Goal: Task Accomplishment & Management: Use online tool/utility

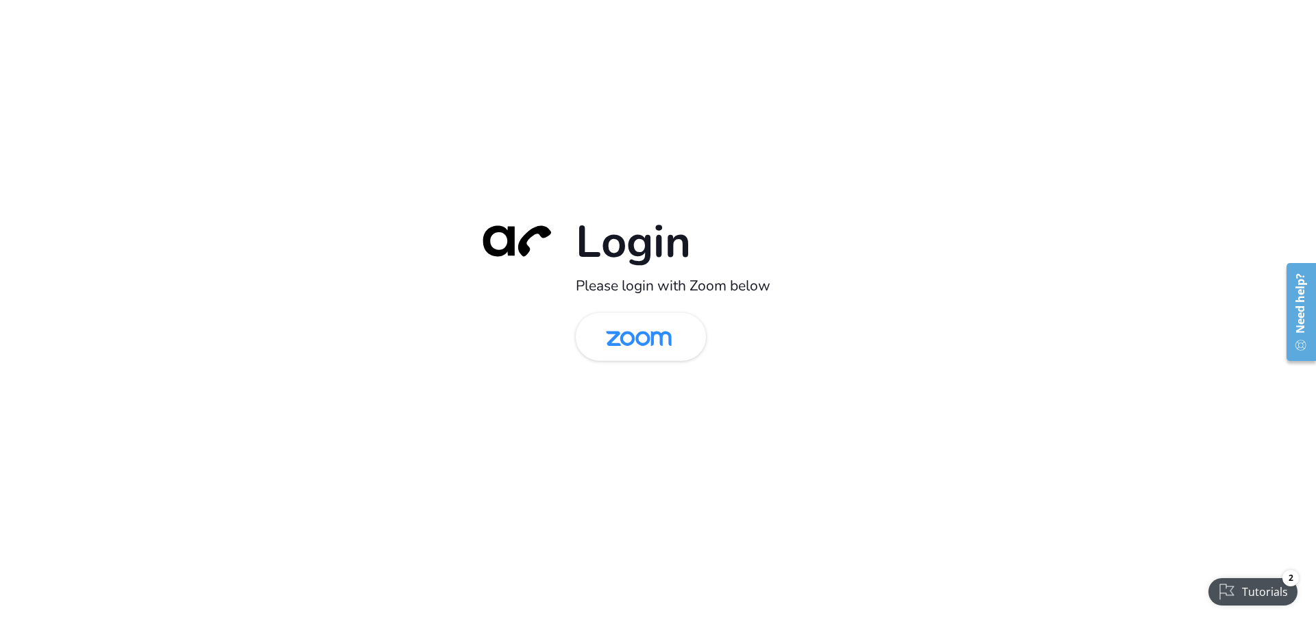
drag, startPoint x: 645, startPoint y: 344, endPoint x: 248, endPoint y: 297, distance: 399.6
click at [645, 344] on img at bounding box center [638, 338] width 95 height 45
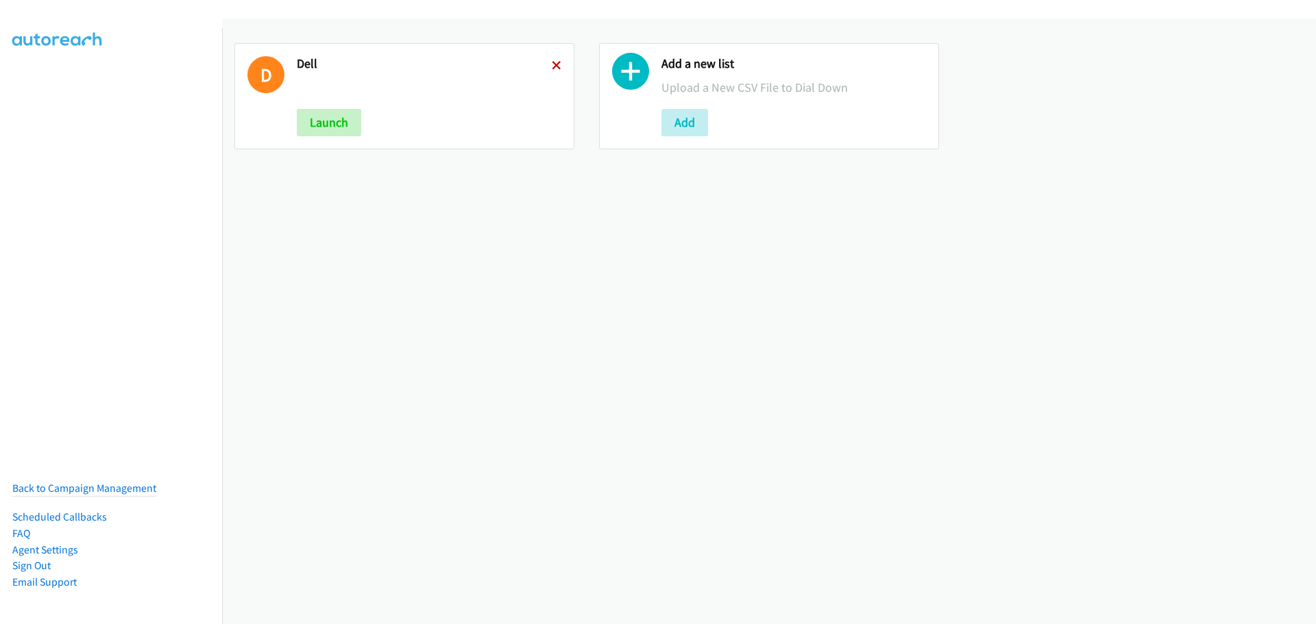
click at [554, 62] on icon at bounding box center [557, 67] width 10 height 10
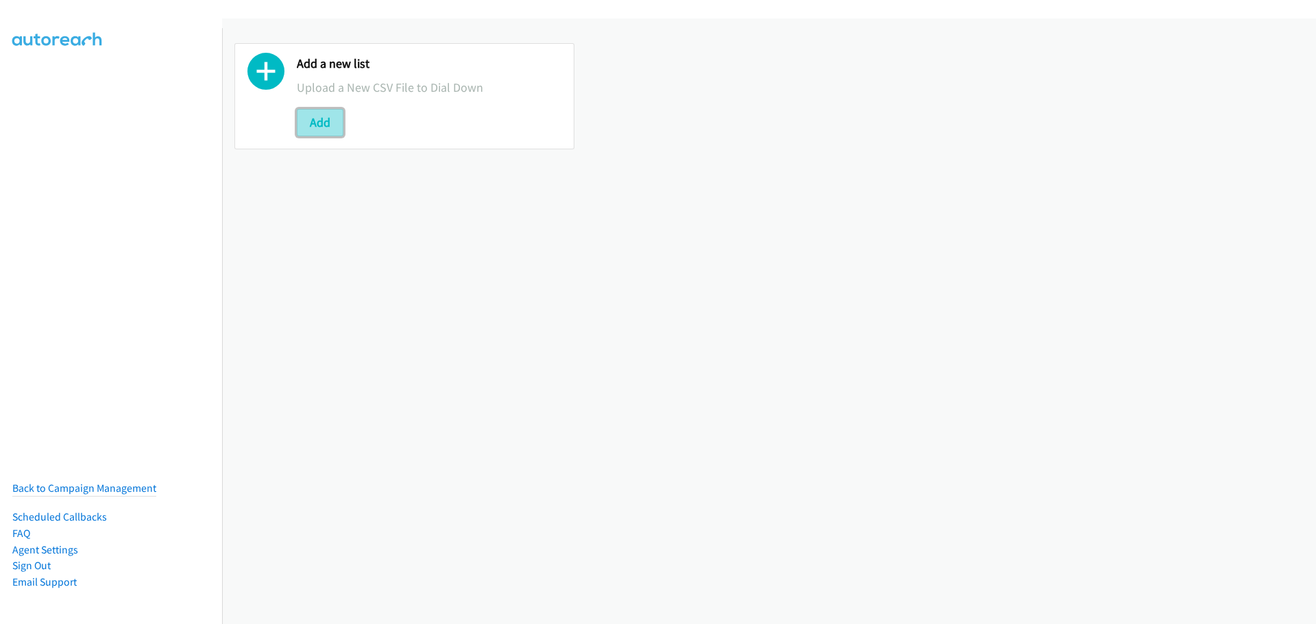
click at [328, 123] on button "Add" at bounding box center [320, 122] width 47 height 27
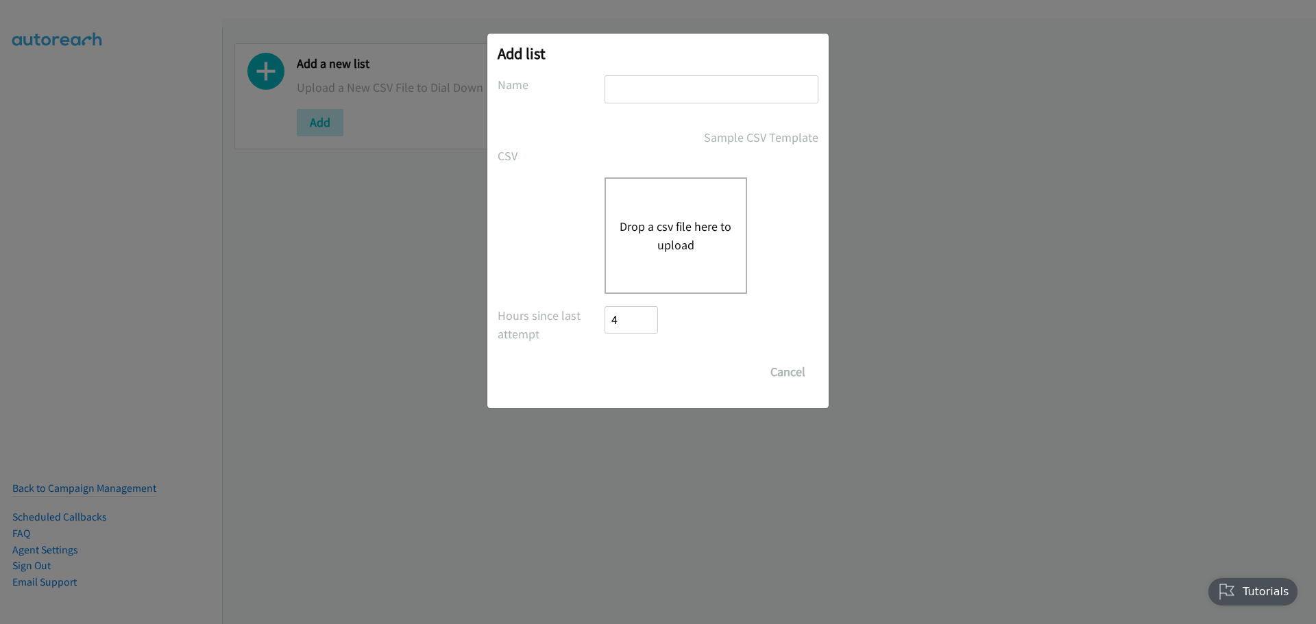
click at [672, 212] on div "Drop a csv file here to upload" at bounding box center [675, 236] width 143 height 117
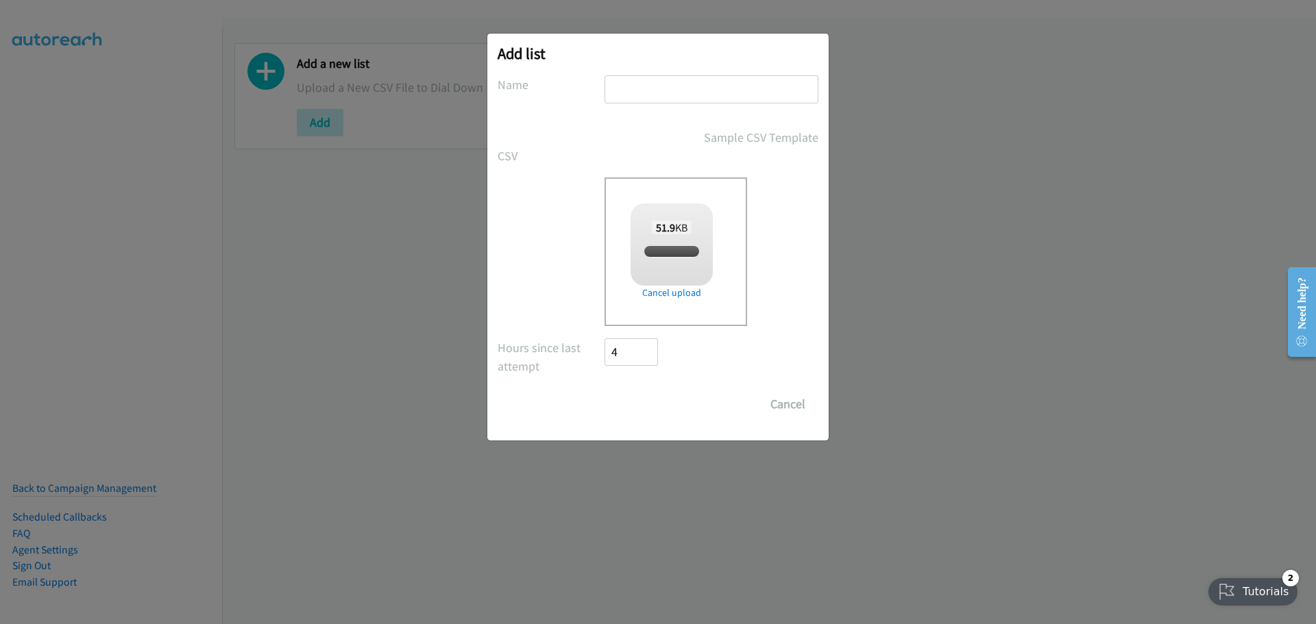
drag, startPoint x: 702, startPoint y: 79, endPoint x: 685, endPoint y: 96, distance: 23.8
click at [702, 79] on input "text" at bounding box center [711, 89] width 214 height 28
checkbox input "true"
type input "Dell"
click at [646, 406] on input "Save List" at bounding box center [640, 404] width 72 height 27
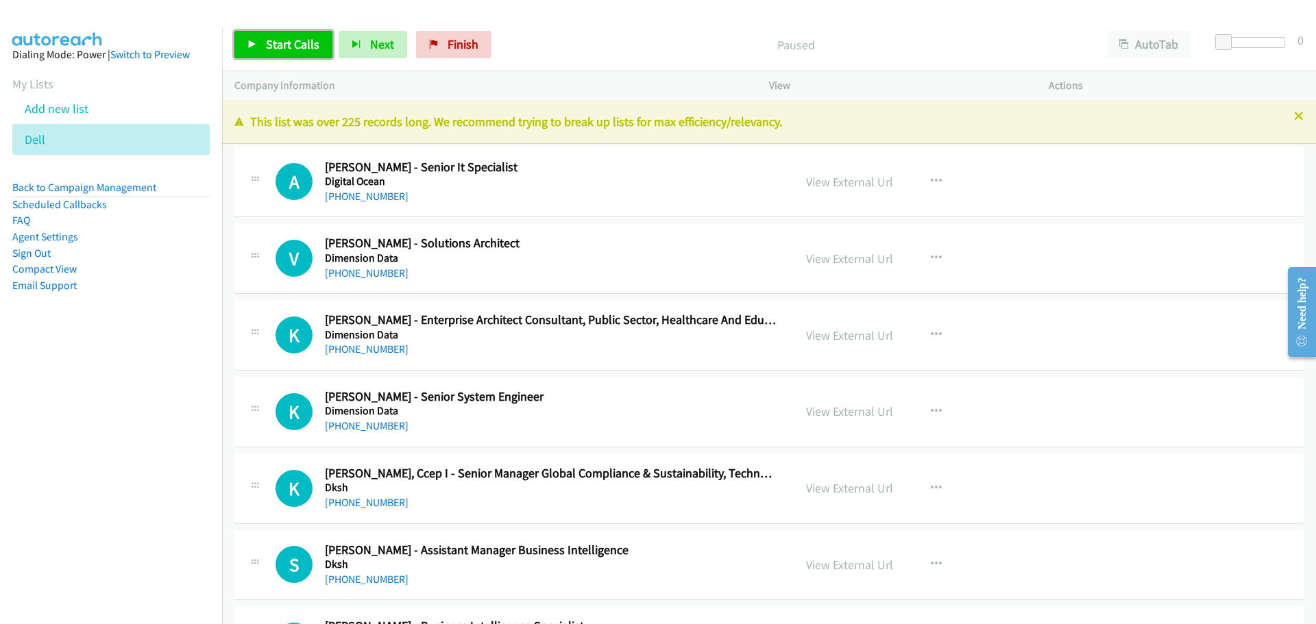
click at [238, 49] on link "Start Calls" at bounding box center [283, 44] width 98 height 27
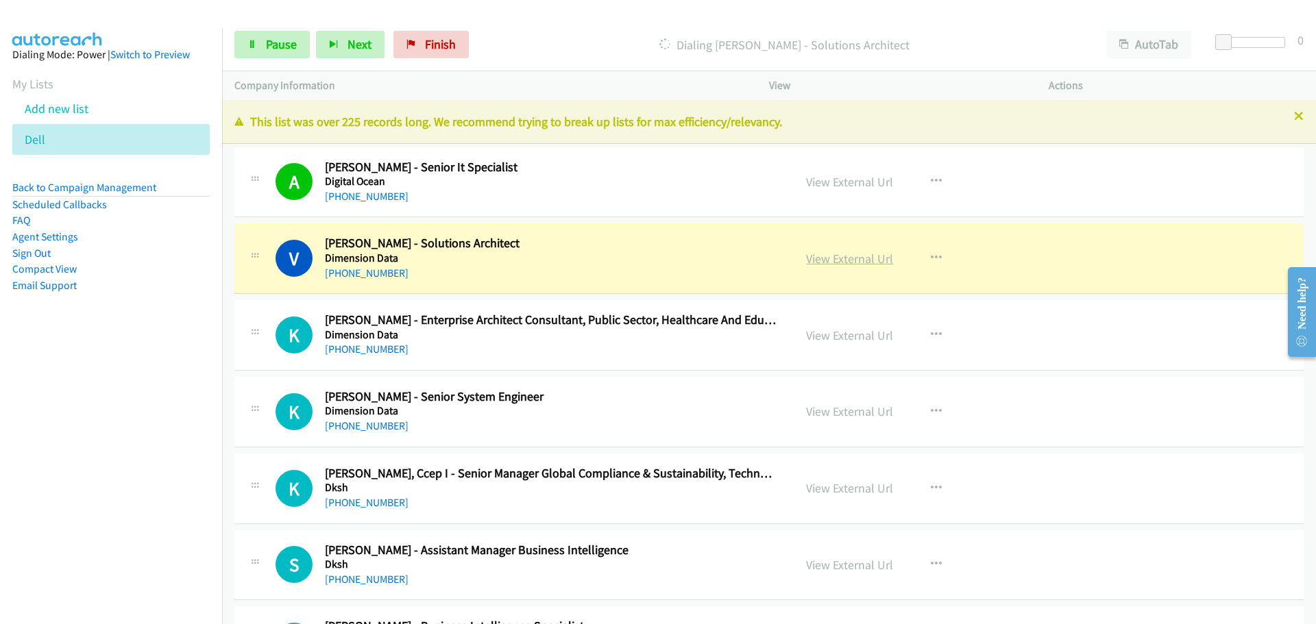
click at [816, 255] on link "View External Url" at bounding box center [849, 259] width 87 height 16
click at [265, 47] on link "Pause" at bounding box center [271, 44] width 75 height 27
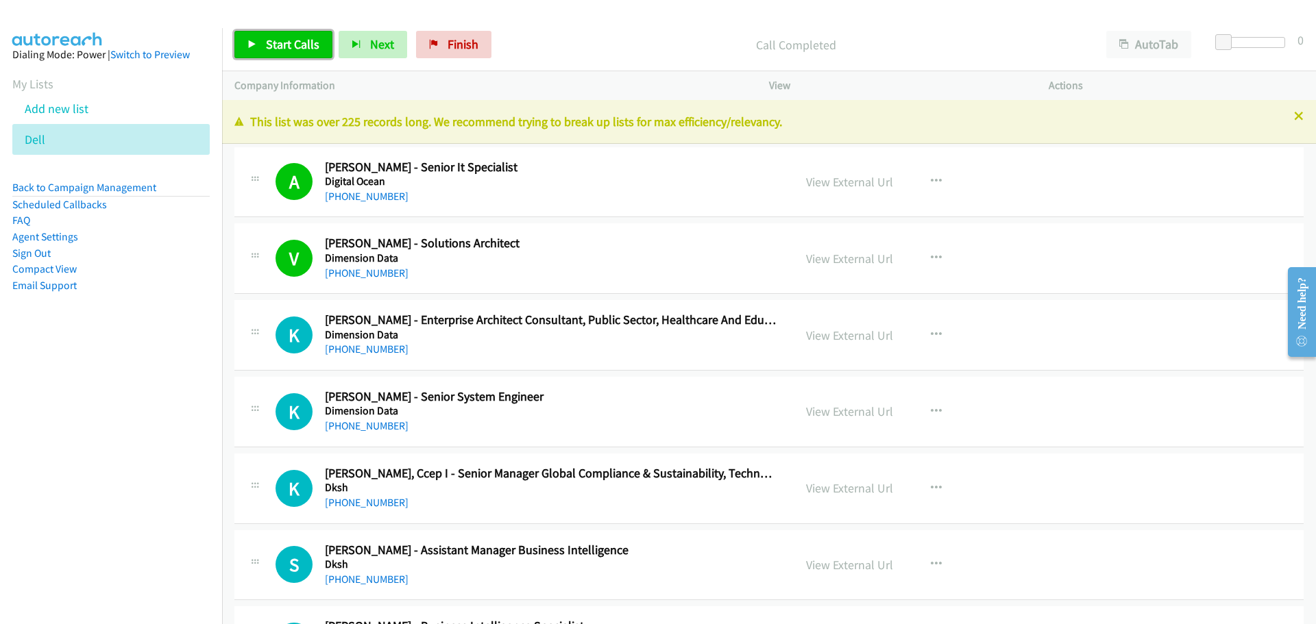
click at [303, 35] on link "Start Calls" at bounding box center [283, 44] width 98 height 27
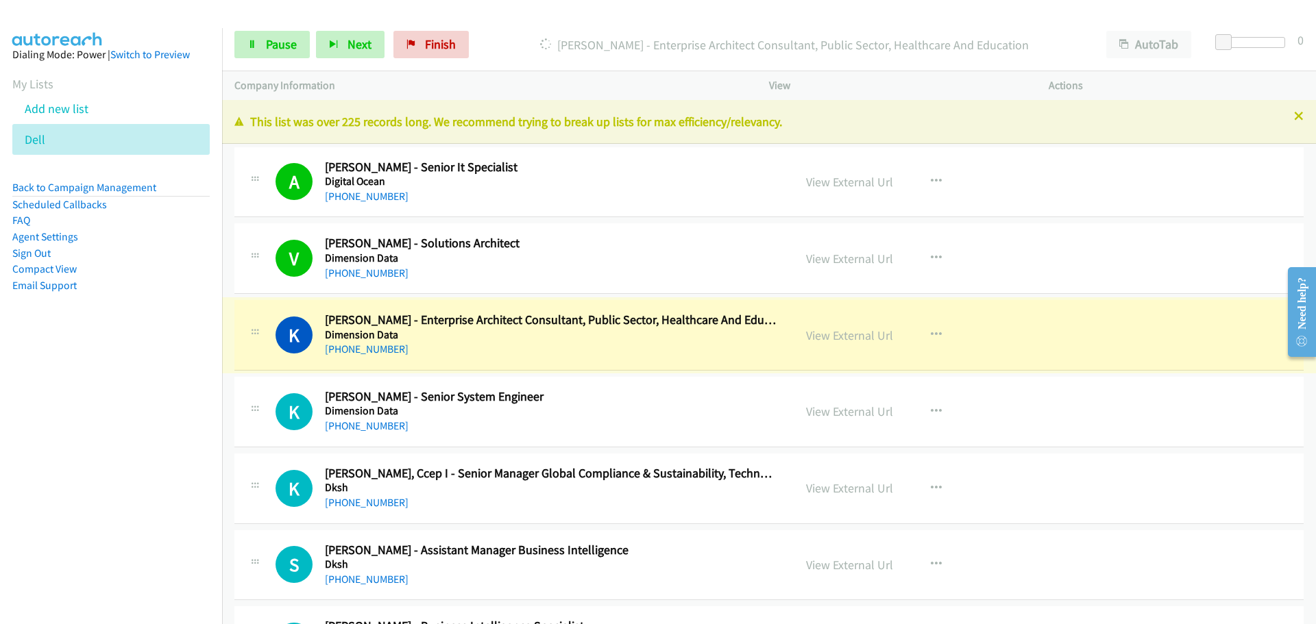
click at [831, 334] on link "View External Url" at bounding box center [849, 336] width 87 height 16
click at [274, 36] on link "Pause" at bounding box center [271, 44] width 75 height 27
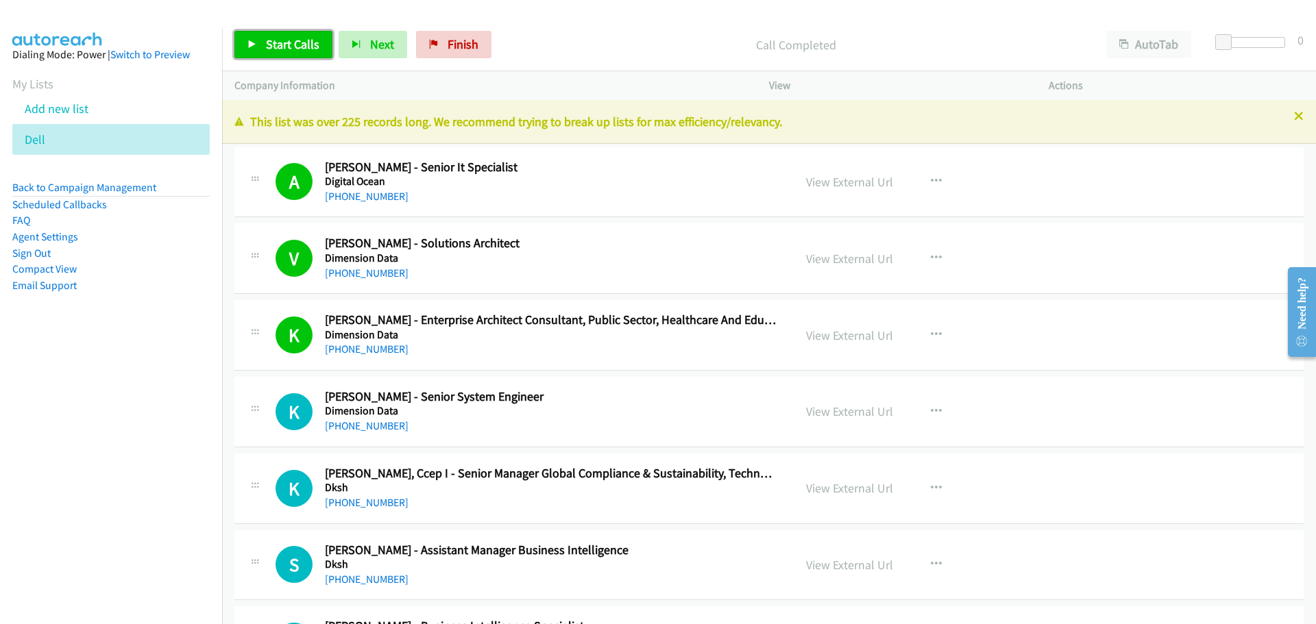
click at [267, 55] on link "Start Calls" at bounding box center [283, 44] width 98 height 27
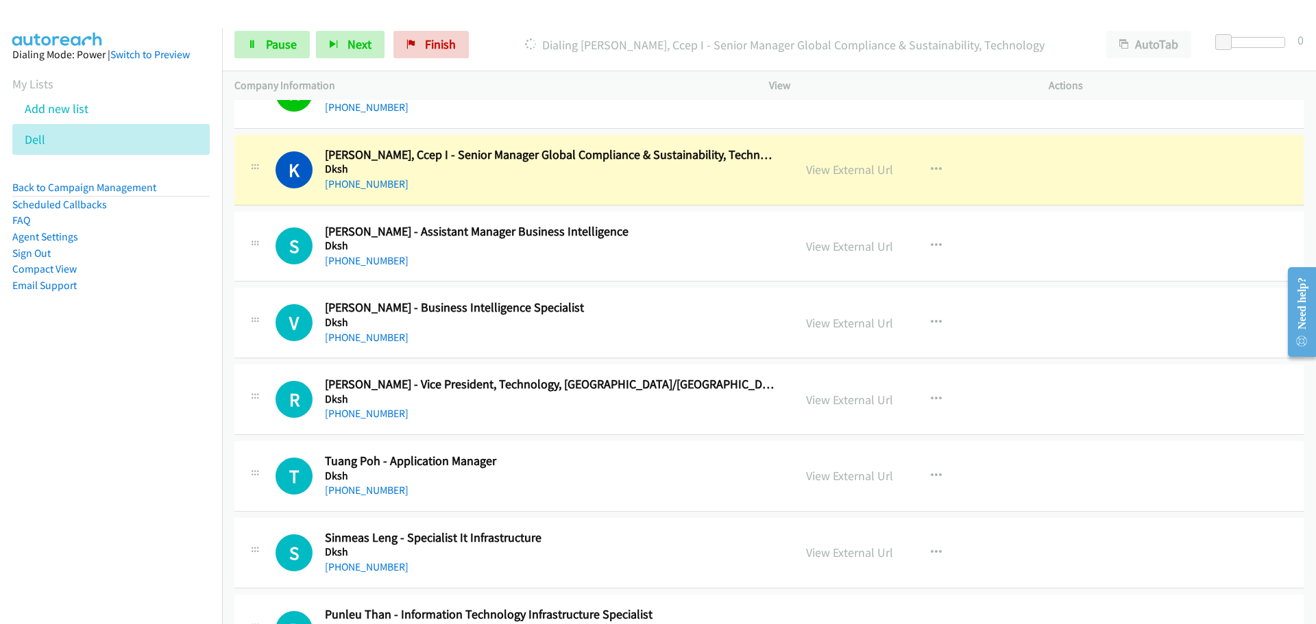
scroll to position [343, 0]
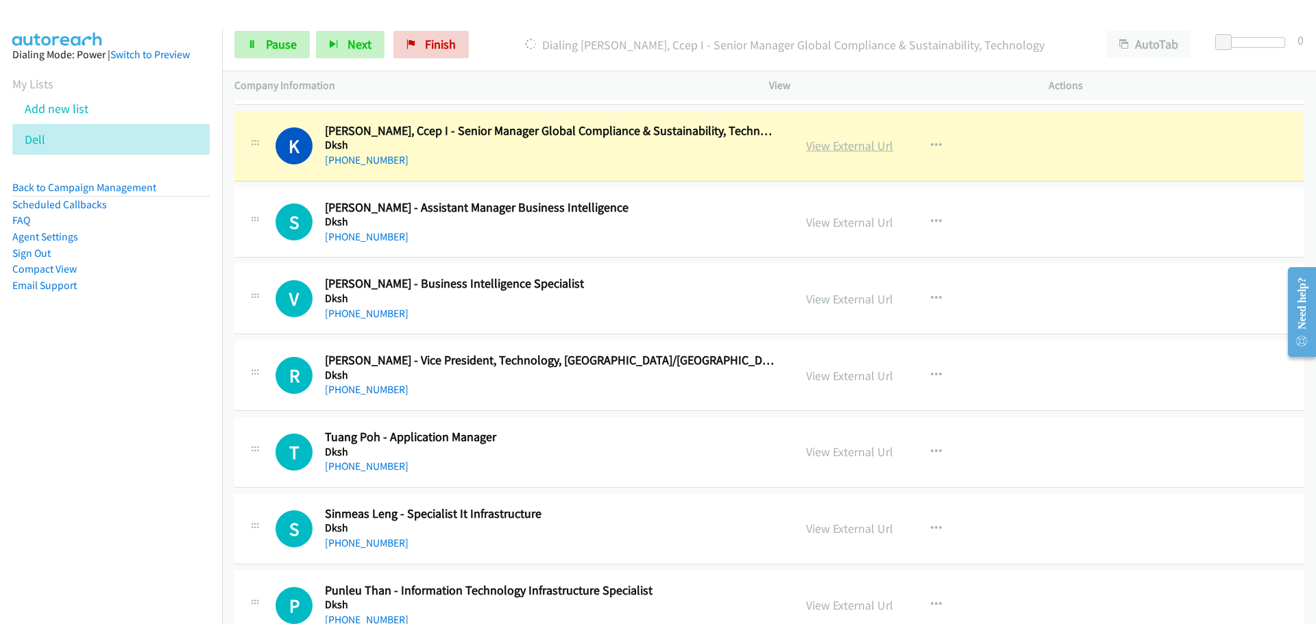
click at [846, 146] on link "View External Url" at bounding box center [849, 146] width 87 height 16
click at [271, 45] on span "Pause" at bounding box center [281, 44] width 31 height 16
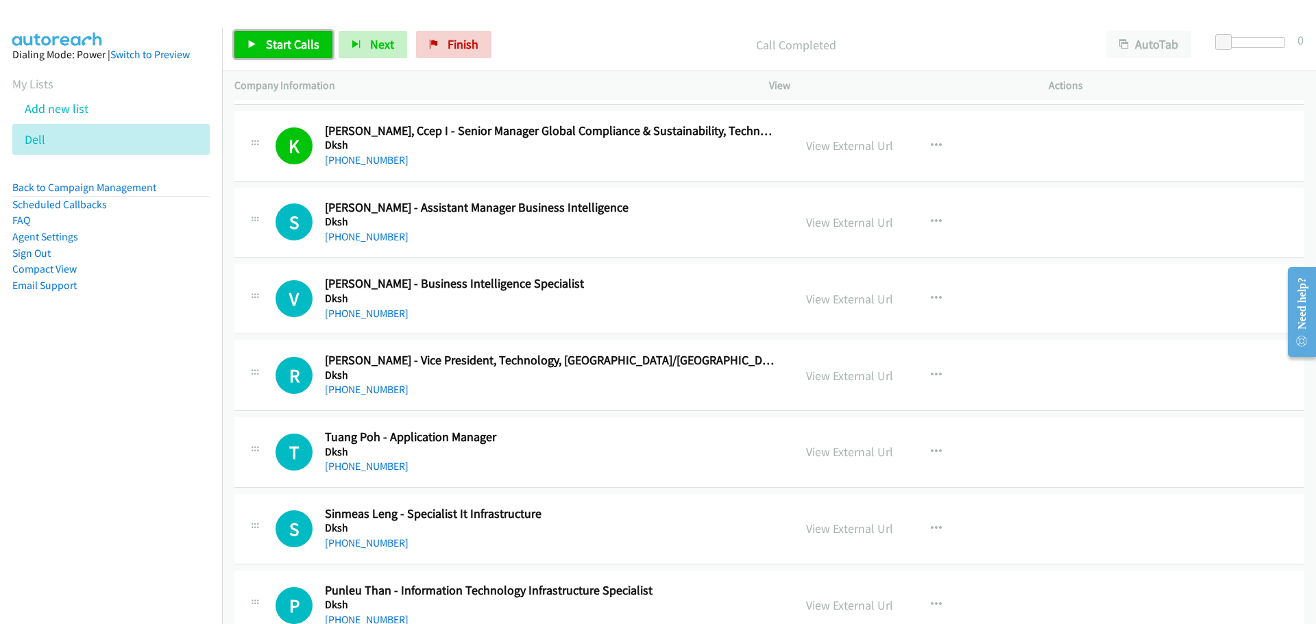
click at [296, 42] on span "Start Calls" at bounding box center [292, 44] width 53 height 16
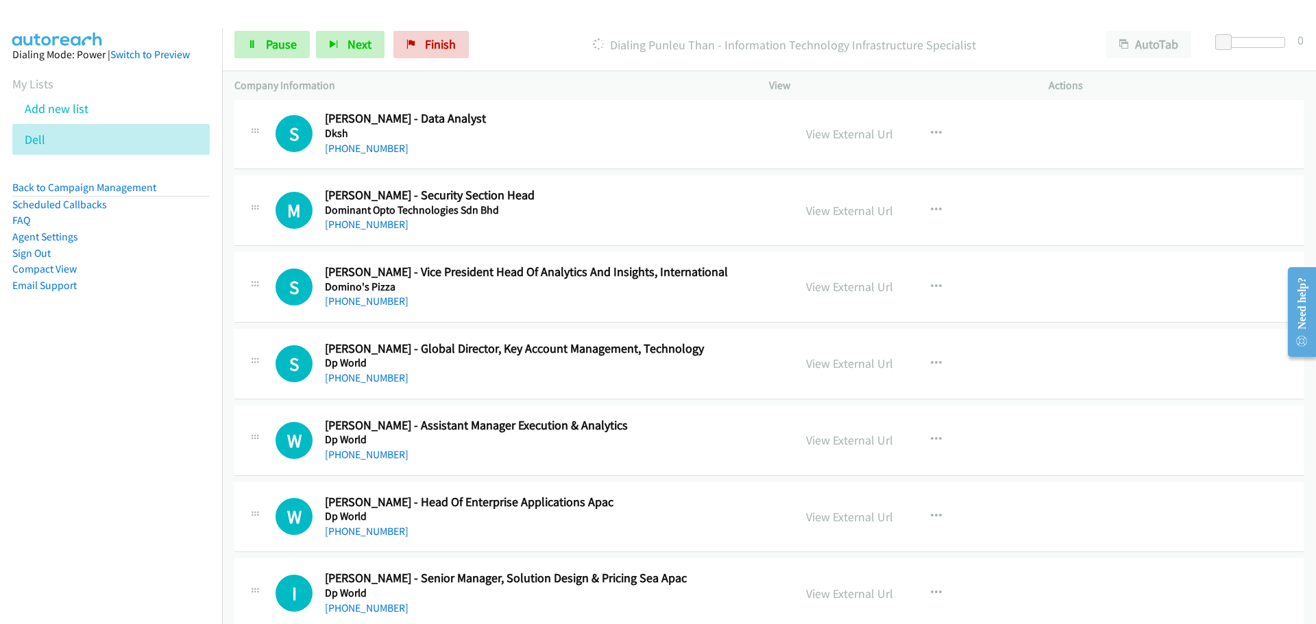
scroll to position [959, 0]
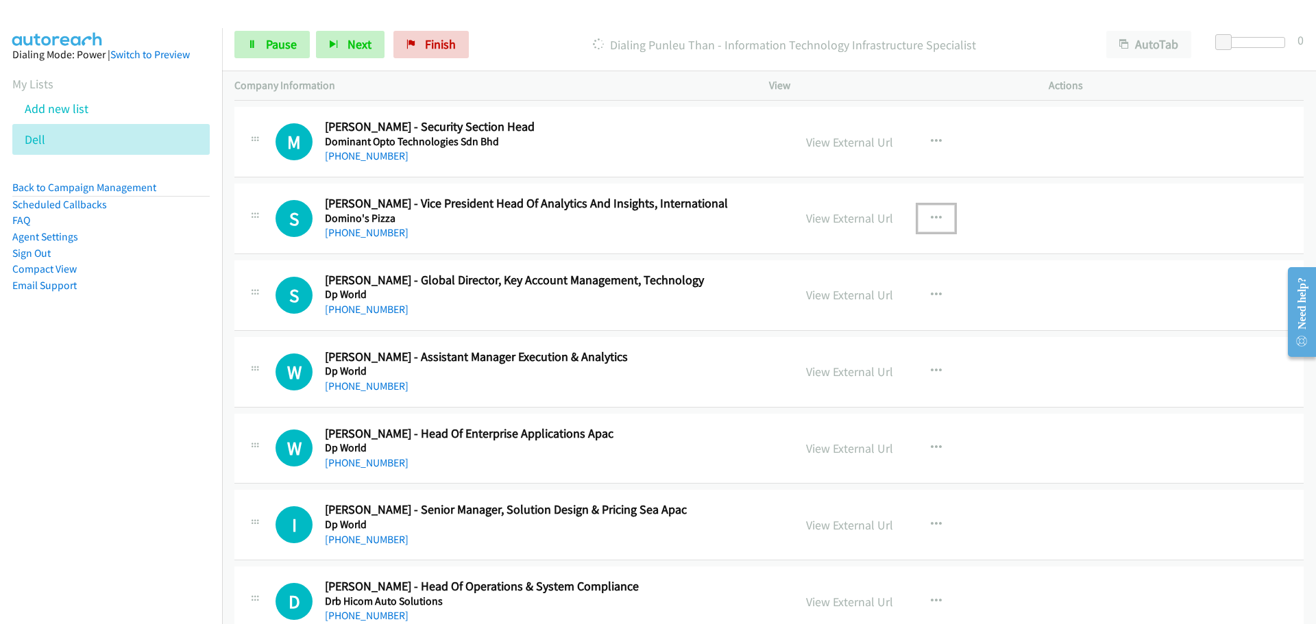
click at [931, 215] on icon "button" at bounding box center [936, 218] width 11 height 11
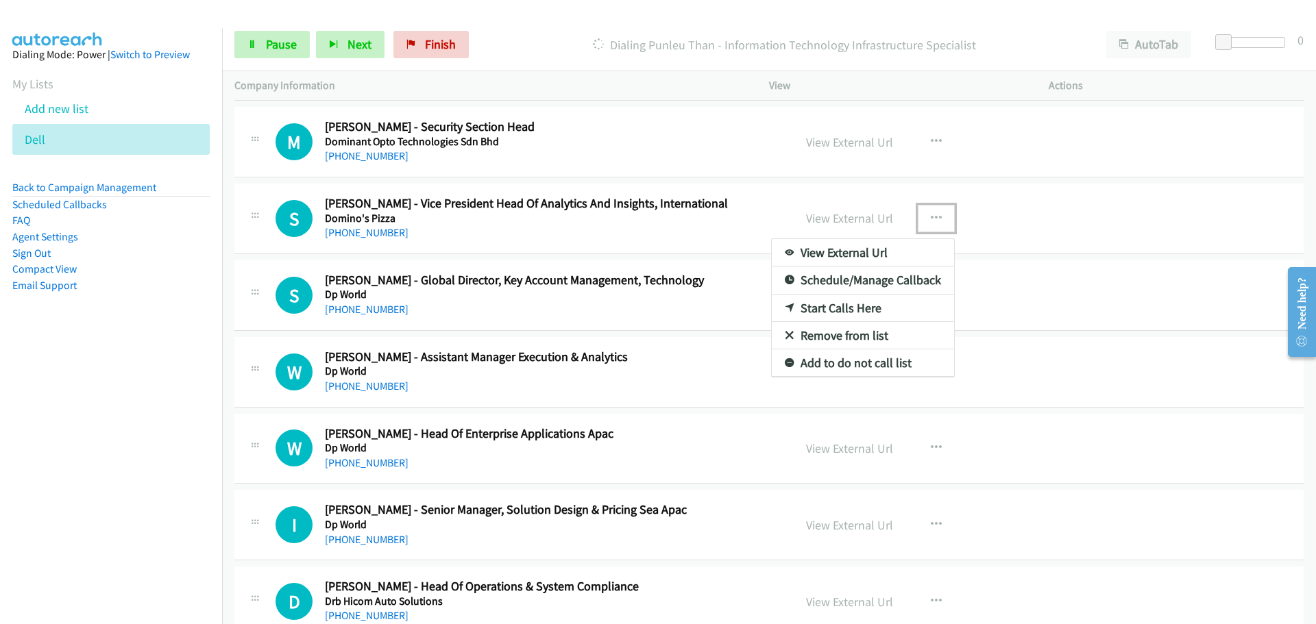
click at [815, 300] on link "Start Calls Here" at bounding box center [863, 308] width 182 height 27
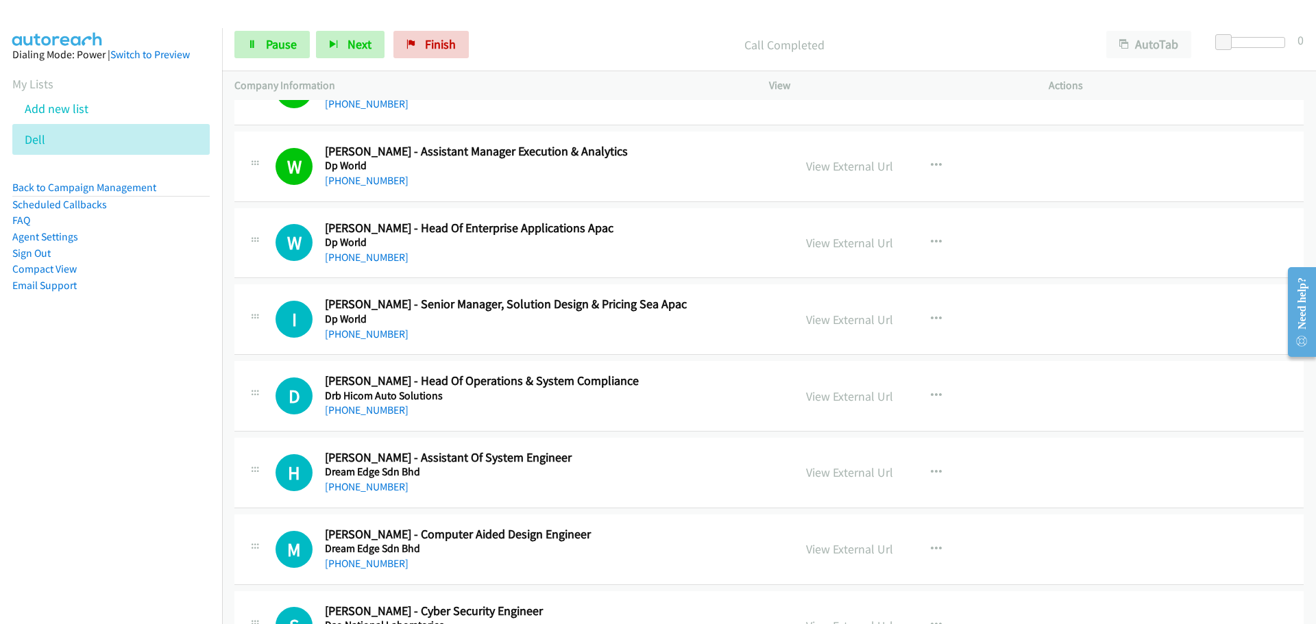
scroll to position [1234, 0]
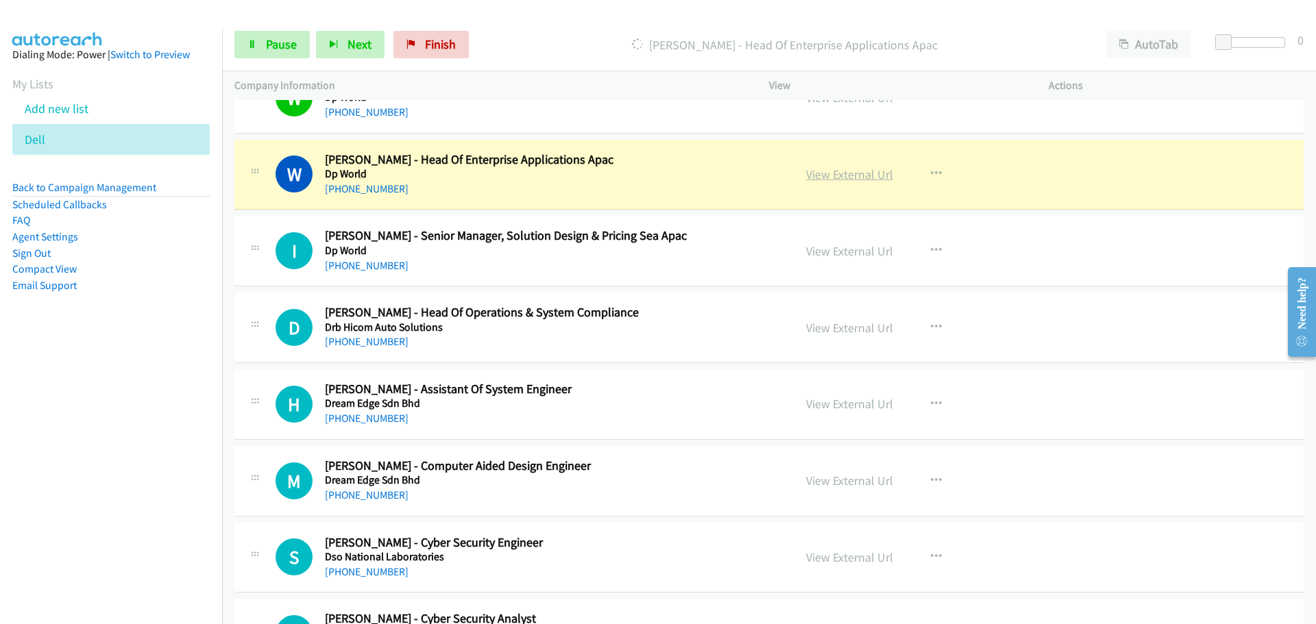
click at [832, 180] on link "View External Url" at bounding box center [849, 175] width 87 height 16
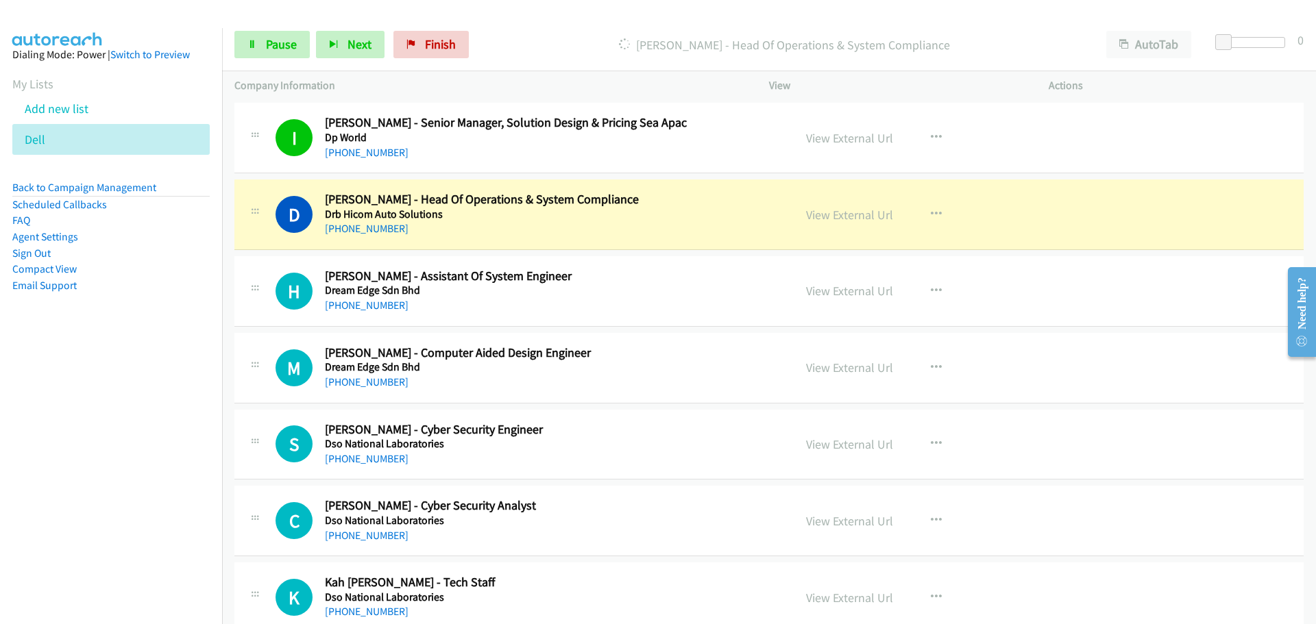
scroll to position [1371, 0]
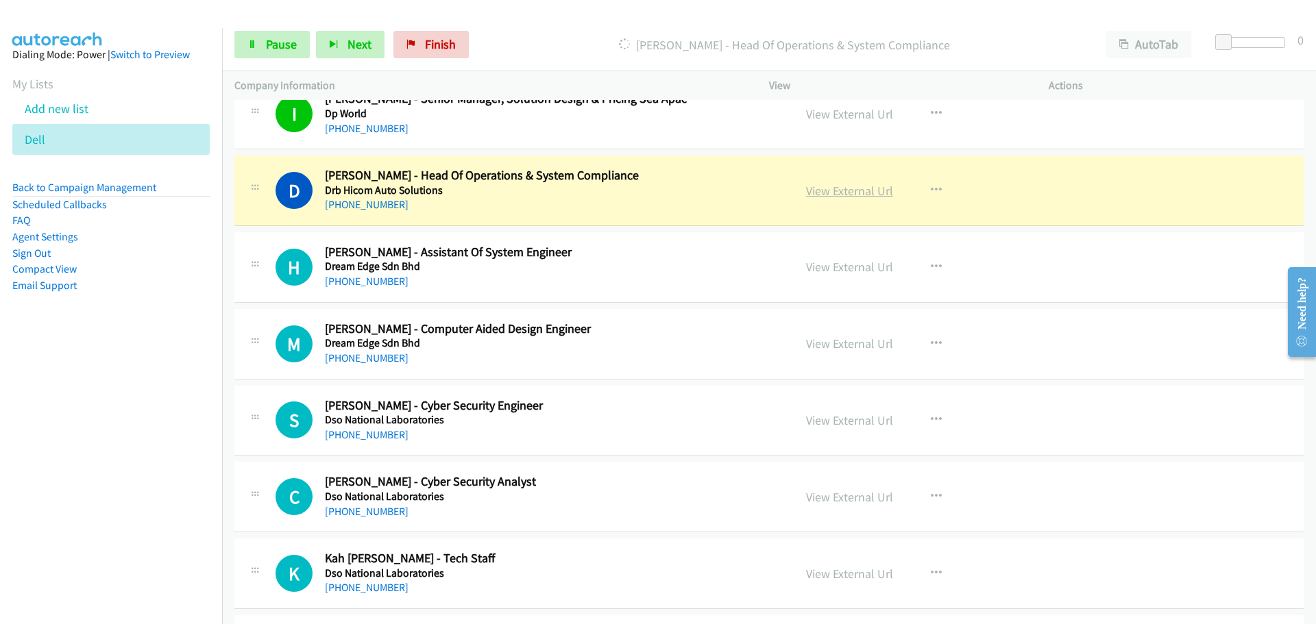
click at [820, 188] on link "View External Url" at bounding box center [849, 191] width 87 height 16
click at [269, 50] on span "Pause" at bounding box center [281, 44] width 31 height 16
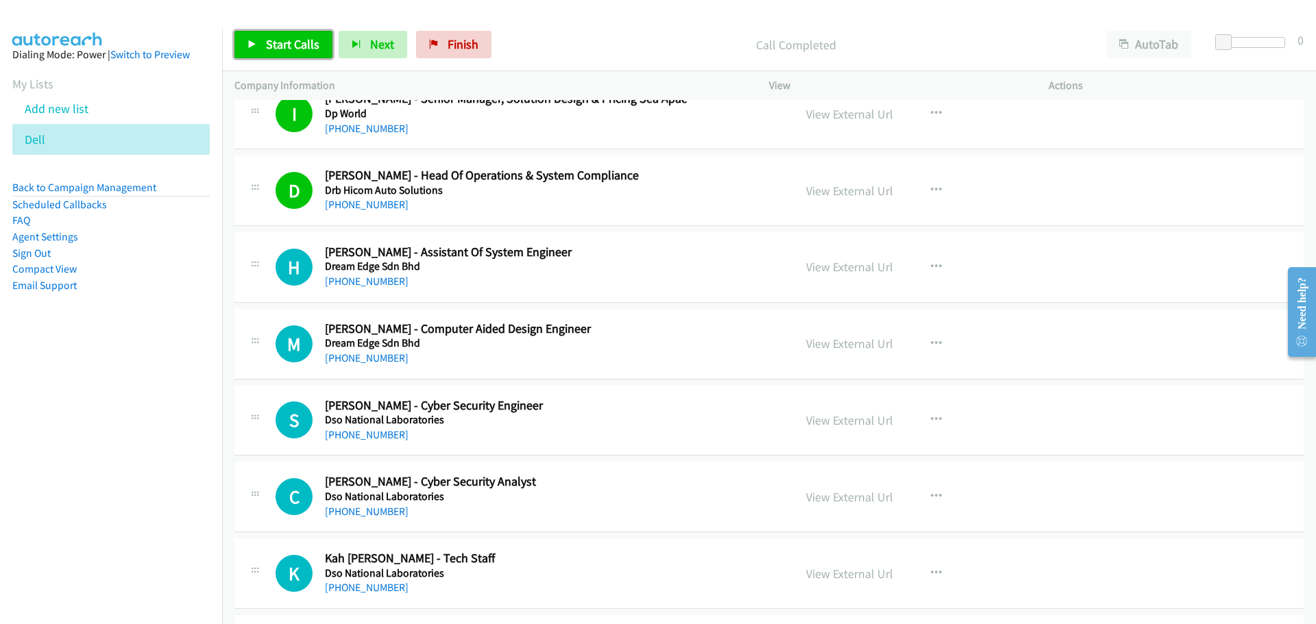
drag, startPoint x: 265, startPoint y: 46, endPoint x: 244, endPoint y: 49, distance: 20.8
click at [265, 46] on link "Start Calls" at bounding box center [283, 44] width 98 height 27
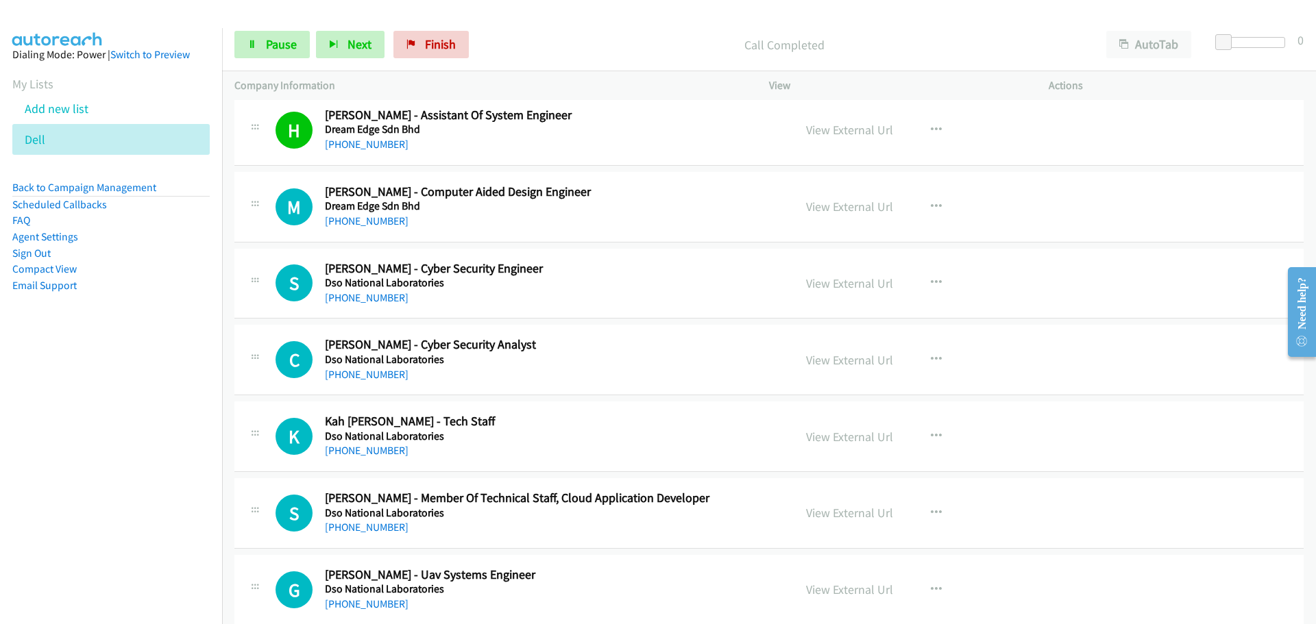
scroll to position [1576, 0]
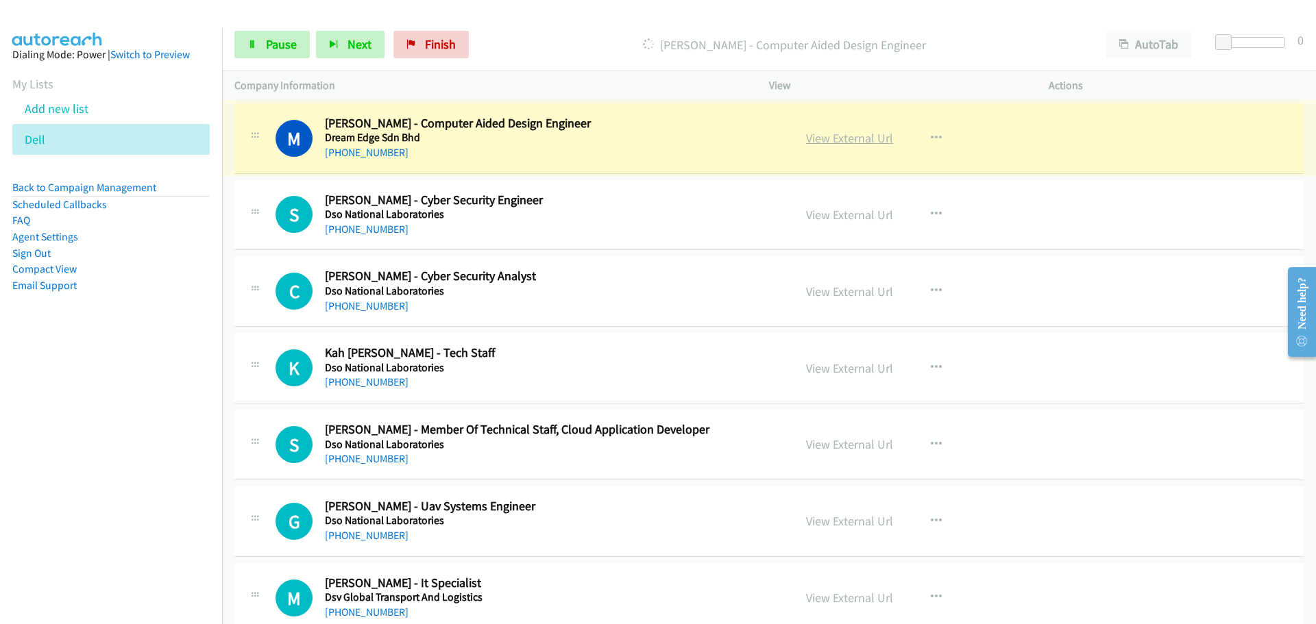
click at [833, 137] on link "View External Url" at bounding box center [849, 138] width 87 height 16
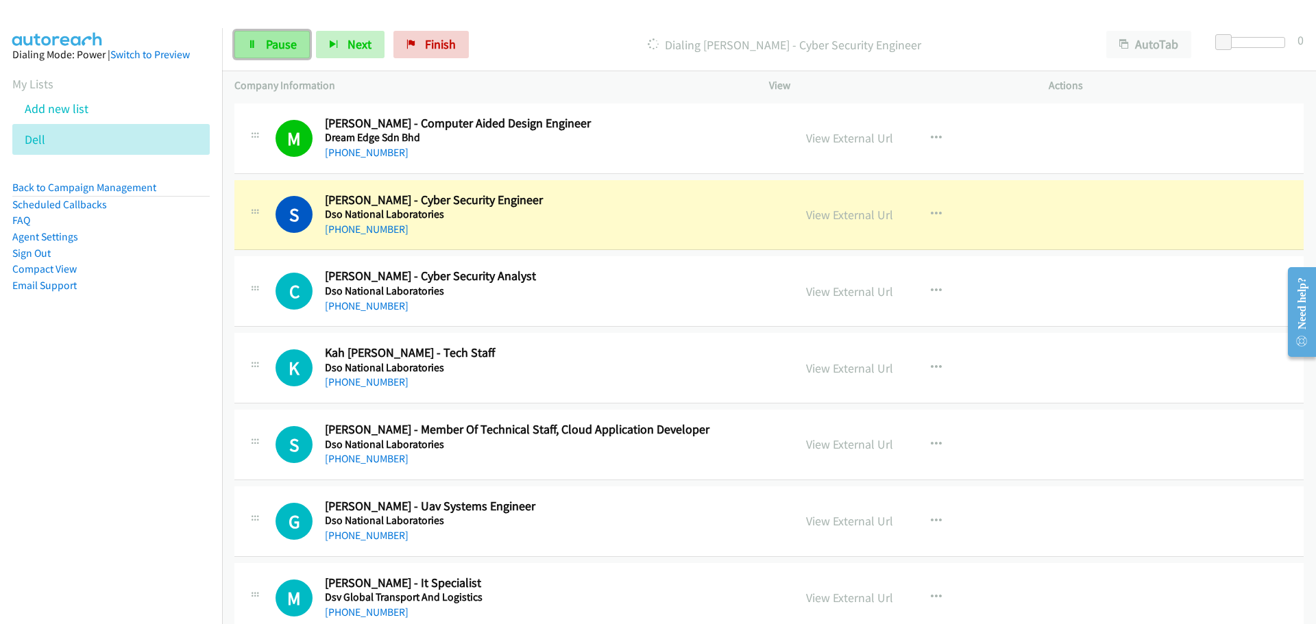
click at [273, 51] on span "Pause" at bounding box center [281, 44] width 31 height 16
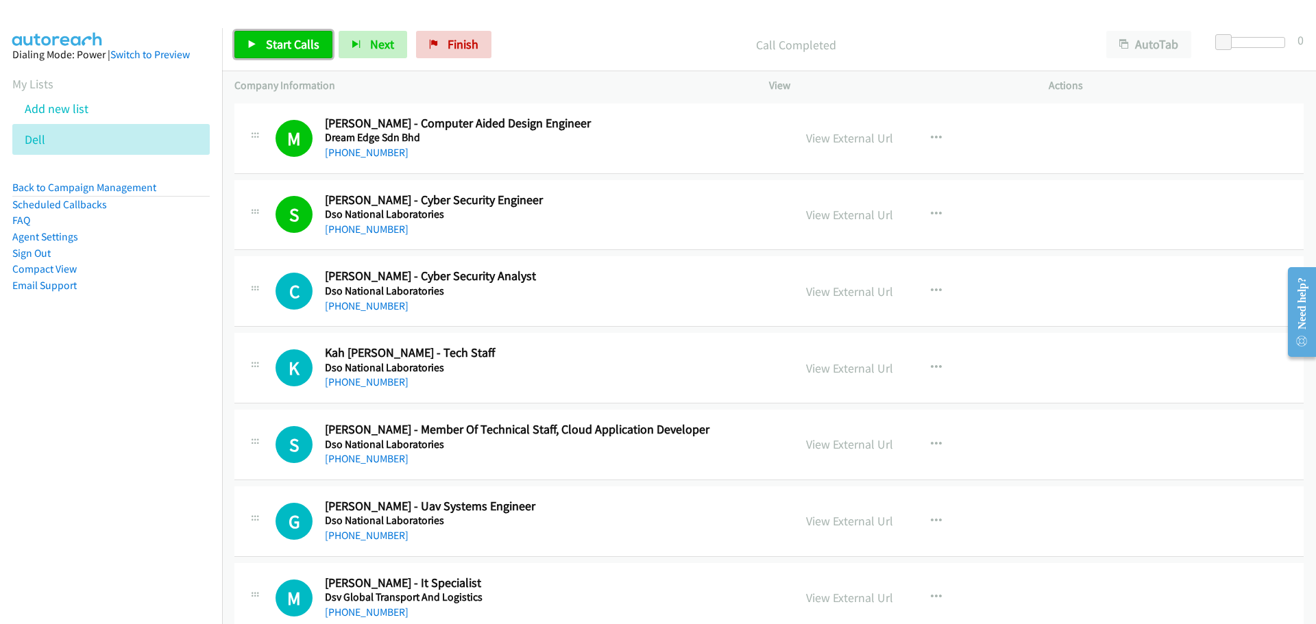
click at [269, 42] on span "Start Calls" at bounding box center [292, 44] width 53 height 16
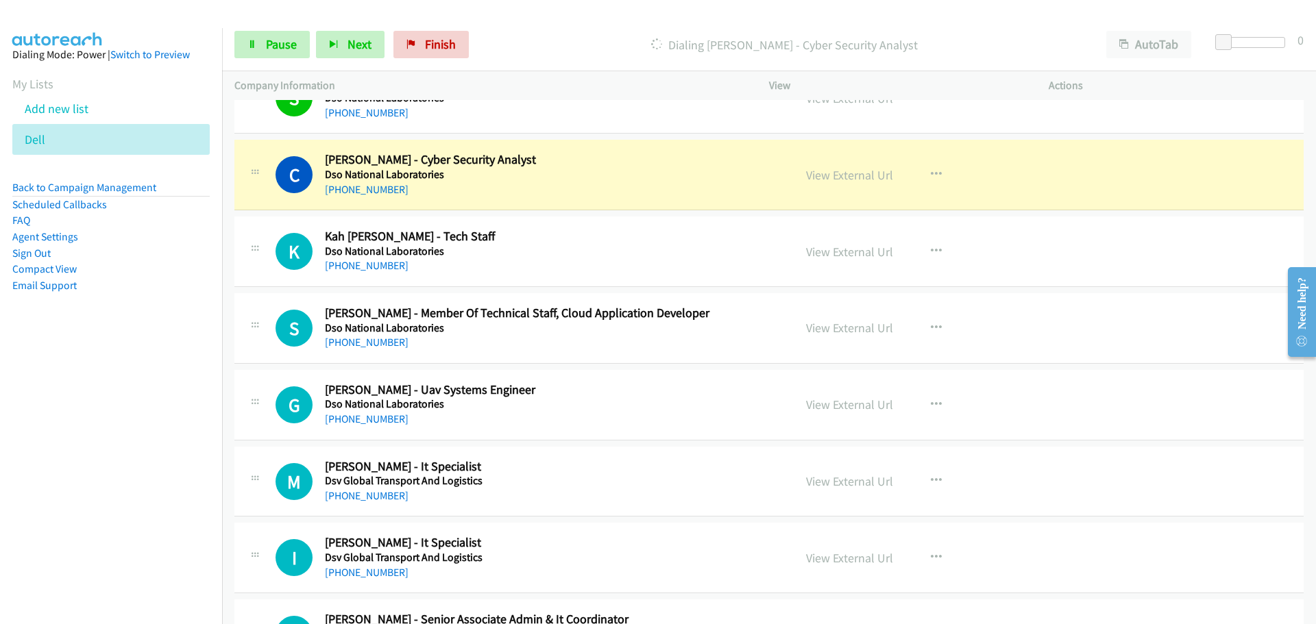
scroll to position [1713, 0]
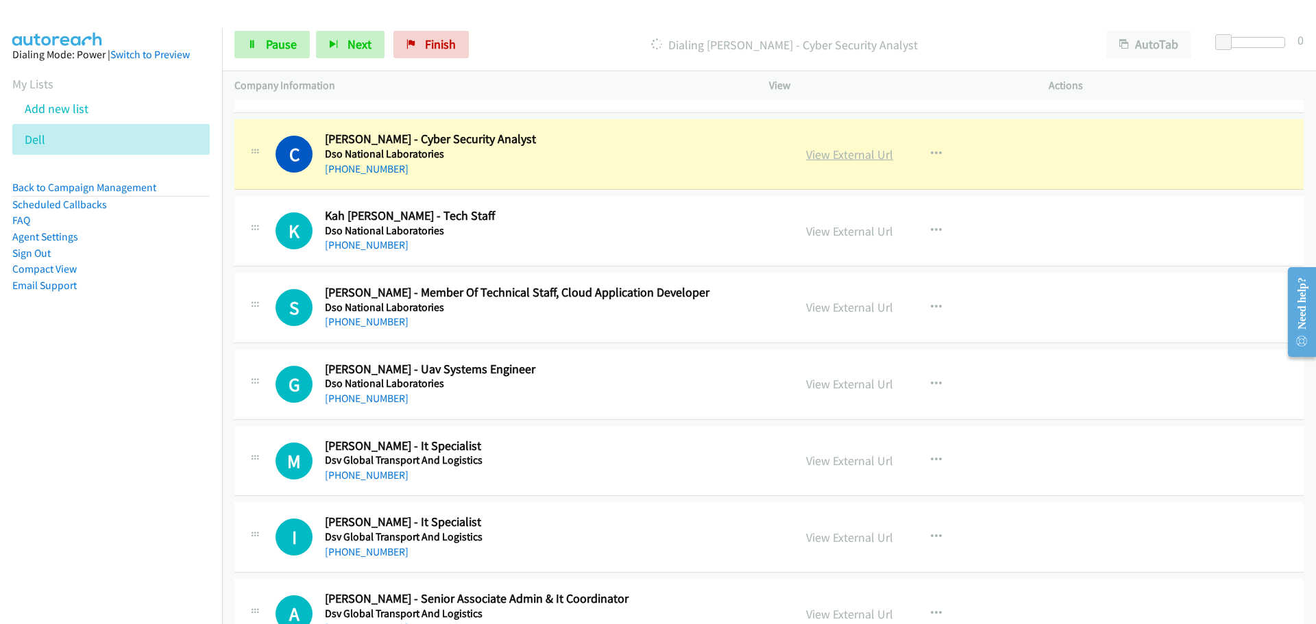
click at [816, 160] on link "View External Url" at bounding box center [849, 155] width 87 height 16
drag, startPoint x: 286, startPoint y: 29, endPoint x: 281, endPoint y: 40, distance: 12.0
click at [285, 29] on div "Start Calls Pause Next Finish Dialing Chelsea Chia - Cyber Security Analyst Aut…" at bounding box center [769, 45] width 1094 height 53
click at [281, 47] on span "Pause" at bounding box center [281, 44] width 31 height 16
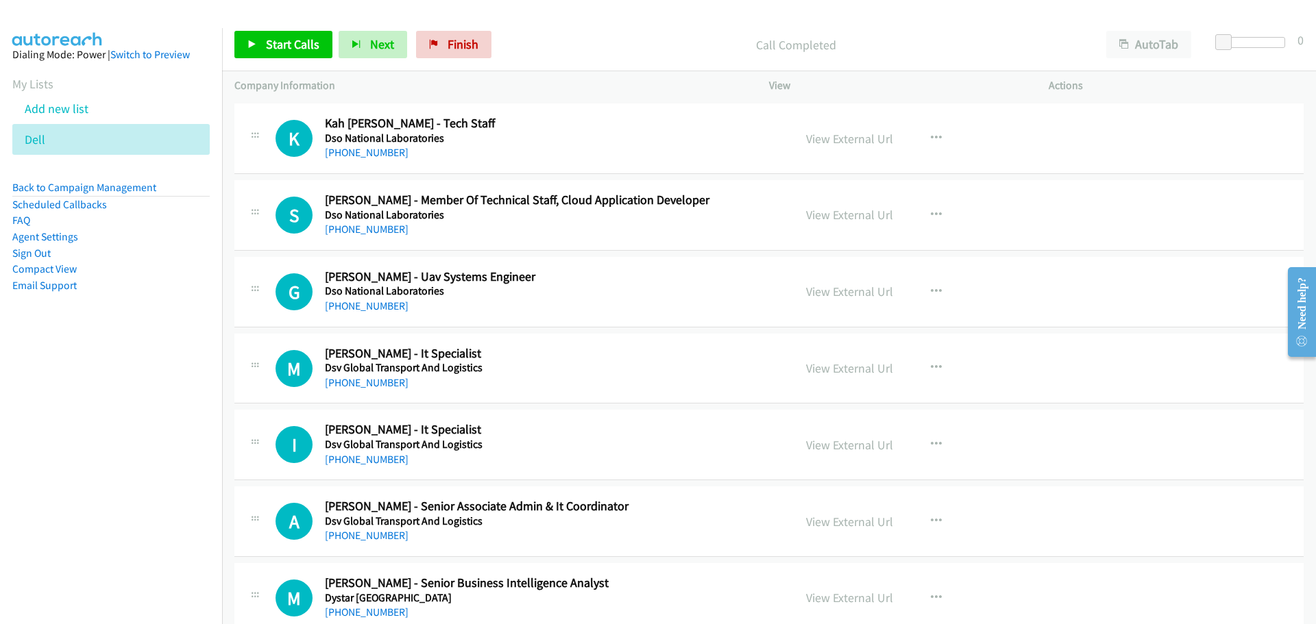
scroll to position [1782, 0]
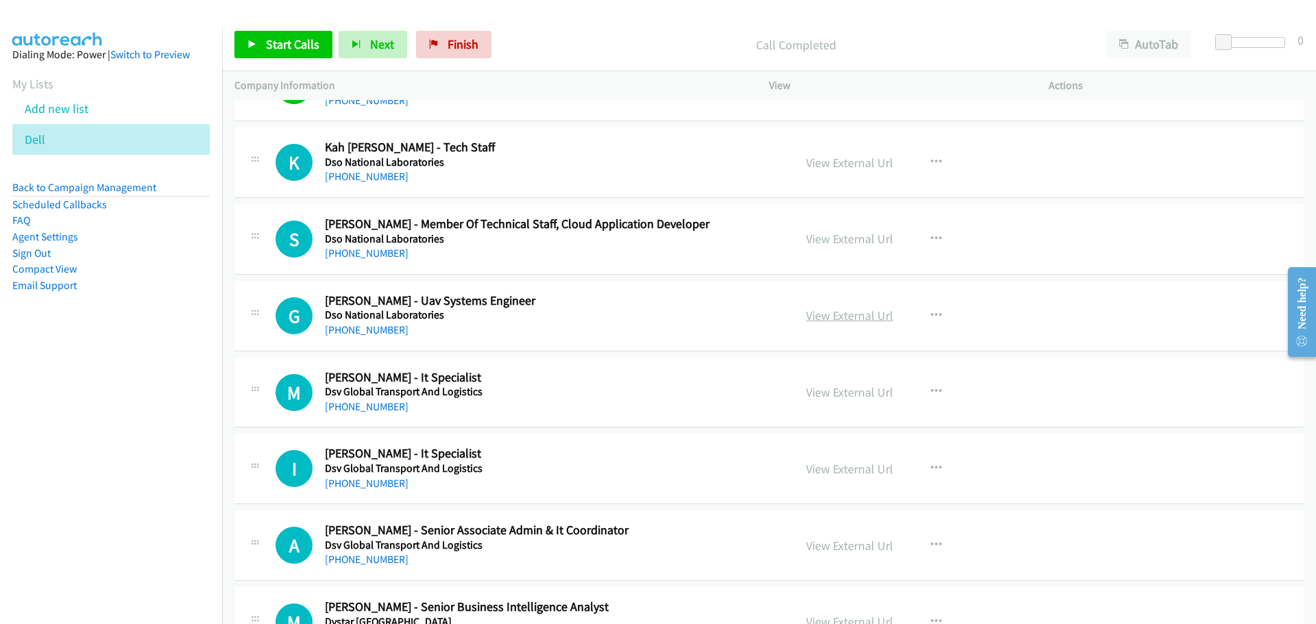
click at [822, 313] on link "View External Url" at bounding box center [849, 316] width 87 height 16
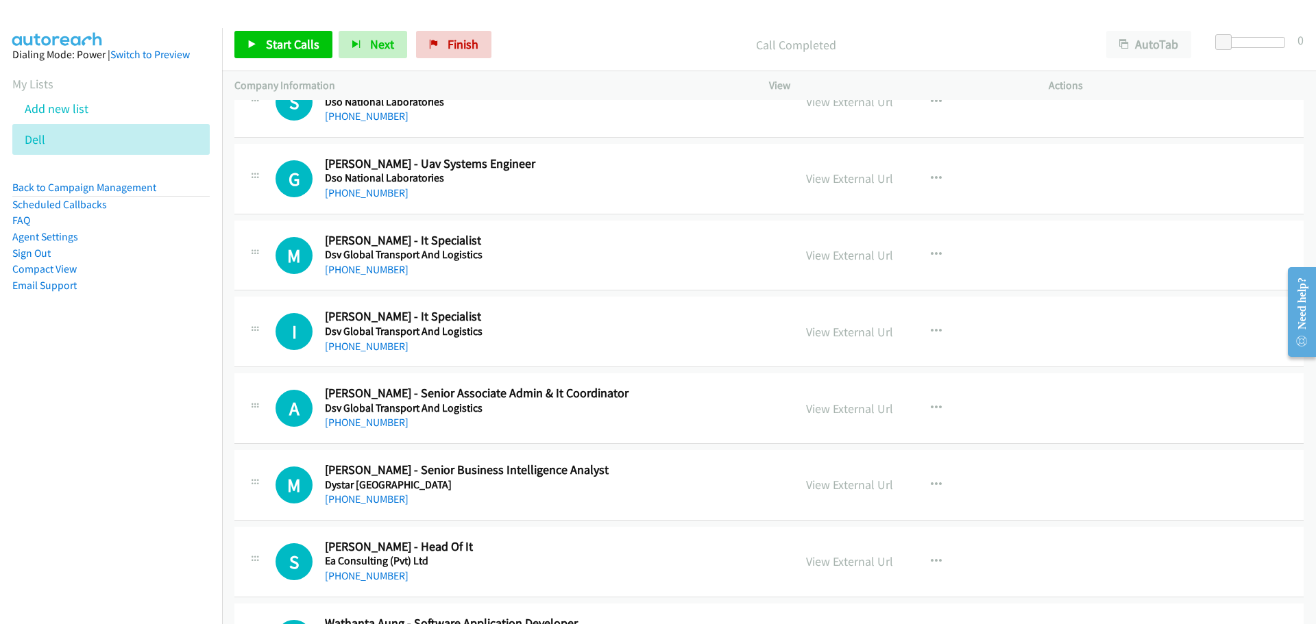
scroll to position [1987, 0]
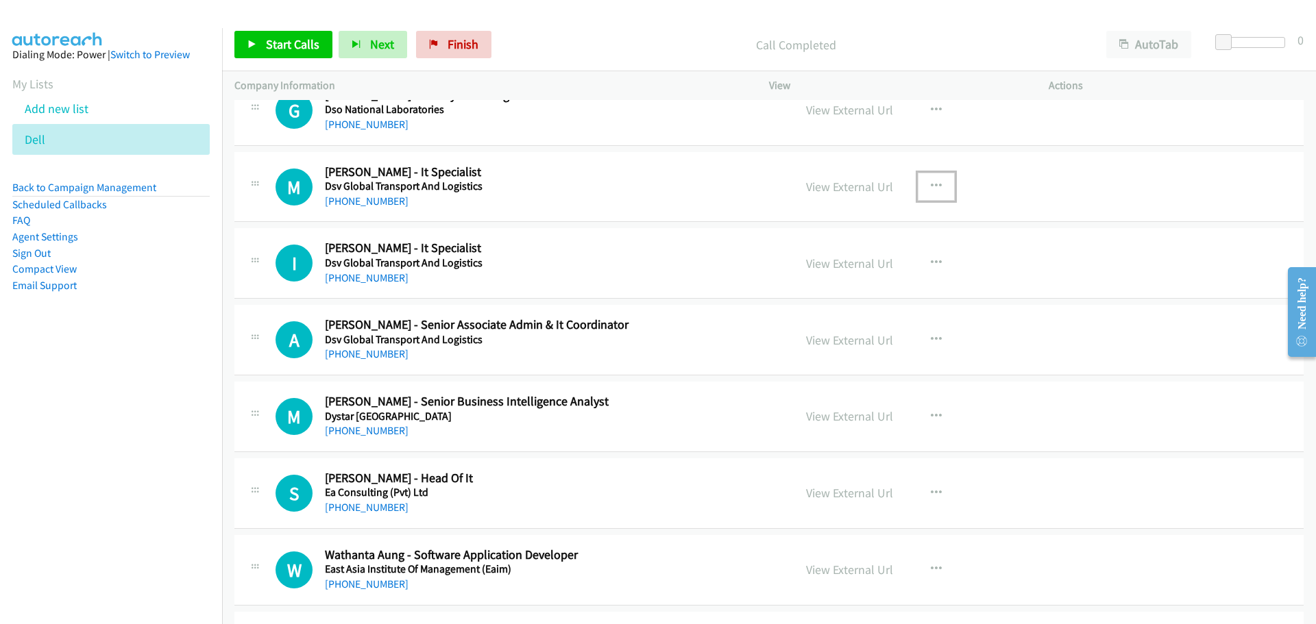
click at [931, 186] on icon "button" at bounding box center [936, 186] width 11 height 11
click at [843, 273] on link "Start Calls Here" at bounding box center [863, 275] width 182 height 27
click at [280, 50] on span "Start Calls" at bounding box center [292, 44] width 53 height 16
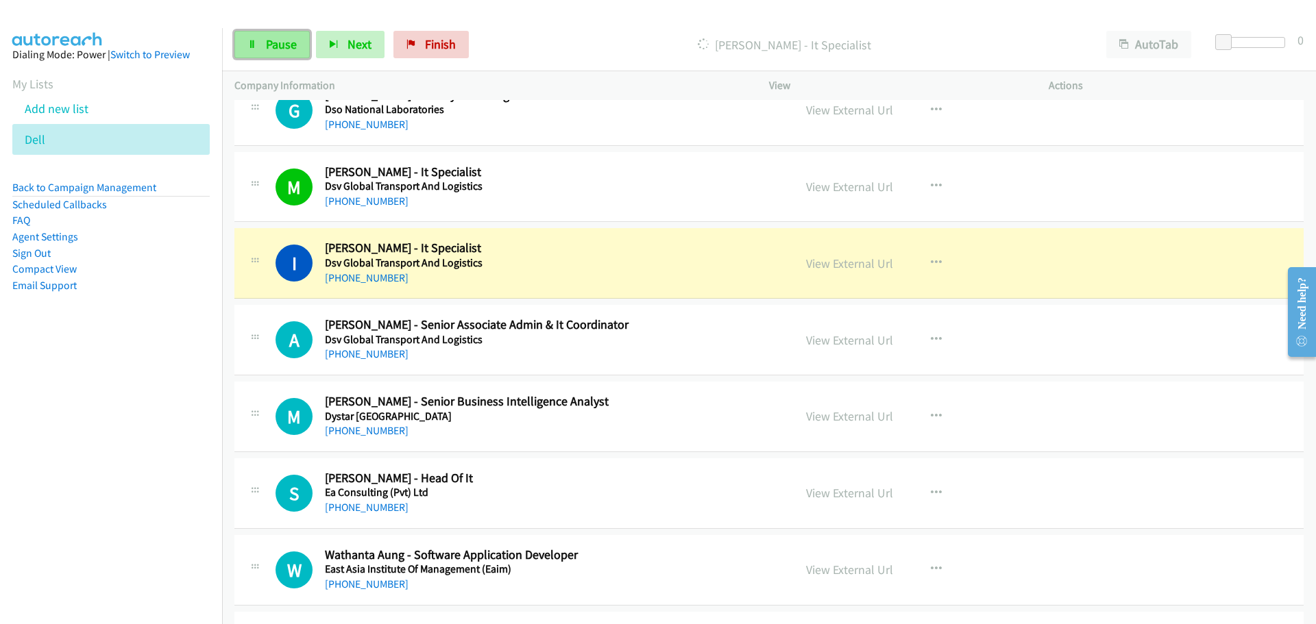
click at [269, 48] on span "Pause" at bounding box center [281, 44] width 31 height 16
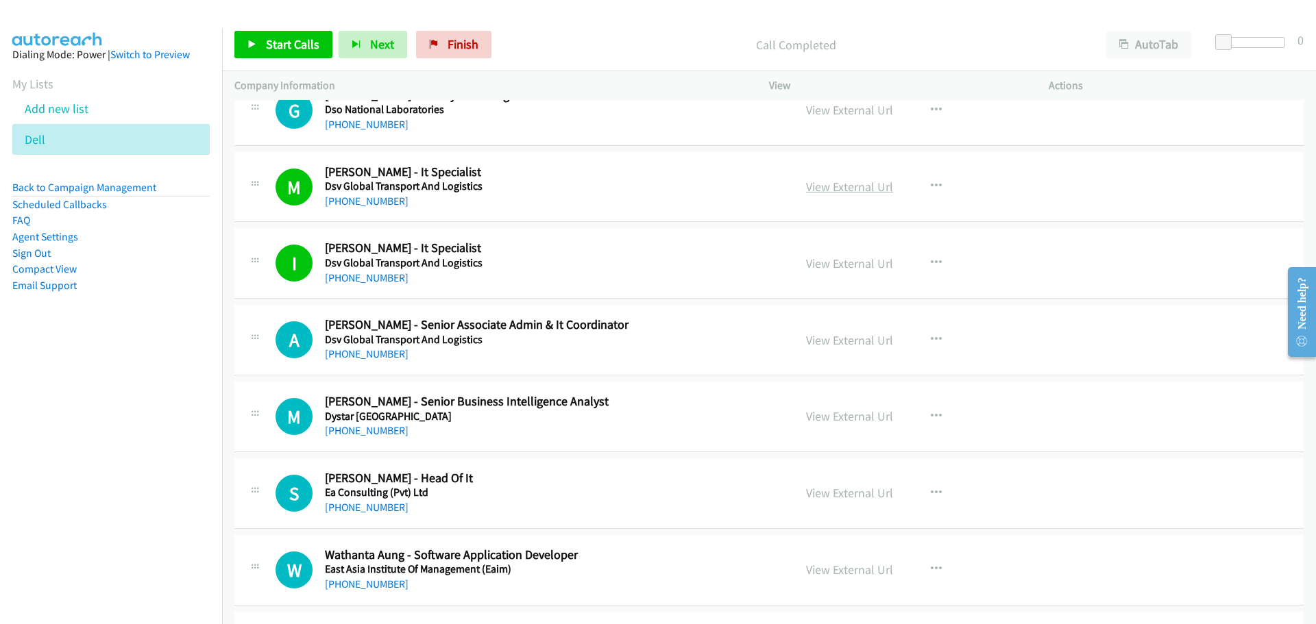
click at [820, 186] on link "View External Url" at bounding box center [849, 187] width 87 height 16
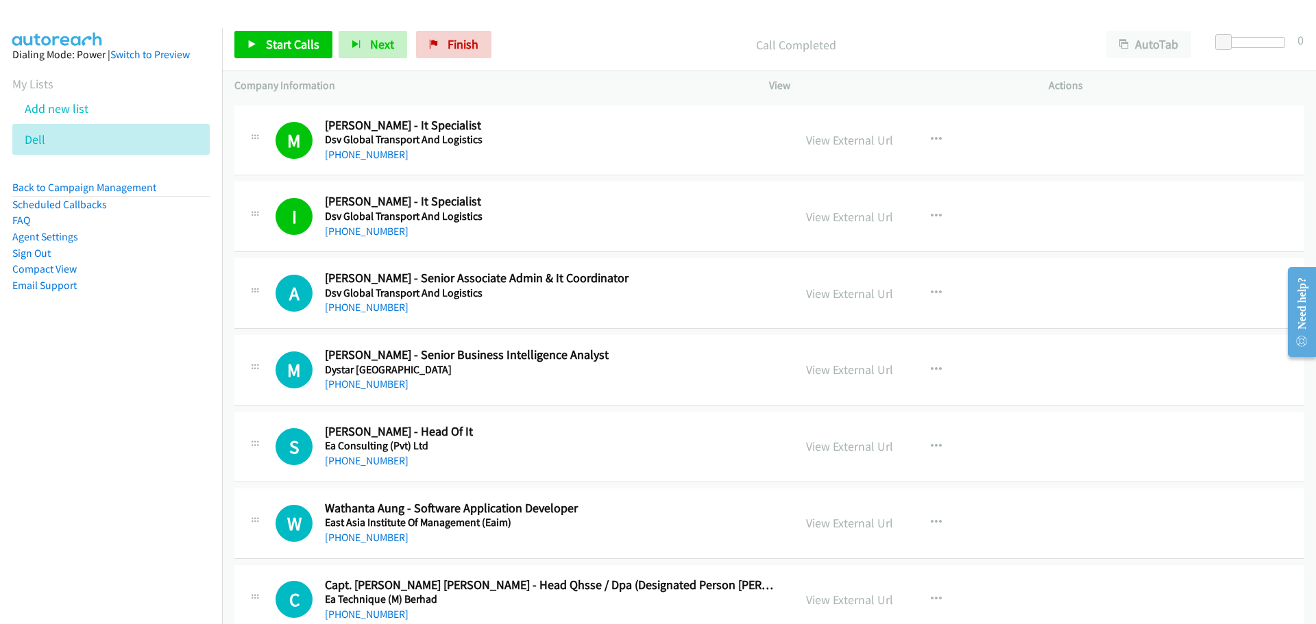
scroll to position [2056, 0]
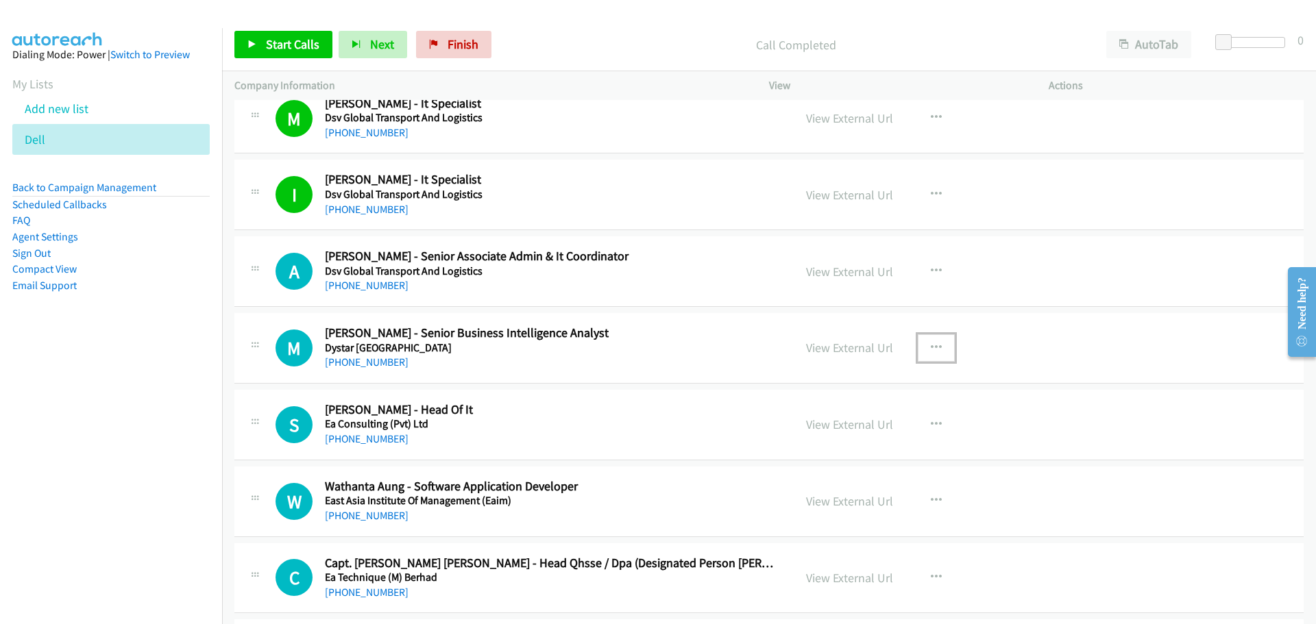
click at [935, 350] on icon "button" at bounding box center [936, 348] width 11 height 11
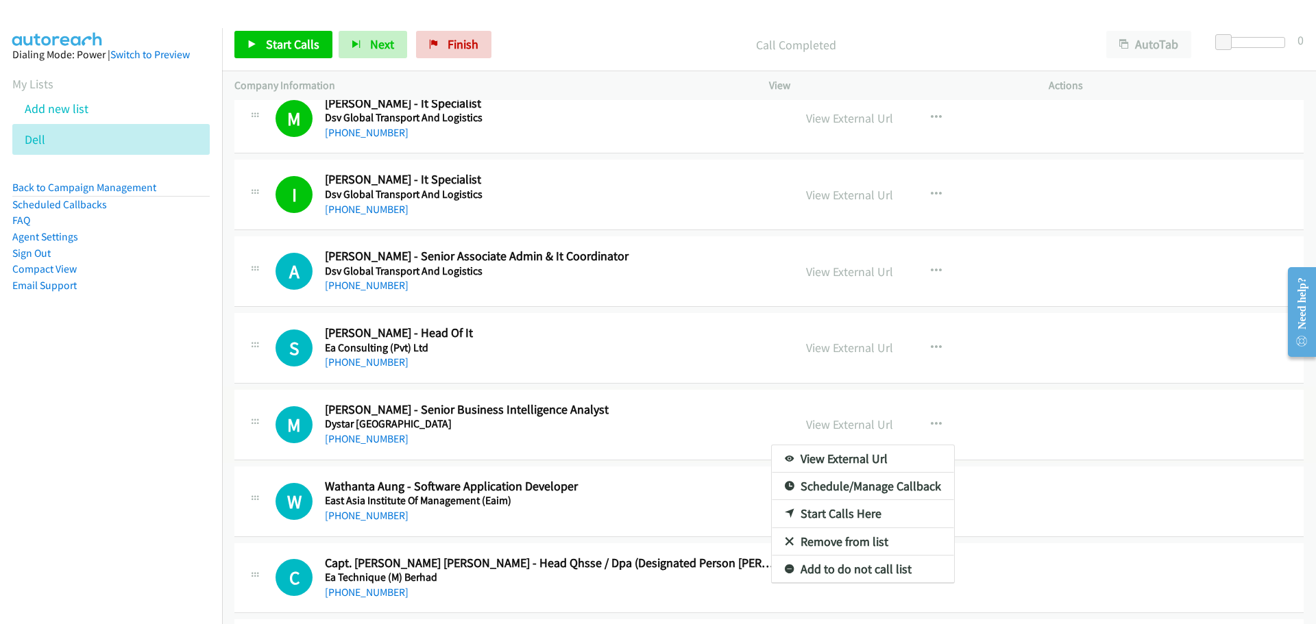
click at [750, 356] on div at bounding box center [658, 312] width 1316 height 624
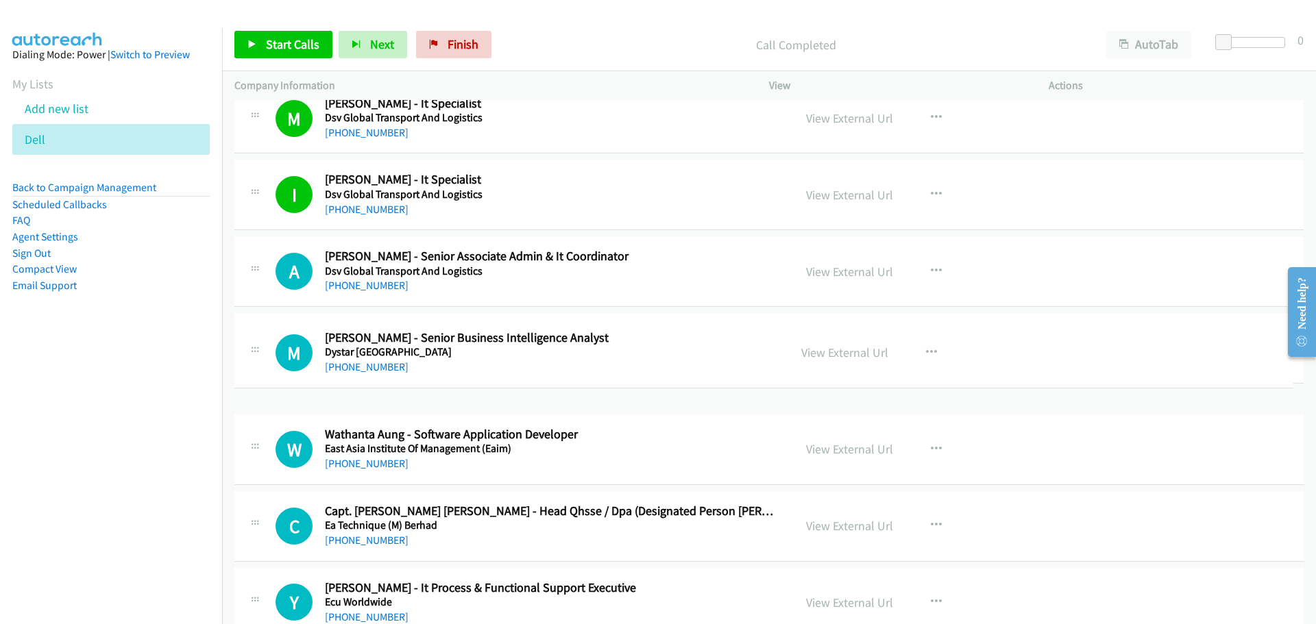
drag, startPoint x: 445, startPoint y: 432, endPoint x: 467, endPoint y: 355, distance: 80.0
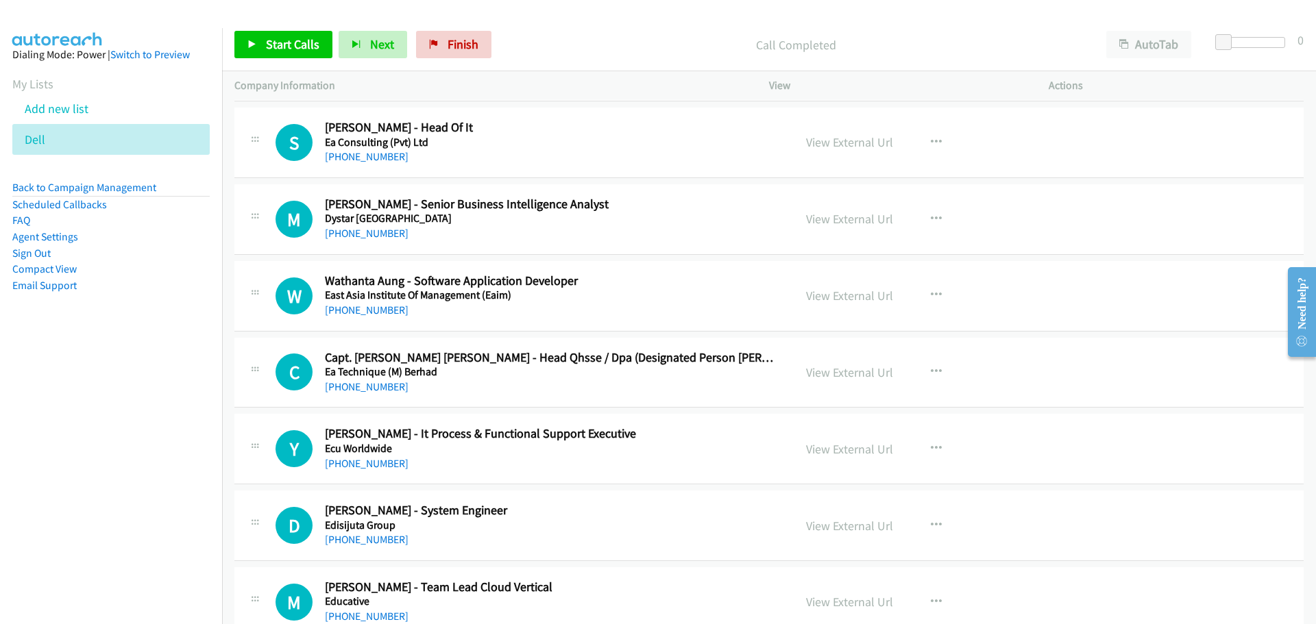
scroll to position [2330, 0]
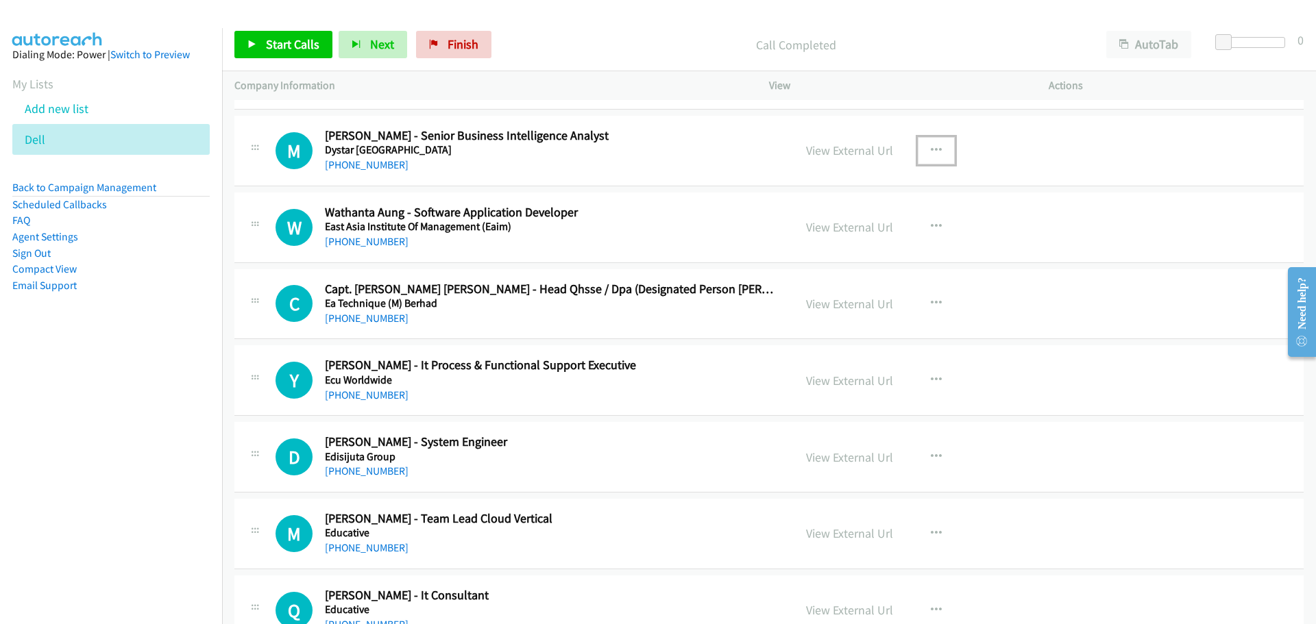
click at [936, 147] on button "button" at bounding box center [936, 150] width 37 height 27
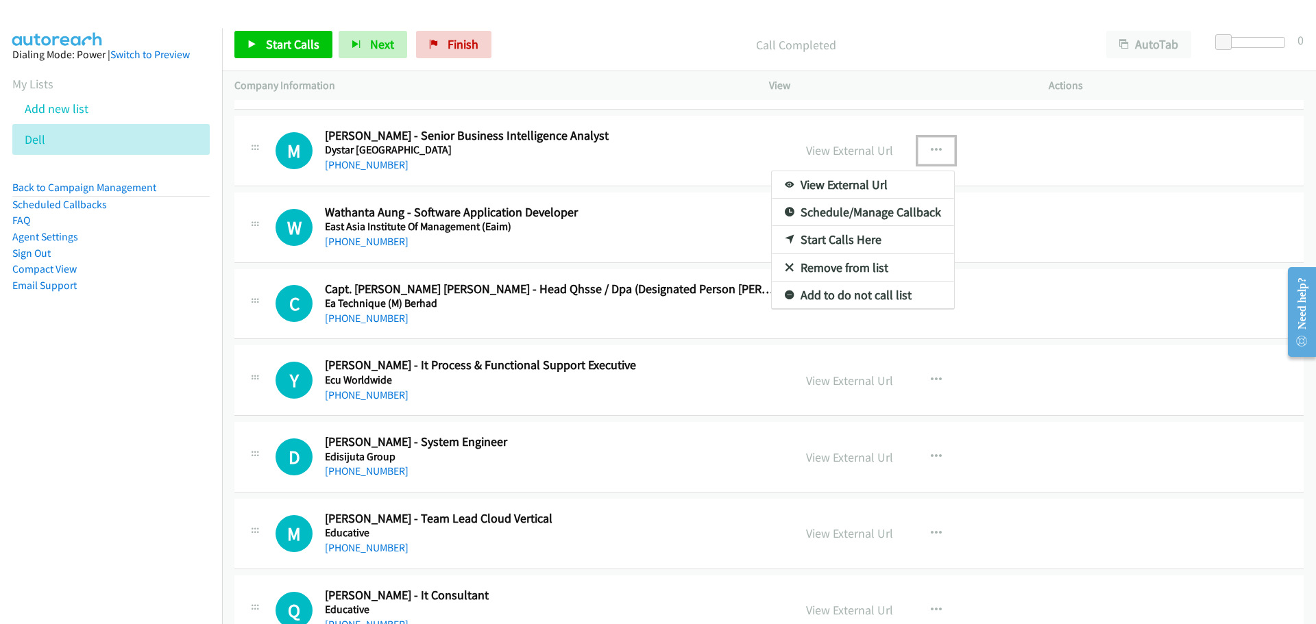
click at [830, 243] on link "Start Calls Here" at bounding box center [863, 239] width 182 height 27
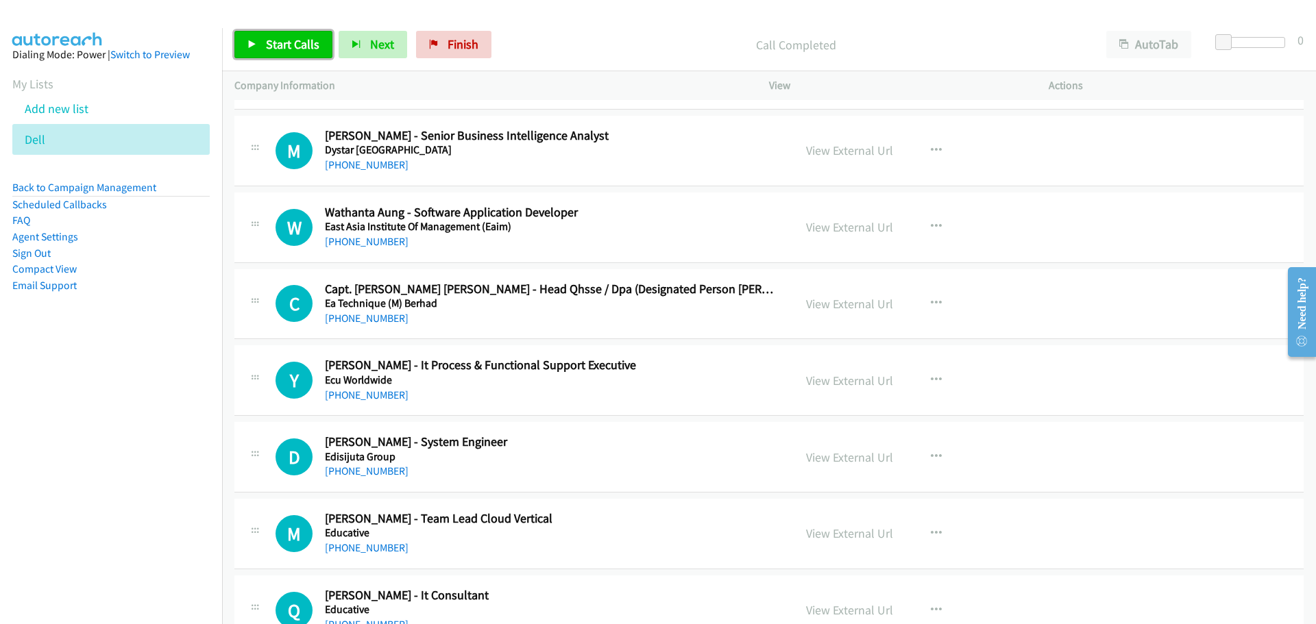
click at [256, 48] on icon at bounding box center [252, 45] width 10 height 10
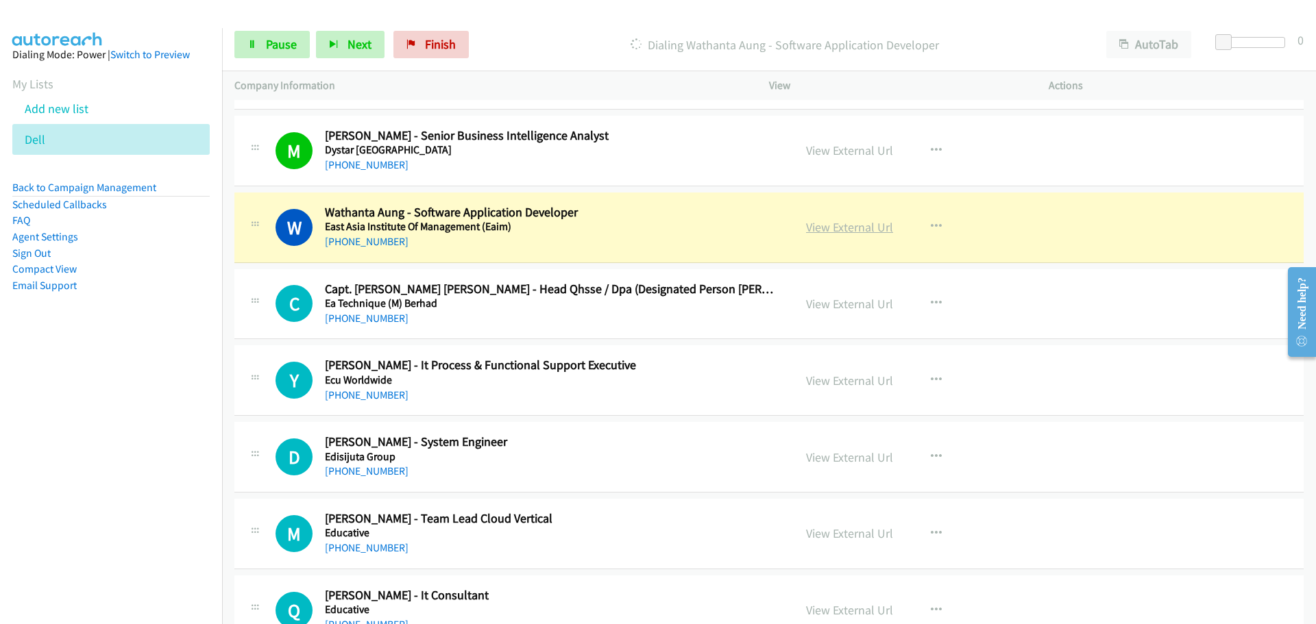
click at [835, 229] on link "View External Url" at bounding box center [849, 227] width 87 height 16
click at [267, 54] on link "Pause" at bounding box center [271, 44] width 75 height 27
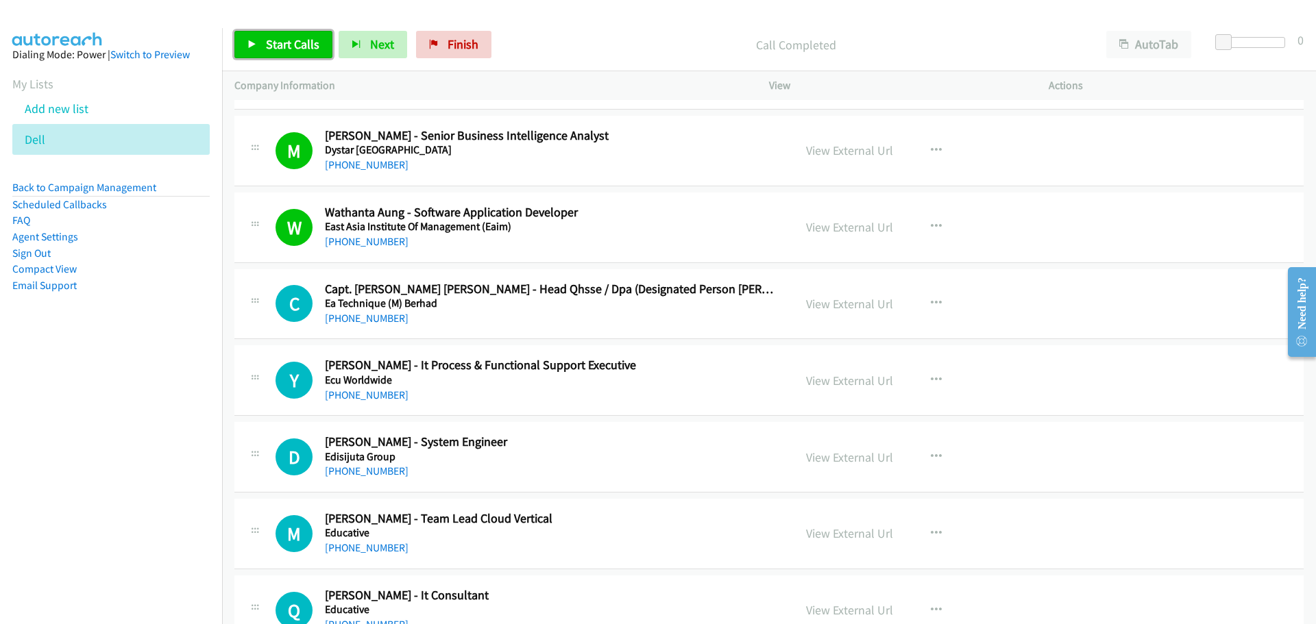
drag, startPoint x: 245, startPoint y: 49, endPoint x: 234, endPoint y: 36, distance: 16.5
click at [245, 49] on link "Start Calls" at bounding box center [283, 44] width 98 height 27
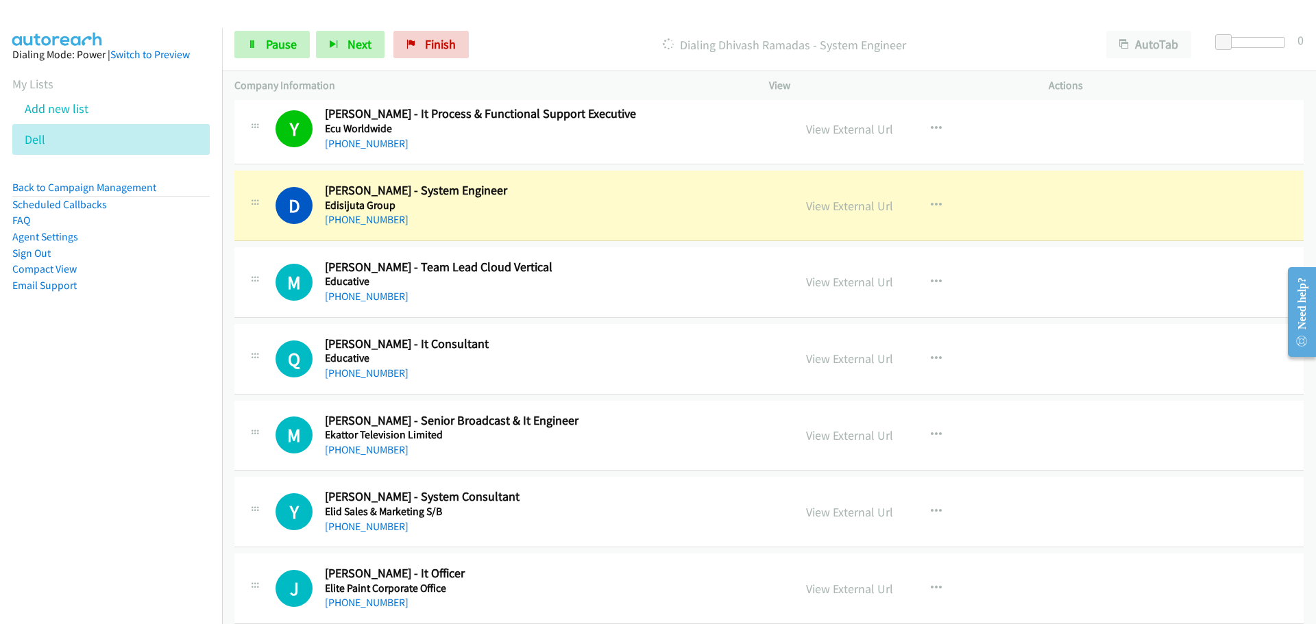
scroll to position [2604, 0]
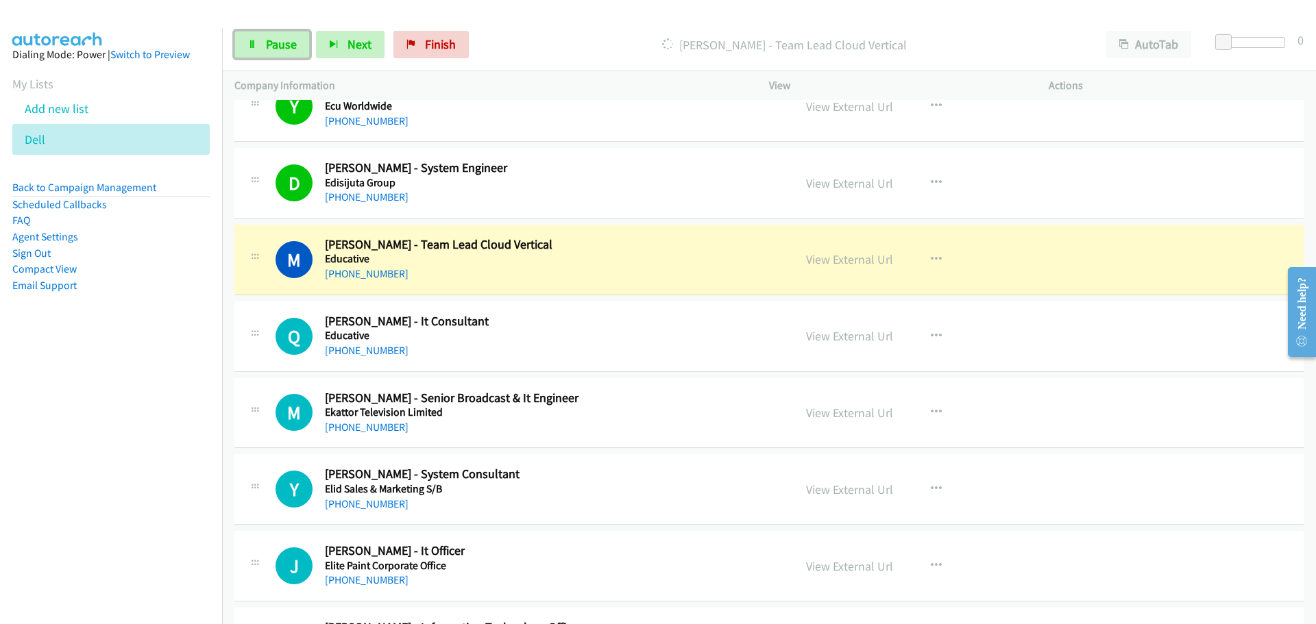
click at [289, 42] on span "Pause" at bounding box center [281, 44] width 31 height 16
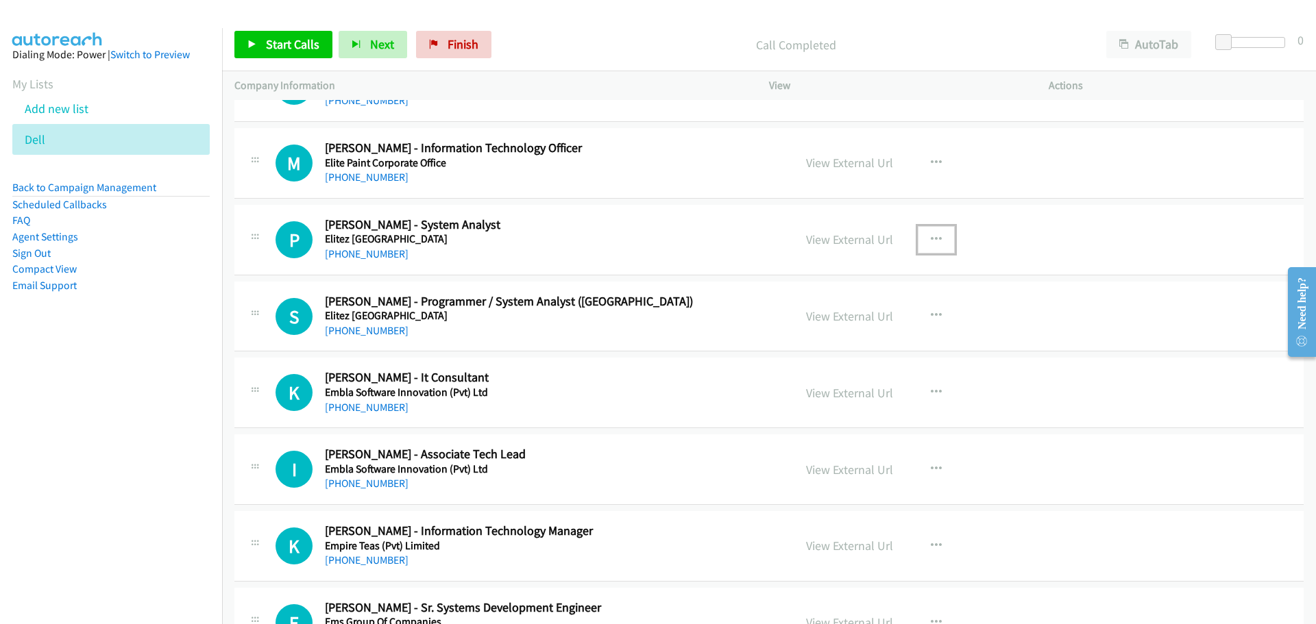
click at [924, 238] on button "button" at bounding box center [936, 239] width 37 height 27
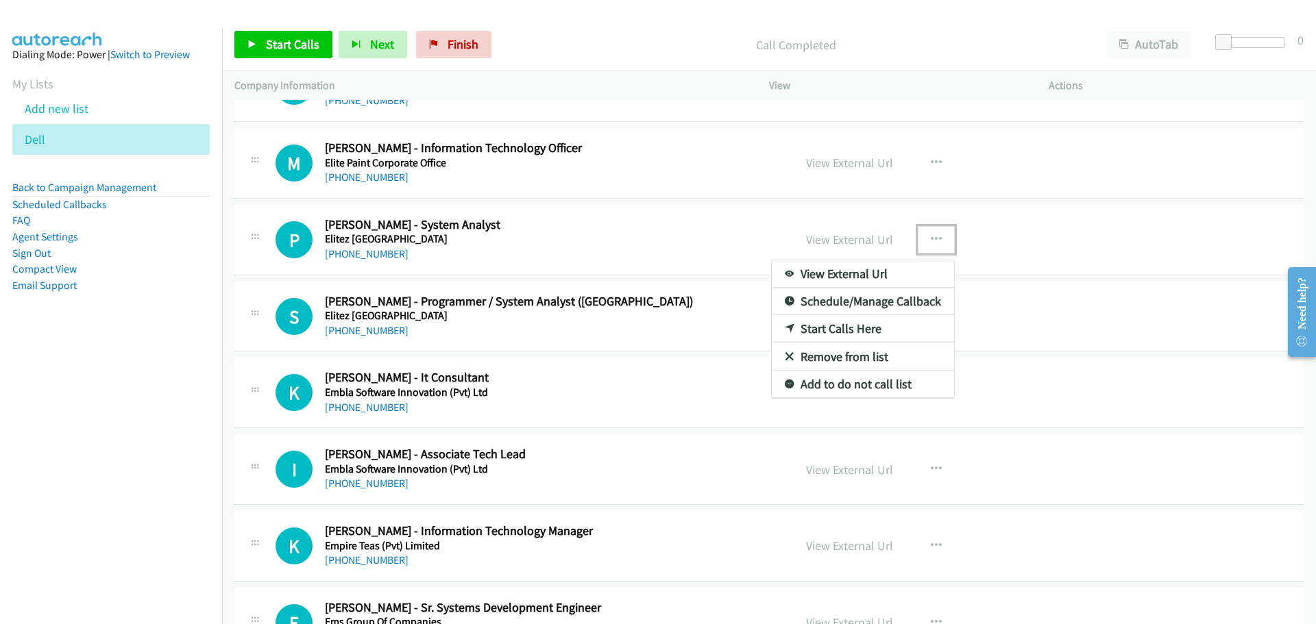
click at [867, 324] on link "Start Calls Here" at bounding box center [863, 328] width 182 height 27
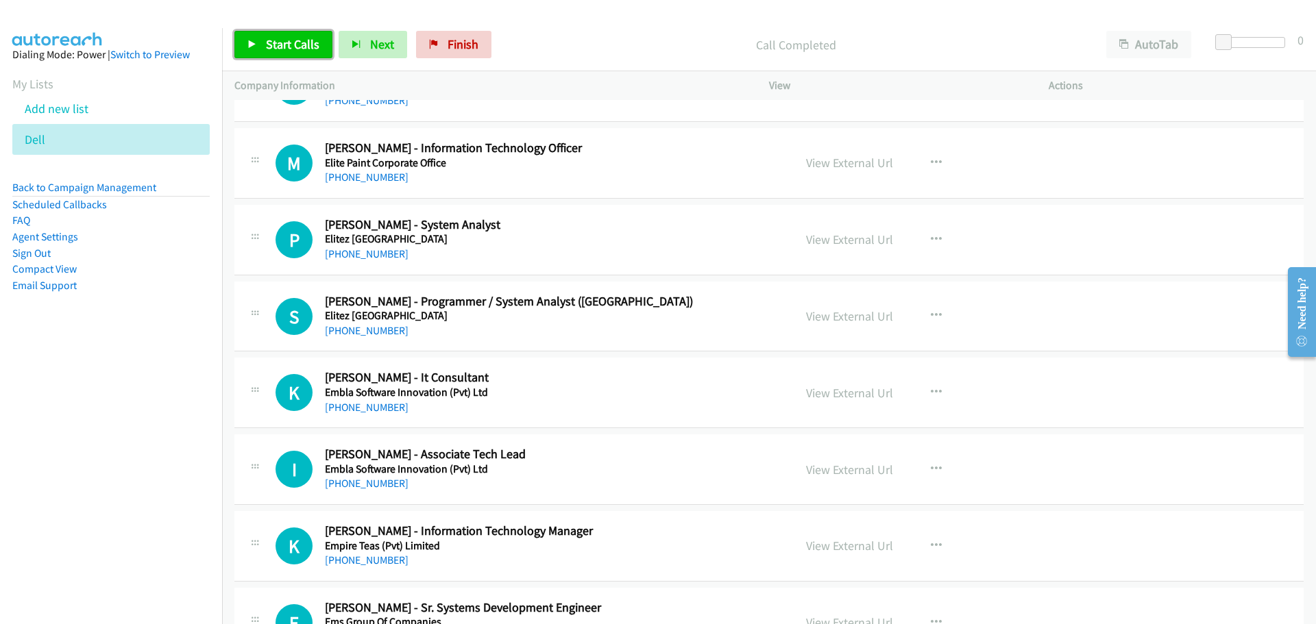
click at [295, 56] on link "Start Calls" at bounding box center [283, 44] width 98 height 27
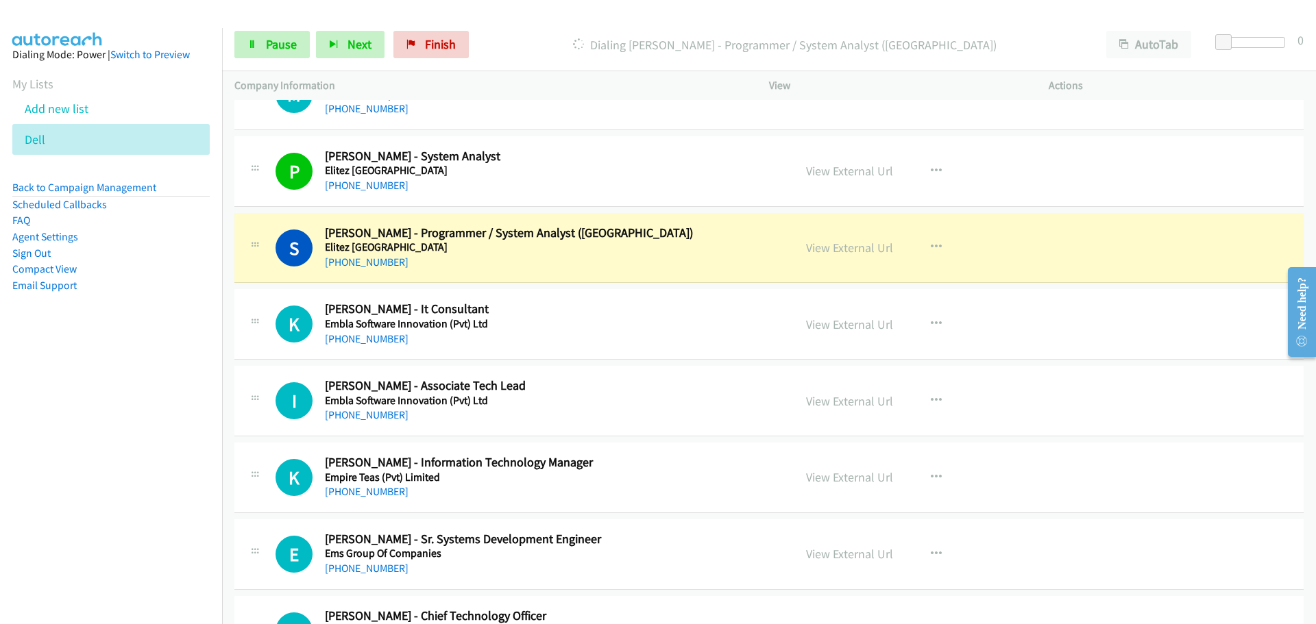
scroll to position [3221, 0]
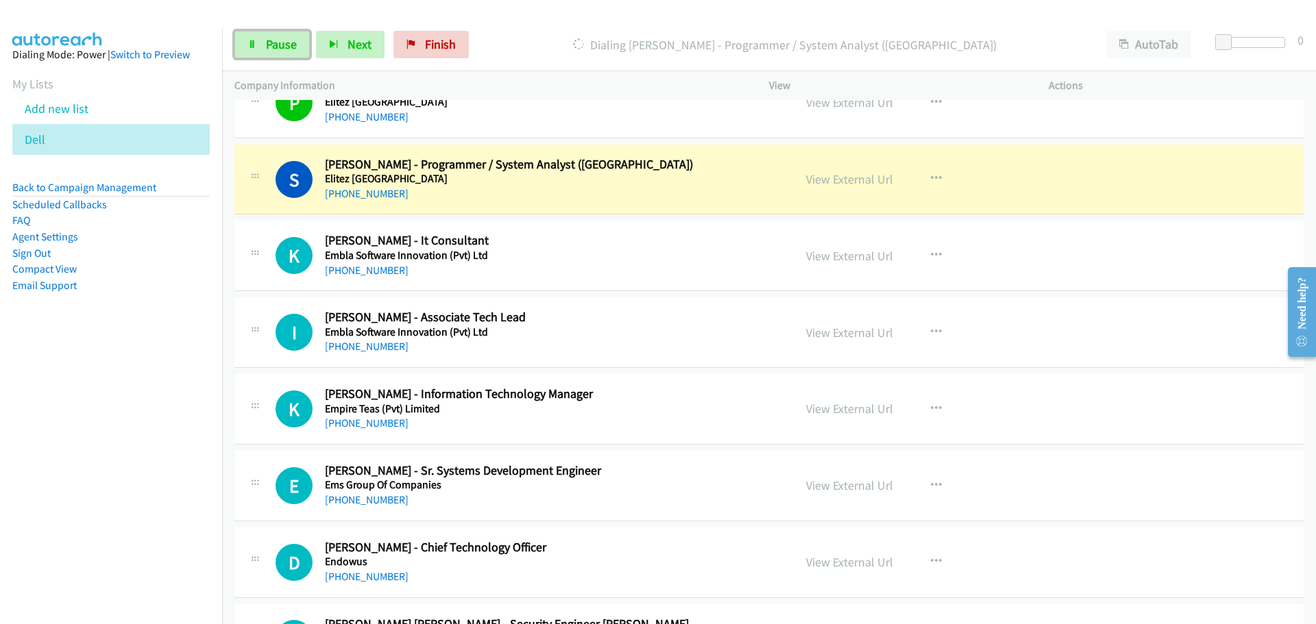
drag, startPoint x: 266, startPoint y: 54, endPoint x: 42, endPoint y: 171, distance: 252.0
click at [266, 54] on link "Pause" at bounding box center [271, 44] width 75 height 27
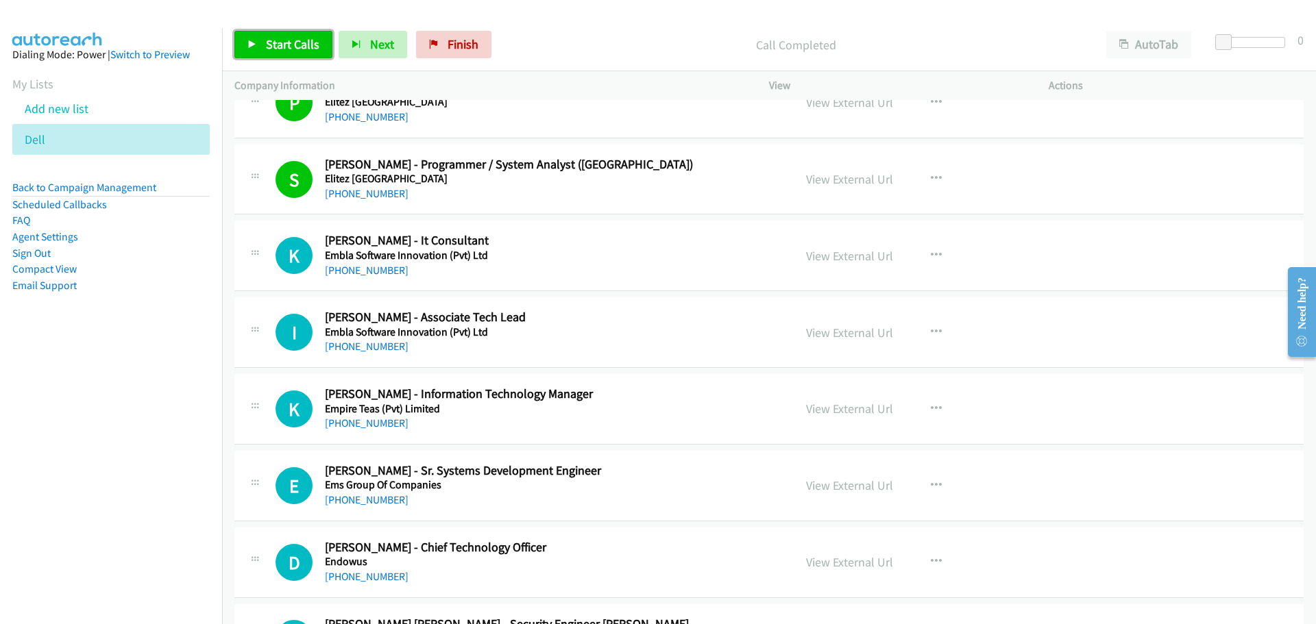
click at [267, 45] on span "Start Calls" at bounding box center [292, 44] width 53 height 16
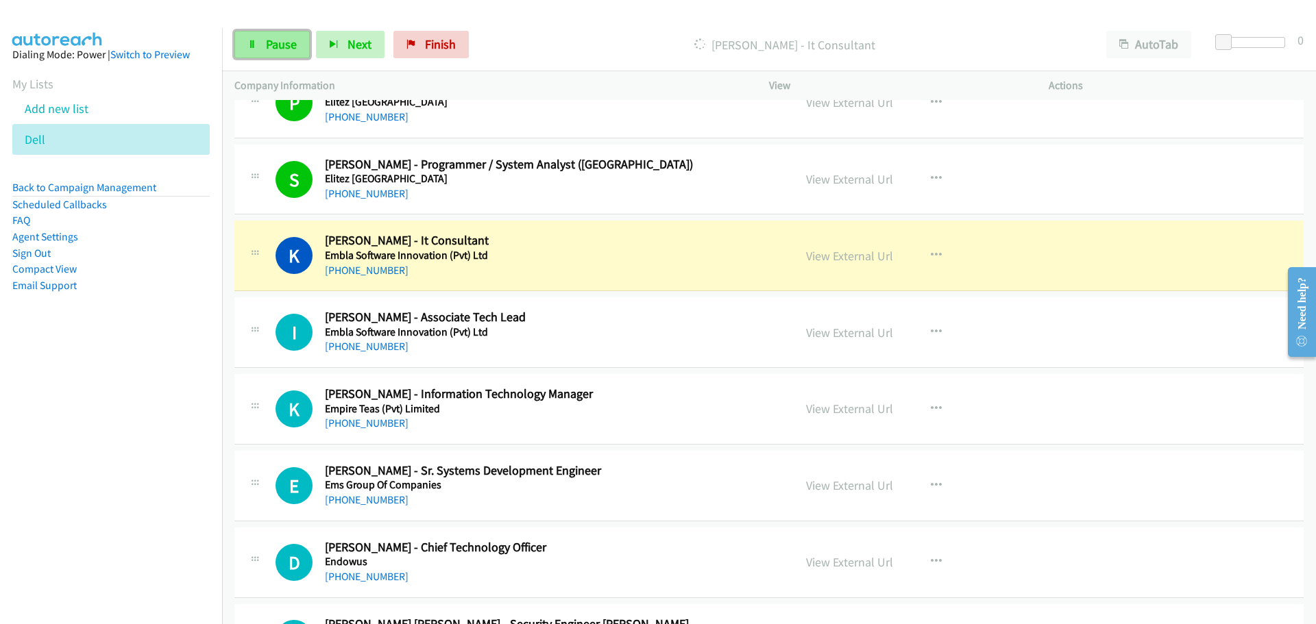
click at [278, 45] on span "Pause" at bounding box center [281, 44] width 31 height 16
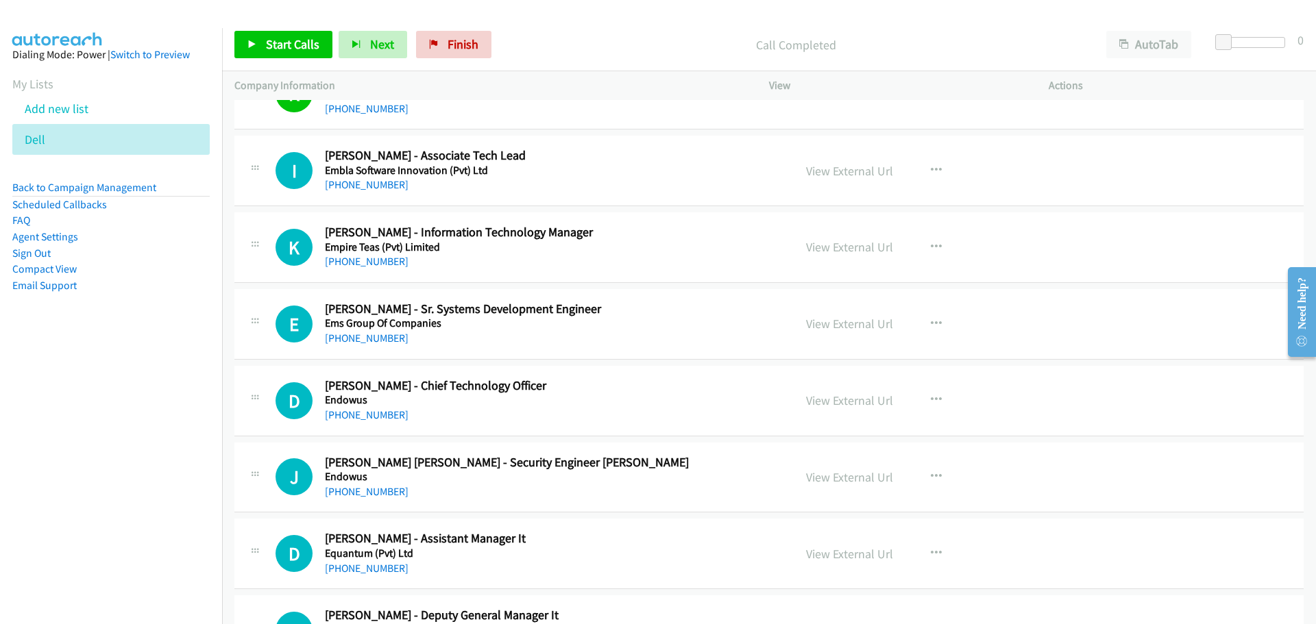
scroll to position [3427, 0]
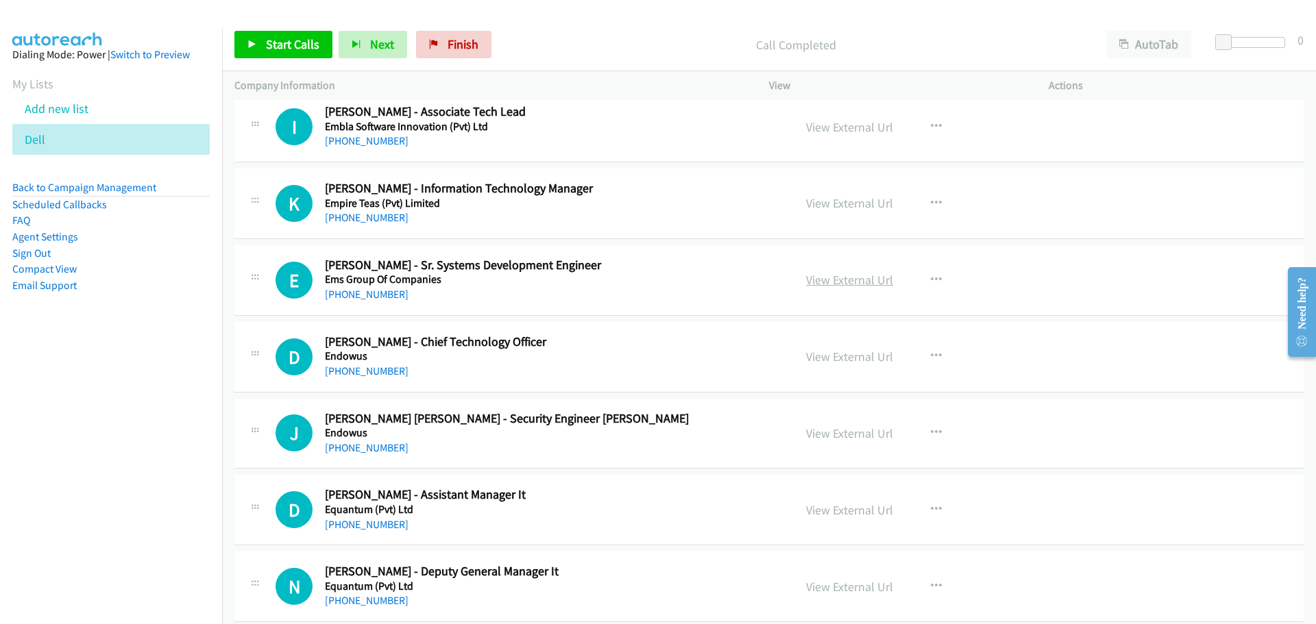
click at [859, 280] on link "View External Url" at bounding box center [849, 280] width 87 height 16
click at [307, 47] on span "Start Calls" at bounding box center [292, 44] width 53 height 16
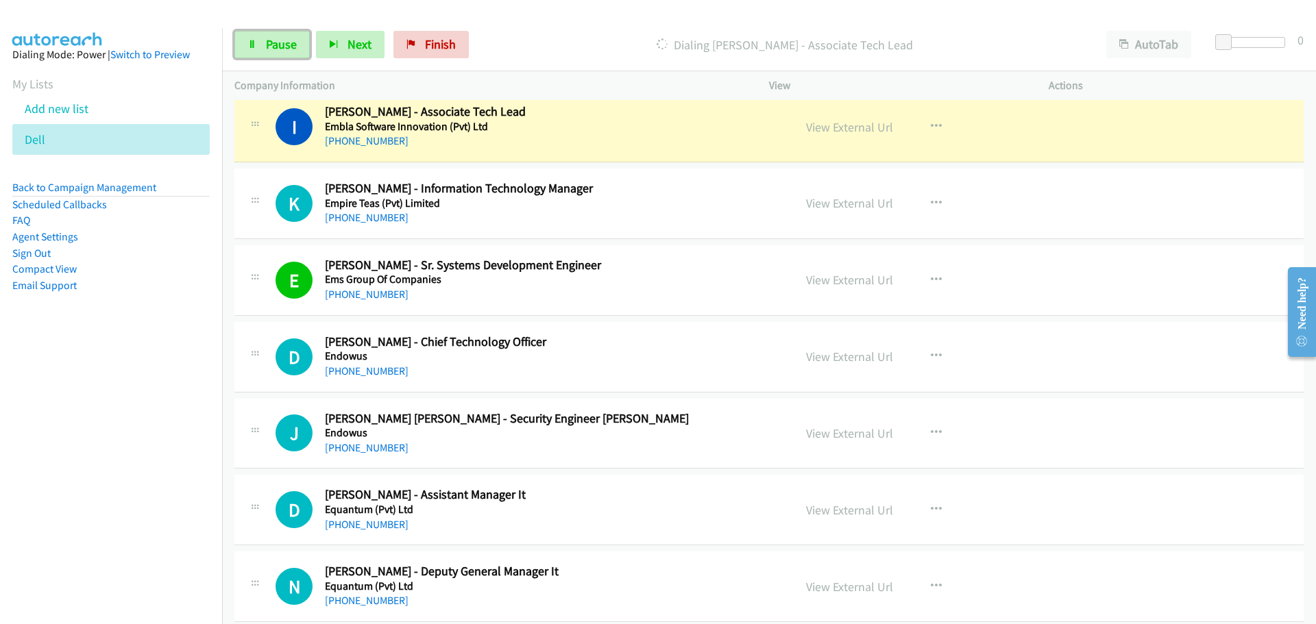
drag, startPoint x: 276, startPoint y: 47, endPoint x: 192, endPoint y: 66, distance: 86.6
click at [276, 47] on span "Pause" at bounding box center [281, 44] width 31 height 16
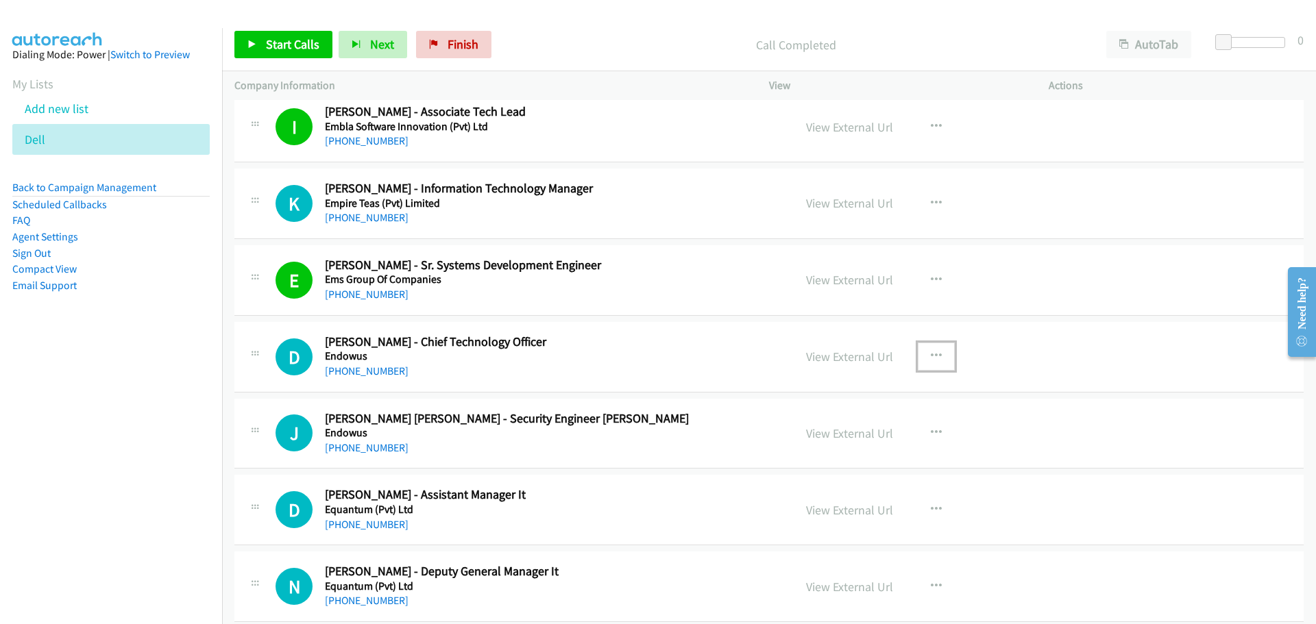
click at [933, 363] on button "button" at bounding box center [936, 356] width 37 height 27
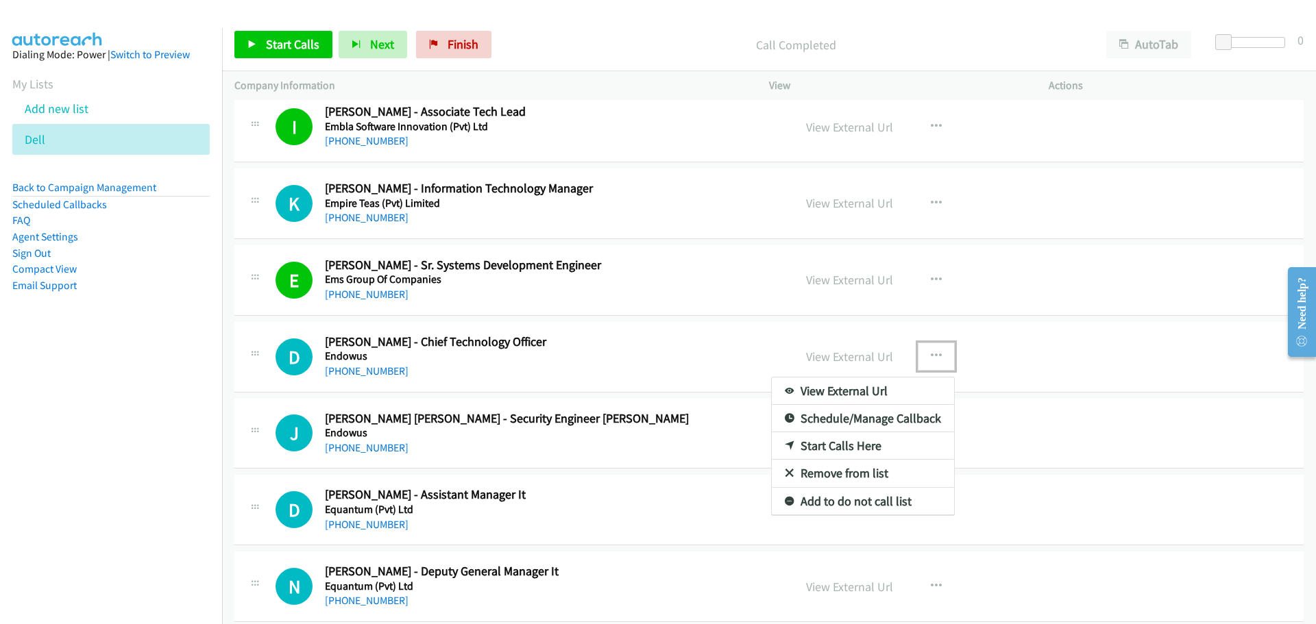
click at [827, 445] on link "Start Calls Here" at bounding box center [863, 445] width 182 height 27
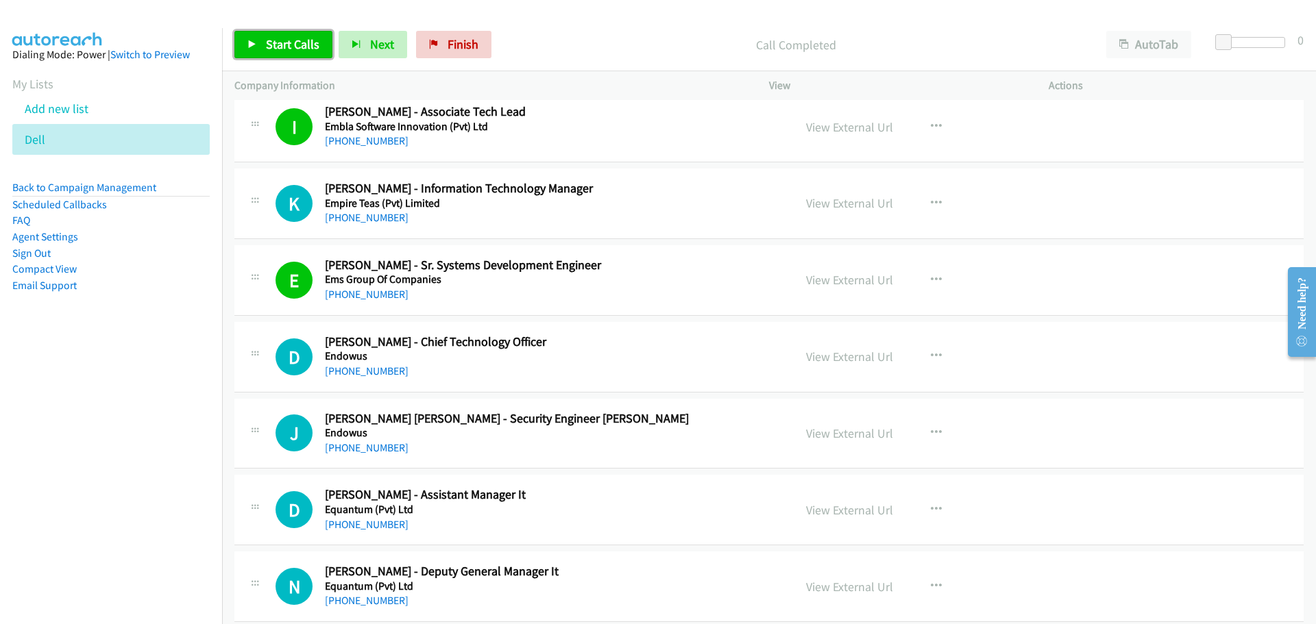
click at [283, 41] on span "Start Calls" at bounding box center [292, 44] width 53 height 16
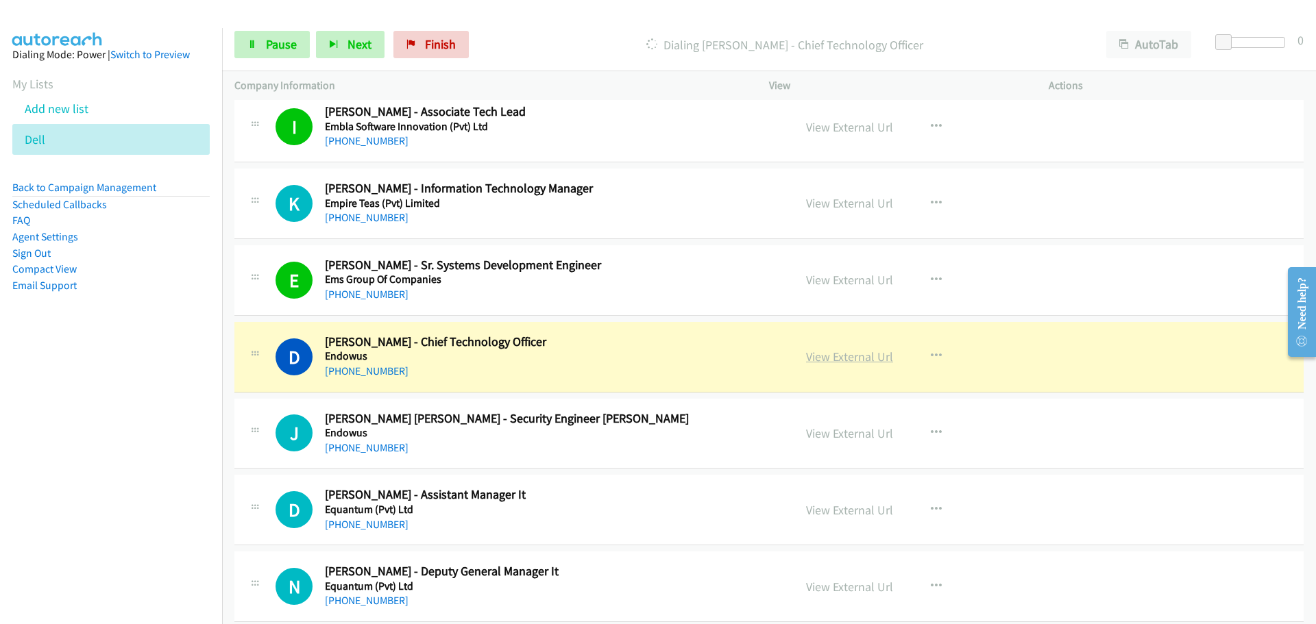
click at [857, 350] on link "View External Url" at bounding box center [849, 357] width 87 height 16
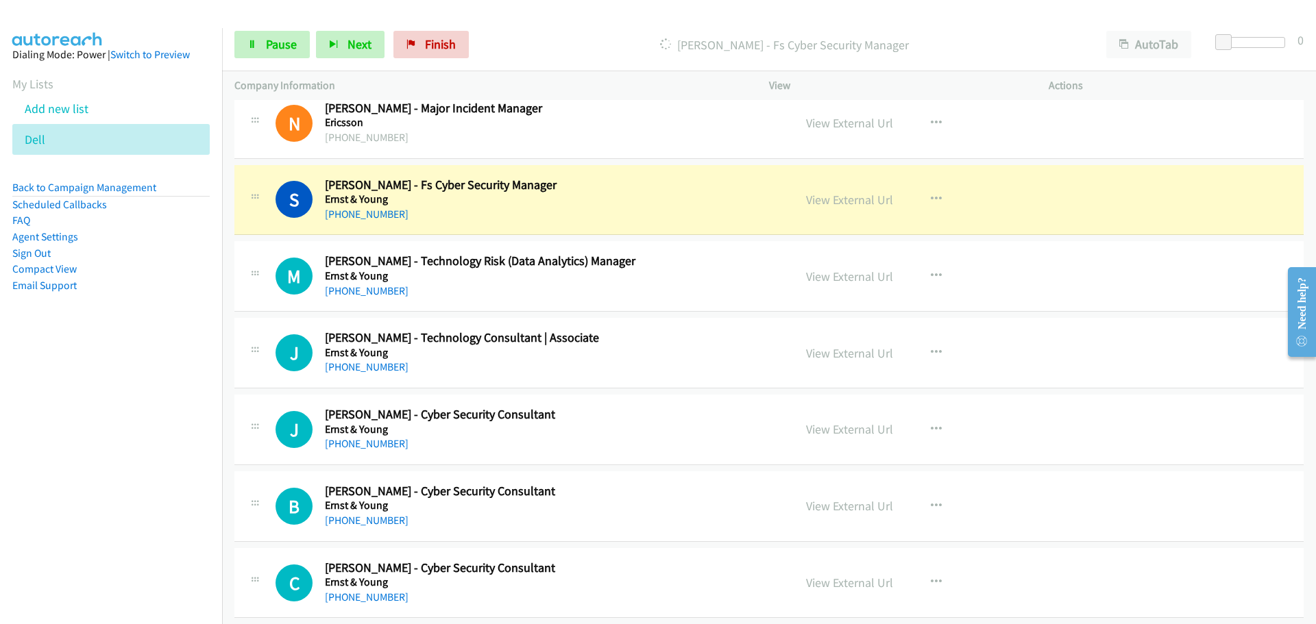
scroll to position [4112, 0]
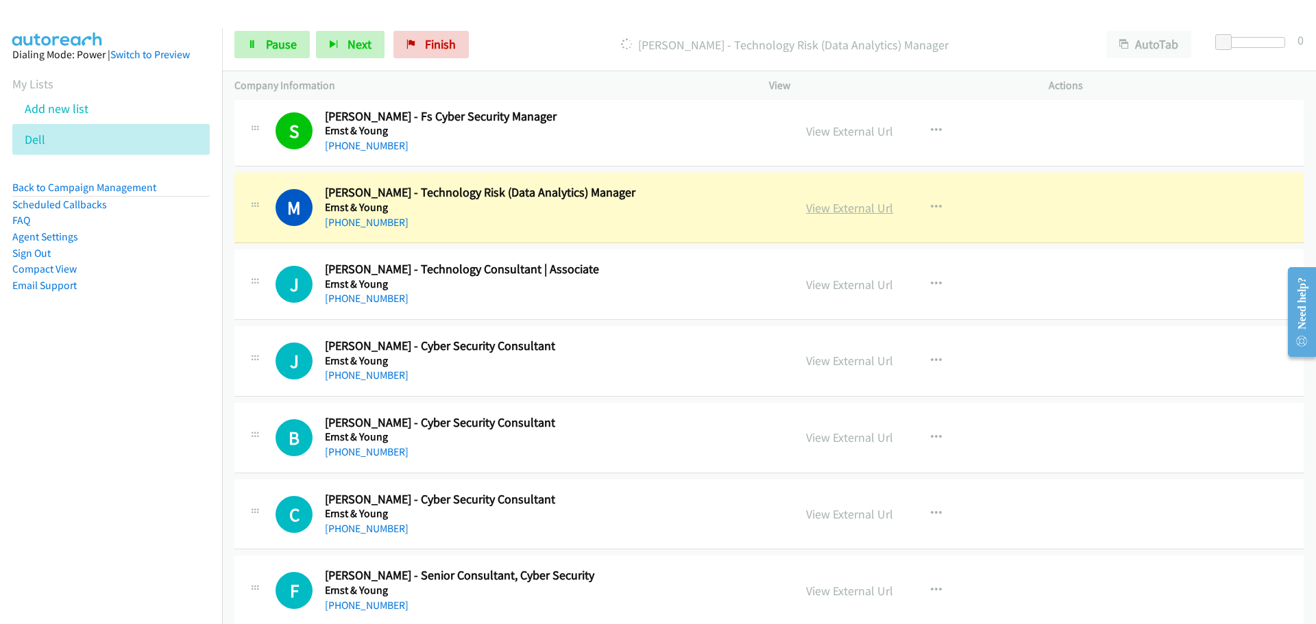
click at [834, 217] on div "View External Url" at bounding box center [849, 208] width 87 height 19
click at [828, 208] on link "View External Url" at bounding box center [849, 208] width 87 height 16
click at [830, 210] on link "View External Url" at bounding box center [849, 208] width 87 height 16
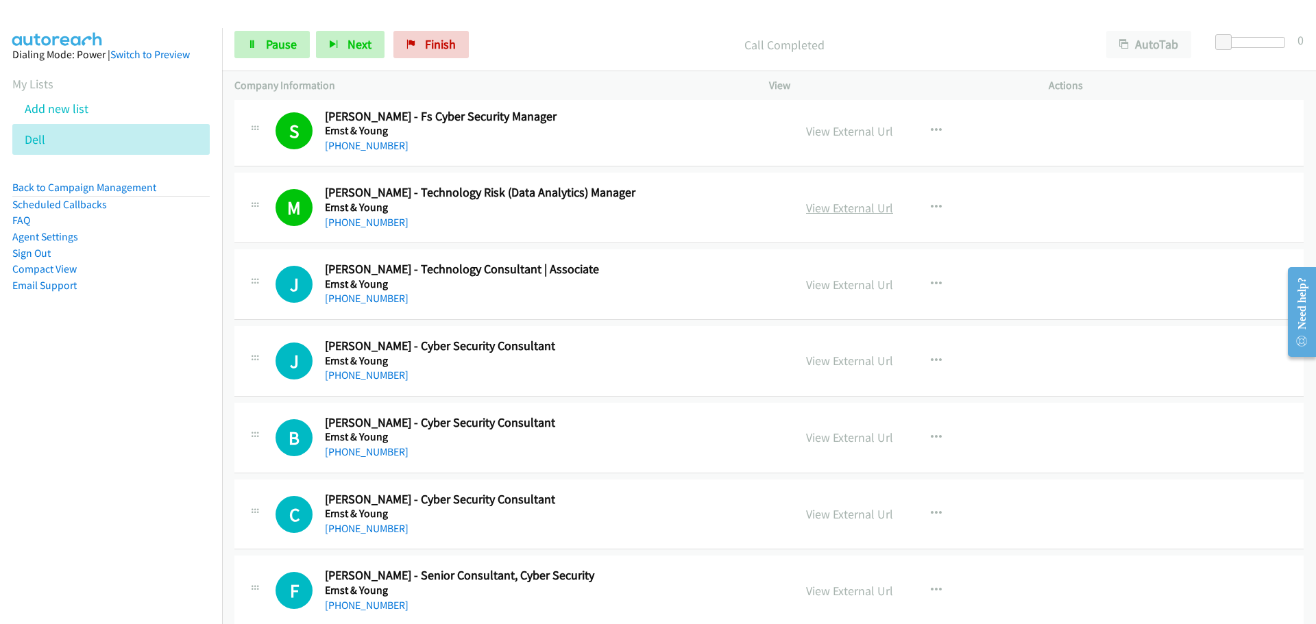
click at [806, 210] on link "View External Url" at bounding box center [849, 208] width 87 height 16
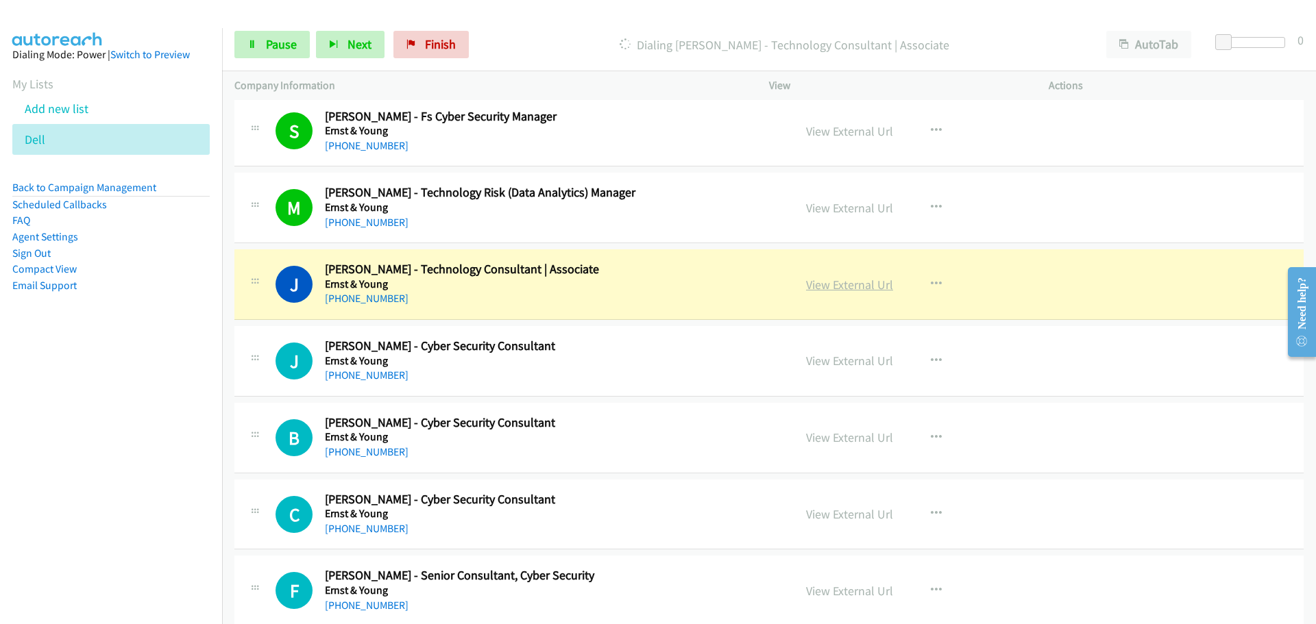
click at [819, 277] on link "View External Url" at bounding box center [849, 285] width 87 height 16
click at [284, 41] on span "Pause" at bounding box center [281, 44] width 31 height 16
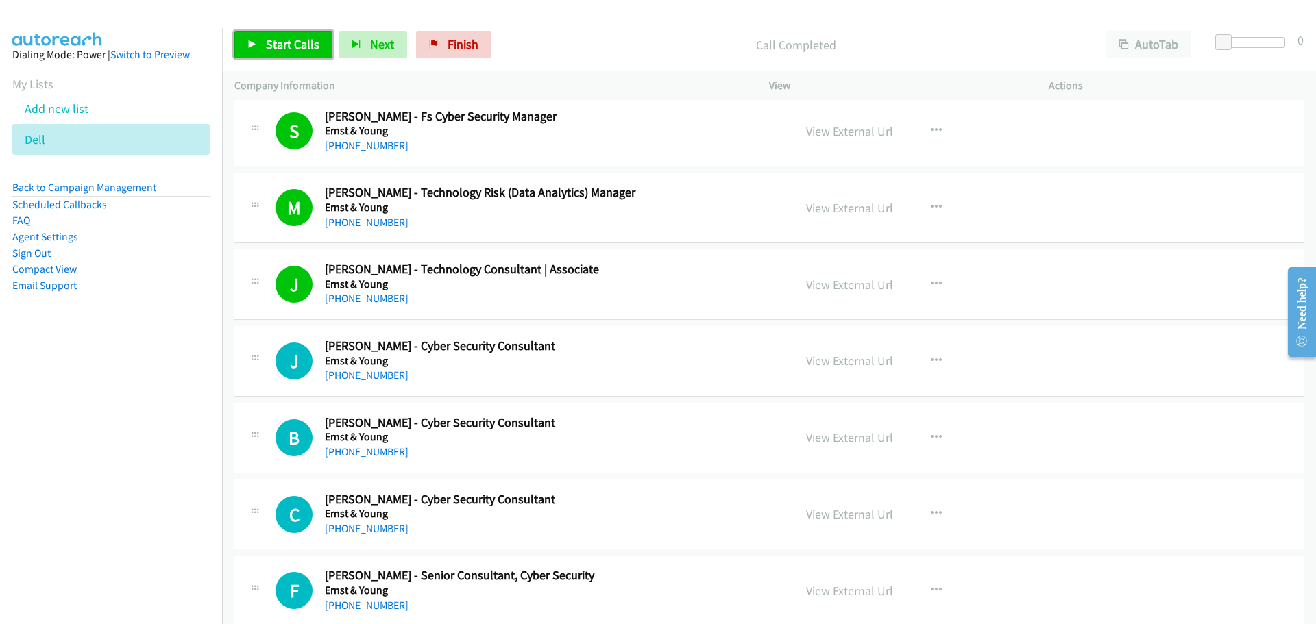
click at [308, 37] on span "Start Calls" at bounding box center [292, 44] width 53 height 16
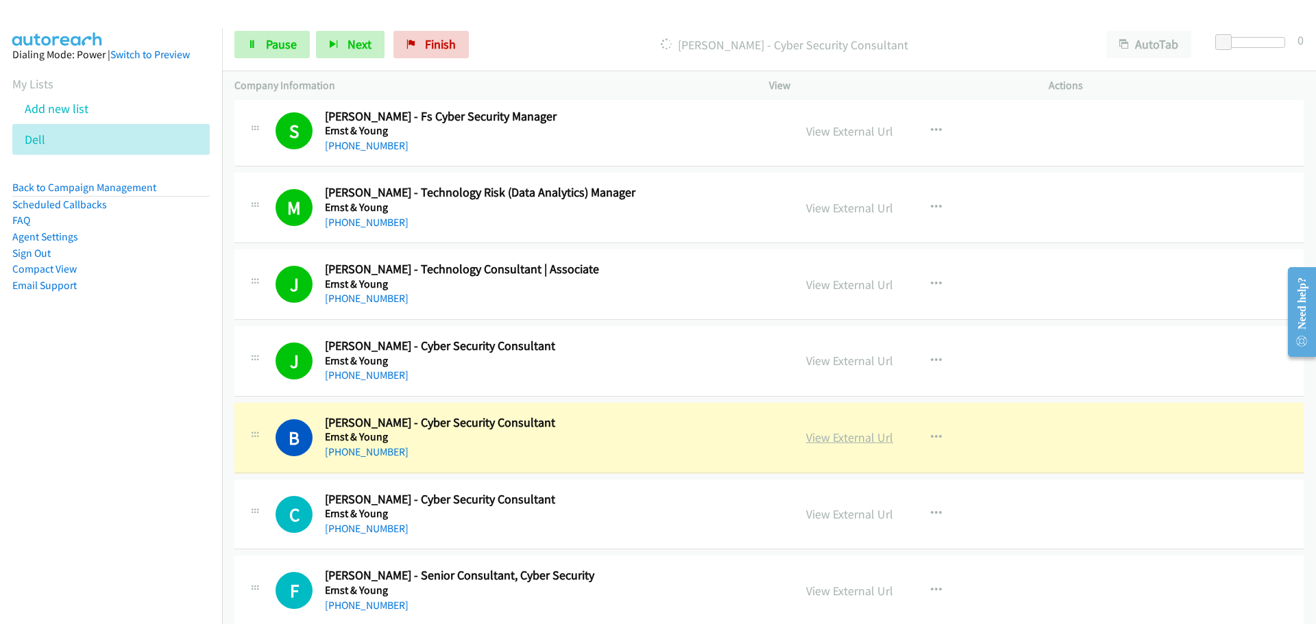
click at [853, 434] on link "View External Url" at bounding box center [849, 438] width 87 height 16
click at [282, 32] on link "Pause" at bounding box center [271, 44] width 75 height 27
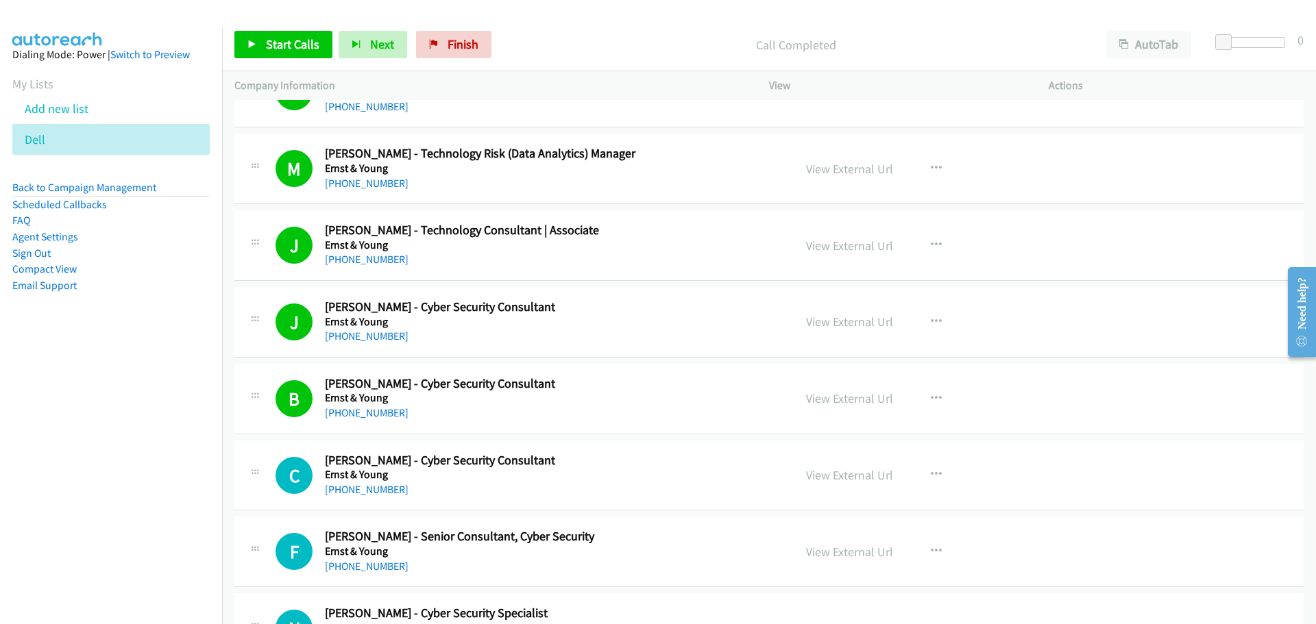
scroll to position [4249, 0]
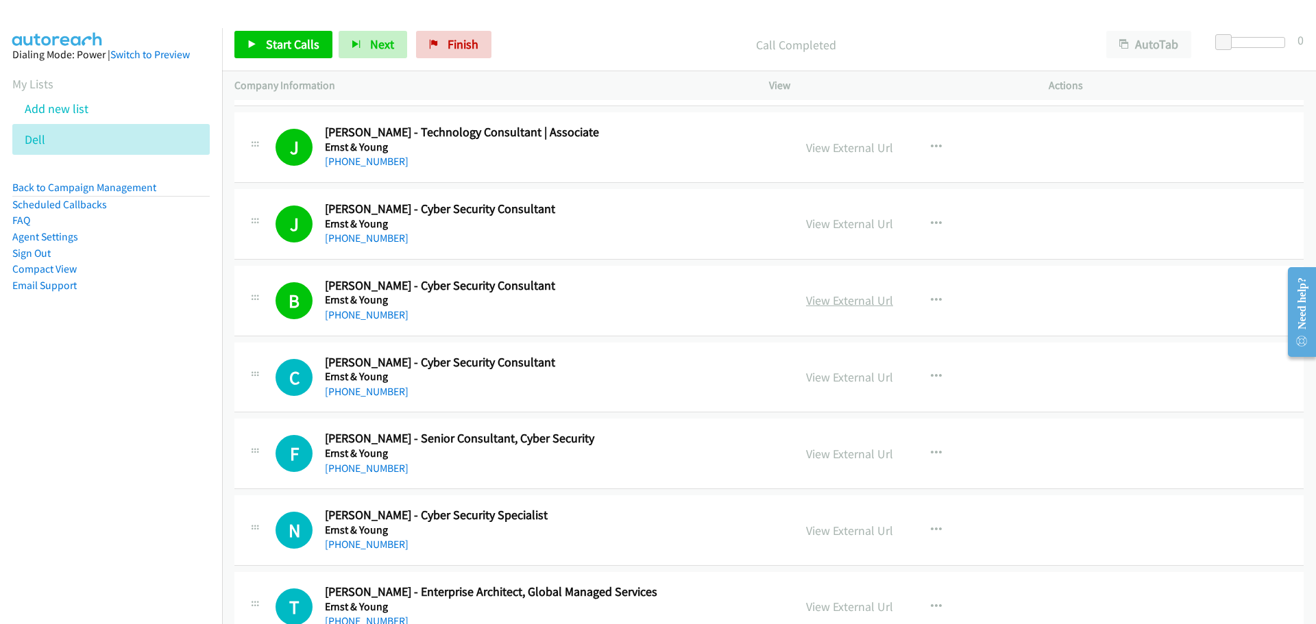
click at [827, 296] on link "View External Url" at bounding box center [849, 301] width 87 height 16
click at [283, 60] on div "Start Calls Pause Next Finish Call Completed AutoTab AutoTab 0" at bounding box center [769, 45] width 1094 height 53
click at [283, 46] on span "Start Calls" at bounding box center [292, 44] width 53 height 16
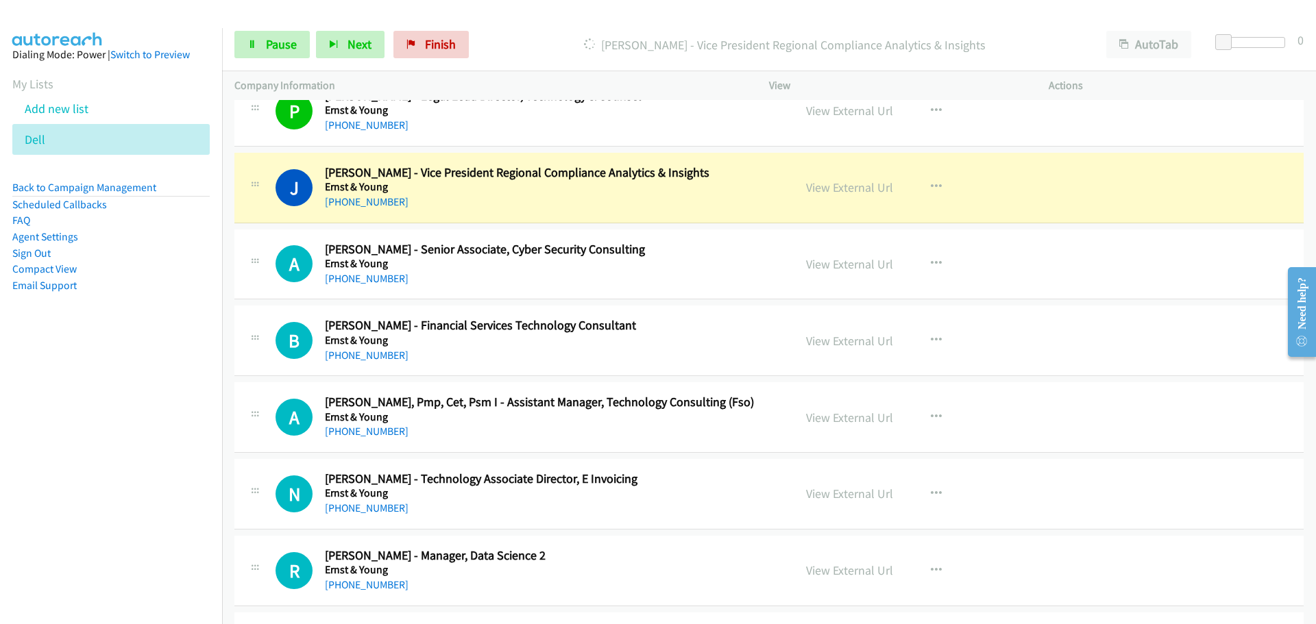
scroll to position [4866, 0]
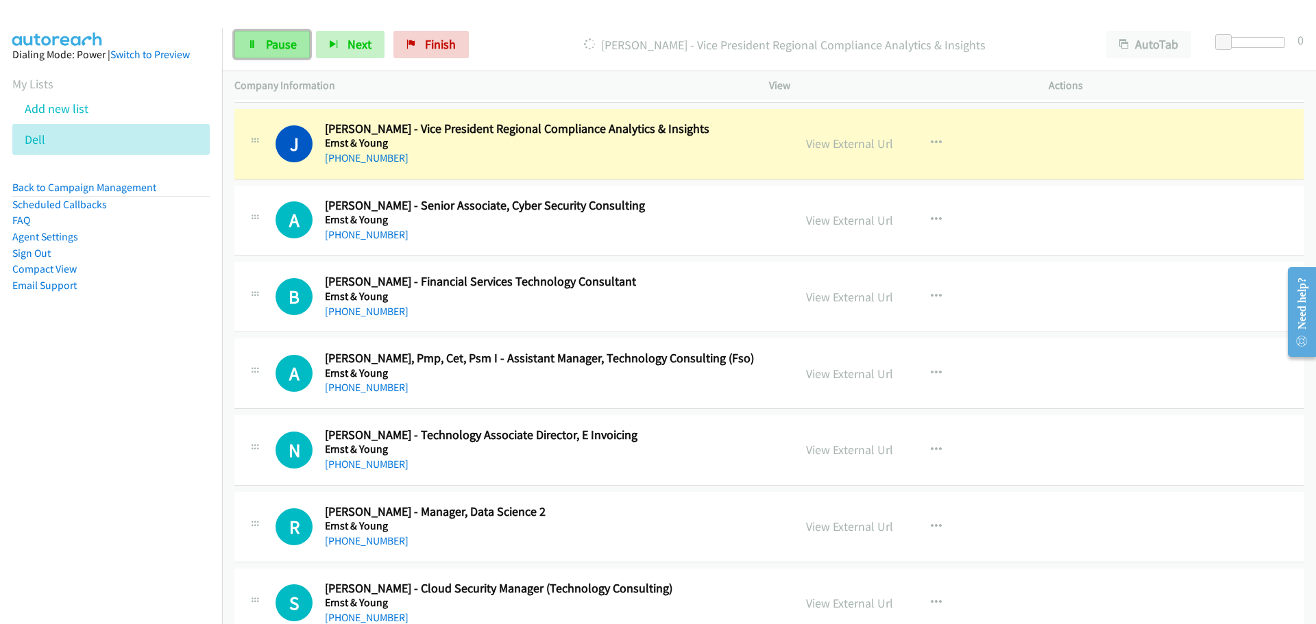
click at [280, 45] on span "Pause" at bounding box center [281, 44] width 31 height 16
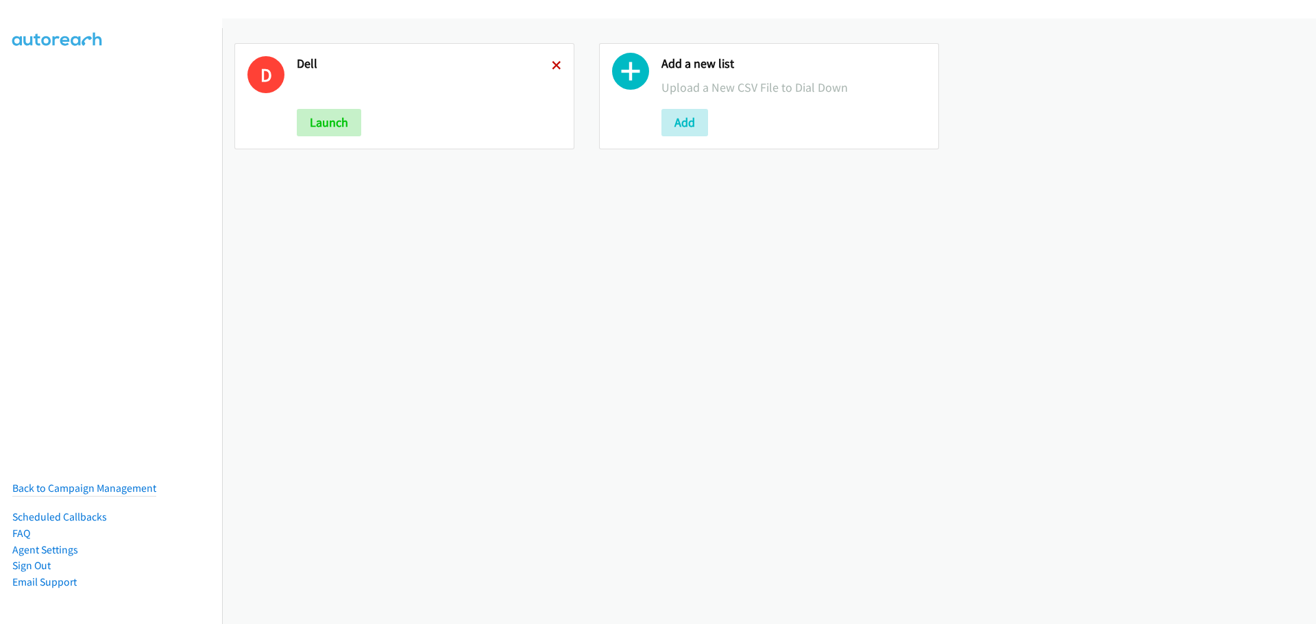
click at [552, 69] on icon at bounding box center [557, 67] width 10 height 10
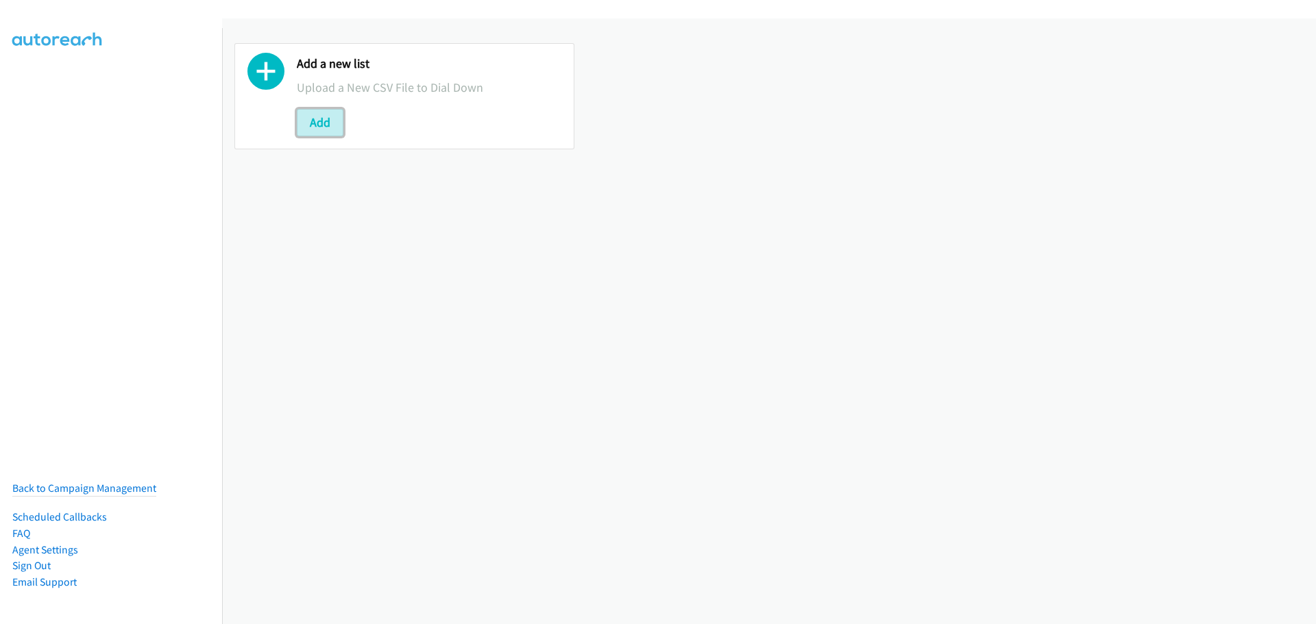
click at [327, 123] on button "Add" at bounding box center [320, 122] width 47 height 27
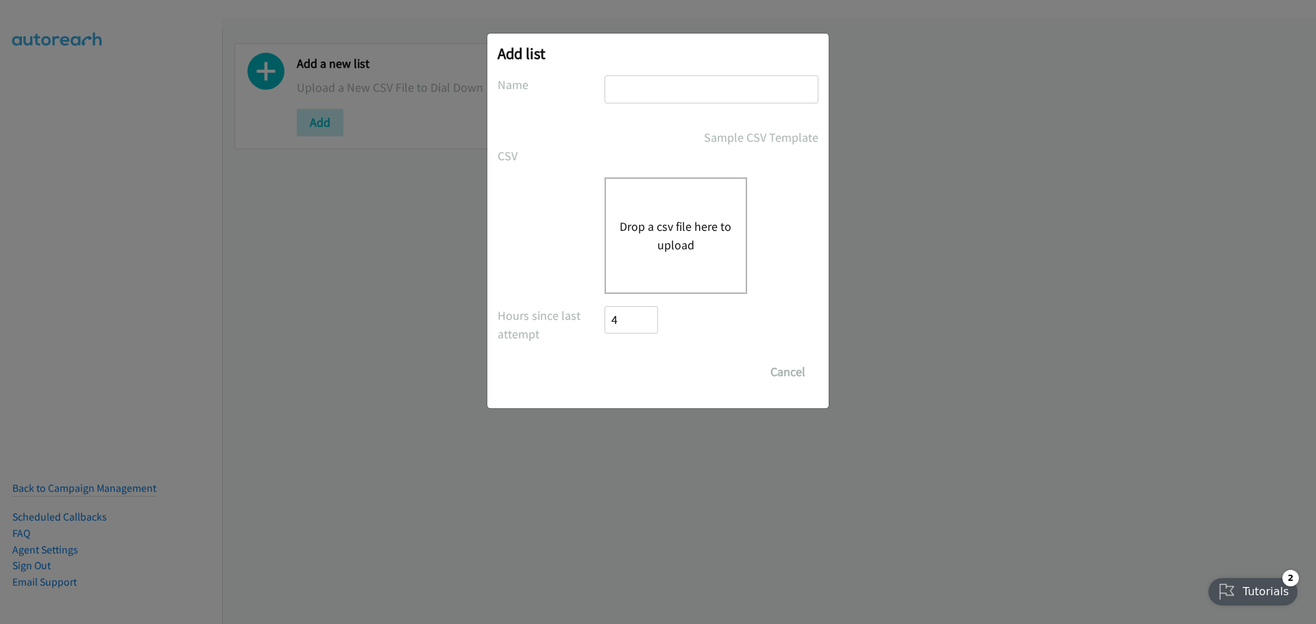
click at [684, 239] on button "Drop a csv file here to upload" at bounding box center [676, 235] width 112 height 37
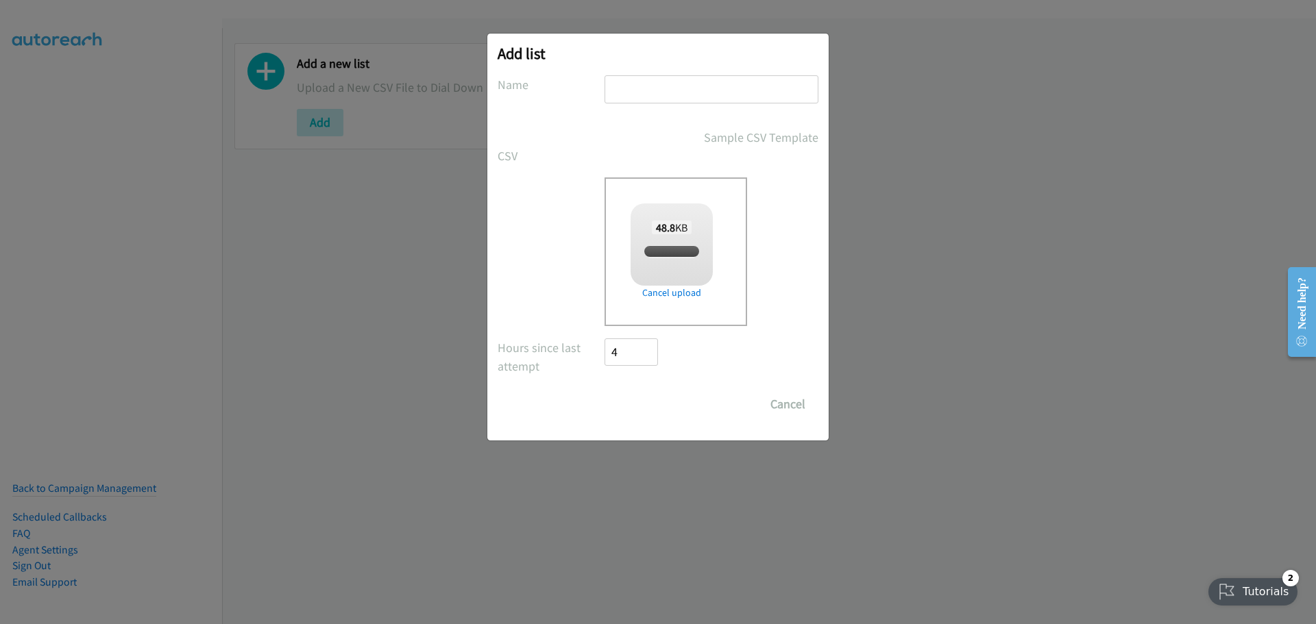
checkbox input "true"
click at [632, 87] on input "text" at bounding box center [711, 89] width 214 height 28
type input "Dell"
click at [657, 397] on input "Save List" at bounding box center [640, 404] width 72 height 27
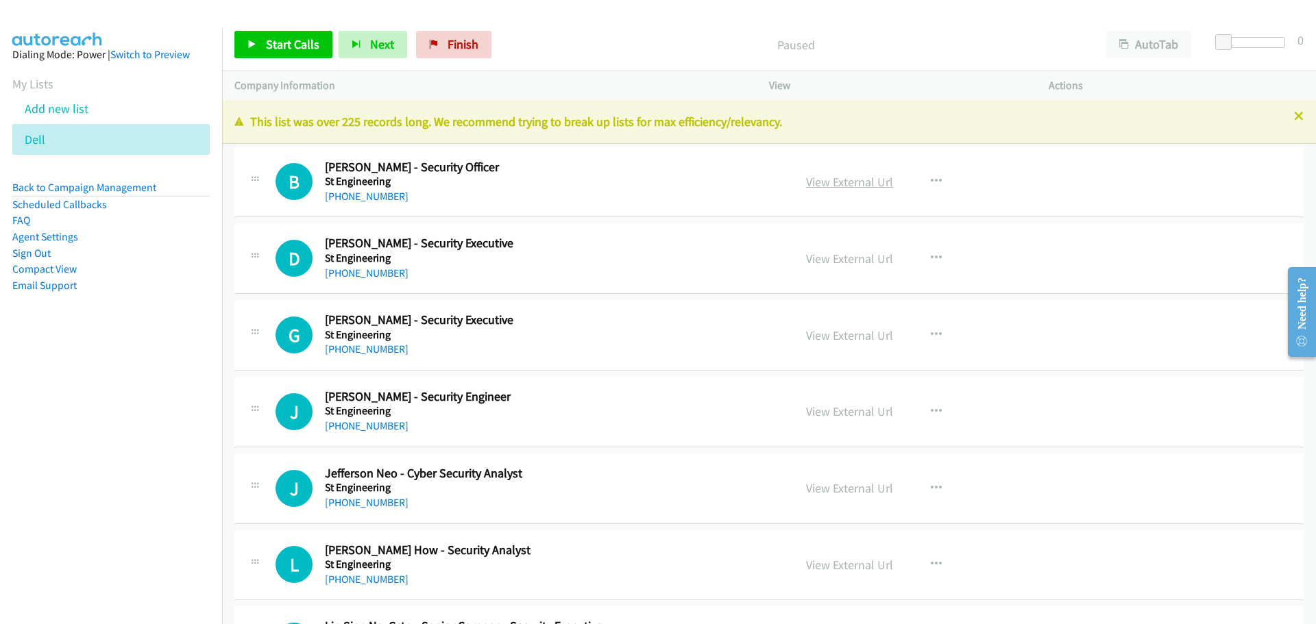
click at [857, 181] on link "View External Url" at bounding box center [849, 182] width 87 height 16
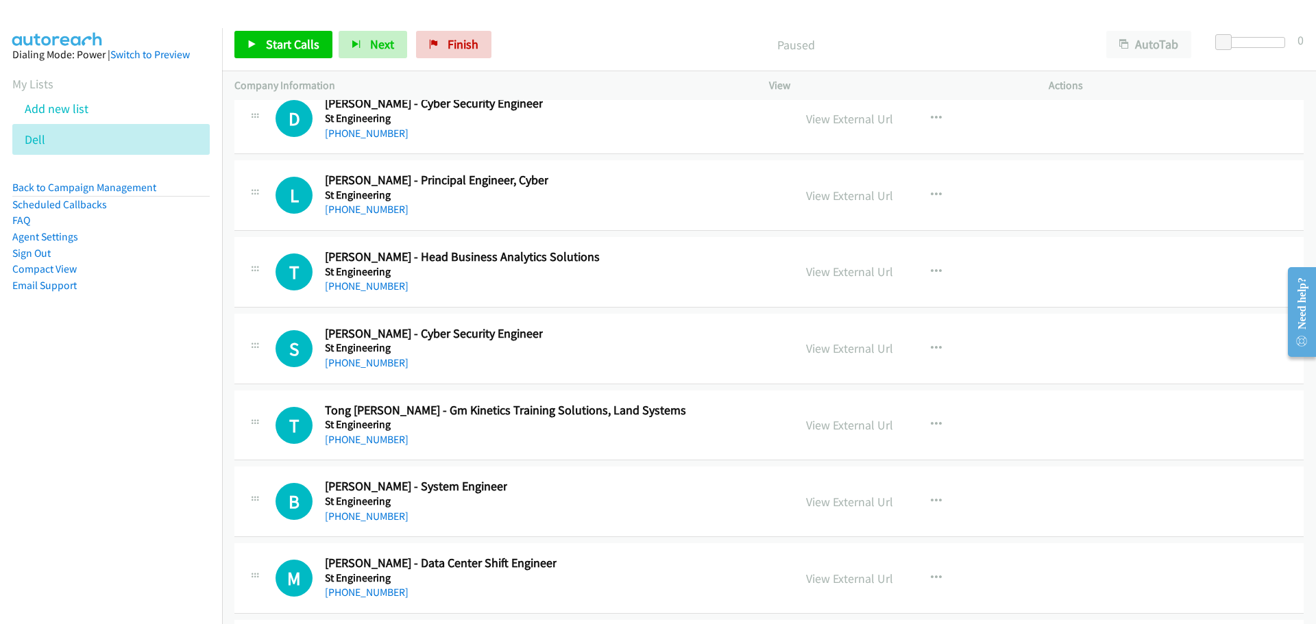
scroll to position [21836, 0]
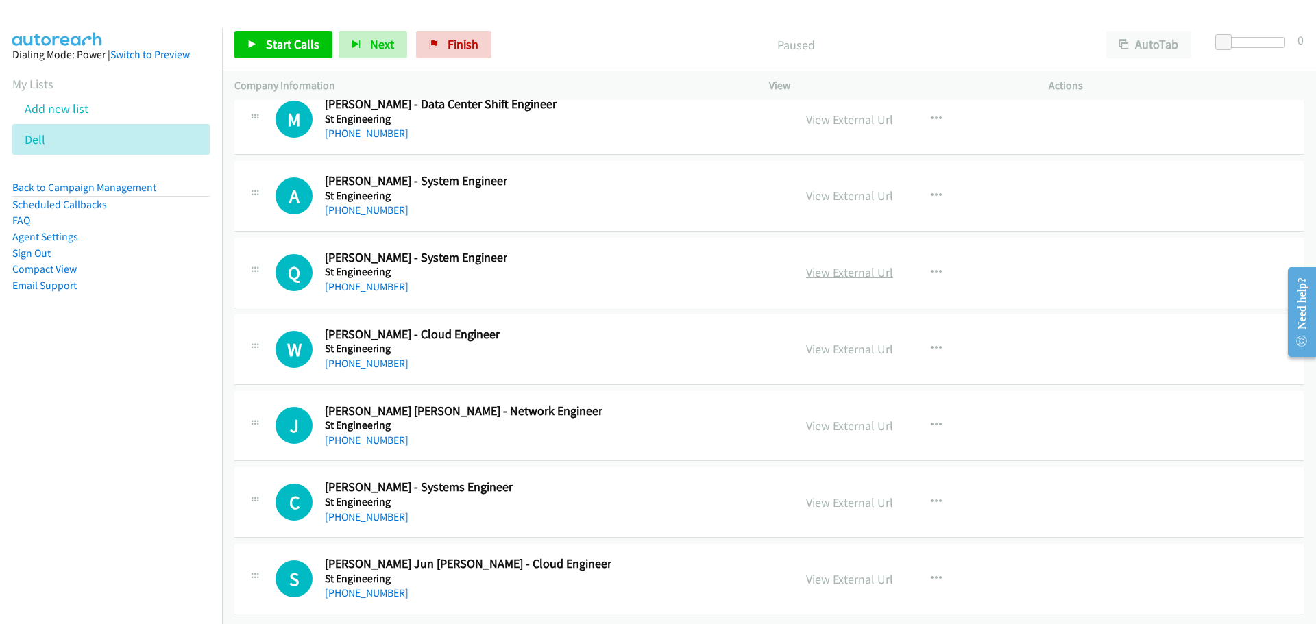
click at [844, 265] on link "View External Url" at bounding box center [849, 273] width 87 height 16
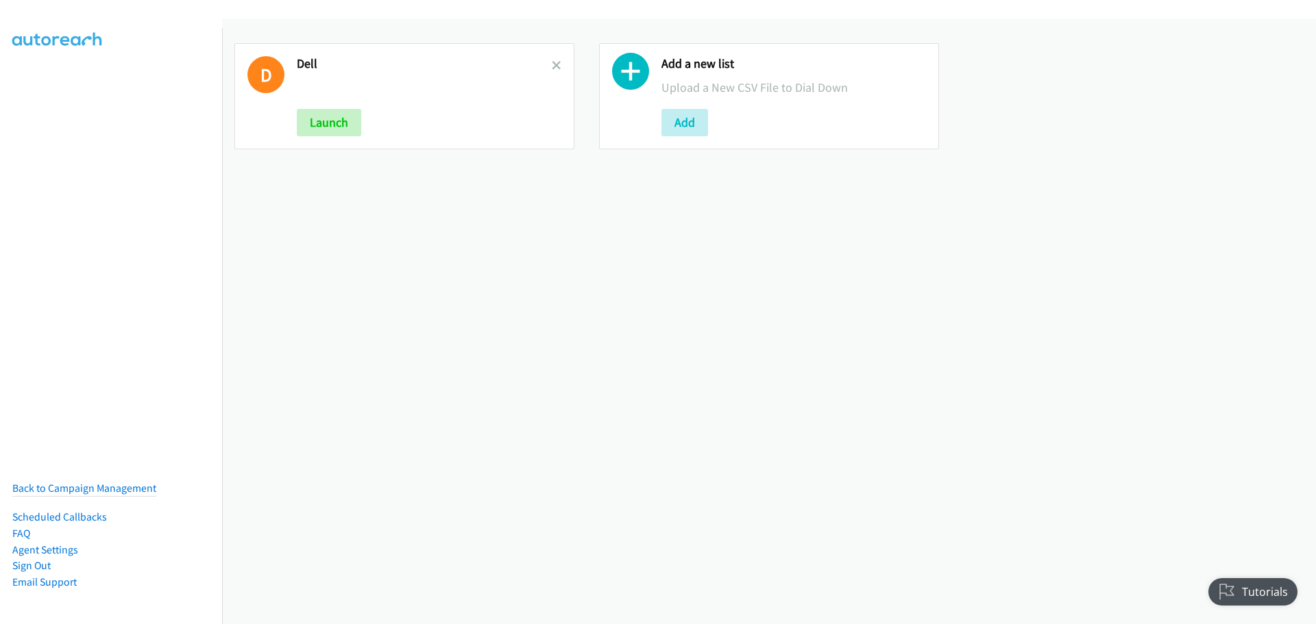
click at [552, 62] on icon at bounding box center [557, 67] width 10 height 10
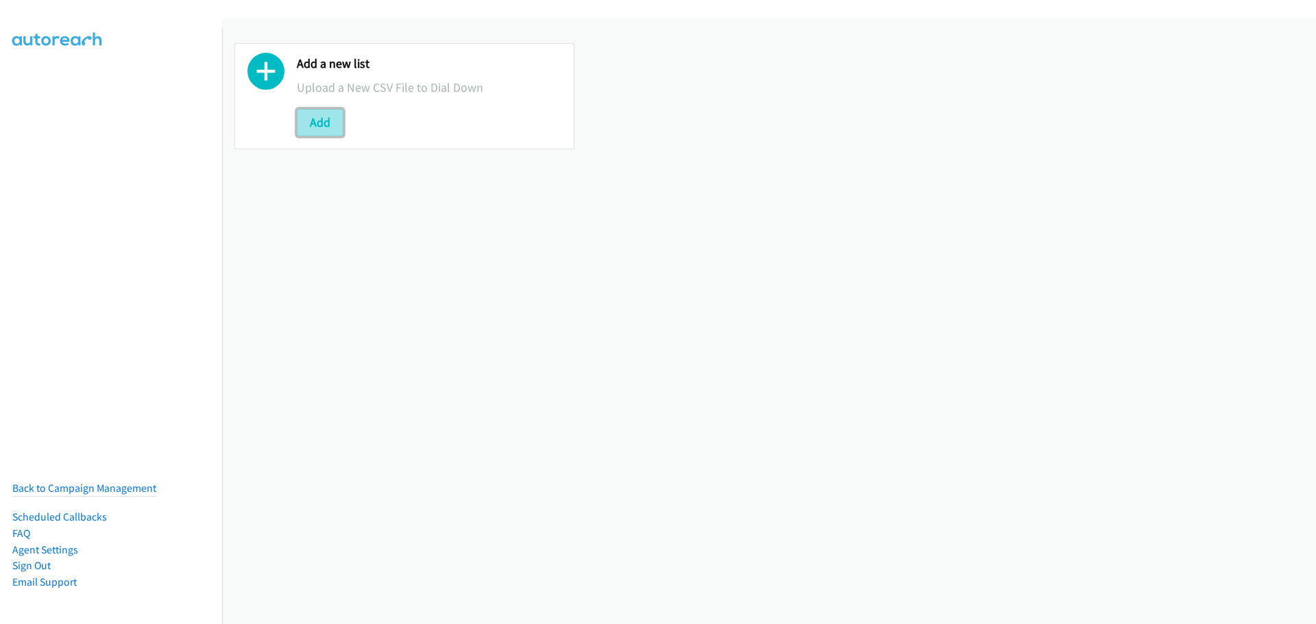
click at [315, 111] on button "Add" at bounding box center [320, 122] width 47 height 27
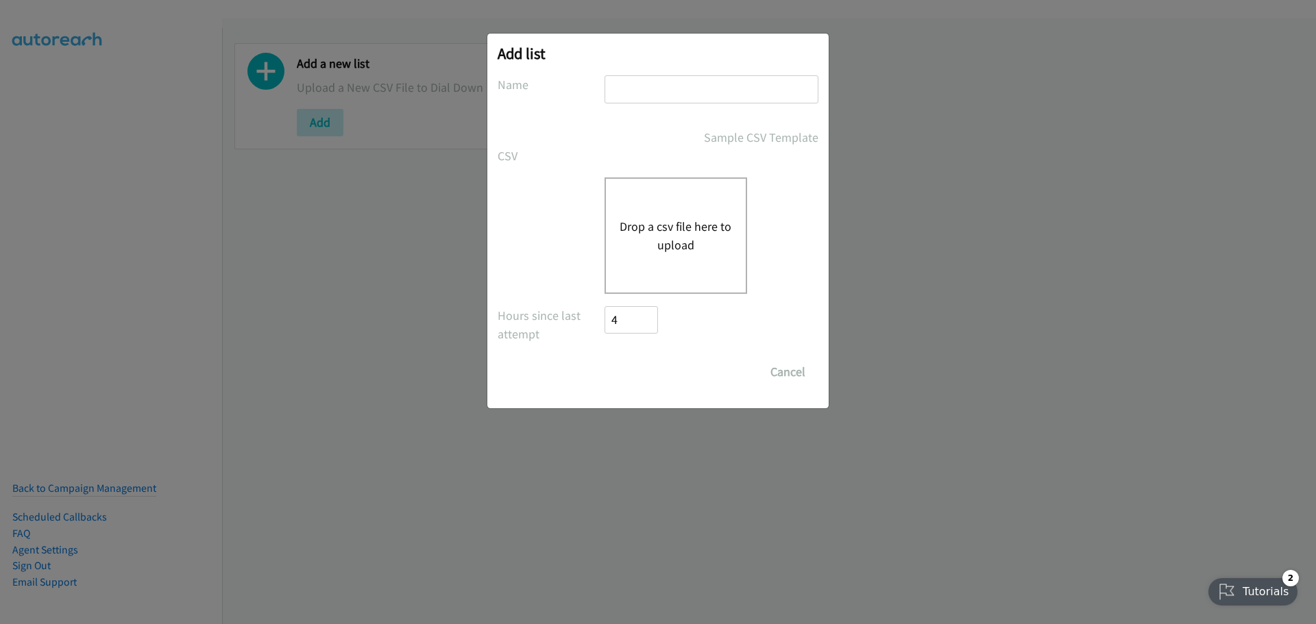
click at [710, 221] on button "Drop a csv file here to upload" at bounding box center [676, 235] width 112 height 37
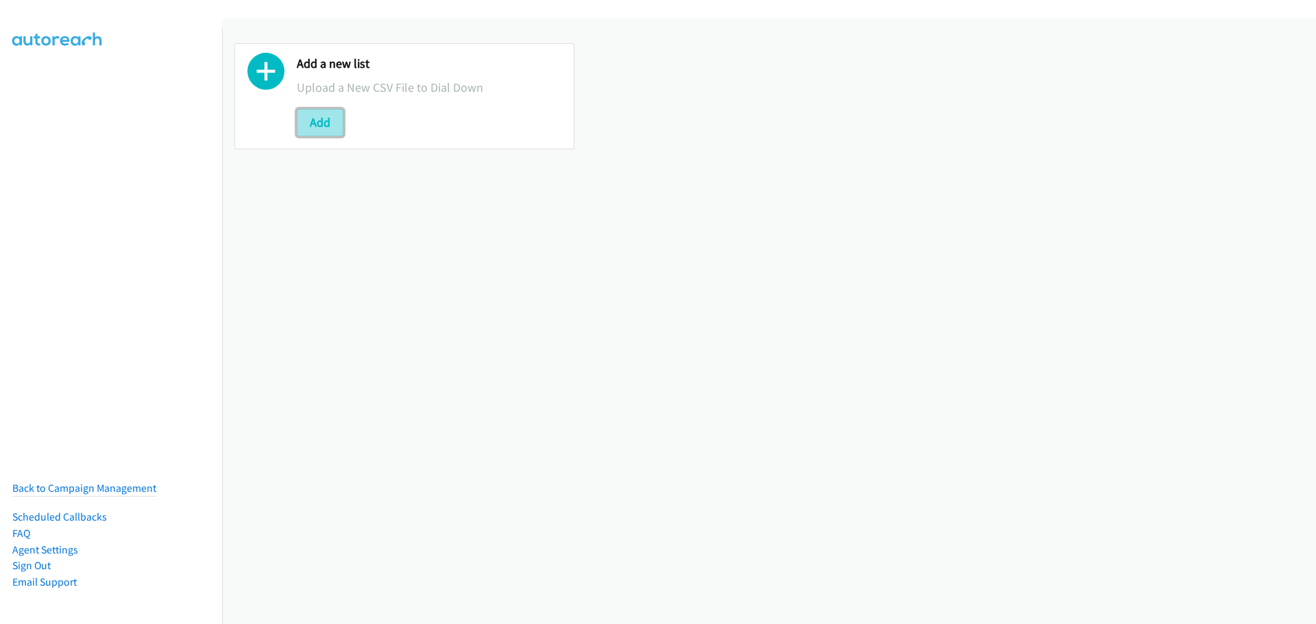
drag, startPoint x: 320, startPoint y: 122, endPoint x: 334, endPoint y: 123, distance: 14.4
click at [321, 122] on button "Add" at bounding box center [320, 122] width 47 height 27
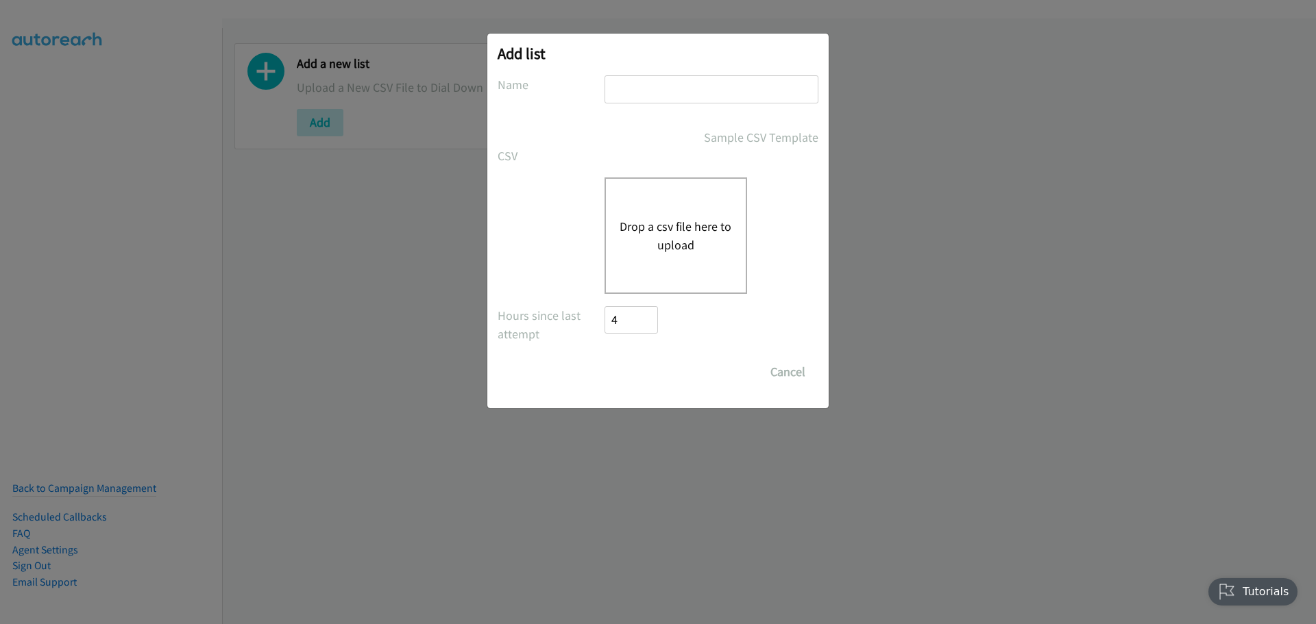
click at [699, 230] on button "Drop a csv file here to upload" at bounding box center [676, 235] width 112 height 37
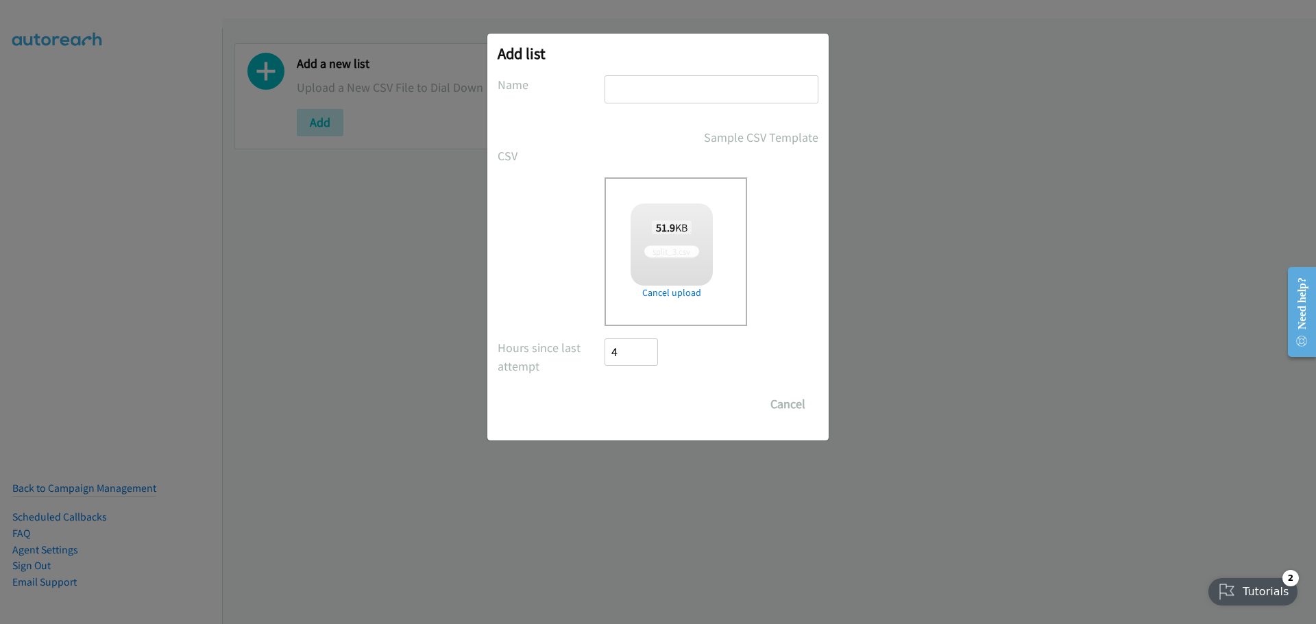
click at [704, 84] on input "text" at bounding box center [711, 89] width 214 height 28
checkbox input "true"
type input "Dell"
click at [648, 406] on input "Save List" at bounding box center [640, 404] width 72 height 27
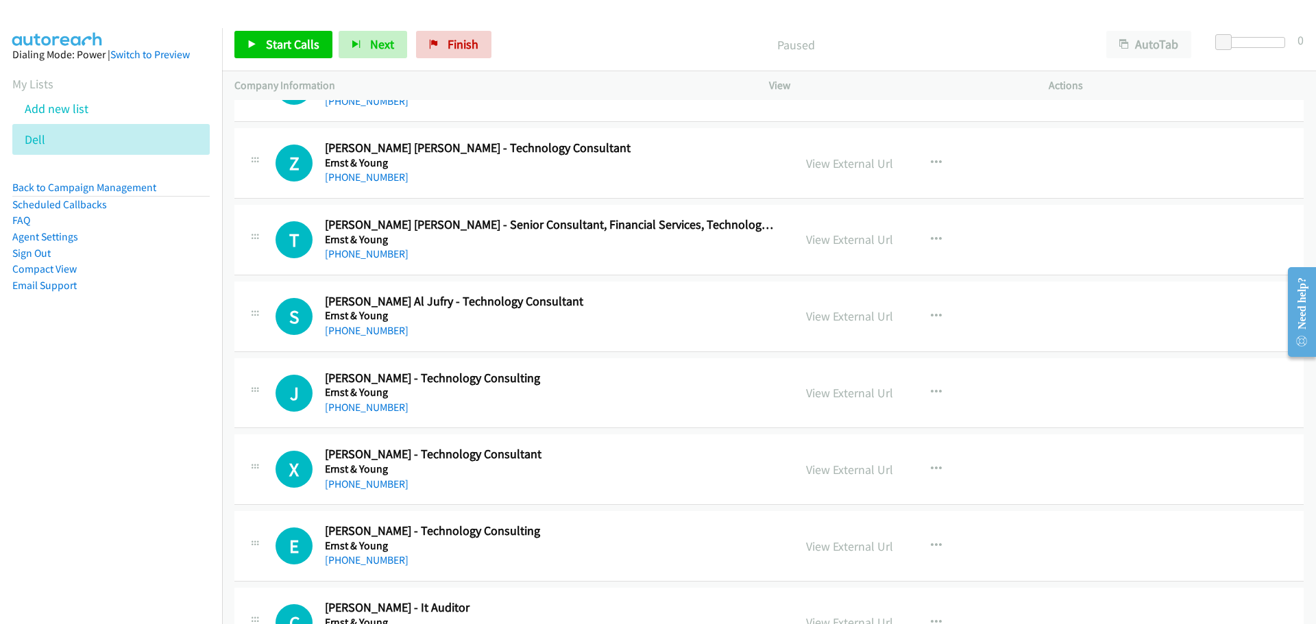
scroll to position [12747, 0]
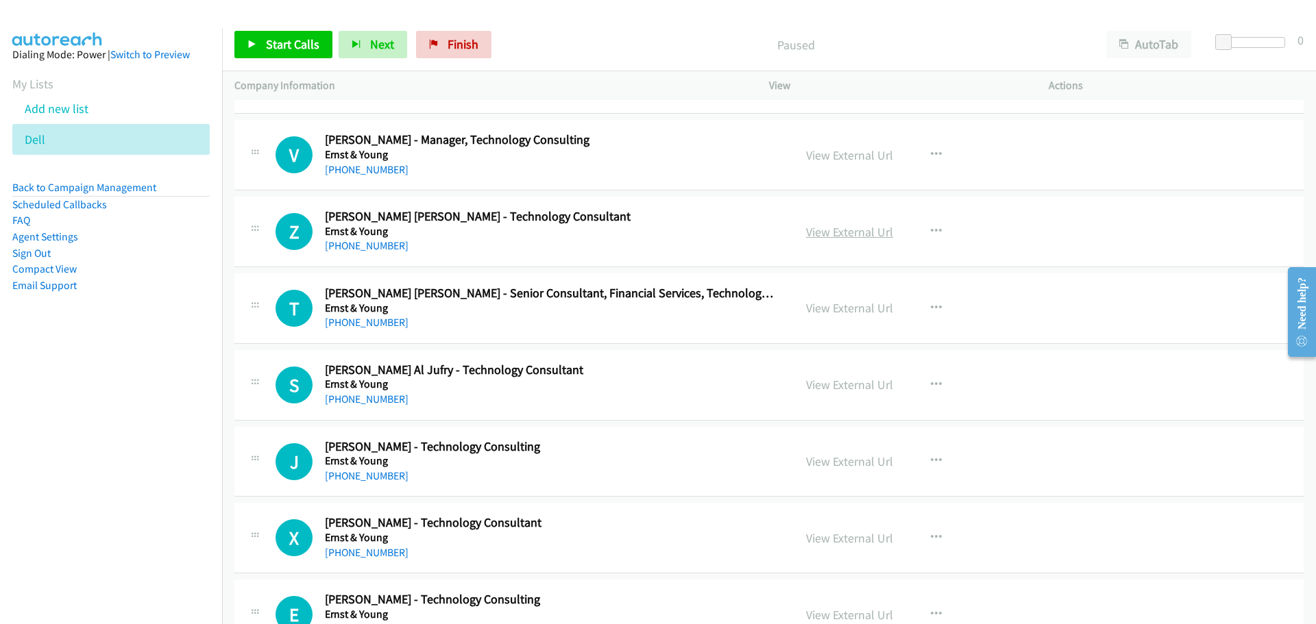
click at [848, 228] on link "View External Url" at bounding box center [849, 232] width 87 height 16
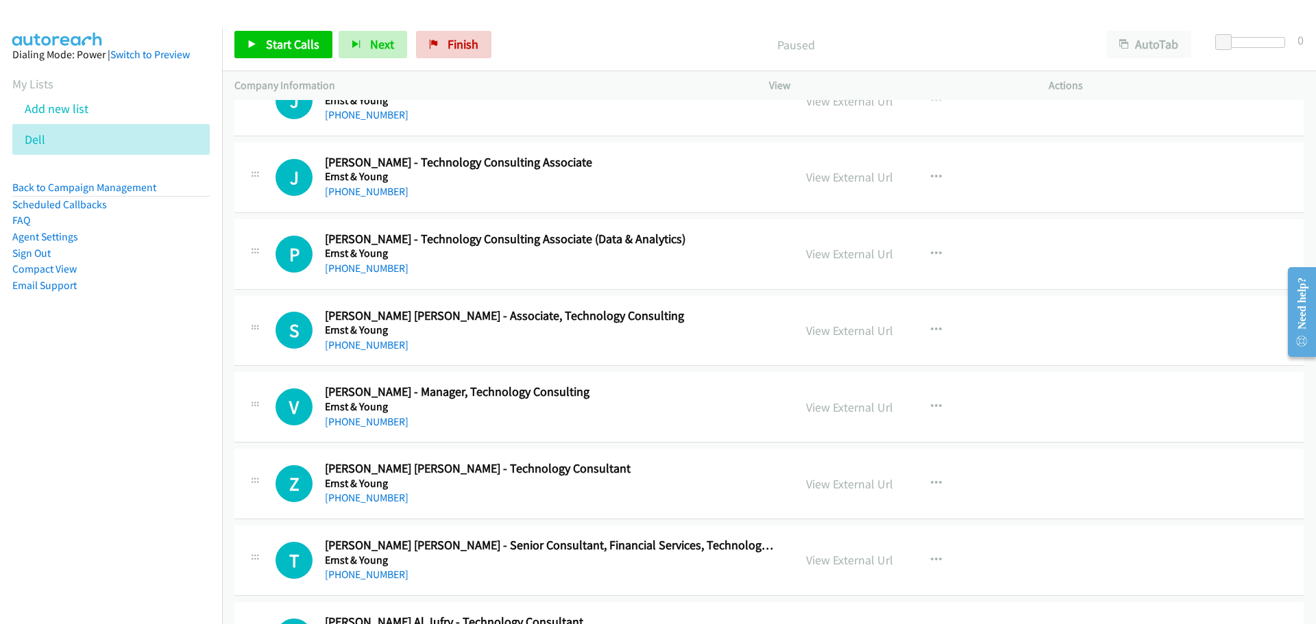
scroll to position [12473, 0]
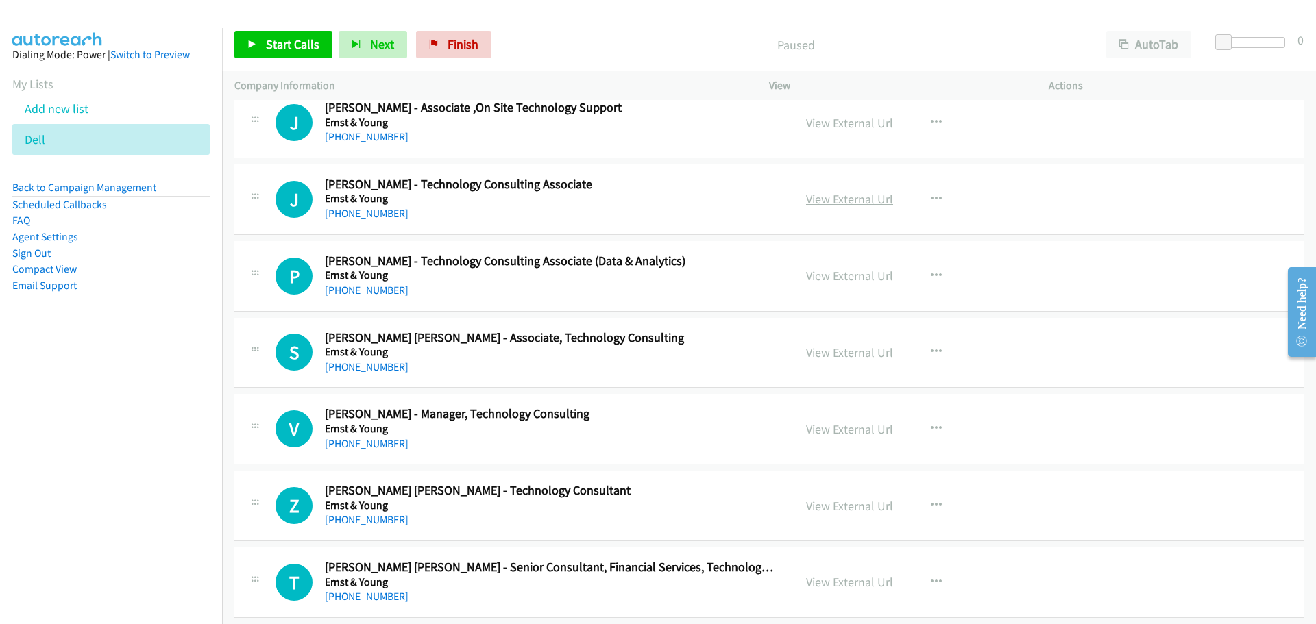
click at [860, 196] on link "View External Url" at bounding box center [849, 199] width 87 height 16
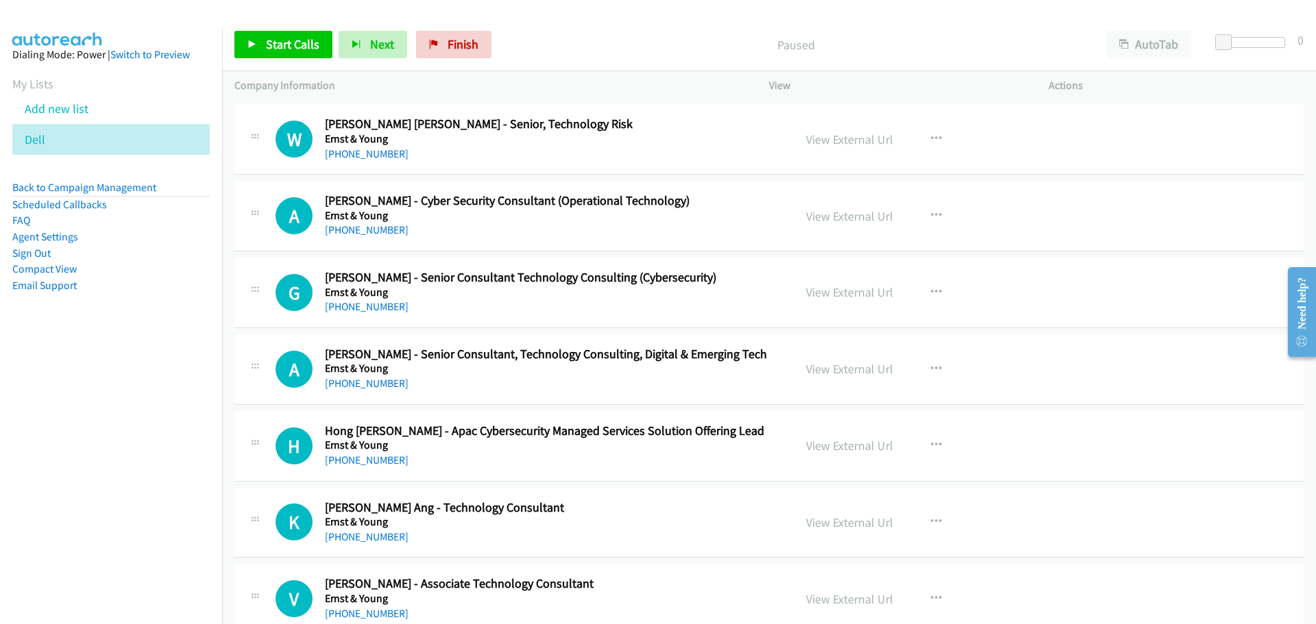
scroll to position [5811, 0]
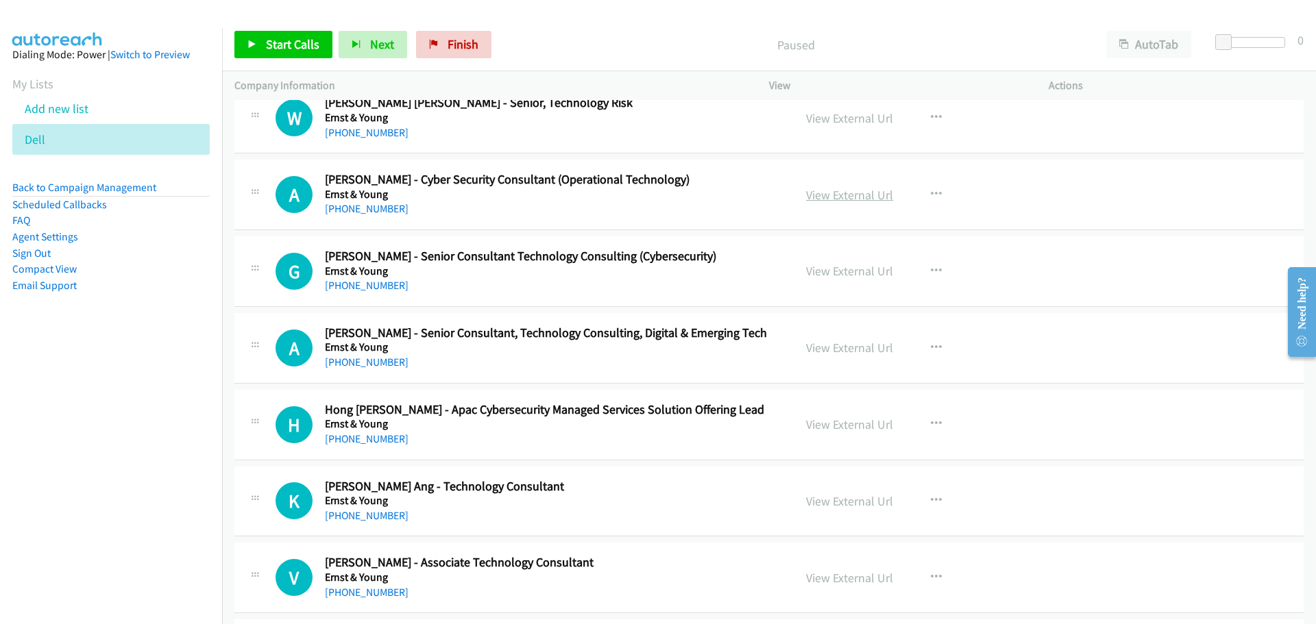
click at [857, 193] on link "View External Url" at bounding box center [849, 195] width 87 height 16
click at [260, 46] on link "Start Calls" at bounding box center [283, 44] width 98 height 27
click at [264, 45] on link "Pause" at bounding box center [271, 44] width 75 height 27
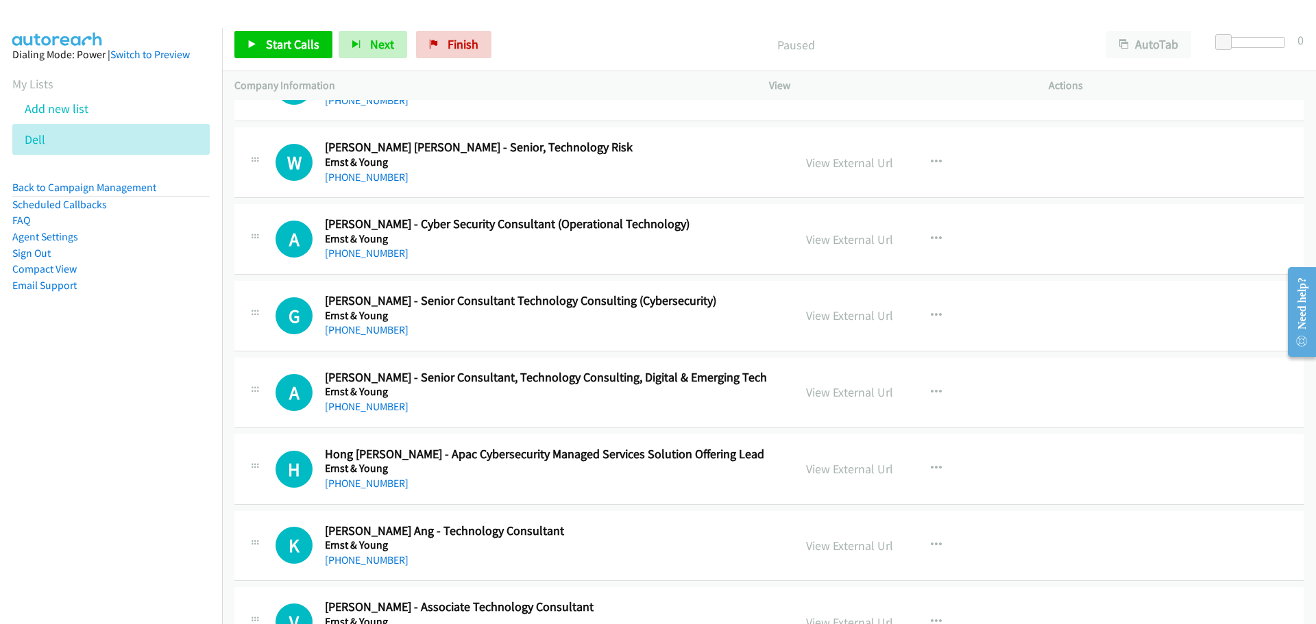
scroll to position [5742, 0]
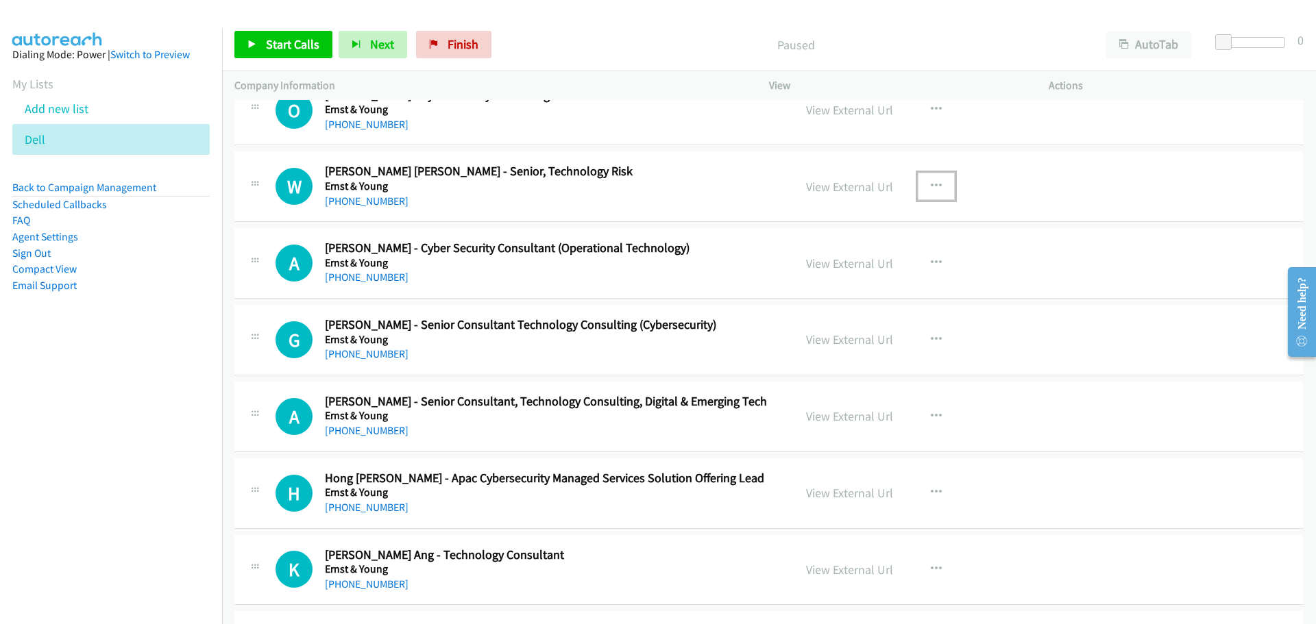
drag, startPoint x: 930, startPoint y: 185, endPoint x: 898, endPoint y: 219, distance: 46.6
click at [931, 185] on icon "button" at bounding box center [936, 186] width 11 height 11
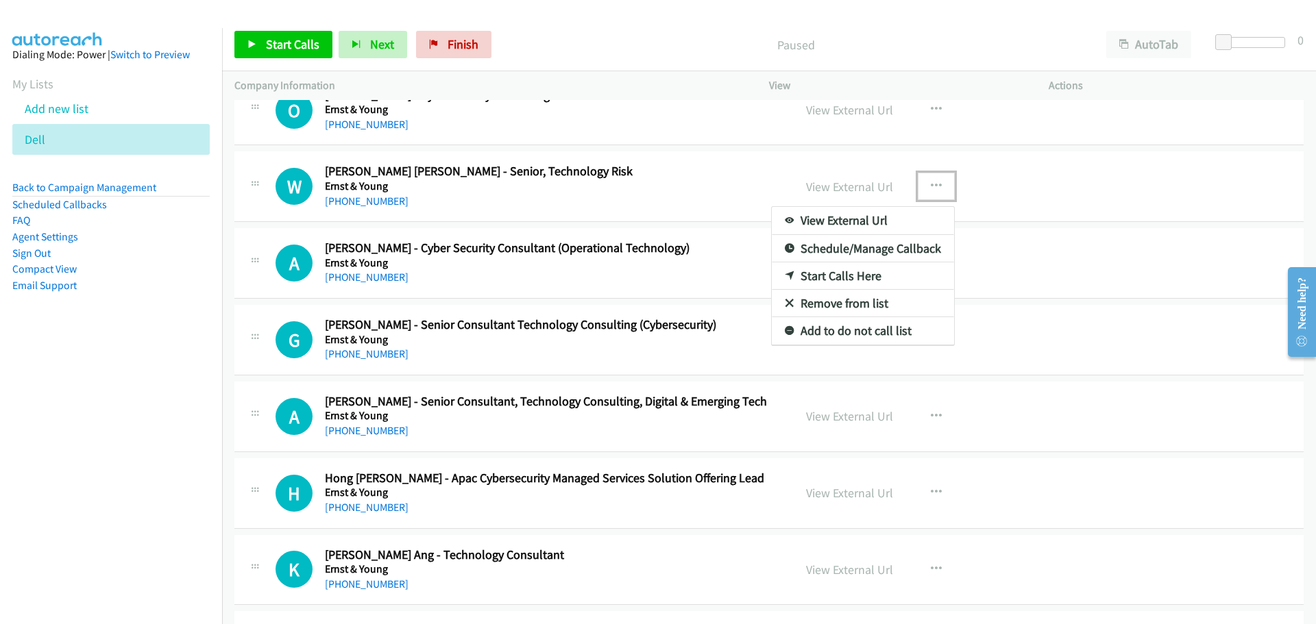
click at [820, 278] on link "Start Calls Here" at bounding box center [863, 275] width 182 height 27
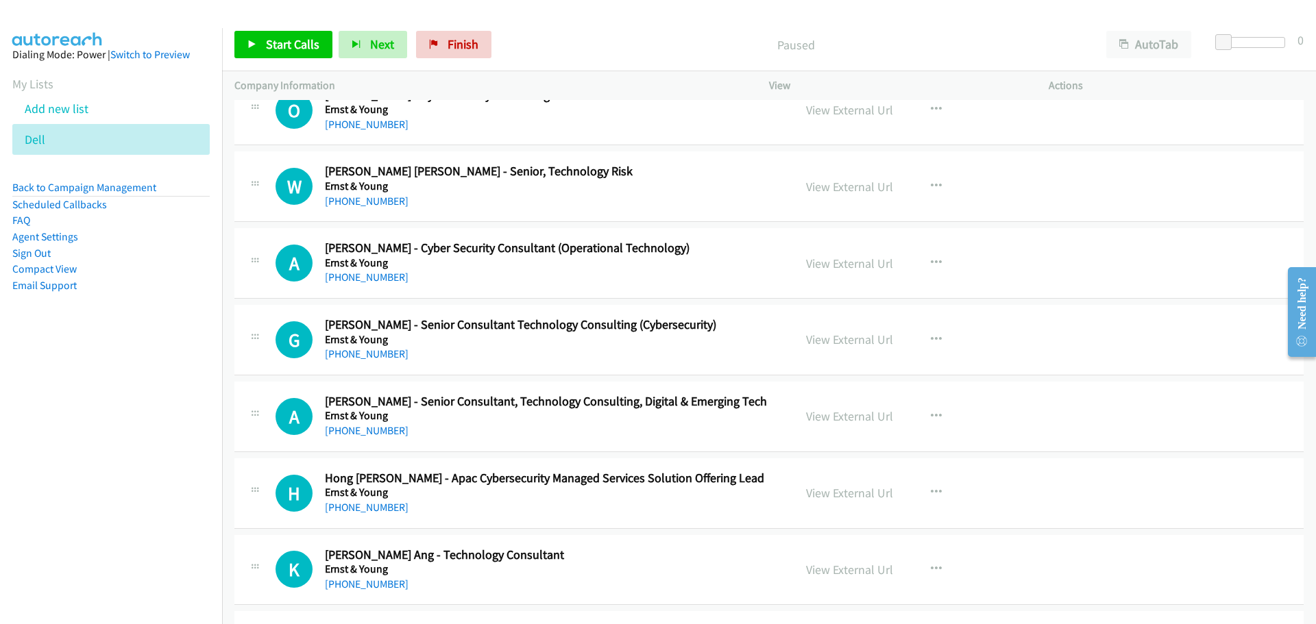
click at [252, 22] on div "Start Calls Pause Next Finish Paused AutoTab AutoTab 0" at bounding box center [769, 45] width 1094 height 53
click at [270, 53] on link "Start Calls" at bounding box center [283, 44] width 98 height 27
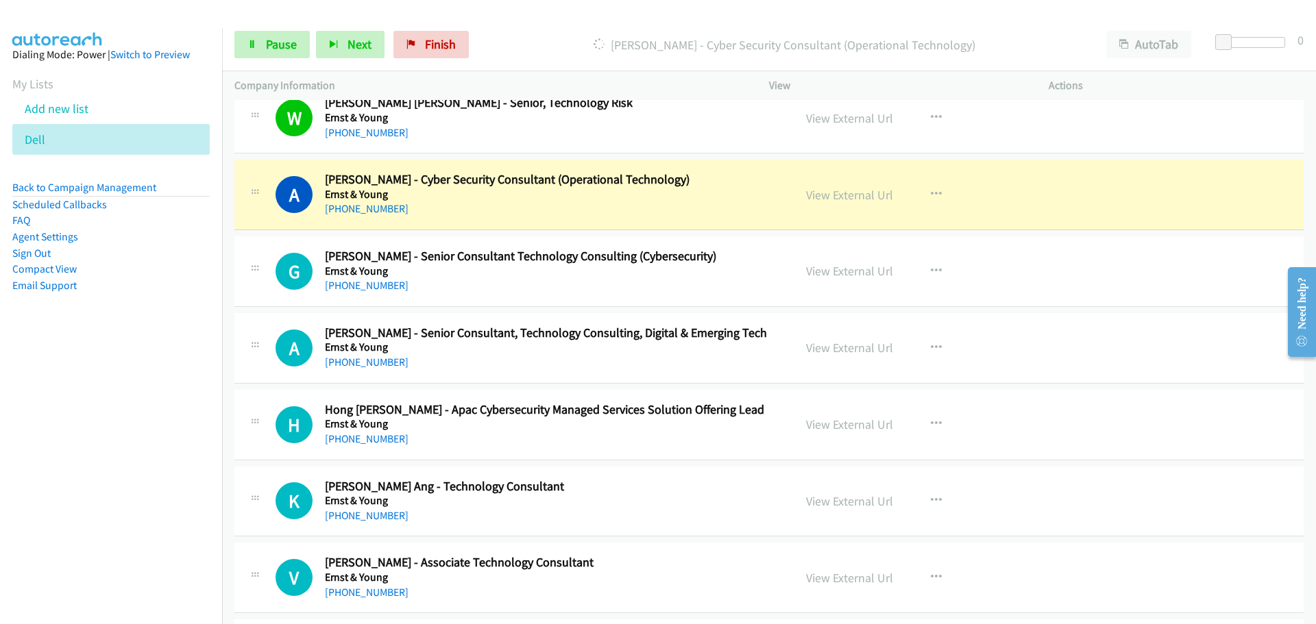
scroll to position [5880, 0]
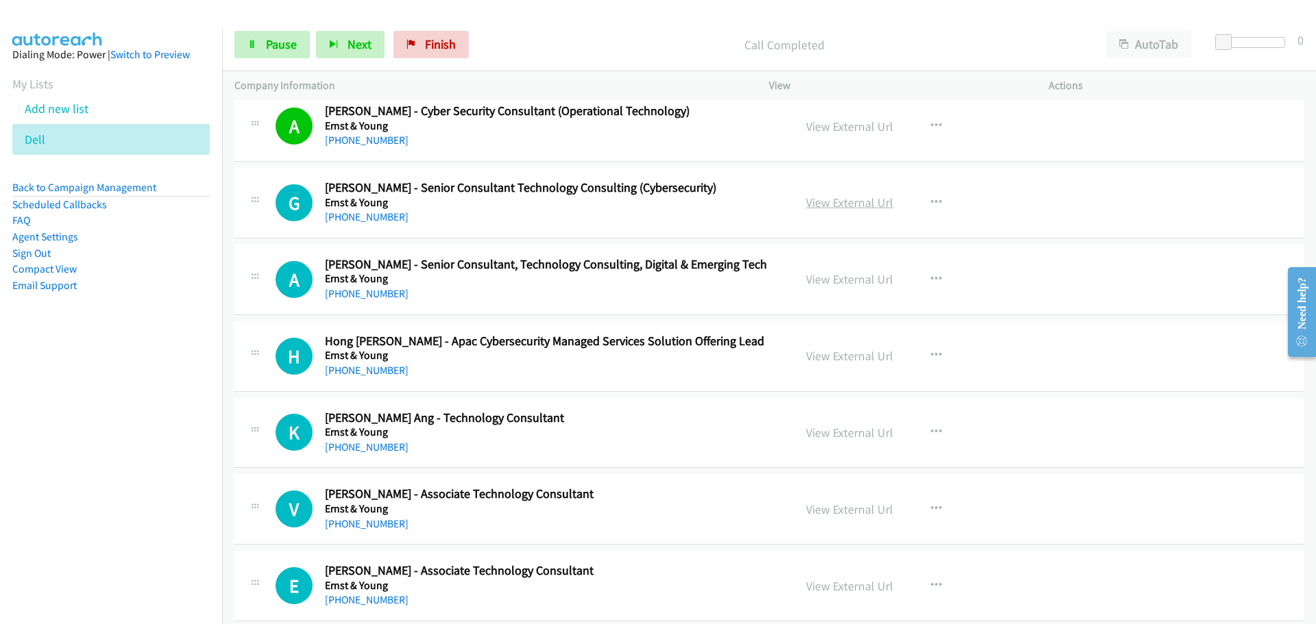
click at [842, 201] on link "View External Url" at bounding box center [849, 203] width 87 height 16
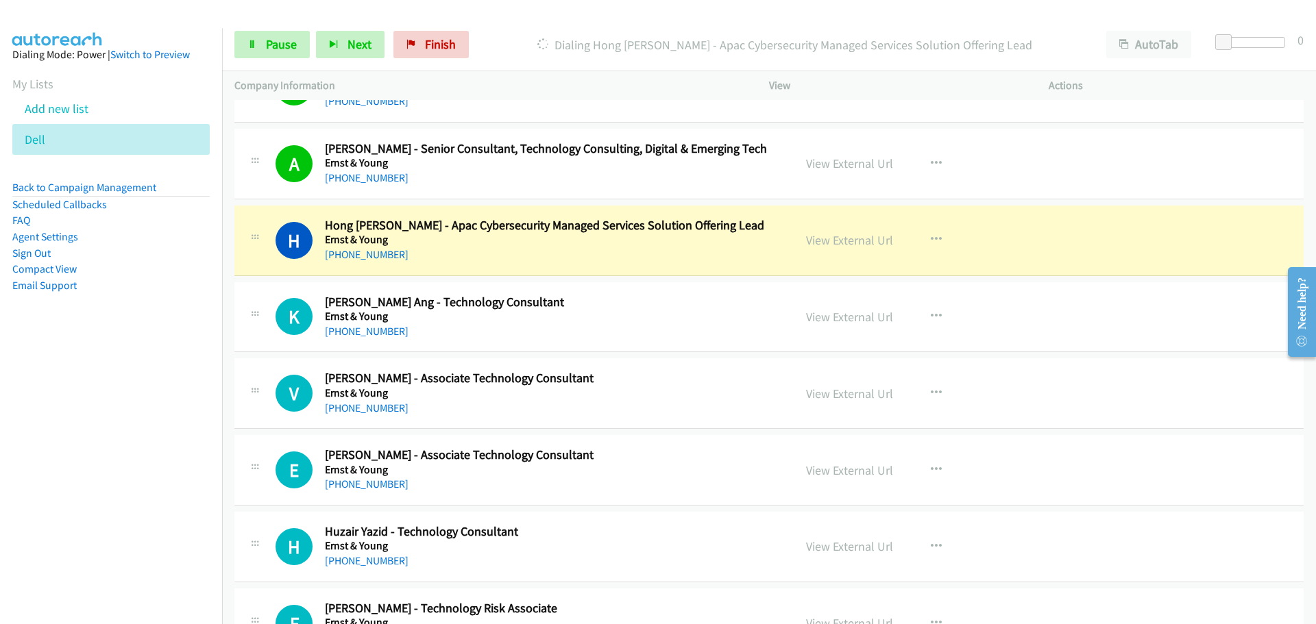
scroll to position [6017, 0]
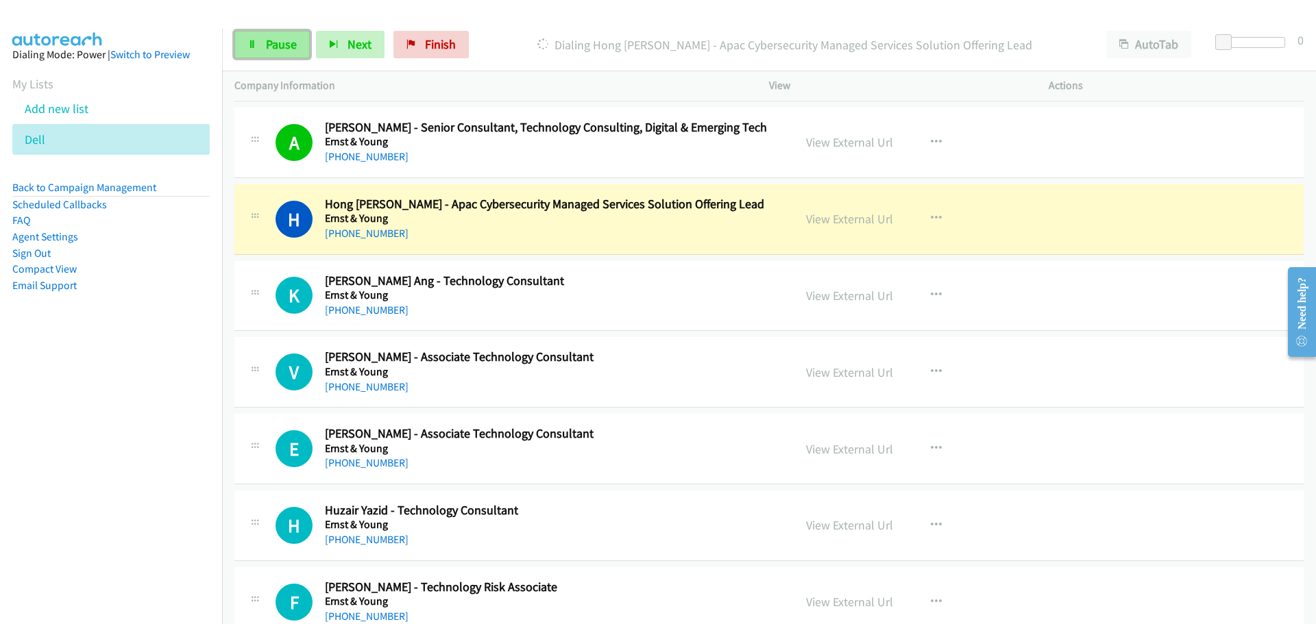
click at [279, 45] on span "Pause" at bounding box center [281, 44] width 31 height 16
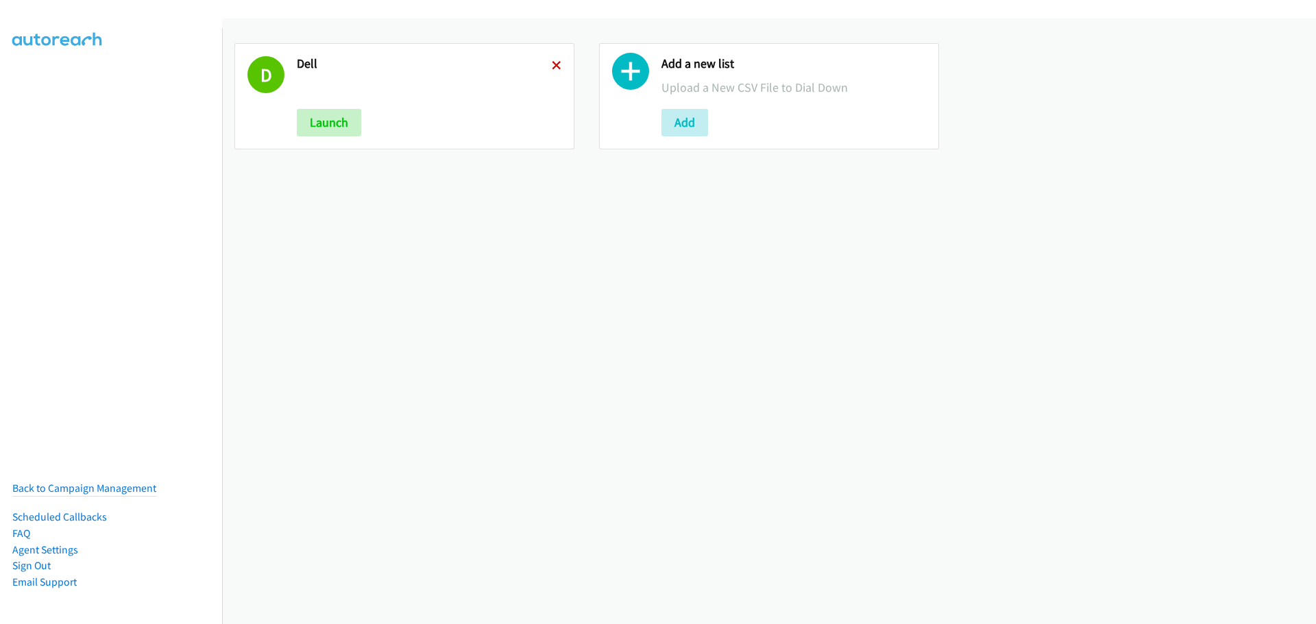
click at [552, 67] on icon at bounding box center [557, 67] width 10 height 10
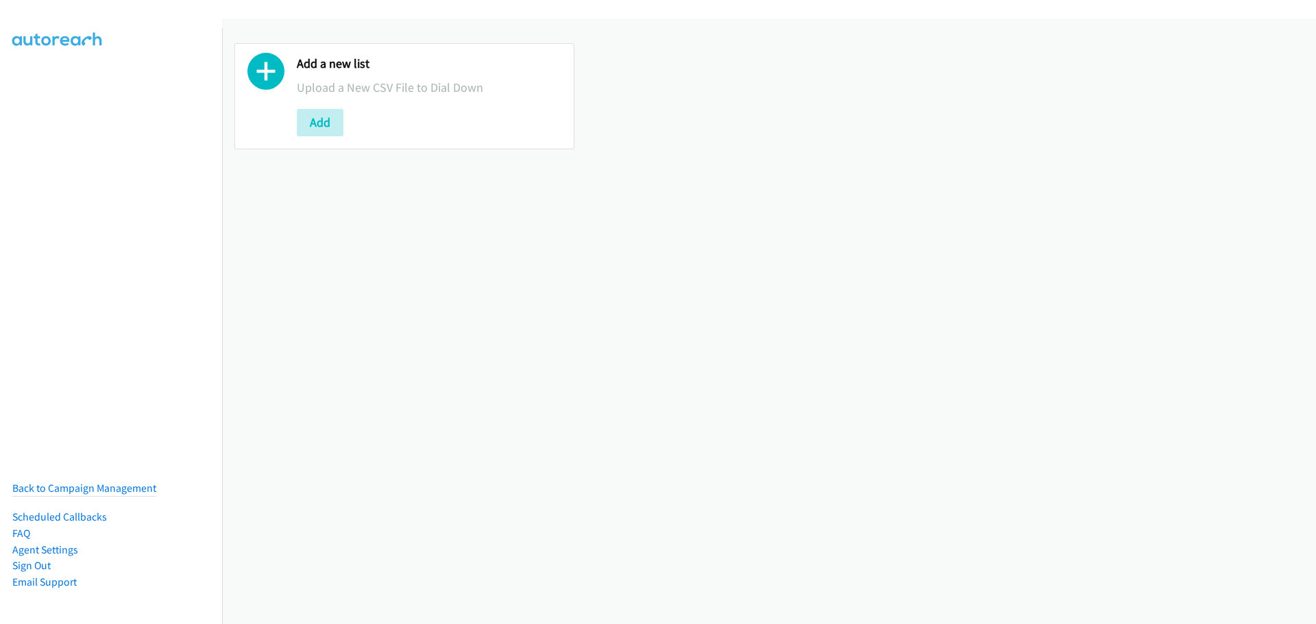
click at [324, 120] on button "Add" at bounding box center [320, 122] width 47 height 27
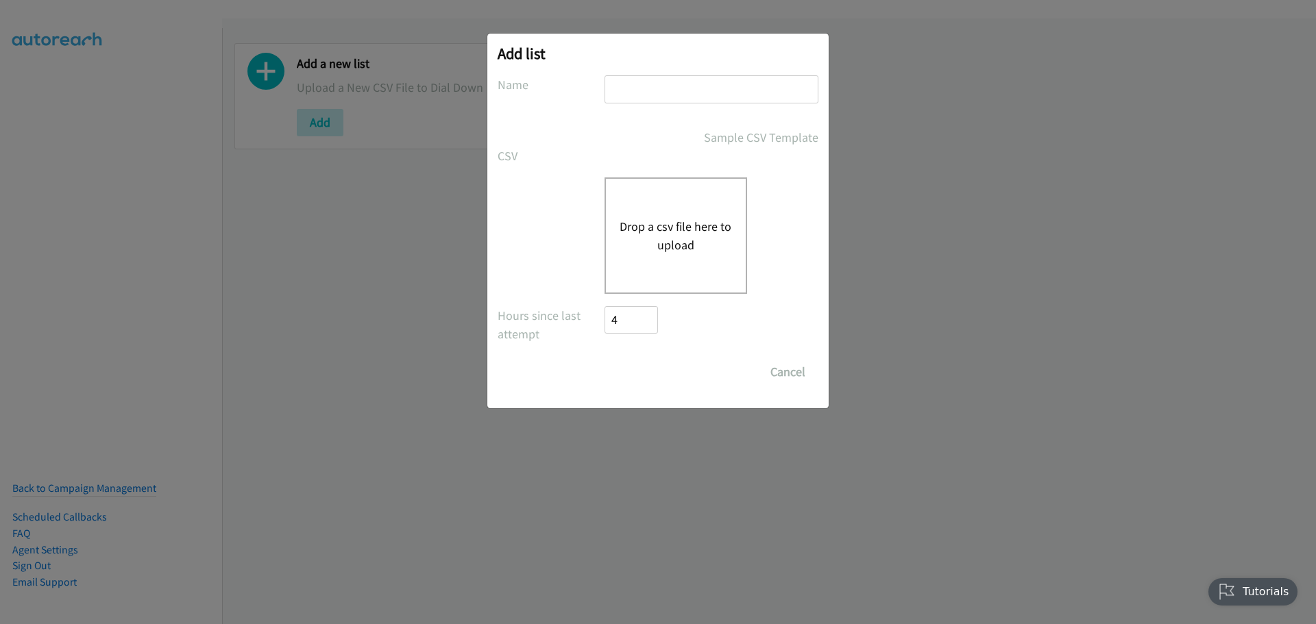
click at [670, 224] on button "Drop a csv file here to upload" at bounding box center [676, 235] width 112 height 37
click at [660, 232] on button "Drop a csv file here to upload" at bounding box center [676, 235] width 112 height 37
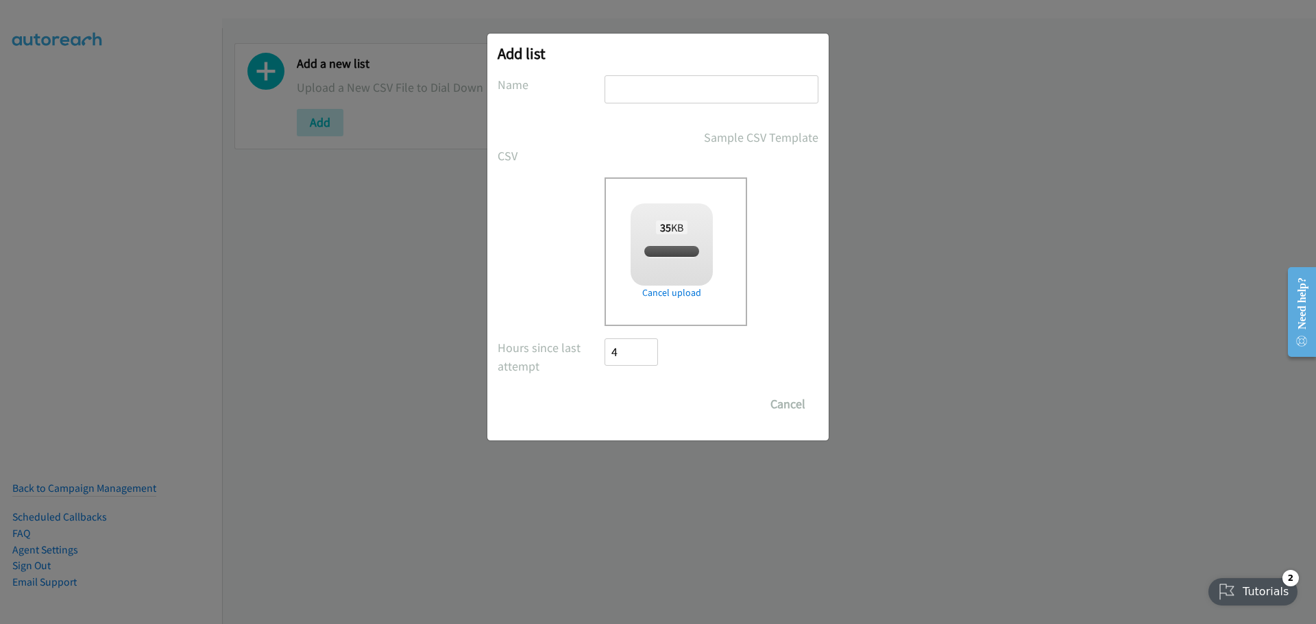
click at [629, 99] on input "text" at bounding box center [711, 89] width 214 height 28
checkbox input "true"
type input "Dell"
click at [643, 403] on input "Save List" at bounding box center [640, 404] width 72 height 27
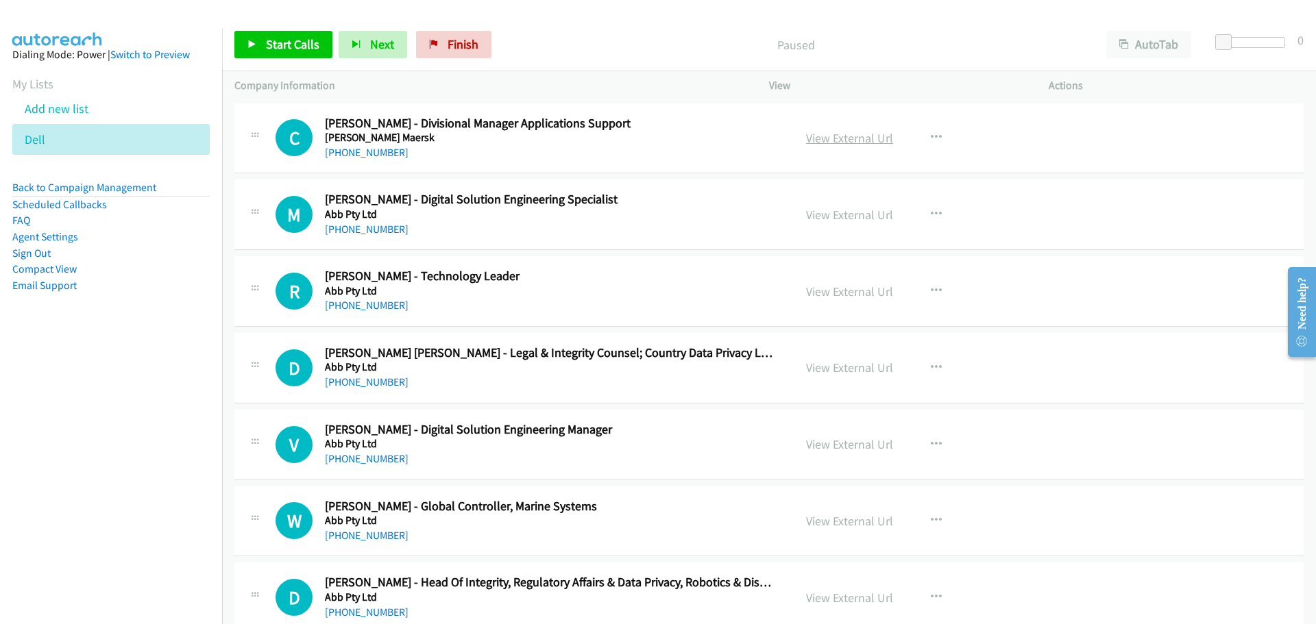
click at [844, 132] on link "View External Url" at bounding box center [849, 138] width 87 height 16
click at [262, 34] on link "Start Calls" at bounding box center [283, 44] width 98 height 27
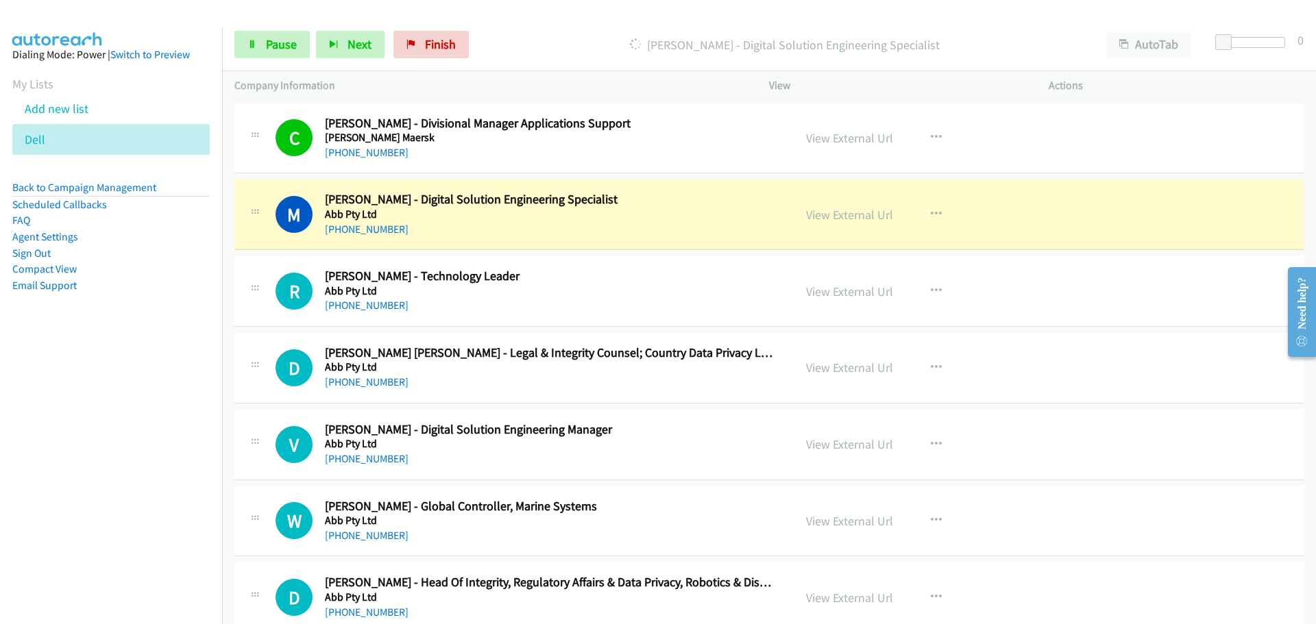
scroll to position [69, 0]
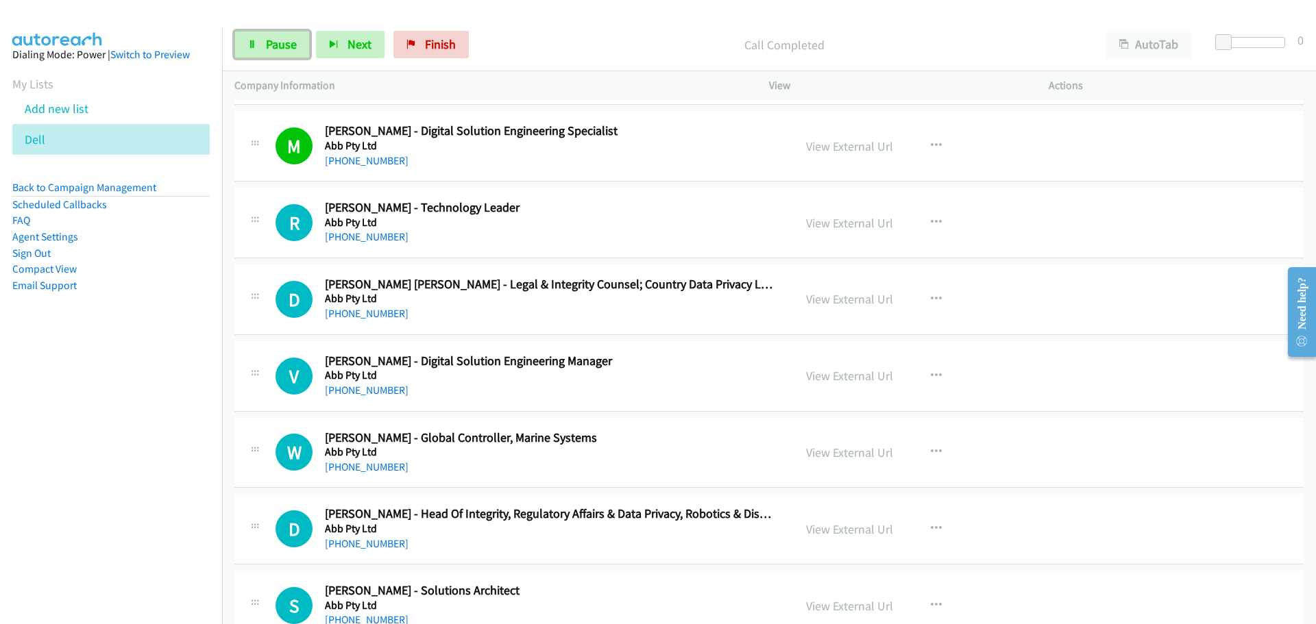
drag, startPoint x: 281, startPoint y: 49, endPoint x: 49, endPoint y: 160, distance: 257.2
click at [281, 49] on span "Pause" at bounding box center [281, 44] width 31 height 16
click at [271, 44] on span "Start Calls" at bounding box center [292, 44] width 53 height 16
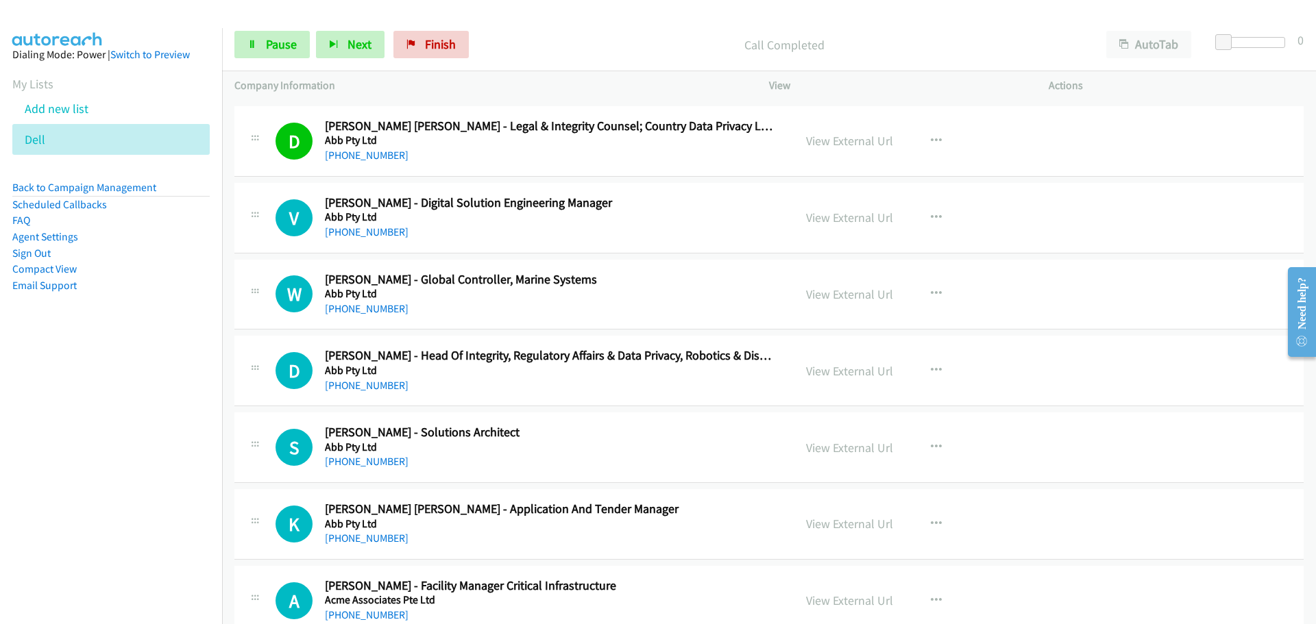
scroll to position [206, 0]
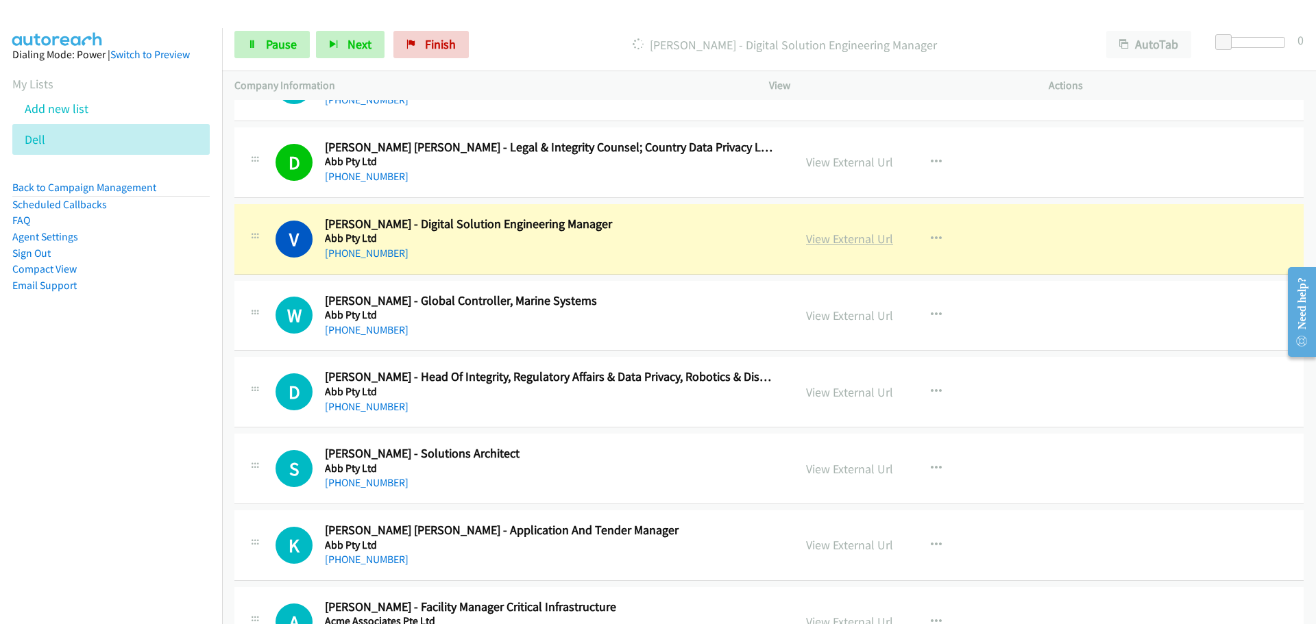
click at [826, 241] on link "View External Url" at bounding box center [849, 239] width 87 height 16
click at [262, 44] on link "Pause" at bounding box center [271, 44] width 75 height 27
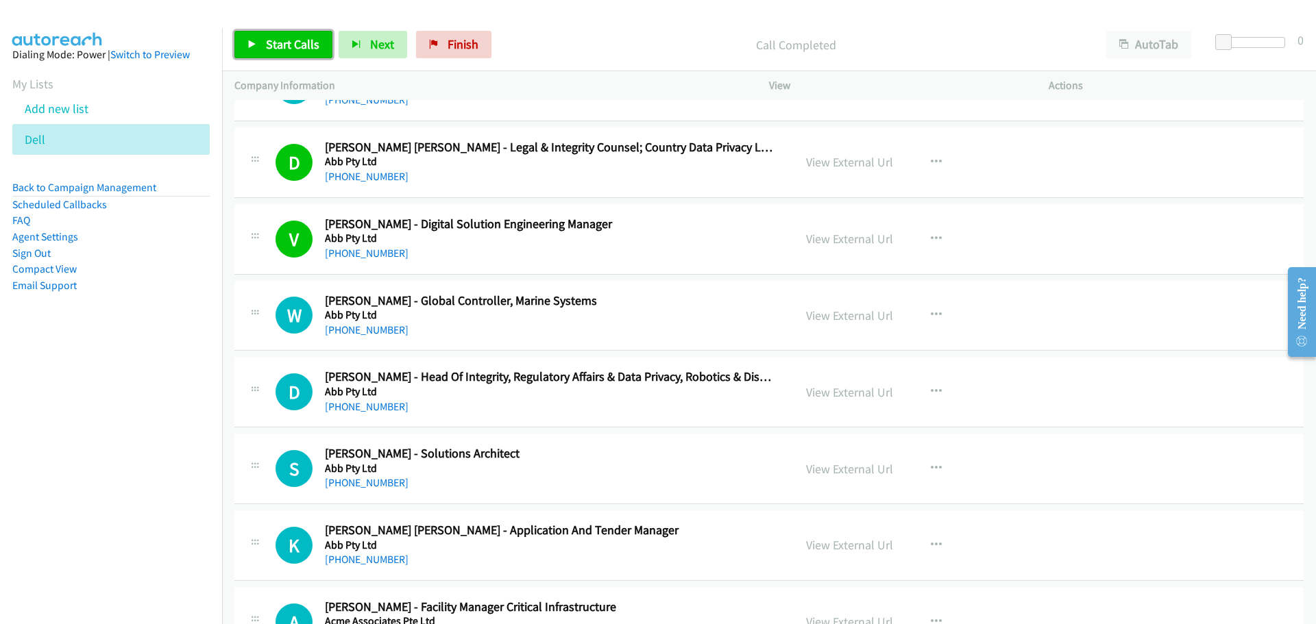
click at [280, 56] on link "Start Calls" at bounding box center [283, 44] width 98 height 27
click at [293, 45] on span "Start Calls" at bounding box center [292, 44] width 53 height 16
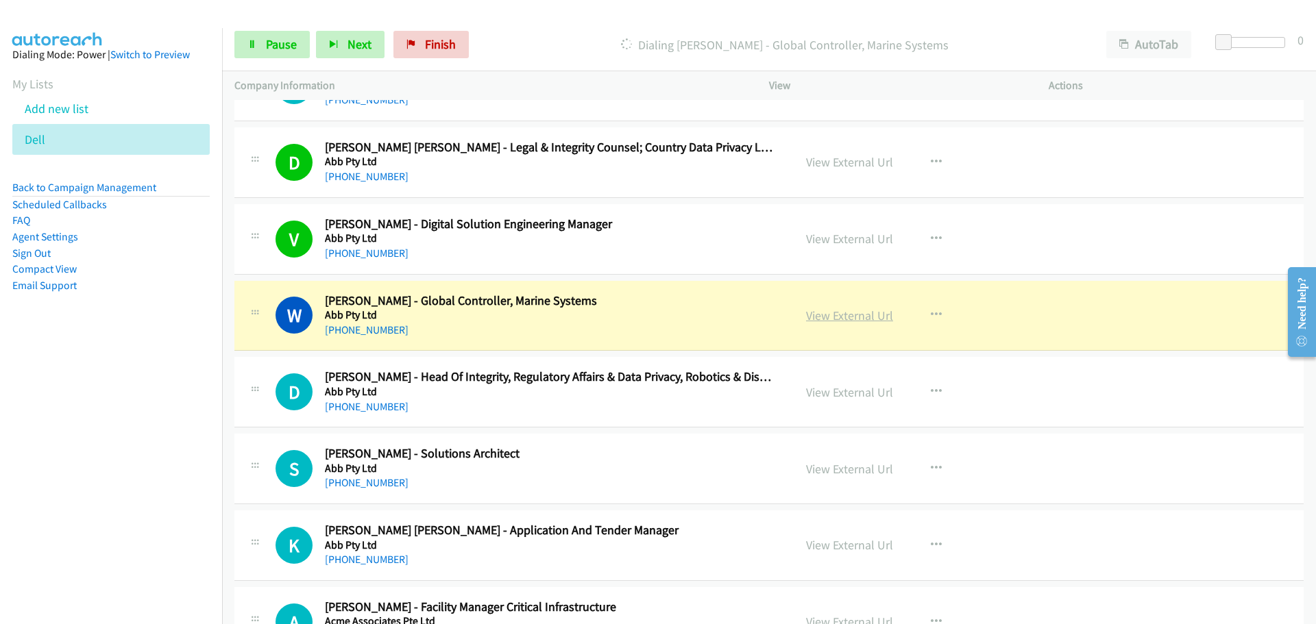
click at [840, 321] on link "View External Url" at bounding box center [849, 316] width 87 height 16
drag, startPoint x: 276, startPoint y: 40, endPoint x: 345, endPoint y: 6, distance: 76.9
click at [275, 40] on span "Pause" at bounding box center [281, 44] width 31 height 16
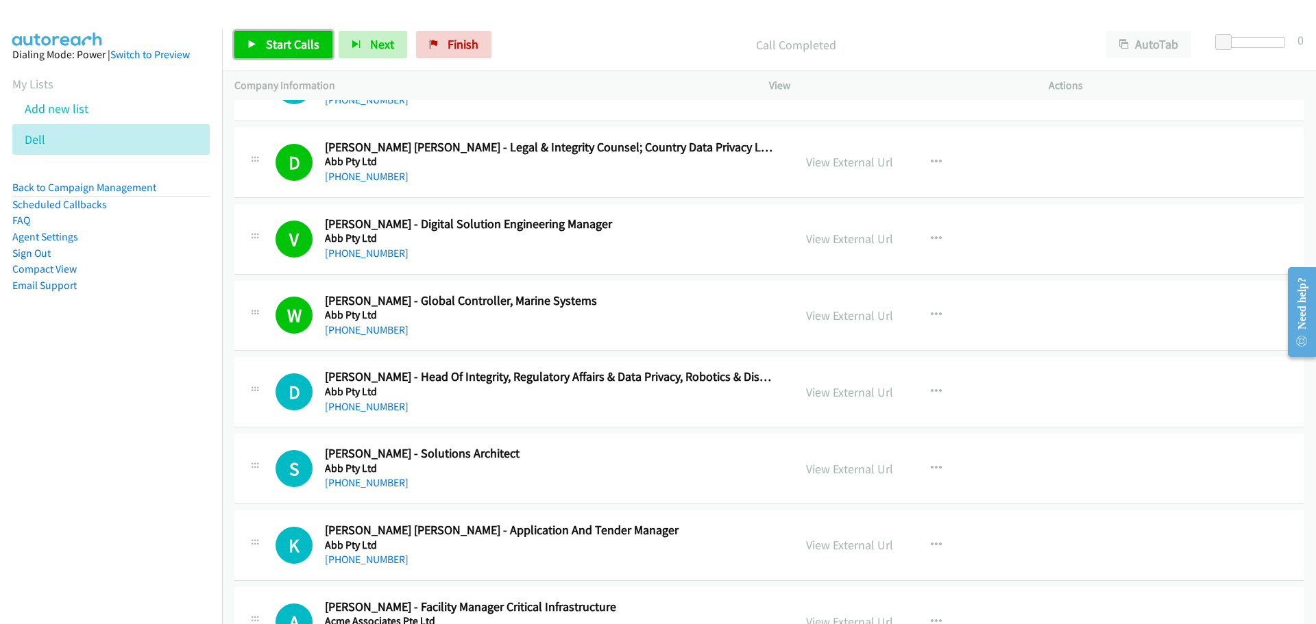
click at [266, 38] on span "Start Calls" at bounding box center [292, 44] width 53 height 16
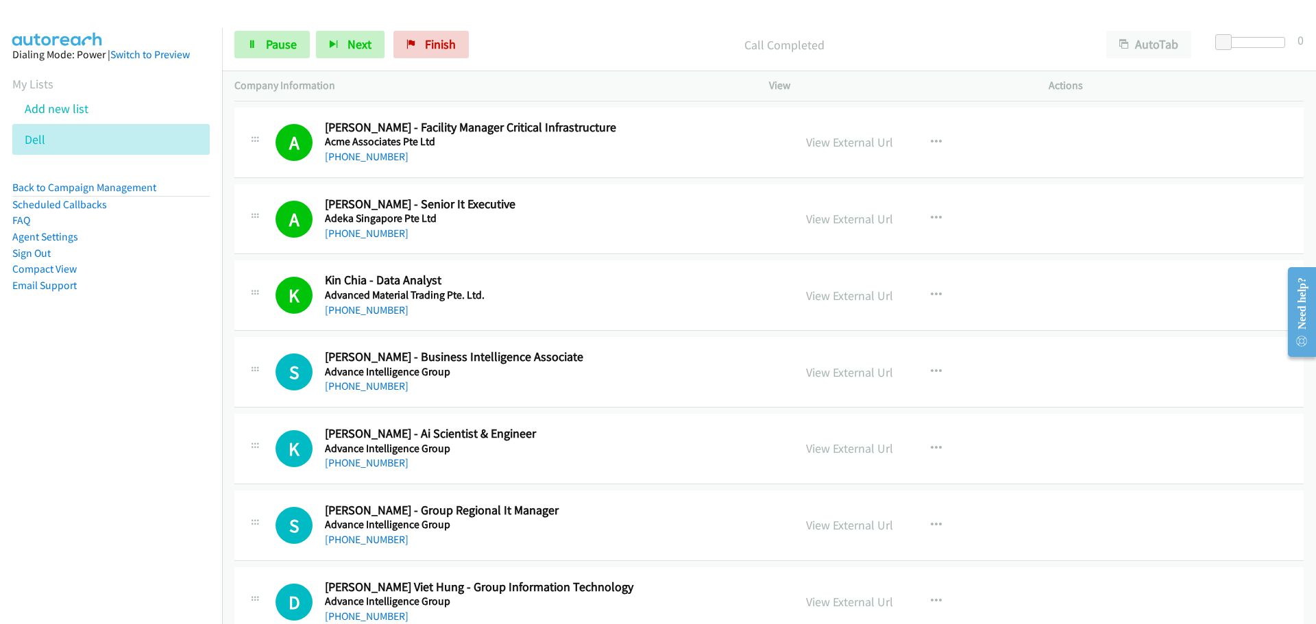
scroll to position [754, 0]
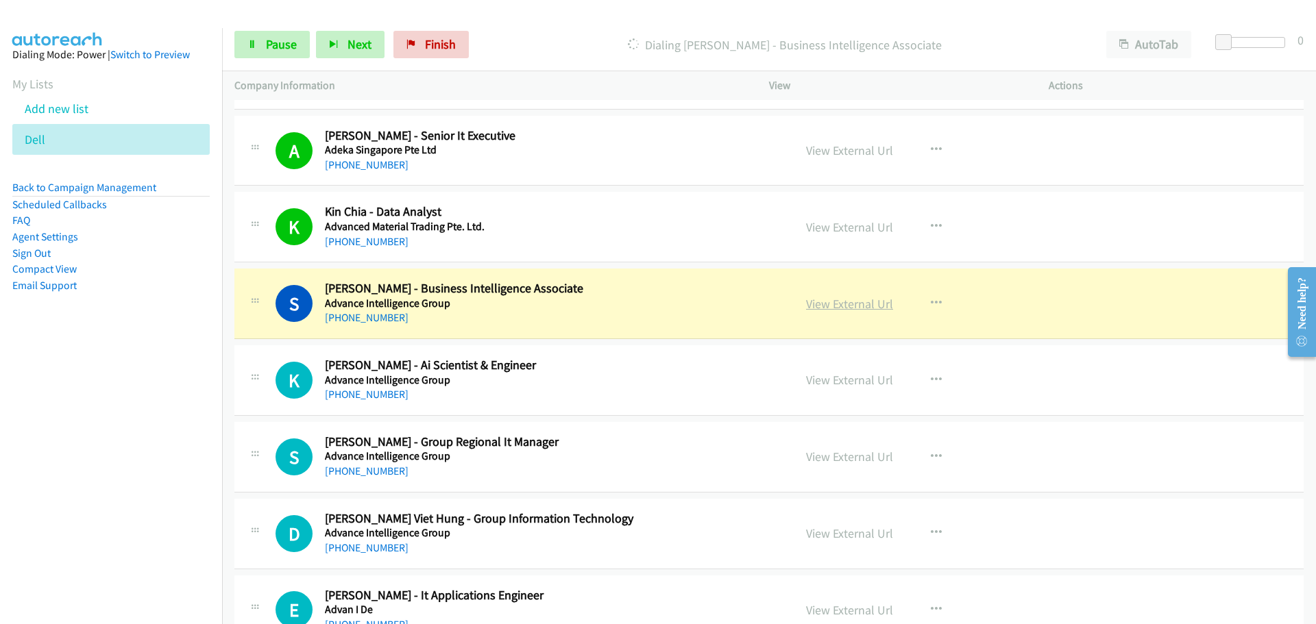
click at [851, 301] on link "View External Url" at bounding box center [849, 304] width 87 height 16
click at [284, 40] on span "Pause" at bounding box center [281, 44] width 31 height 16
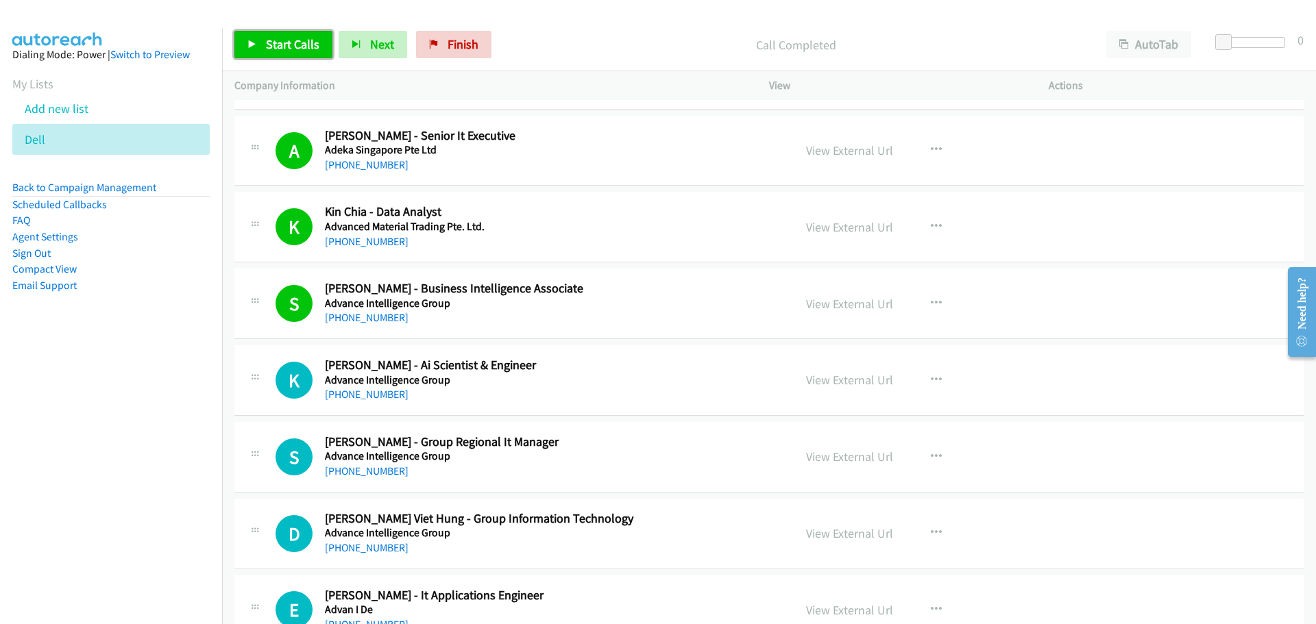
click at [259, 33] on link "Start Calls" at bounding box center [283, 44] width 98 height 27
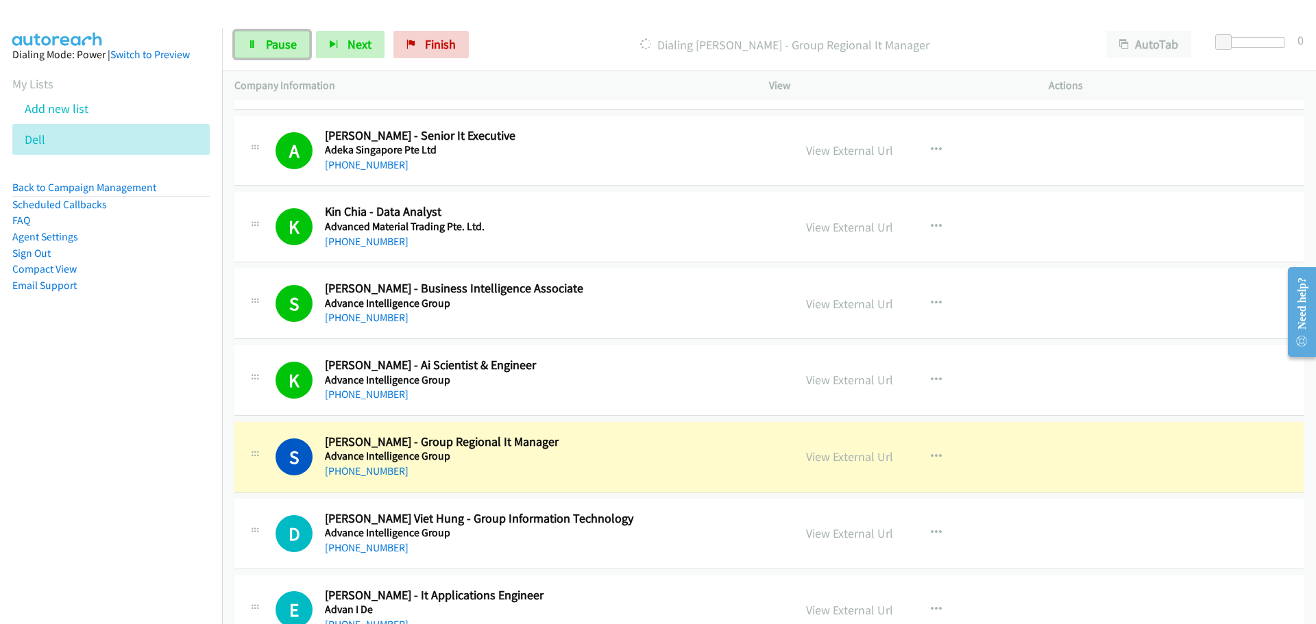
drag, startPoint x: 278, startPoint y: 37, endPoint x: 29, endPoint y: 162, distance: 278.0
click at [278, 37] on span "Pause" at bounding box center [281, 44] width 31 height 16
click at [849, 302] on link "View External Url" at bounding box center [849, 304] width 87 height 16
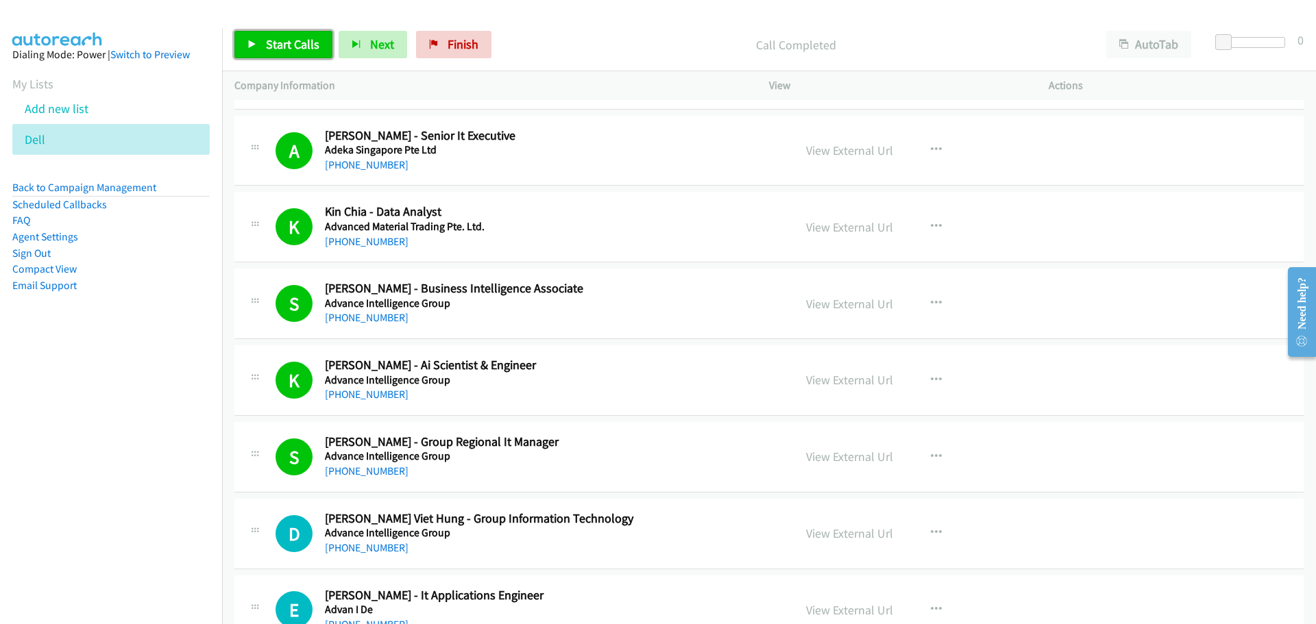
click at [296, 52] on link "Start Calls" at bounding box center [283, 44] width 98 height 27
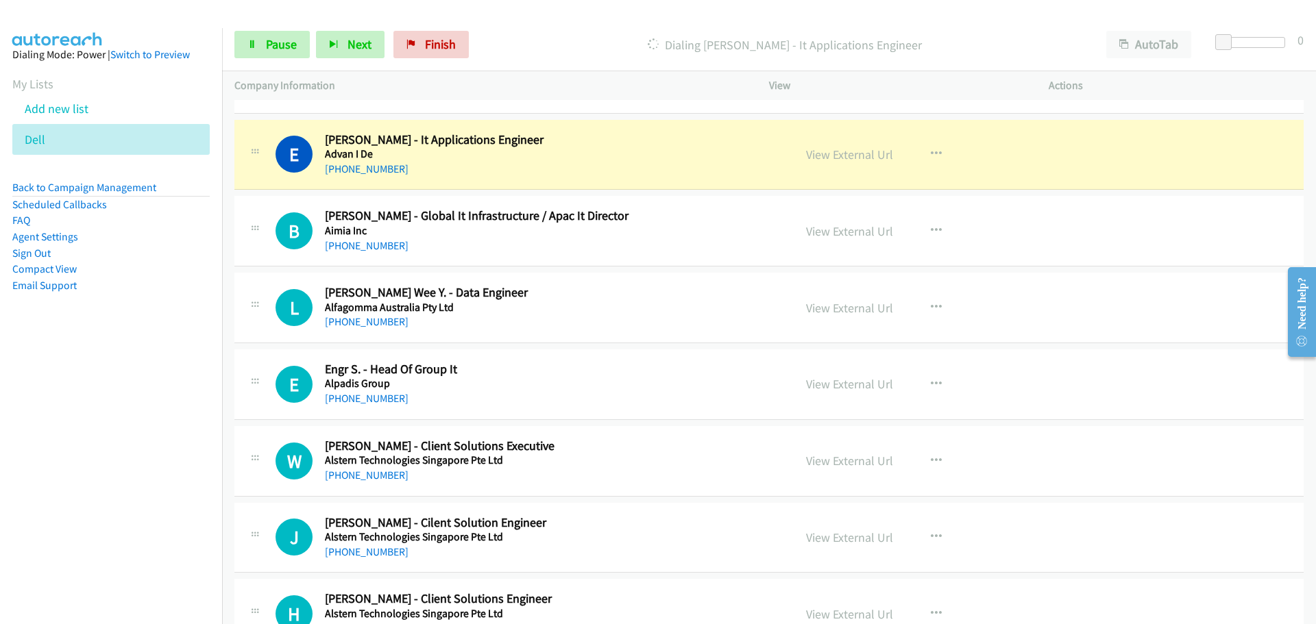
scroll to position [1234, 0]
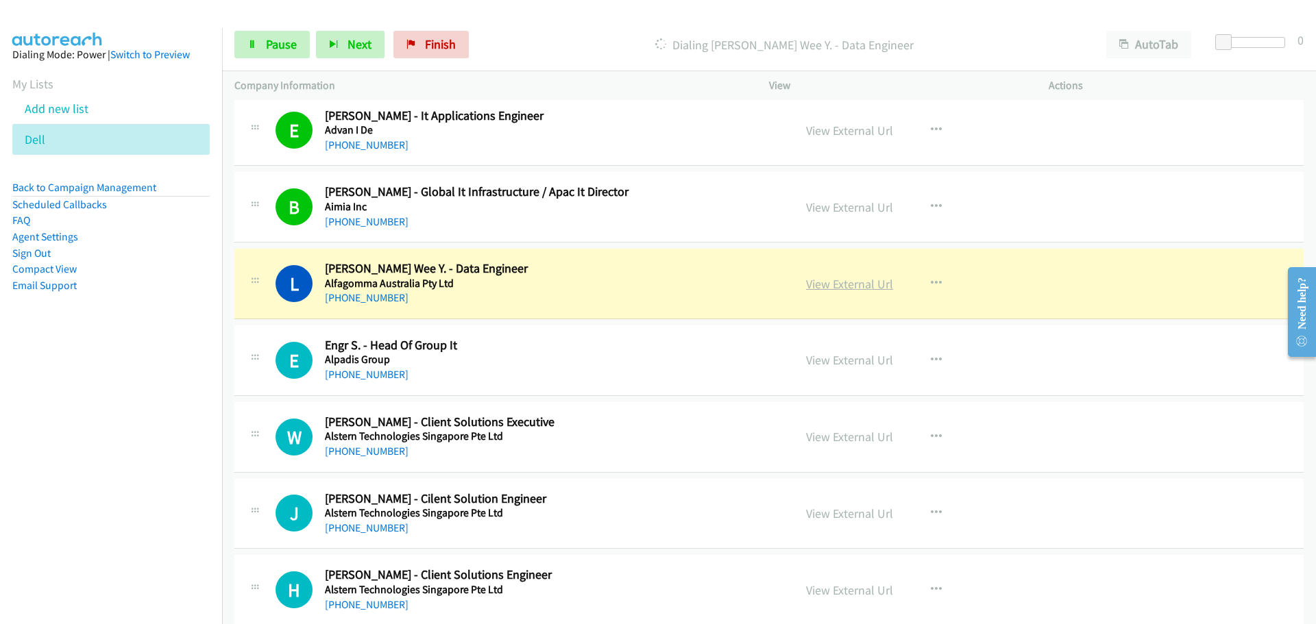
click at [850, 285] on link "View External Url" at bounding box center [849, 284] width 87 height 16
drag, startPoint x: 275, startPoint y: 44, endPoint x: 256, endPoint y: 45, distance: 18.5
click at [275, 44] on span "Pause" at bounding box center [281, 44] width 31 height 16
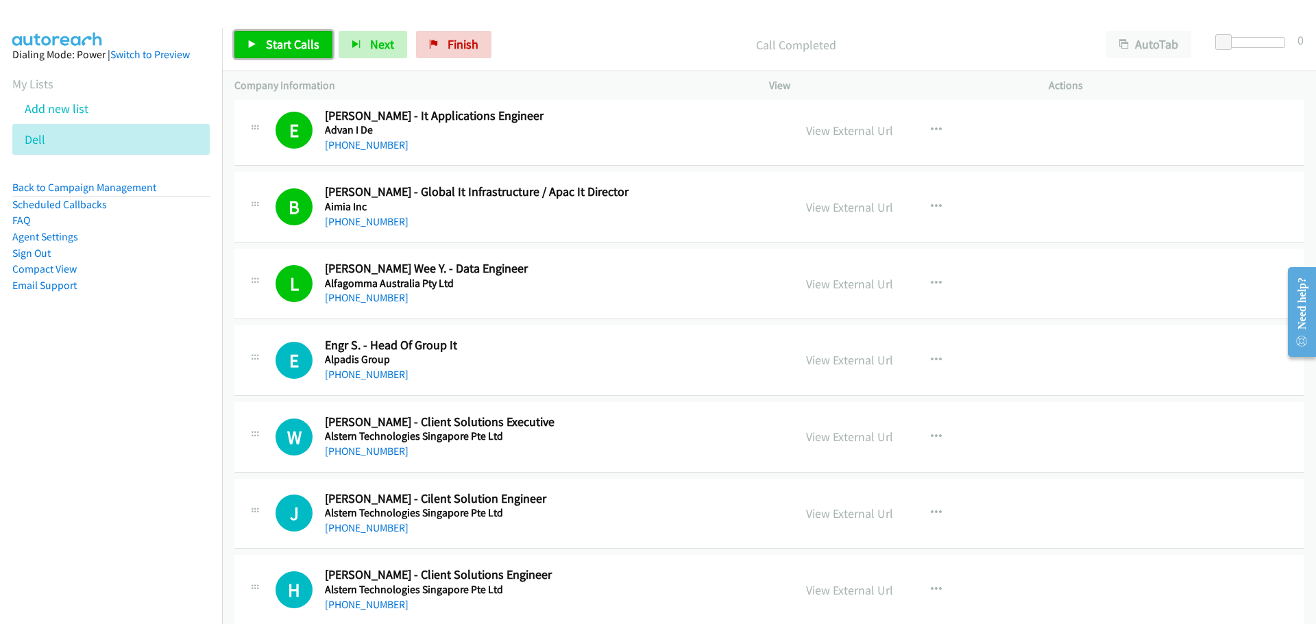
click at [262, 49] on link "Start Calls" at bounding box center [283, 44] width 98 height 27
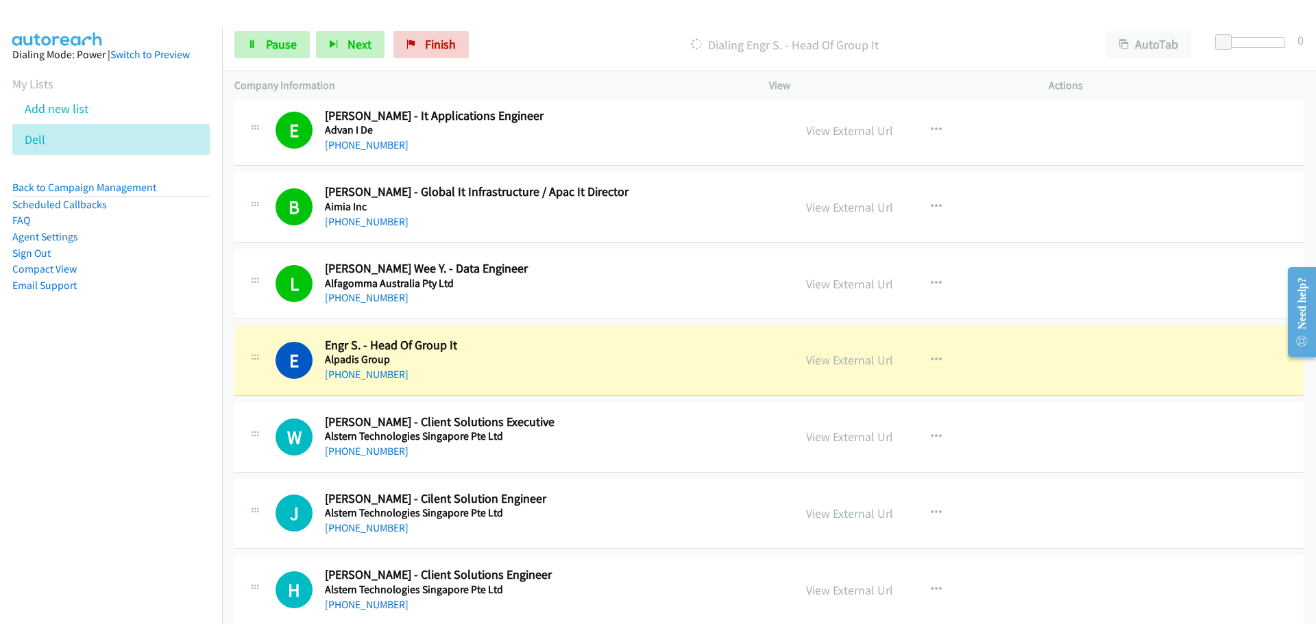
scroll to position [1302, 0]
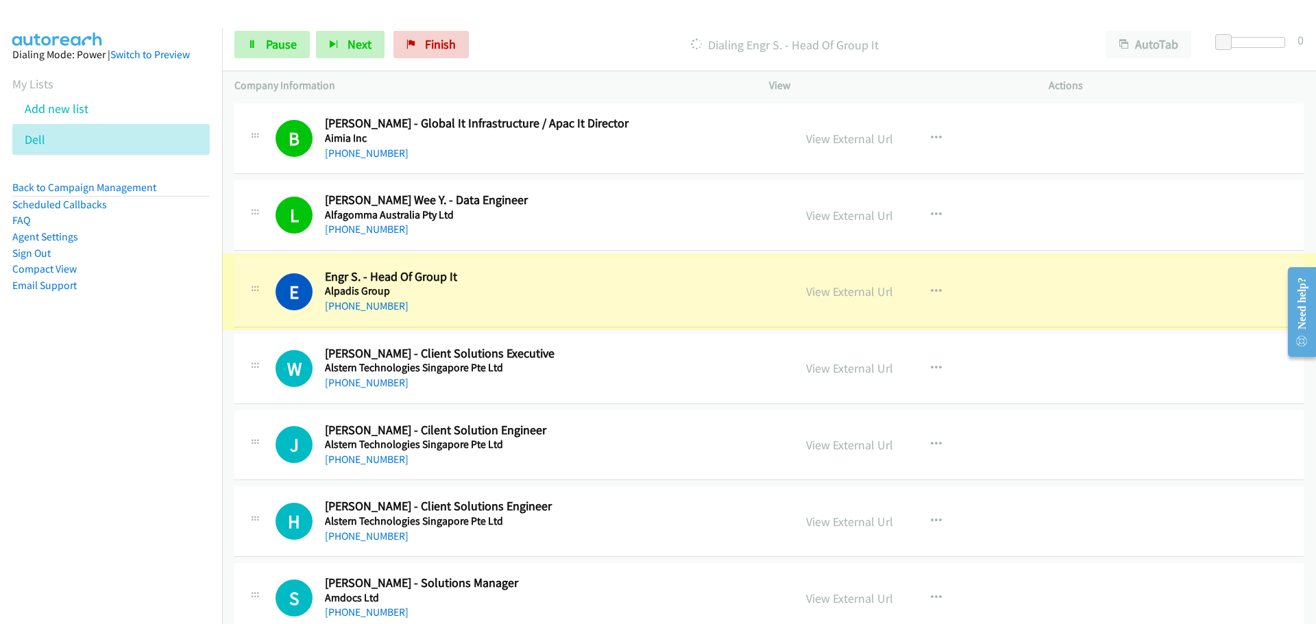
click at [872, 293] on link "View External Url" at bounding box center [849, 292] width 87 height 16
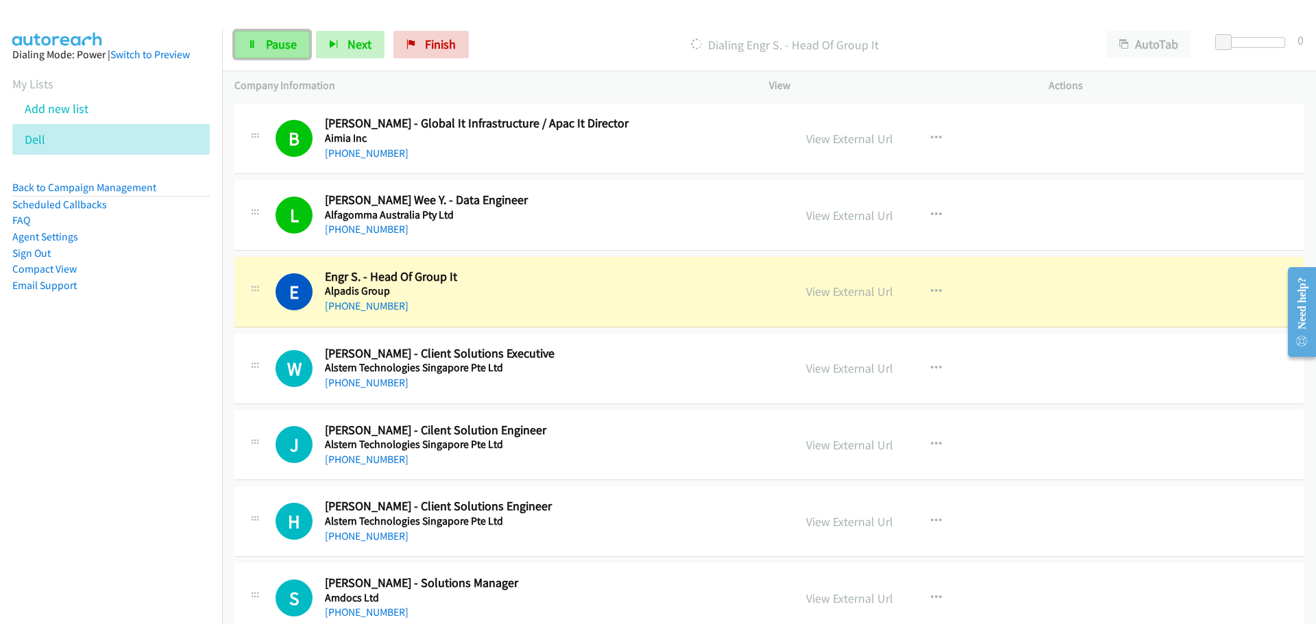
click at [290, 43] on span "Pause" at bounding box center [281, 44] width 31 height 16
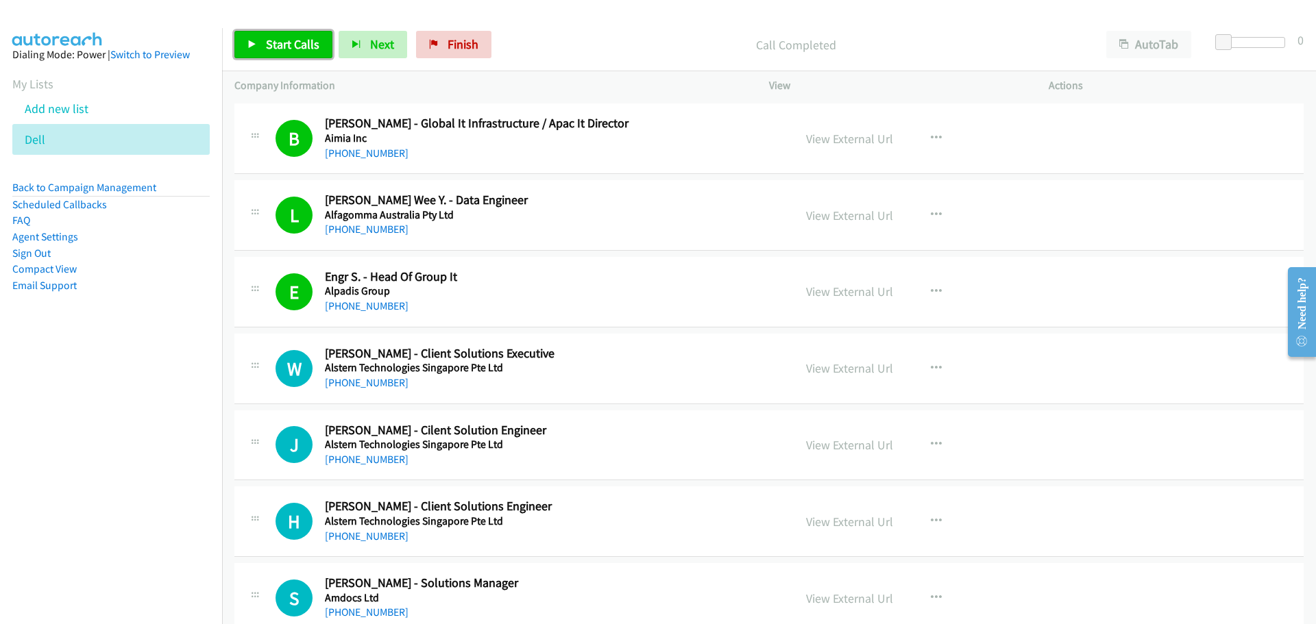
click at [297, 38] on span "Start Calls" at bounding box center [292, 44] width 53 height 16
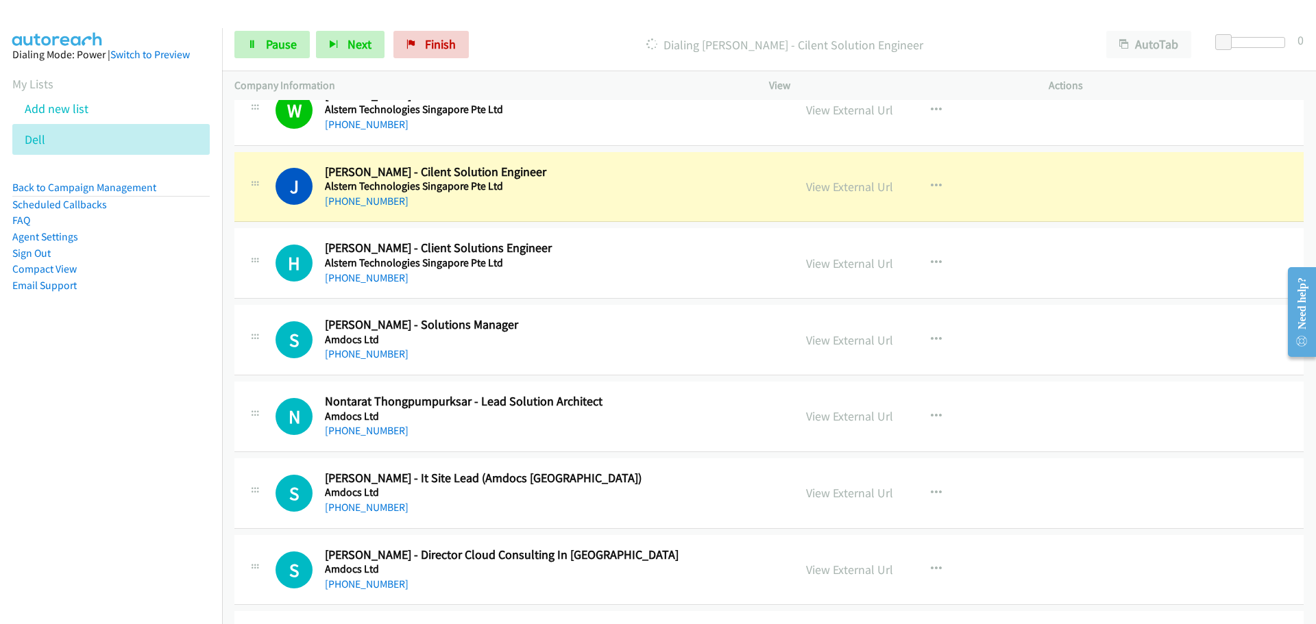
scroll to position [1576, 0]
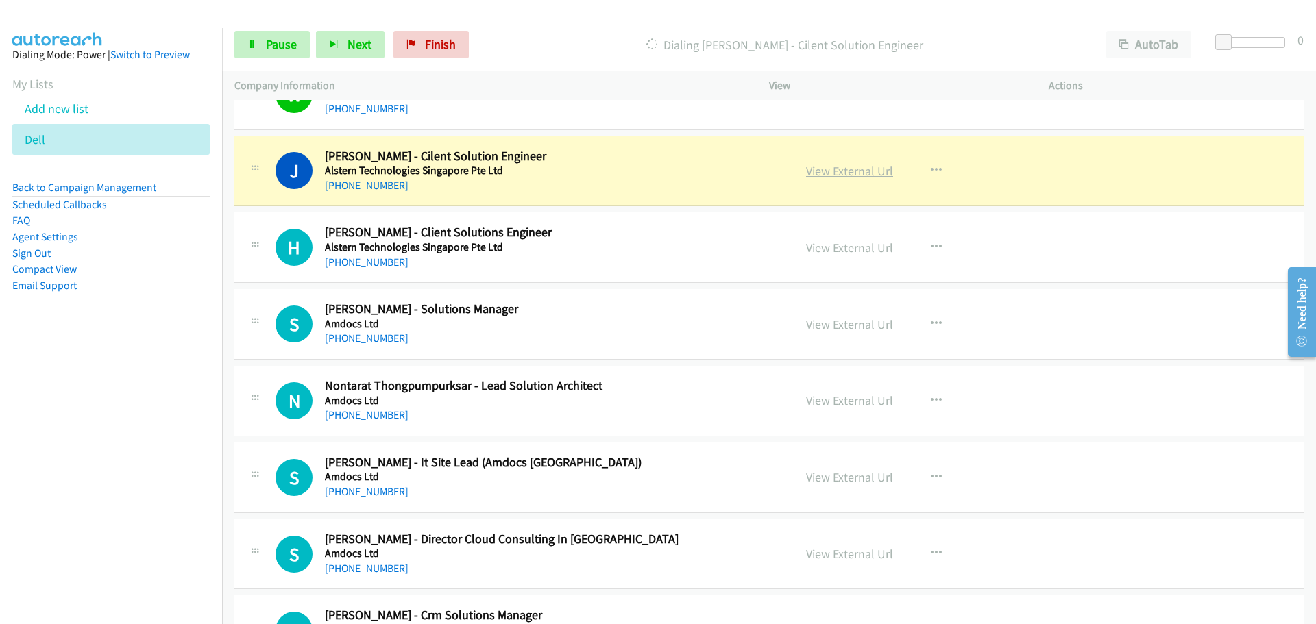
click at [826, 176] on link "View External Url" at bounding box center [849, 171] width 87 height 16
click at [269, 46] on span "Pause" at bounding box center [281, 44] width 31 height 16
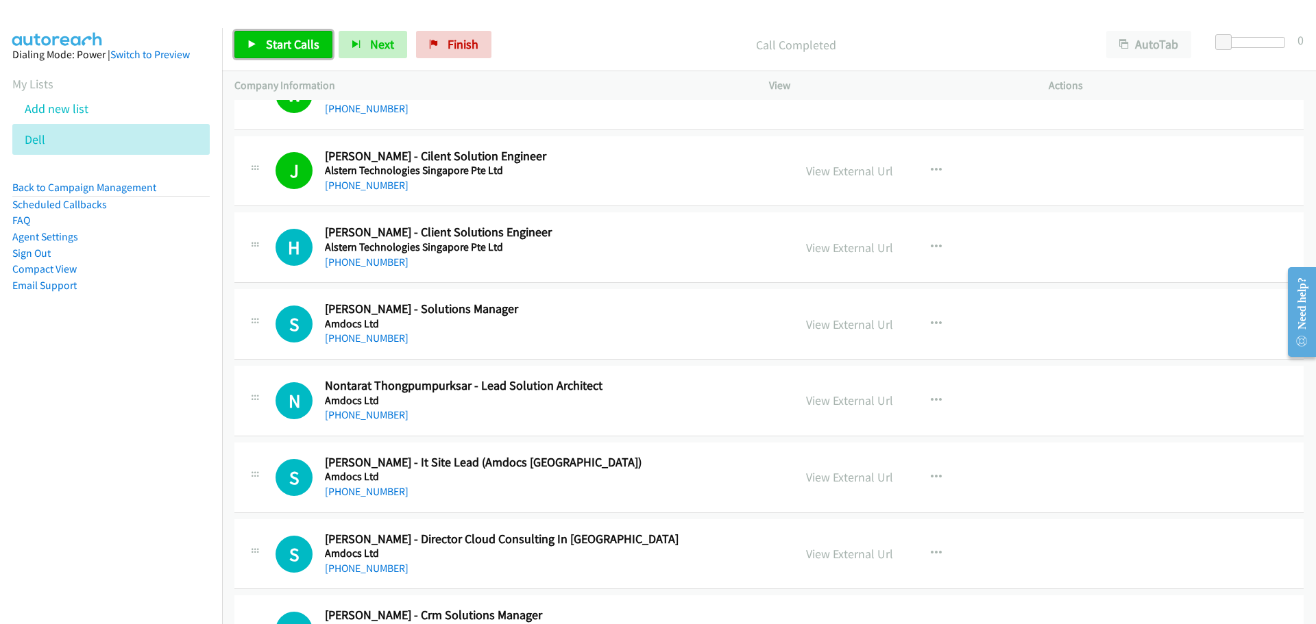
click at [260, 36] on link "Start Calls" at bounding box center [283, 44] width 98 height 27
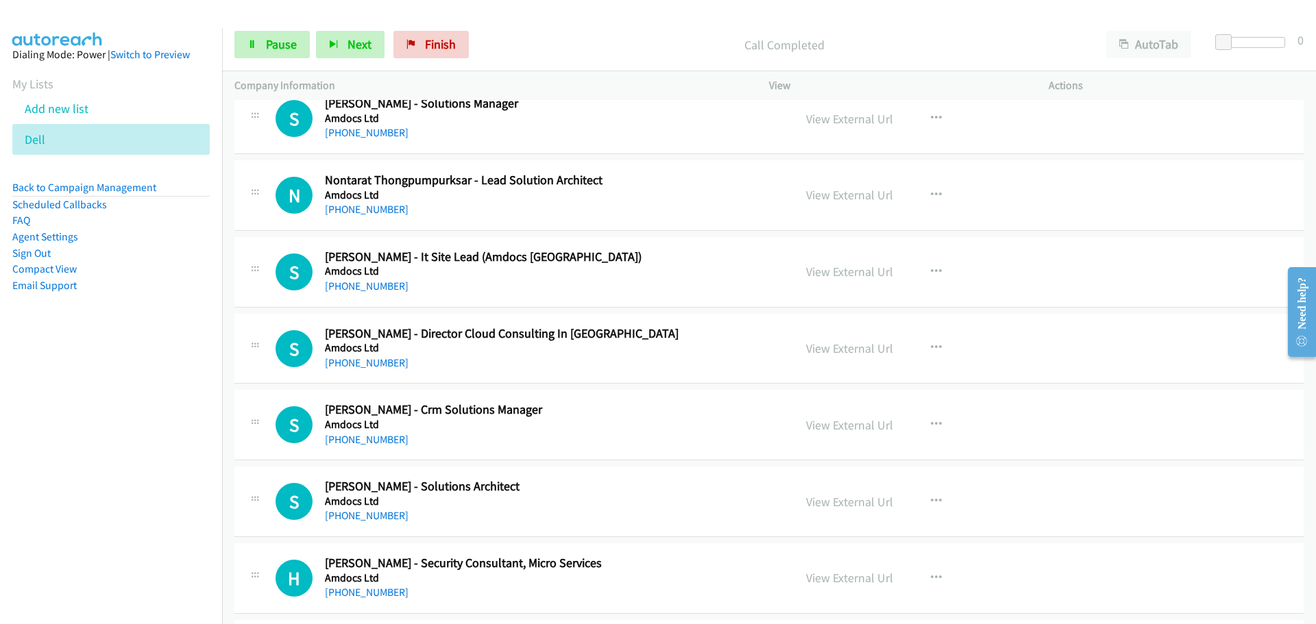
scroll to position [1713, 0]
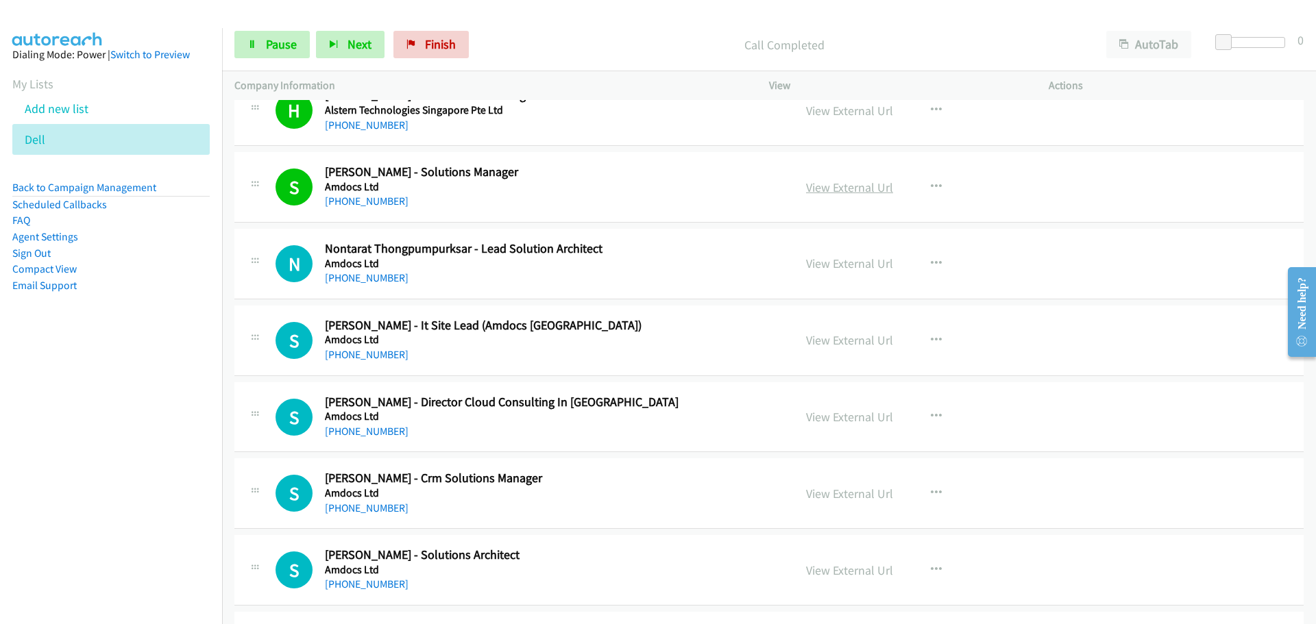
click at [832, 189] on link "View External Url" at bounding box center [849, 188] width 87 height 16
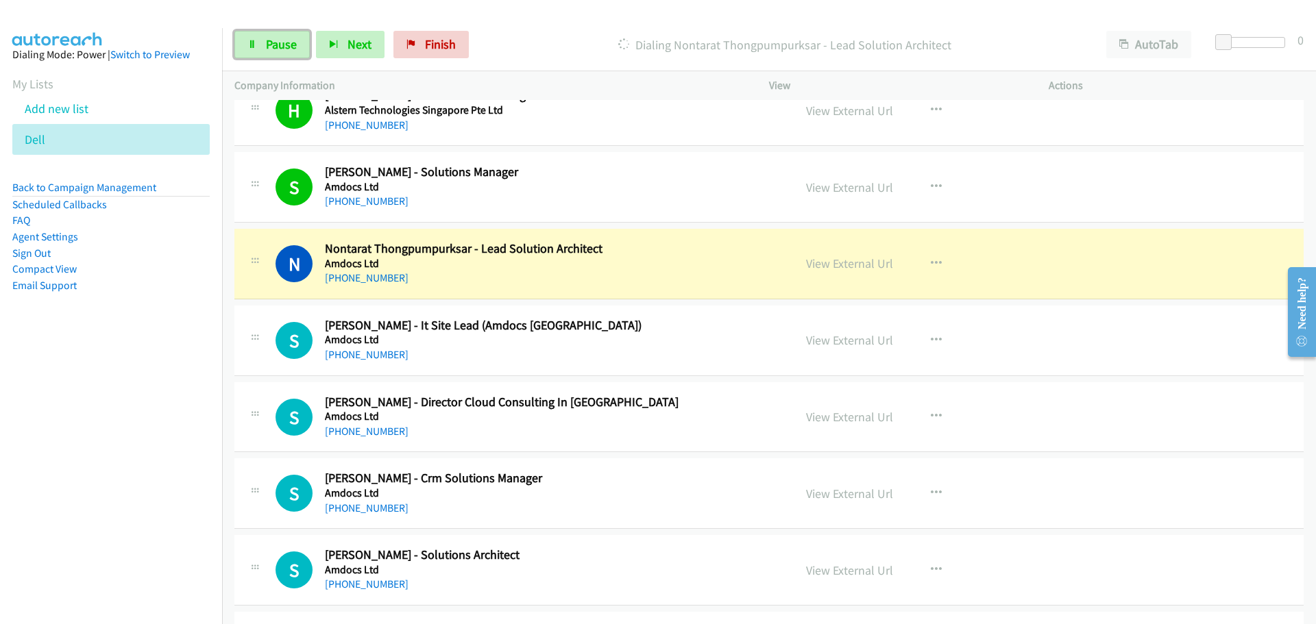
drag, startPoint x: 281, startPoint y: 45, endPoint x: 358, endPoint y: 8, distance: 85.5
click at [280, 45] on span "Pause" at bounding box center [281, 44] width 31 height 16
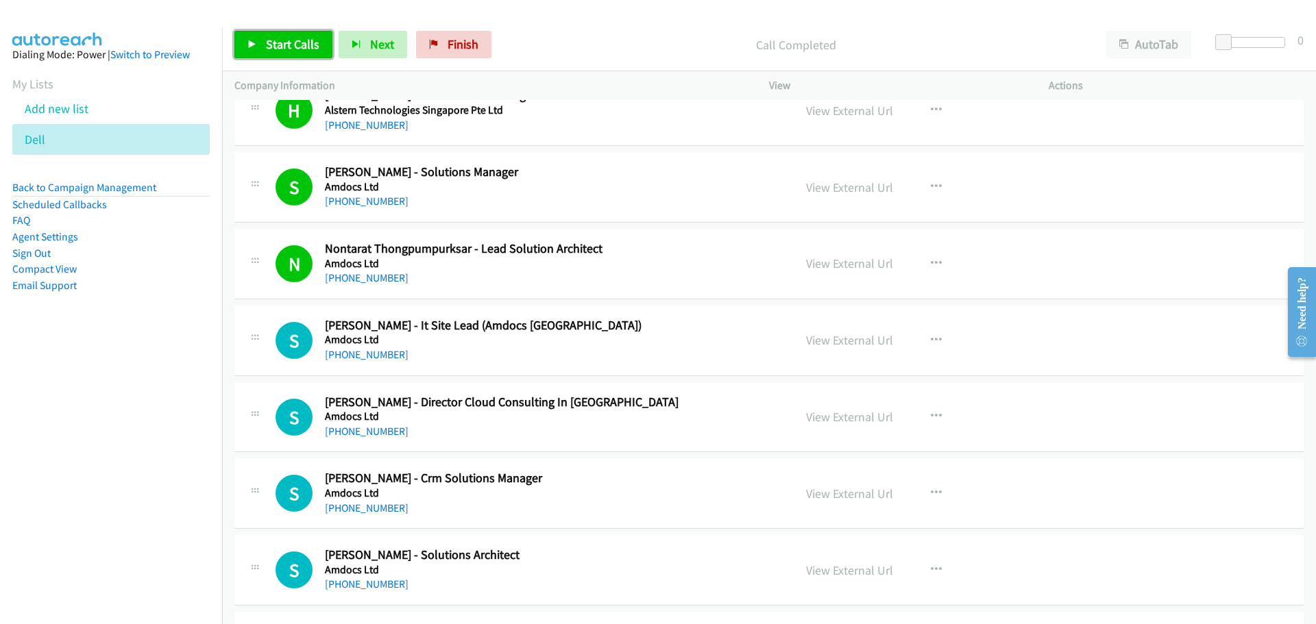
click at [270, 50] on span "Start Calls" at bounding box center [292, 44] width 53 height 16
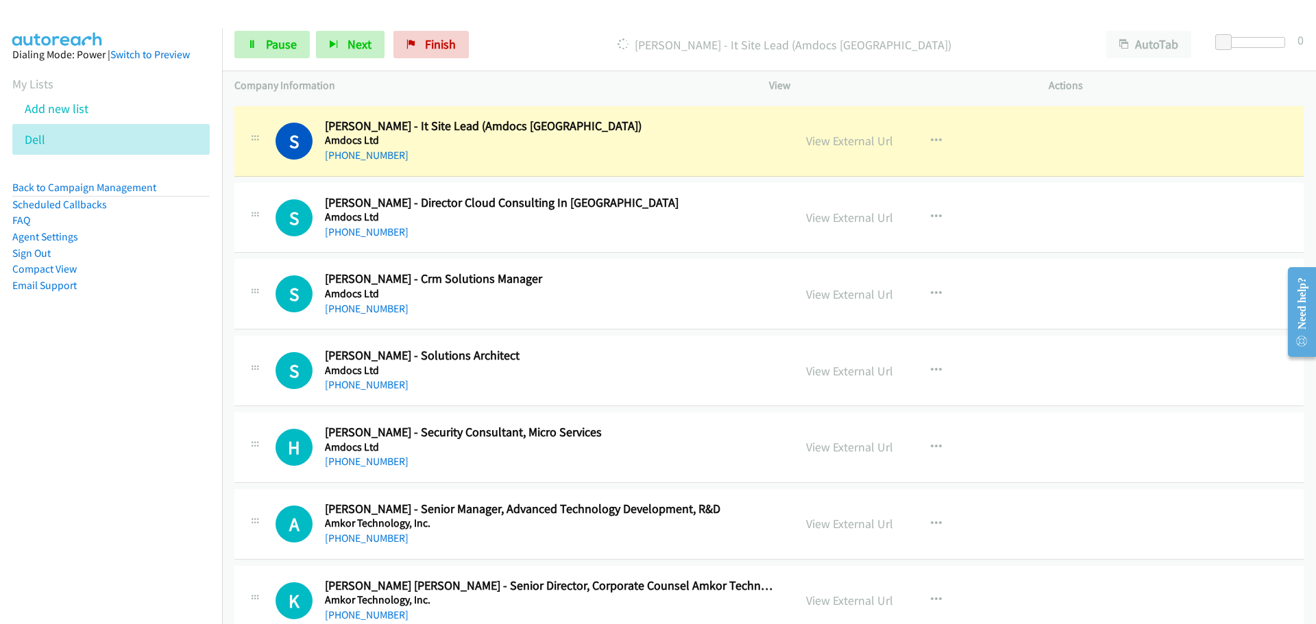
scroll to position [1919, 0]
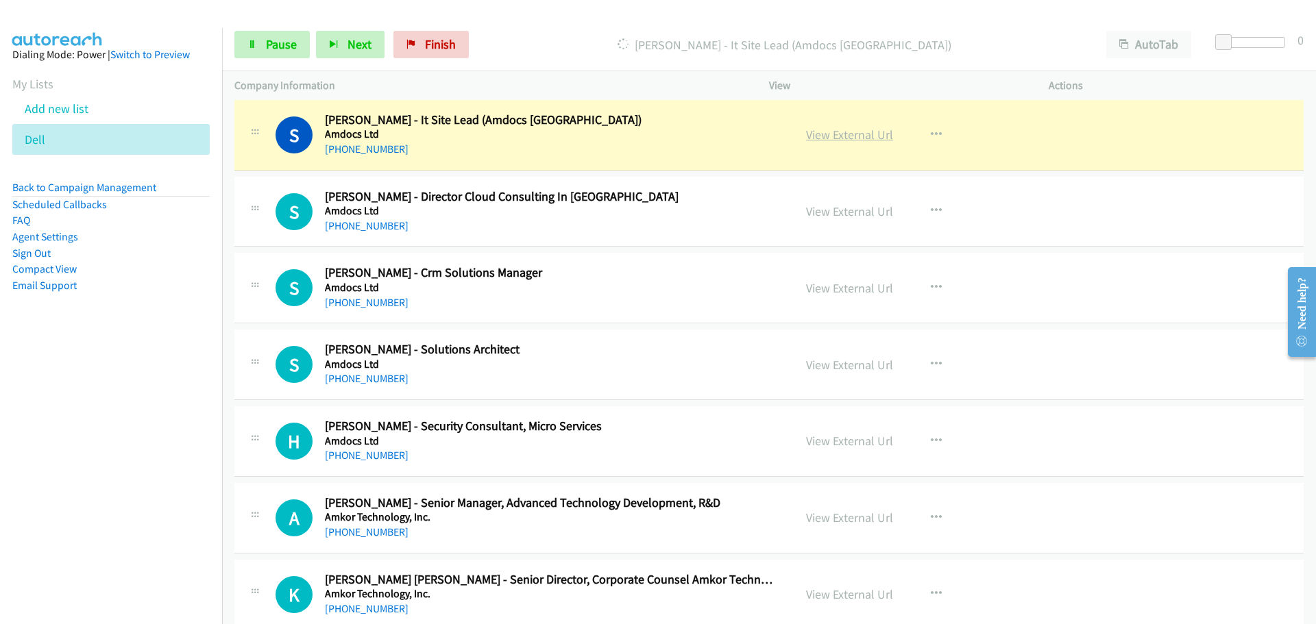
click at [857, 134] on link "View External Url" at bounding box center [849, 135] width 87 height 16
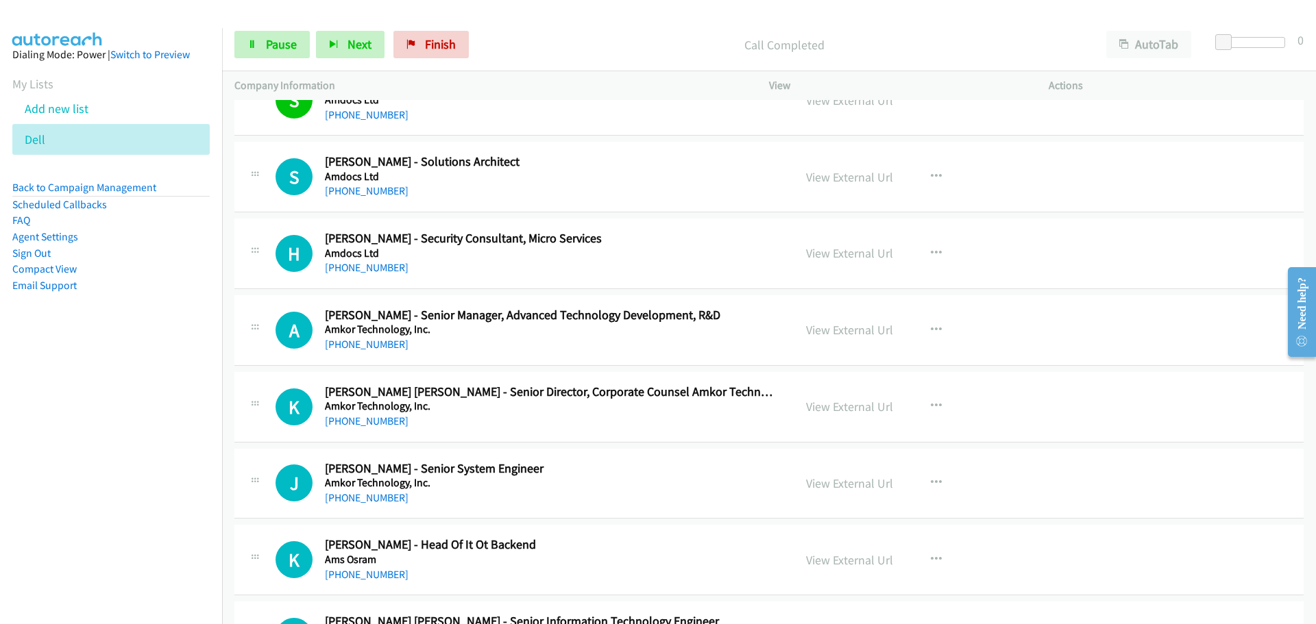
scroll to position [2125, 0]
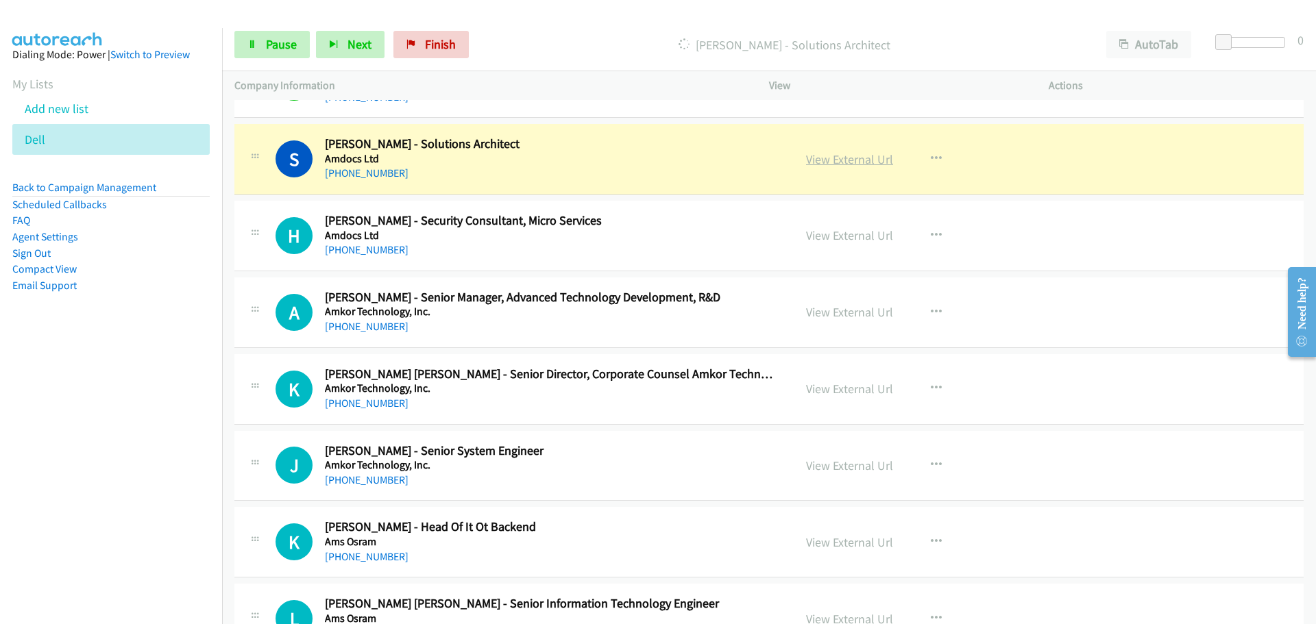
click at [823, 161] on link "View External Url" at bounding box center [849, 159] width 87 height 16
click at [266, 51] on span "Pause" at bounding box center [281, 44] width 31 height 16
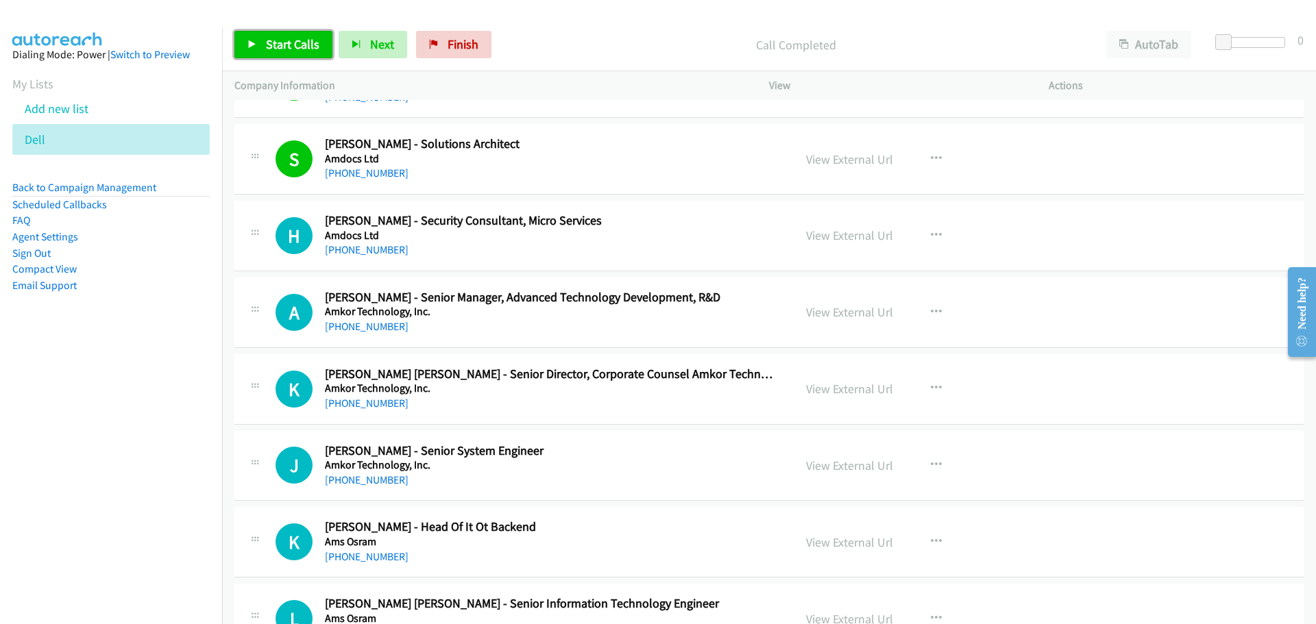
drag, startPoint x: 276, startPoint y: 40, endPoint x: 297, endPoint y: 44, distance: 21.6
click at [276, 40] on span "Start Calls" at bounding box center [292, 44] width 53 height 16
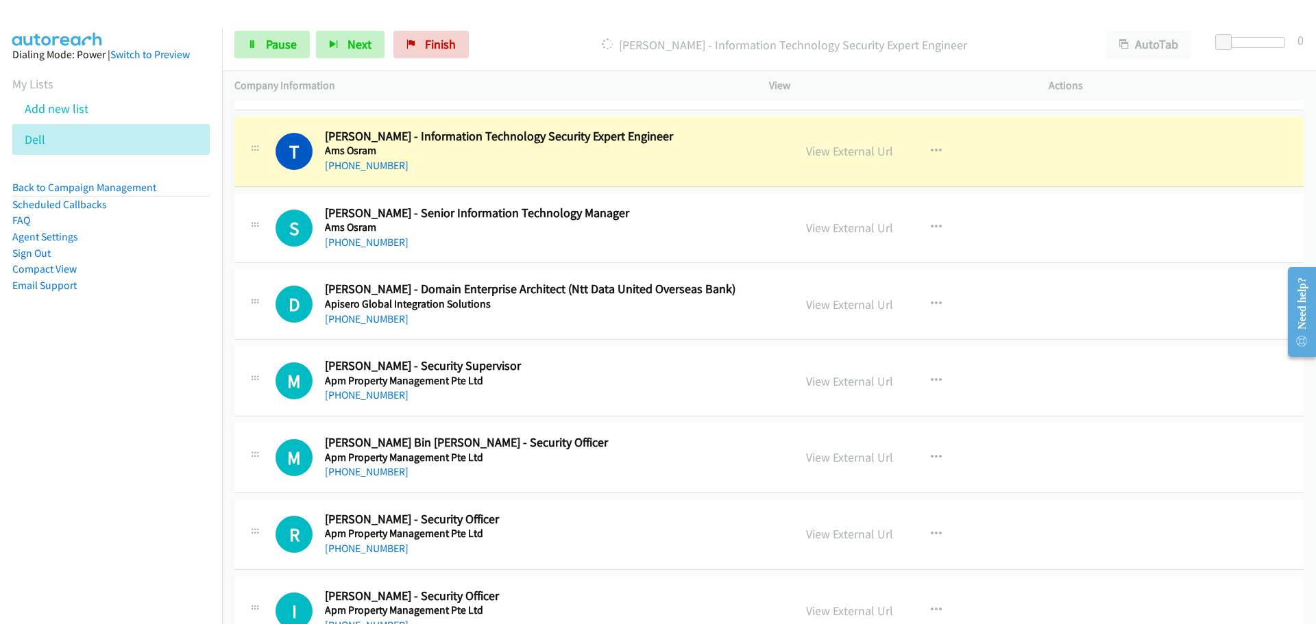
scroll to position [3153, 0]
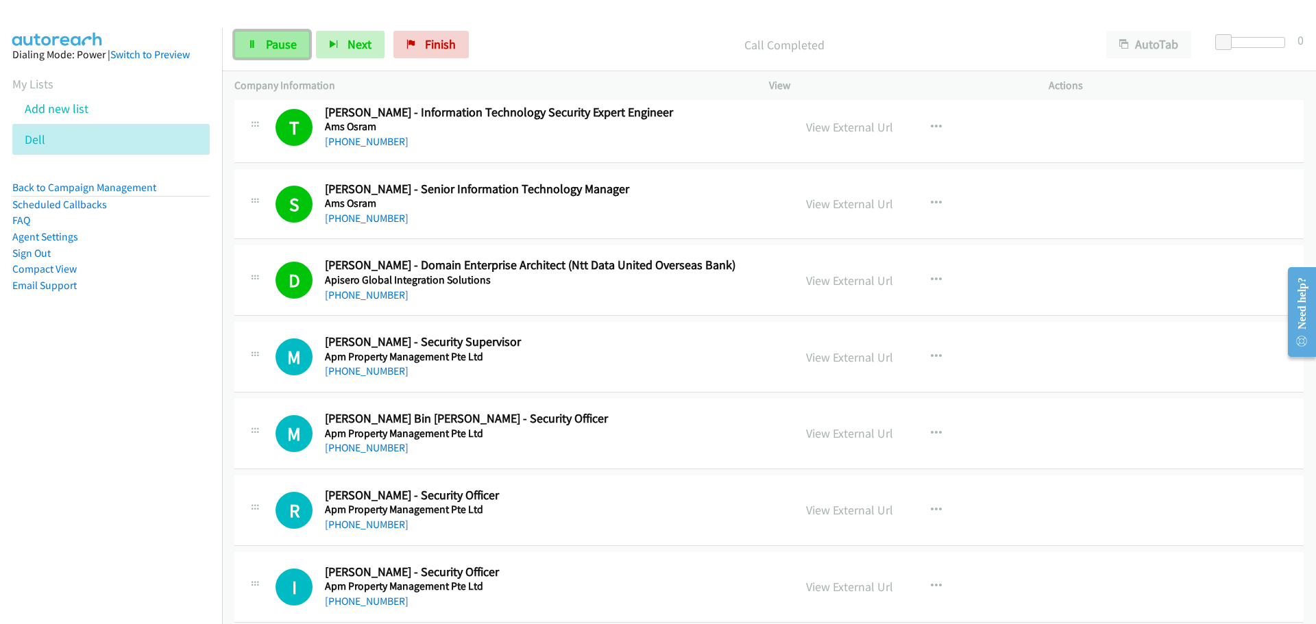
click at [264, 37] on link "Pause" at bounding box center [271, 44] width 75 height 27
click at [262, 46] on link "Pause" at bounding box center [271, 44] width 75 height 27
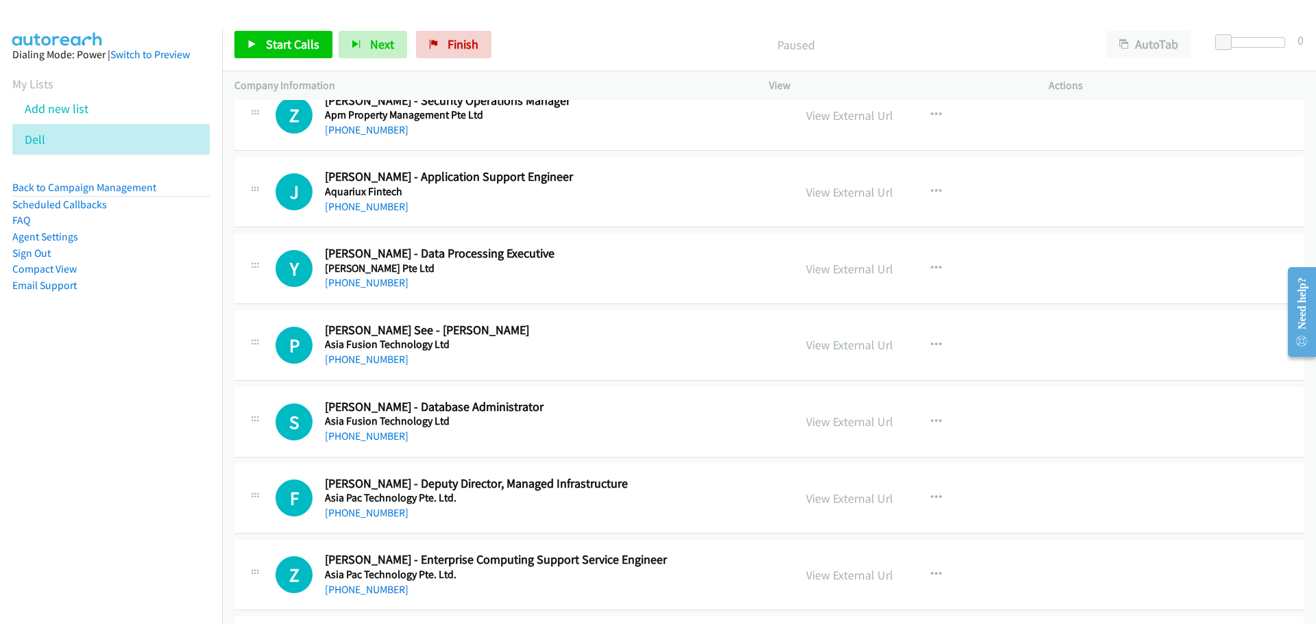
scroll to position [3290, 0]
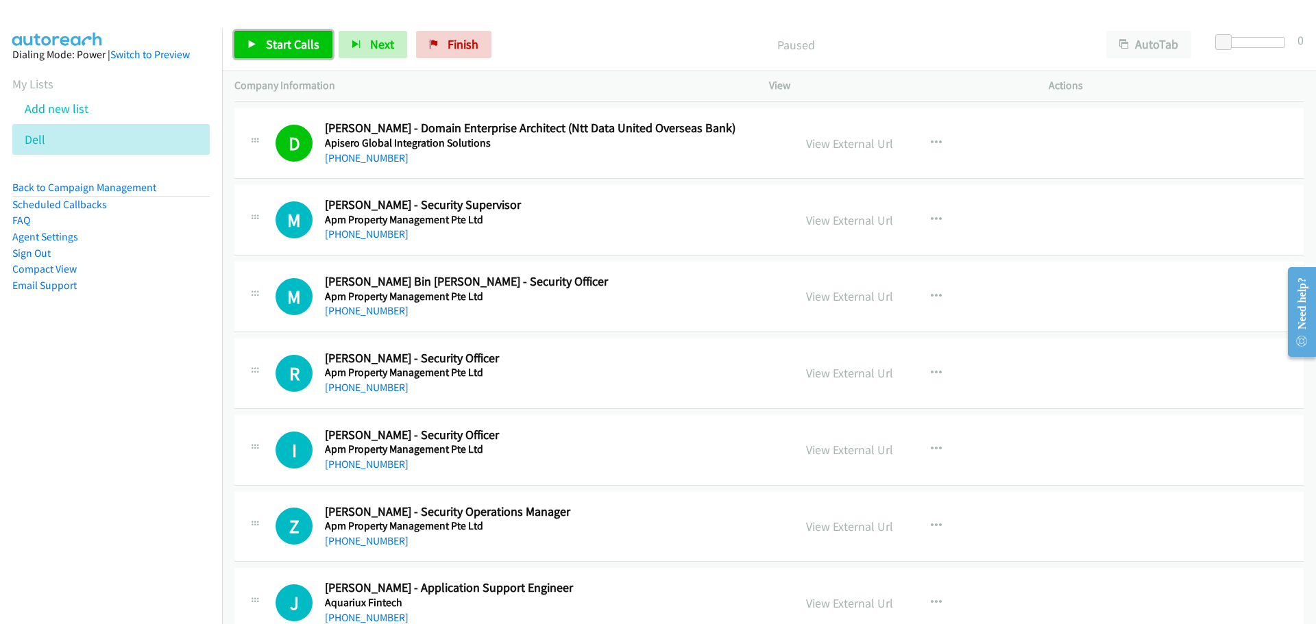
click at [303, 36] on link "Start Calls" at bounding box center [283, 44] width 98 height 27
click at [293, 45] on span "Pause" at bounding box center [281, 44] width 31 height 16
click at [309, 40] on span "Start Calls" at bounding box center [292, 44] width 53 height 16
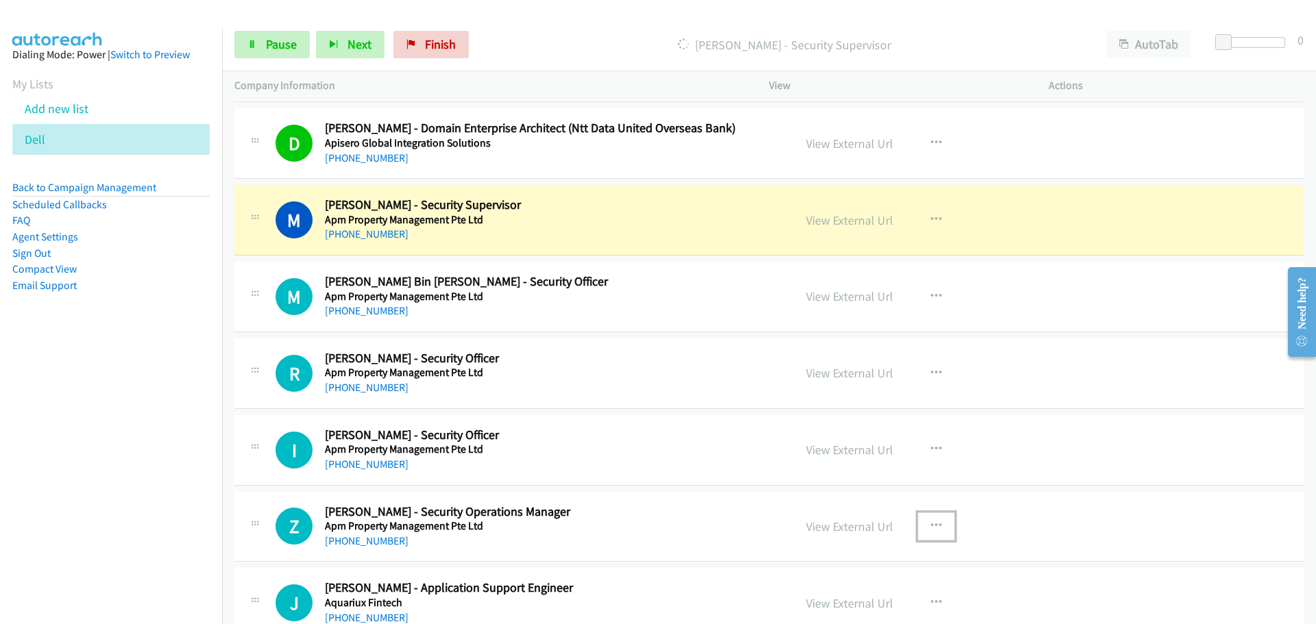
drag, startPoint x: 928, startPoint y: 524, endPoint x: 902, endPoint y: 546, distance: 34.0
click at [931, 524] on icon "button" at bounding box center [936, 526] width 11 height 11
click at [687, 453] on div at bounding box center [658, 312] width 1316 height 624
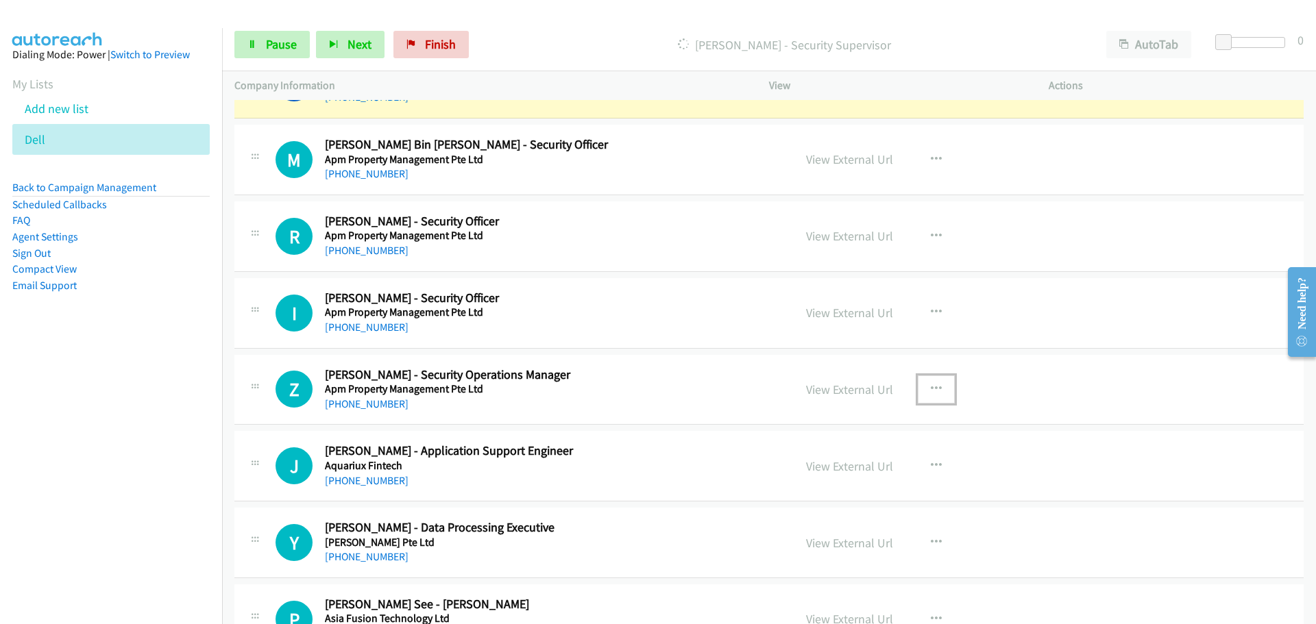
scroll to position [3495, 0]
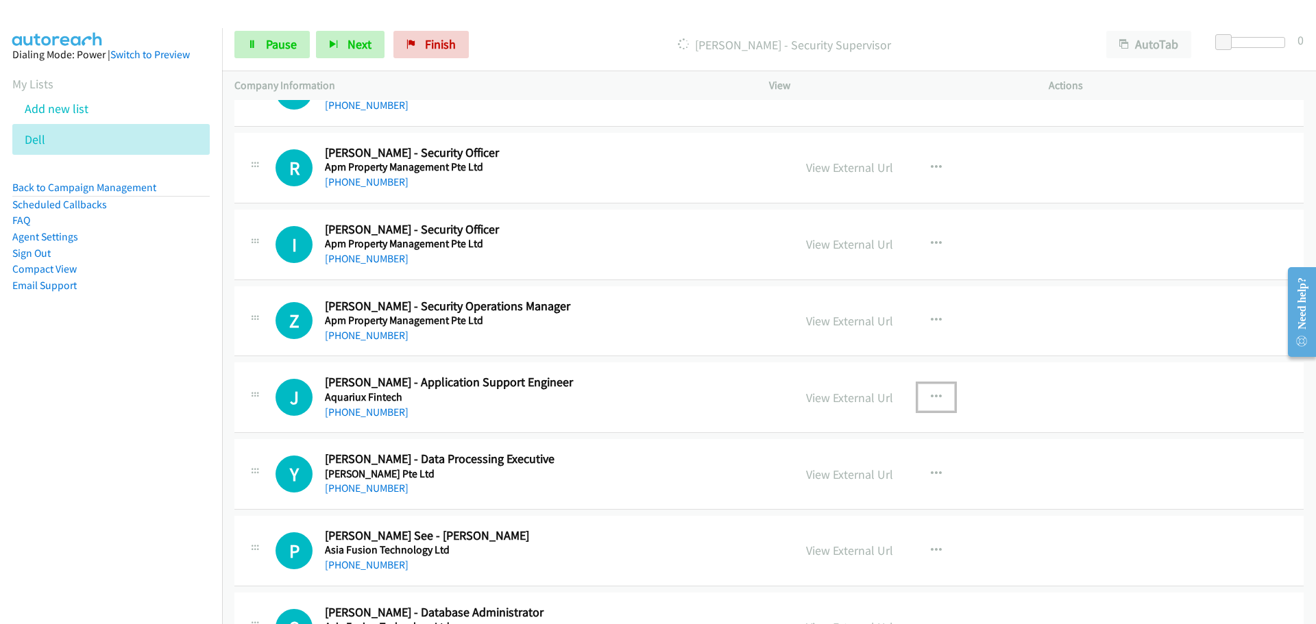
click at [931, 402] on icon "button" at bounding box center [936, 397] width 11 height 11
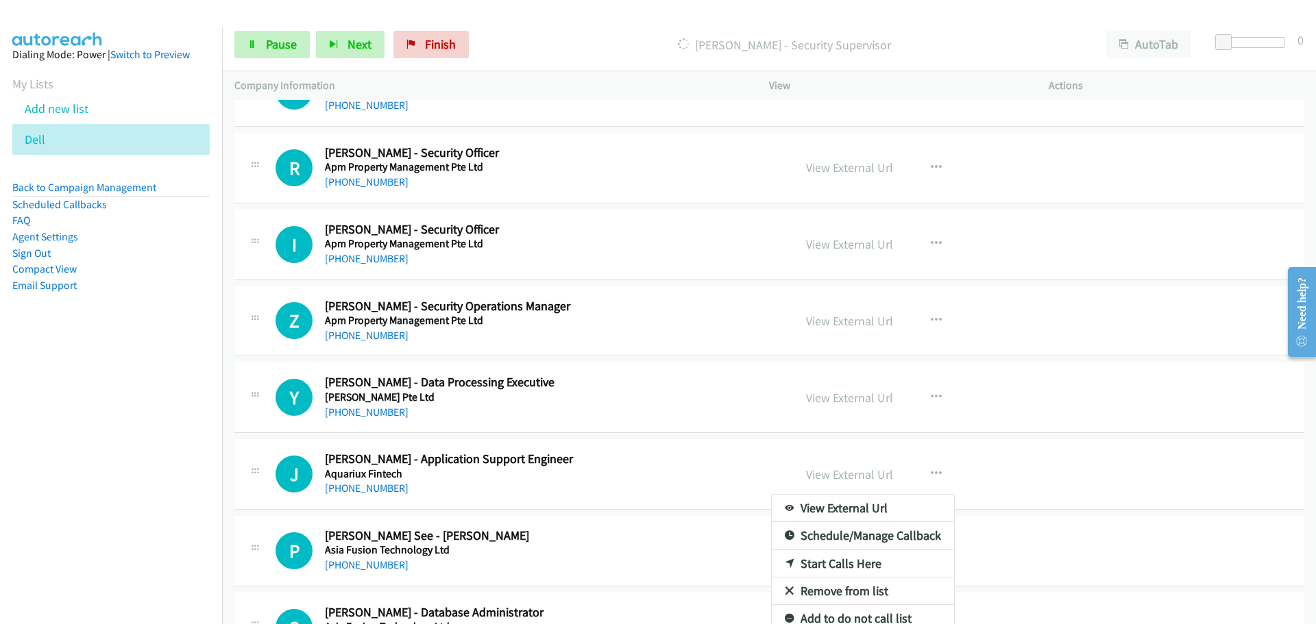
click at [650, 460] on div at bounding box center [658, 312] width 1316 height 624
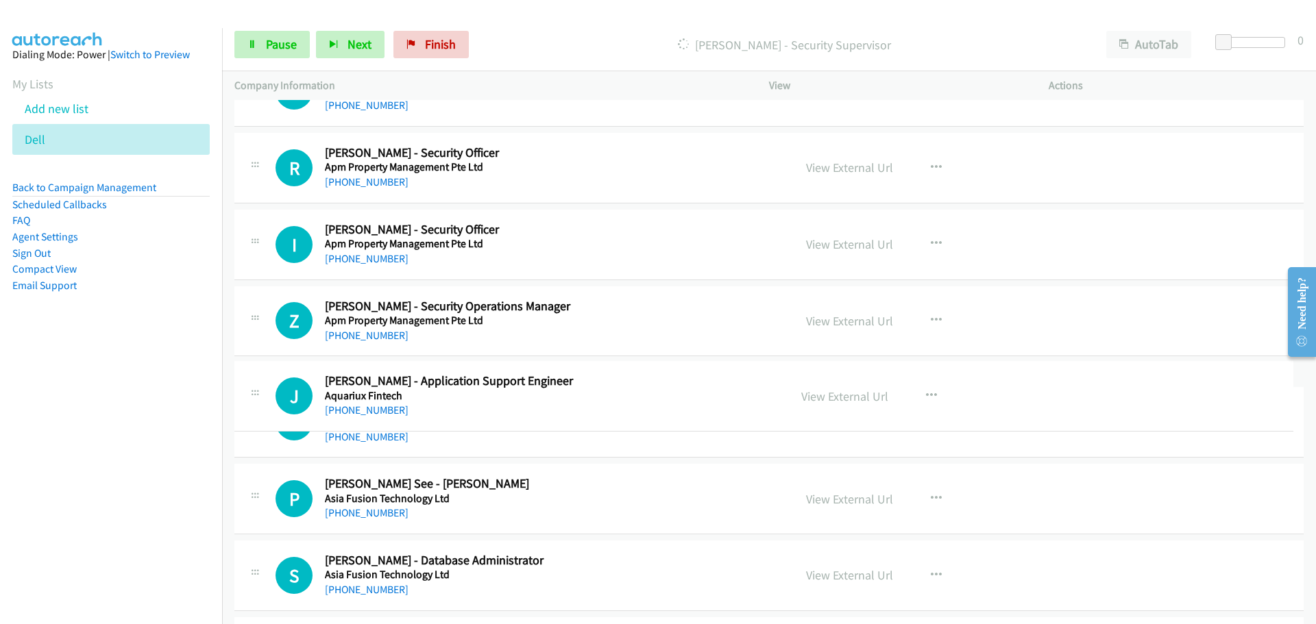
drag, startPoint x: 504, startPoint y: 475, endPoint x: 504, endPoint y: 390, distance: 85.0
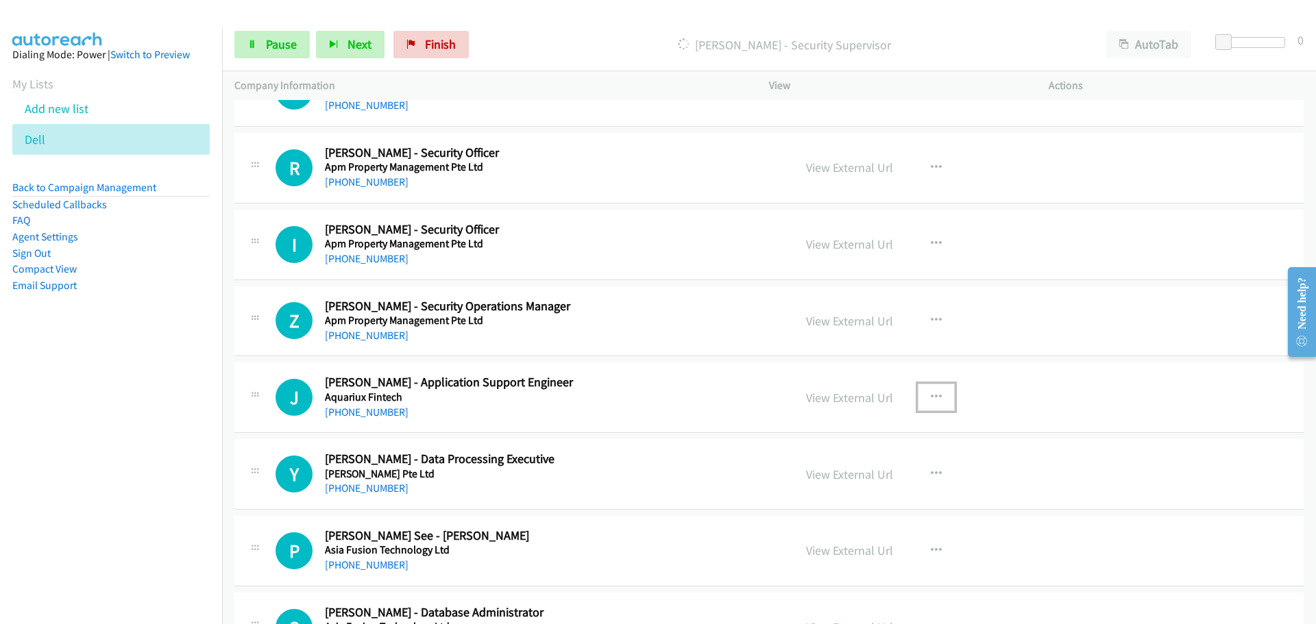
click at [918, 392] on button "button" at bounding box center [936, 397] width 37 height 27
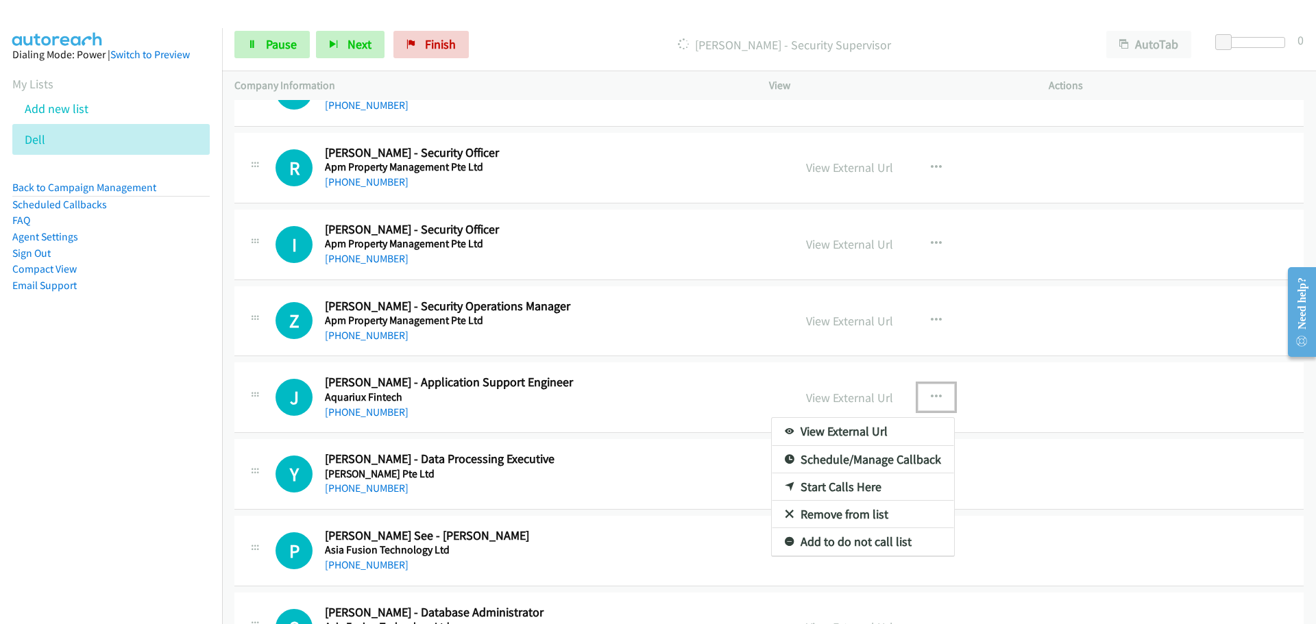
click at [806, 486] on link "Start Calls Here" at bounding box center [863, 487] width 182 height 27
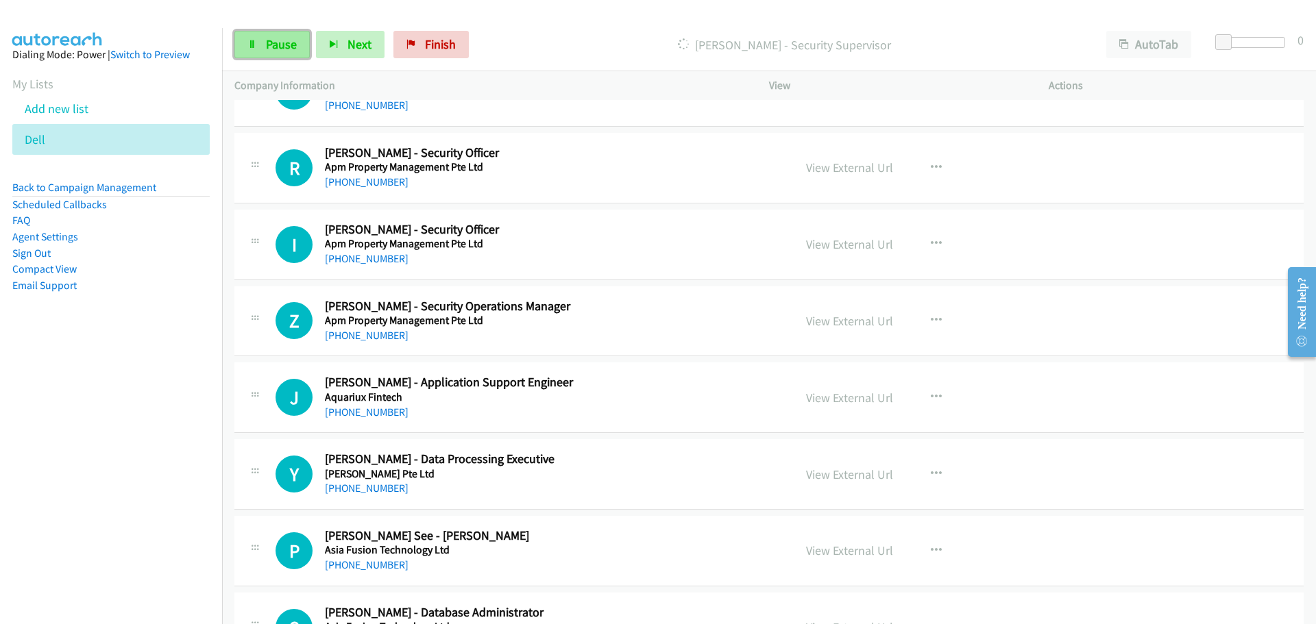
click at [276, 49] on span "Pause" at bounding box center [281, 44] width 31 height 16
click at [276, 49] on span "Start Calls" at bounding box center [292, 44] width 53 height 16
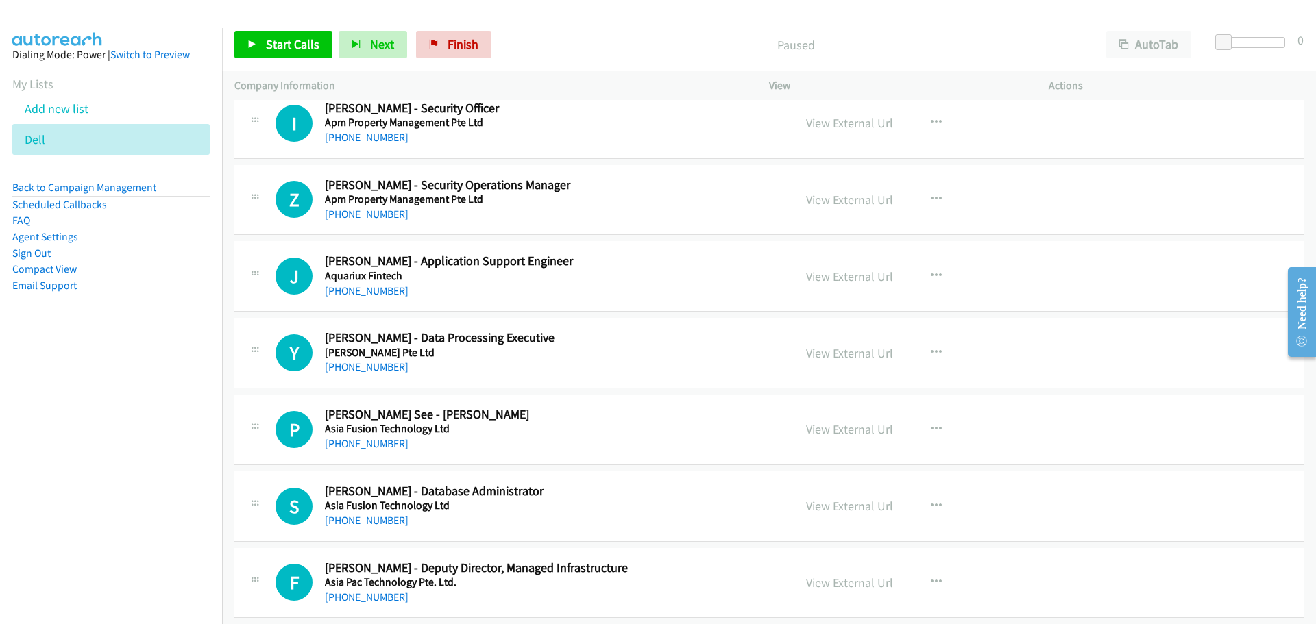
scroll to position [3632, 0]
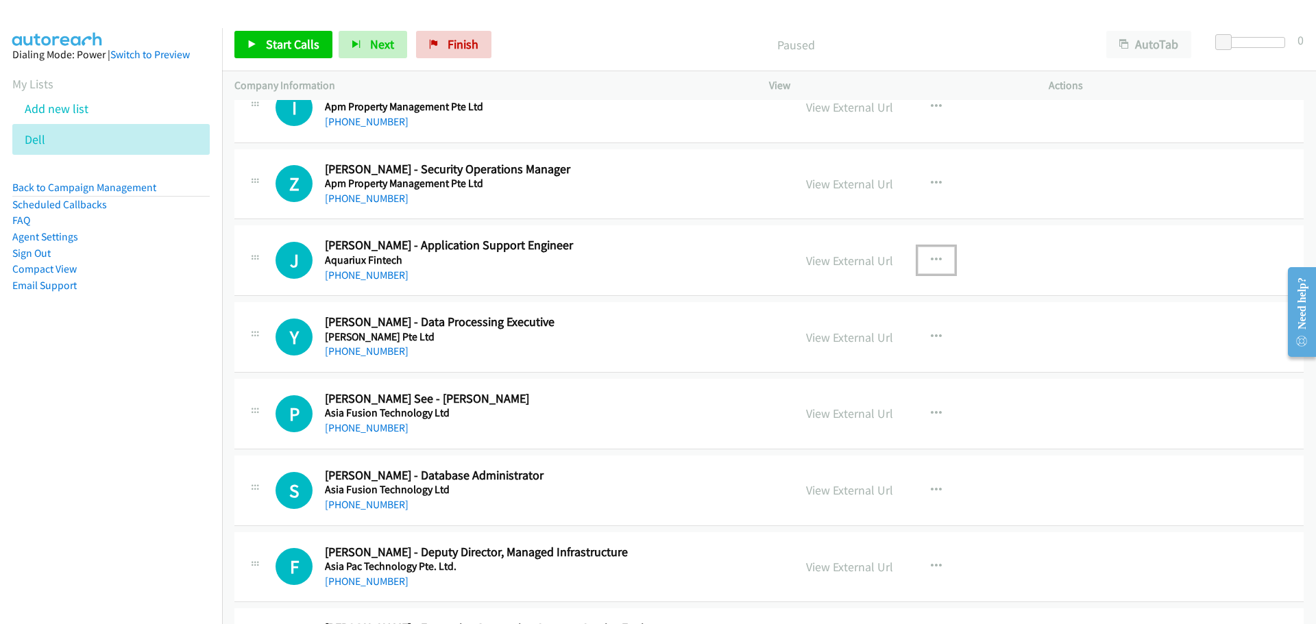
click at [933, 256] on icon "button" at bounding box center [936, 260] width 11 height 11
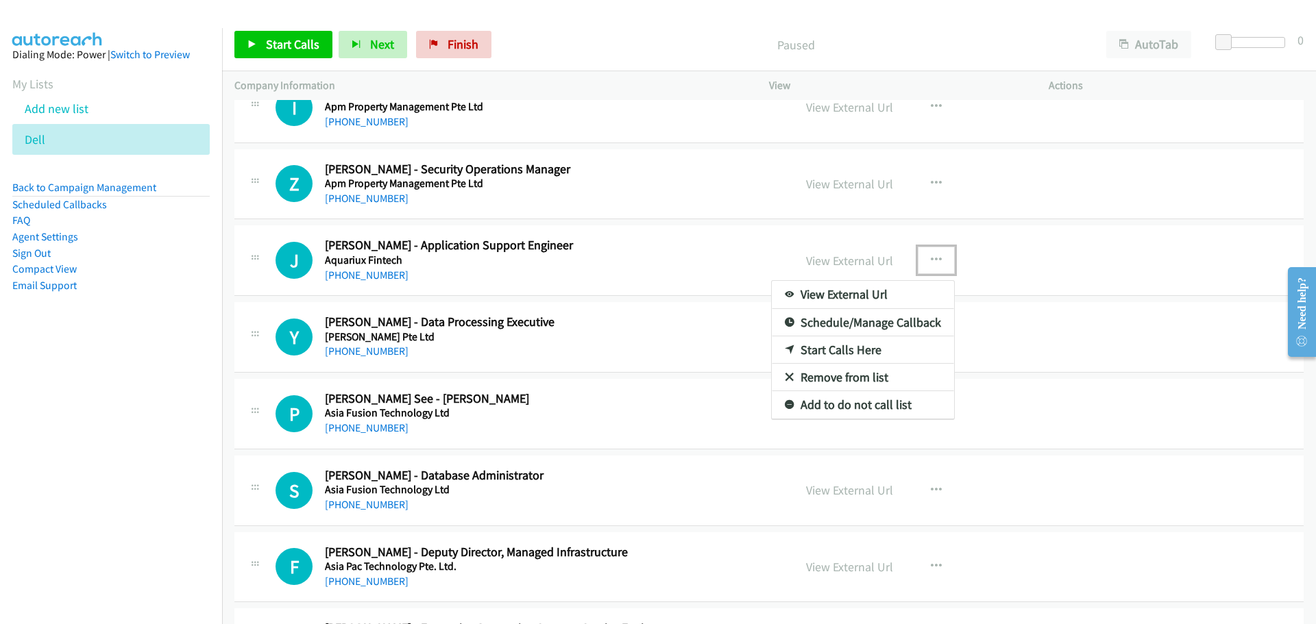
click at [807, 346] on link "Start Calls Here" at bounding box center [863, 350] width 182 height 27
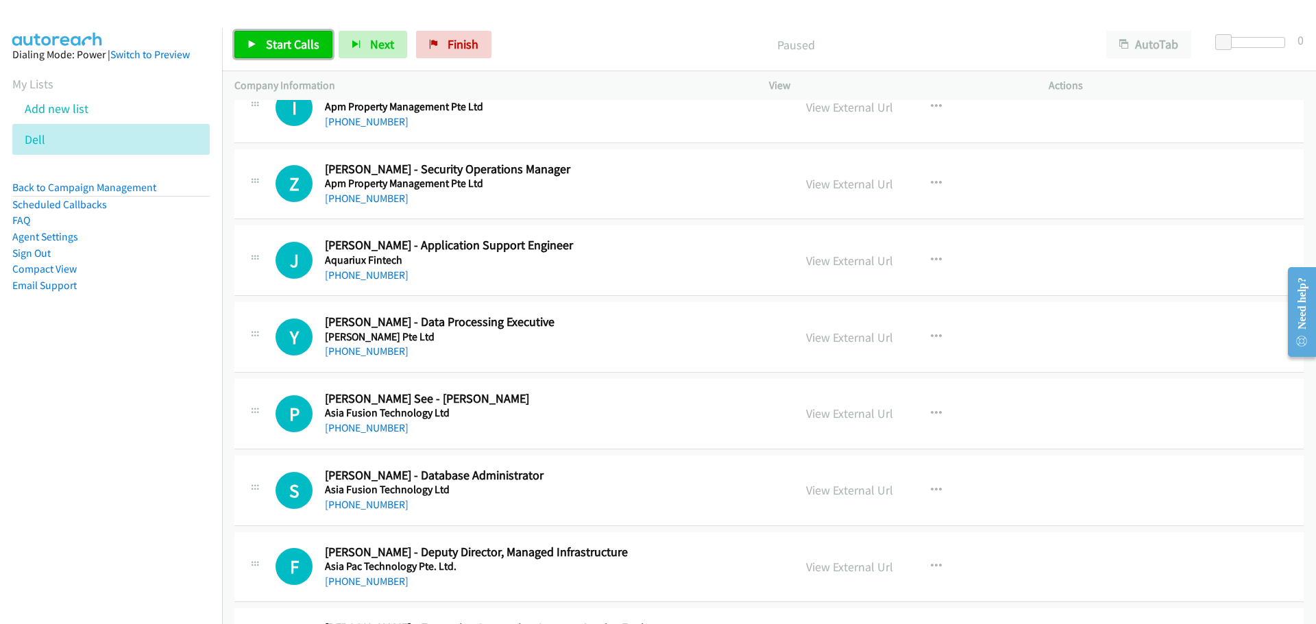
click at [319, 53] on link "Start Calls" at bounding box center [283, 44] width 98 height 27
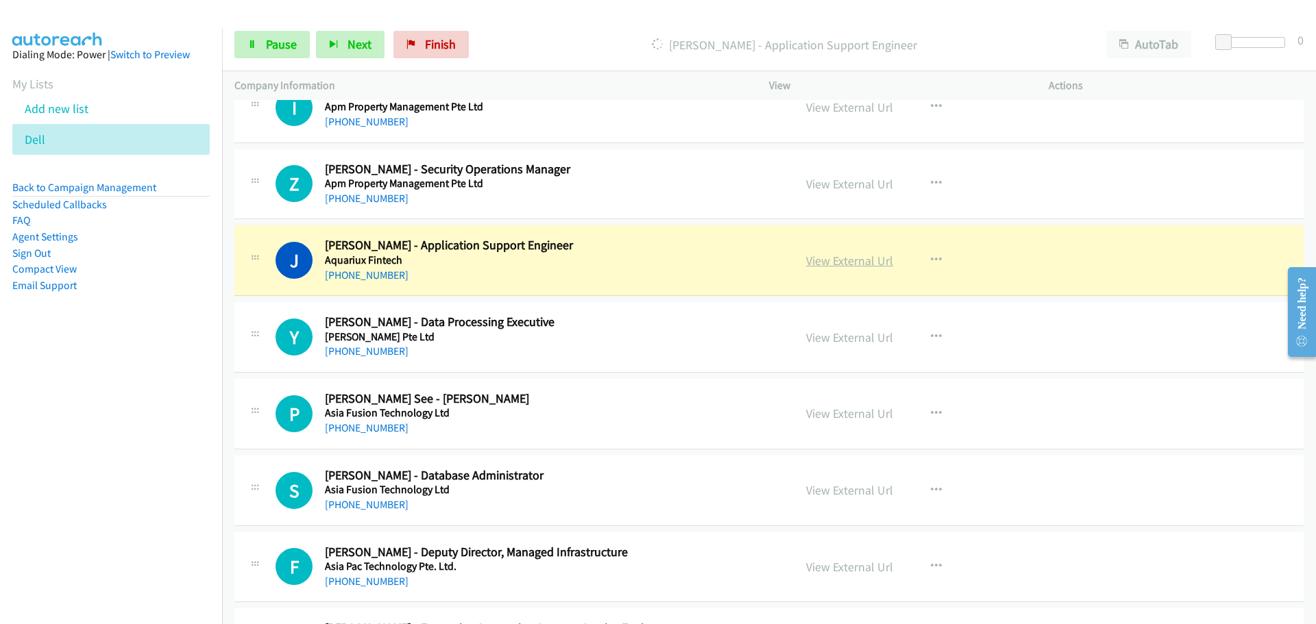
click at [848, 261] on link "View External Url" at bounding box center [849, 261] width 87 height 16
click at [264, 47] on link "Pause" at bounding box center [271, 44] width 75 height 27
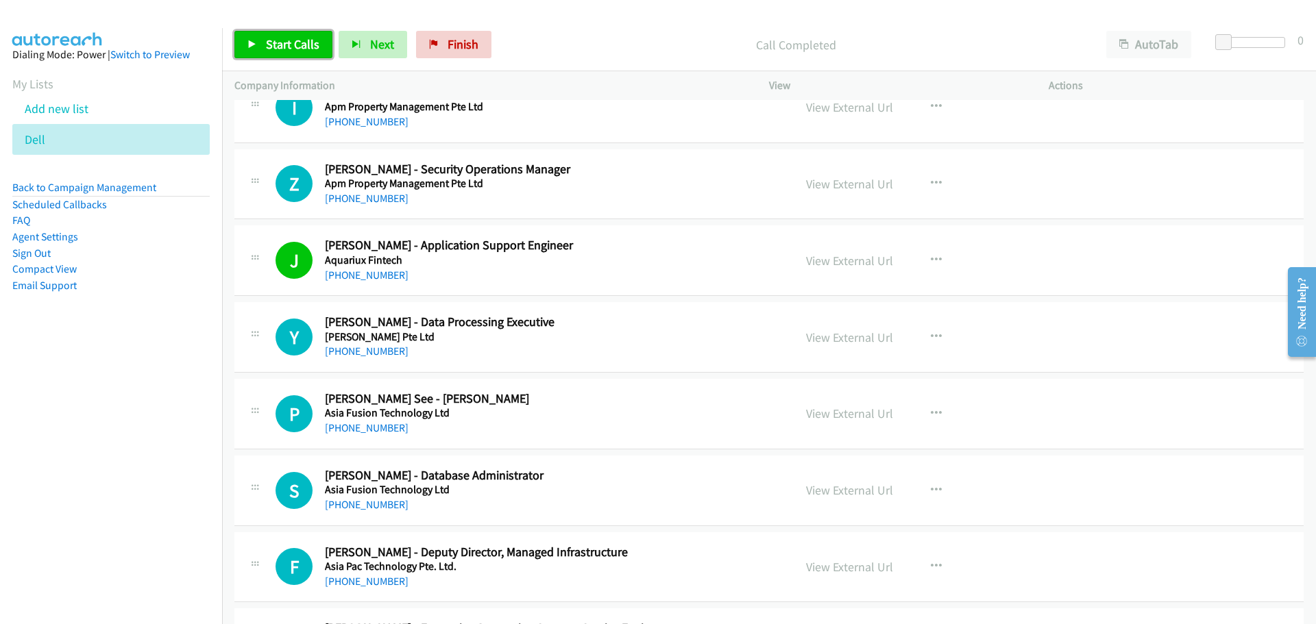
click at [292, 41] on span "Start Calls" at bounding box center [292, 44] width 53 height 16
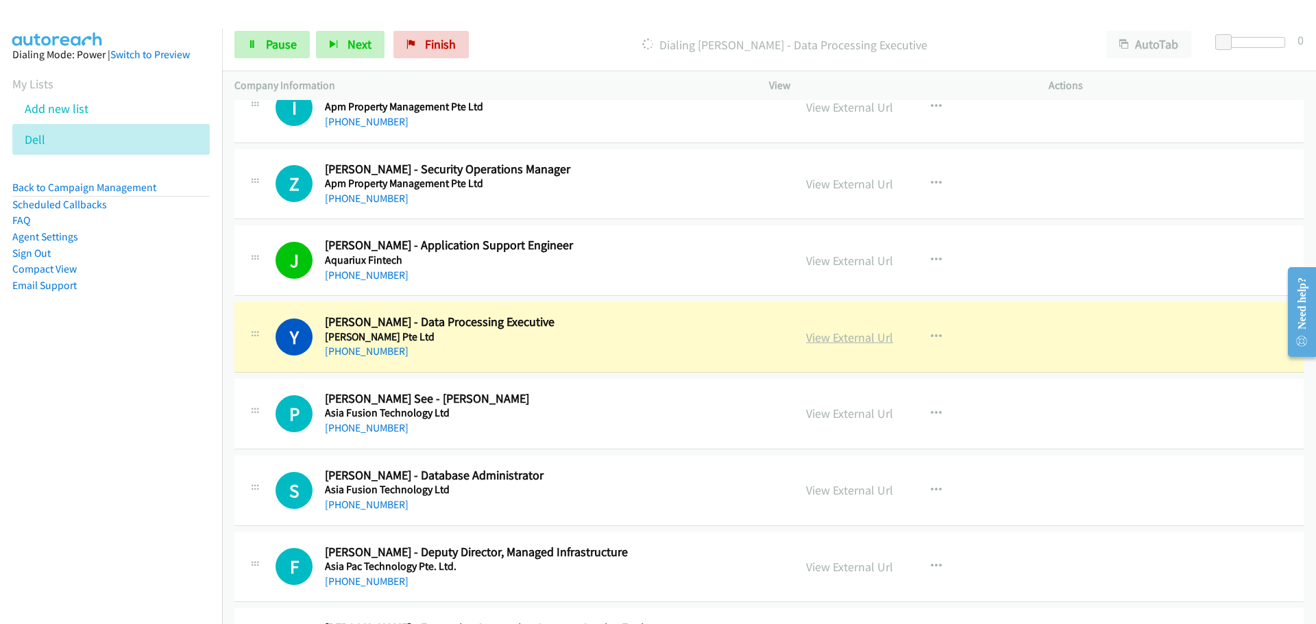
click at [837, 338] on link "View External Url" at bounding box center [849, 338] width 87 height 16
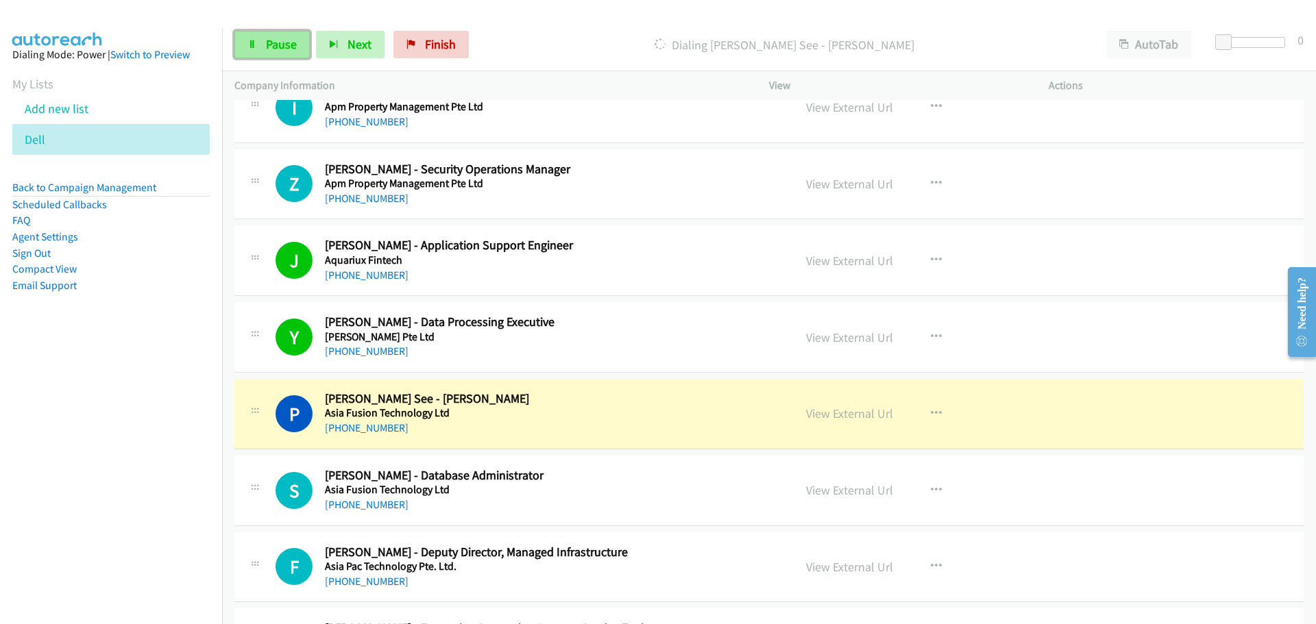
click at [273, 42] on span "Pause" at bounding box center [281, 44] width 31 height 16
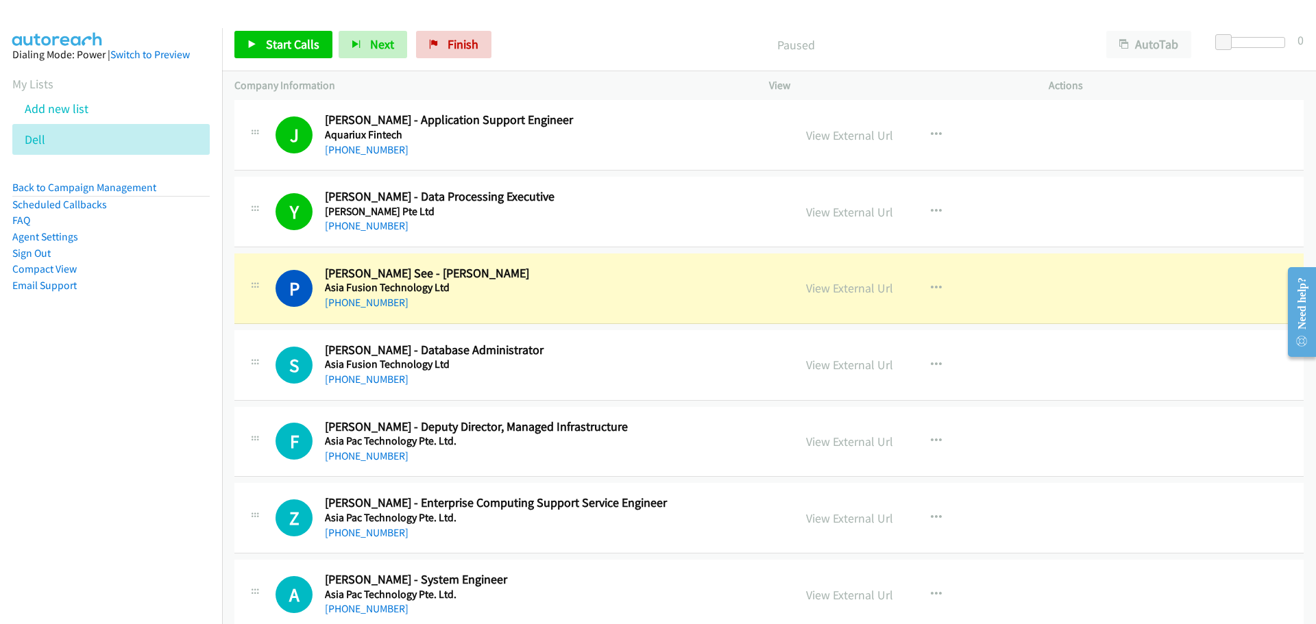
scroll to position [3769, 0]
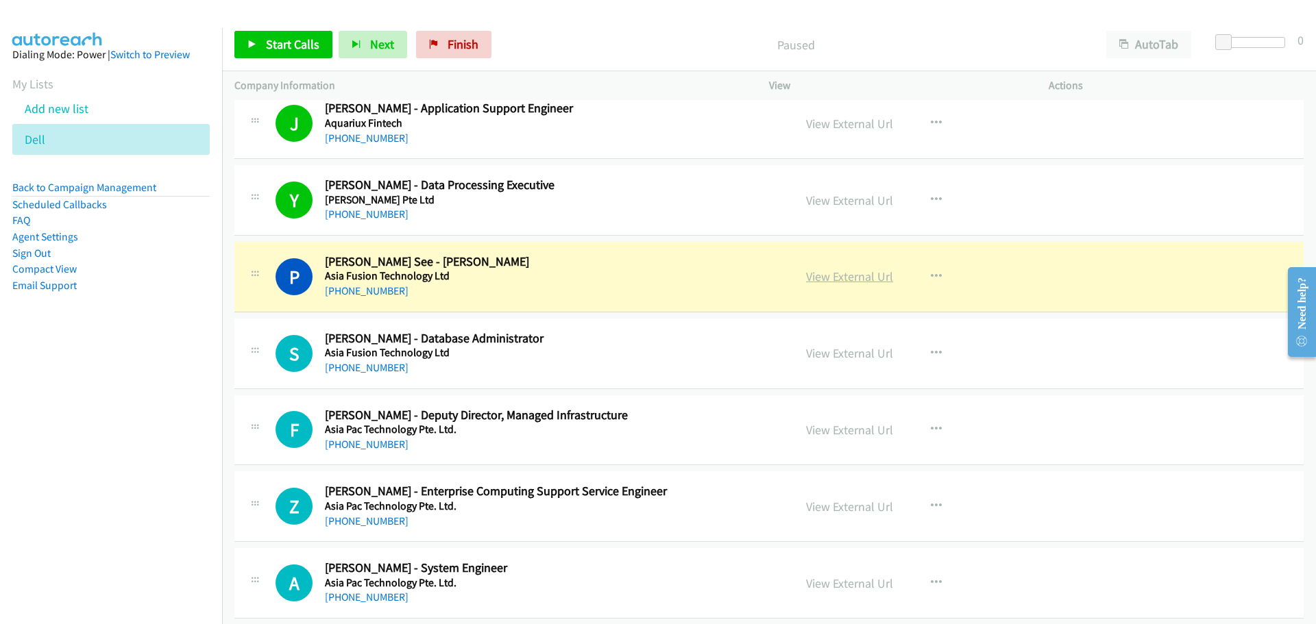
click at [828, 281] on link "View External Url" at bounding box center [849, 277] width 87 height 16
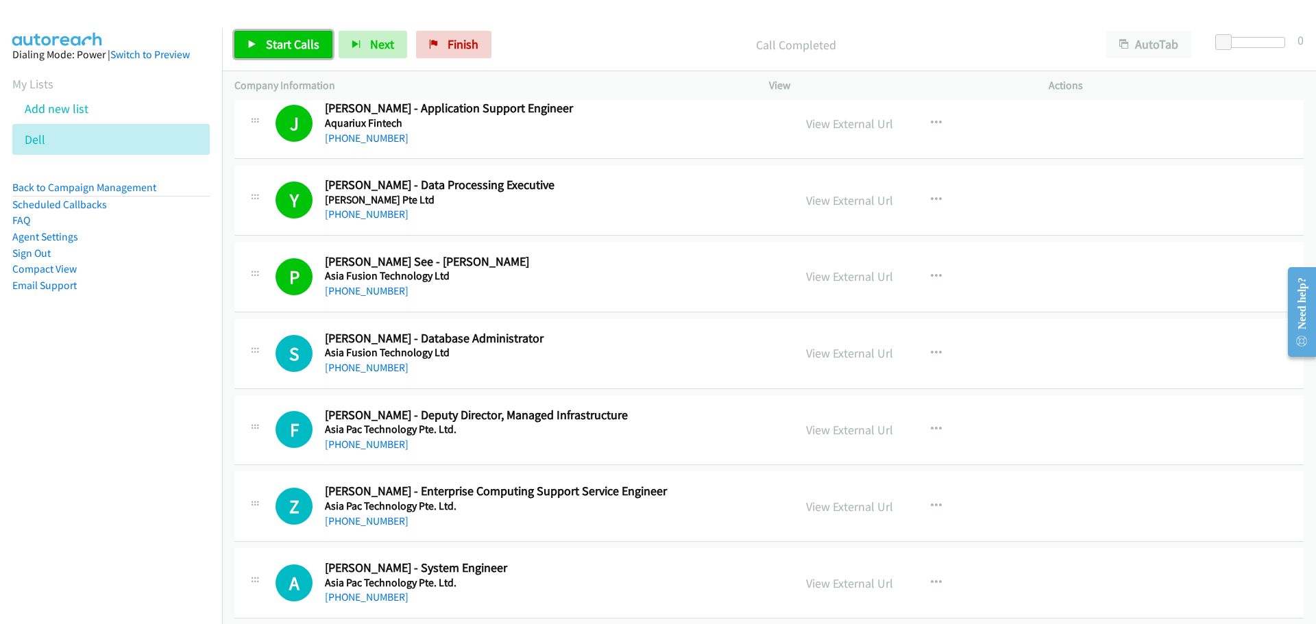
click at [293, 36] on span "Start Calls" at bounding box center [292, 44] width 53 height 16
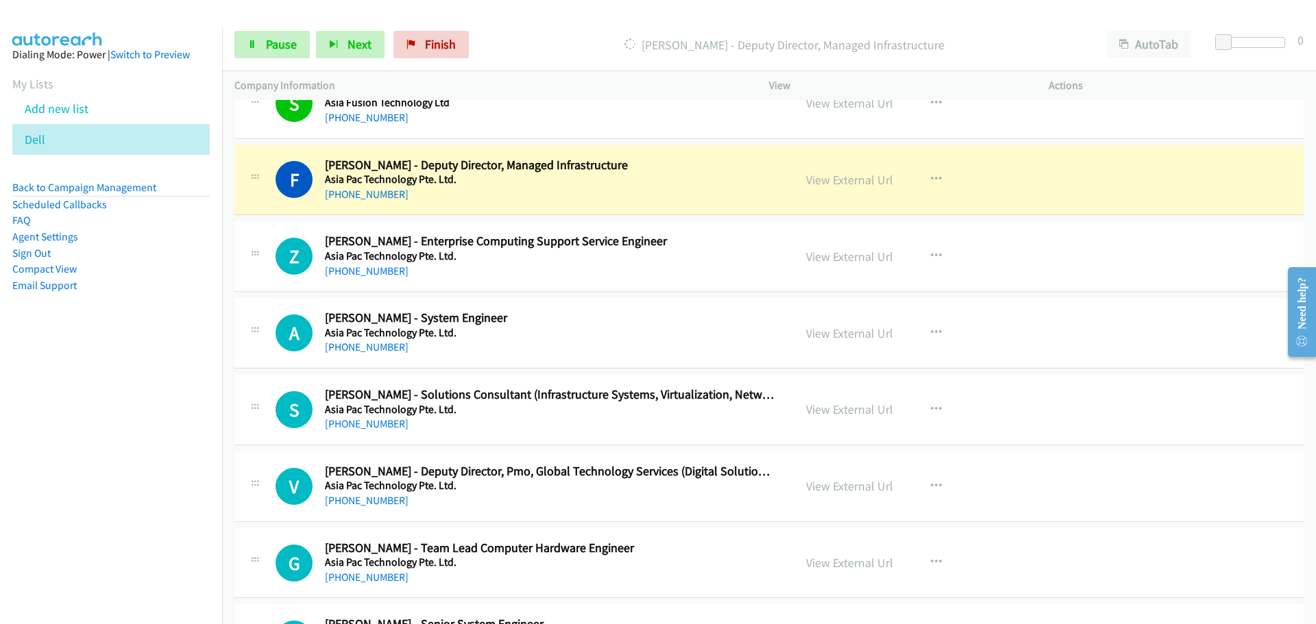
scroll to position [4044, 0]
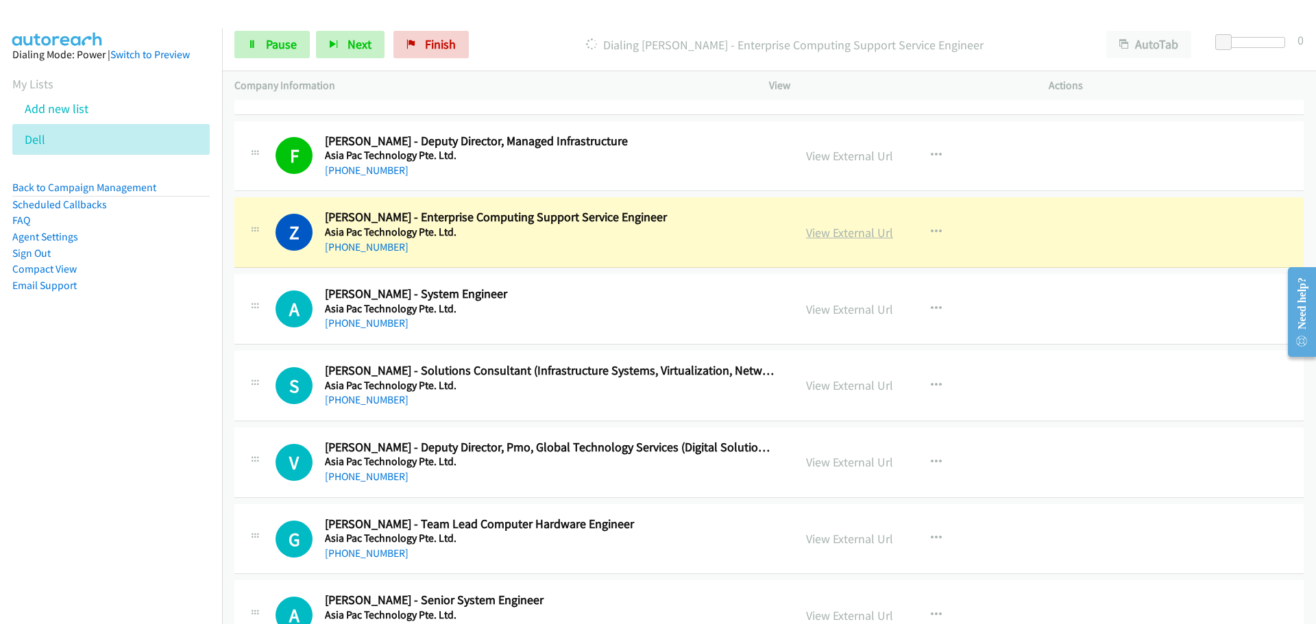
click at [844, 230] on link "View External Url" at bounding box center [849, 233] width 87 height 16
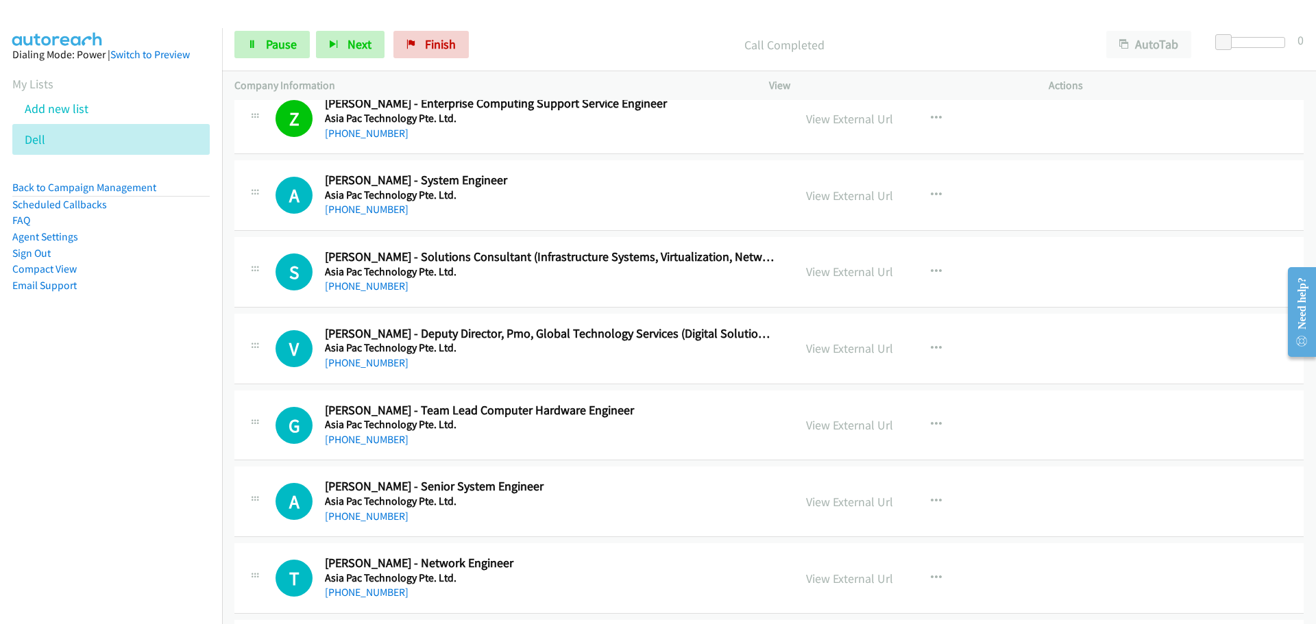
scroll to position [4181, 0]
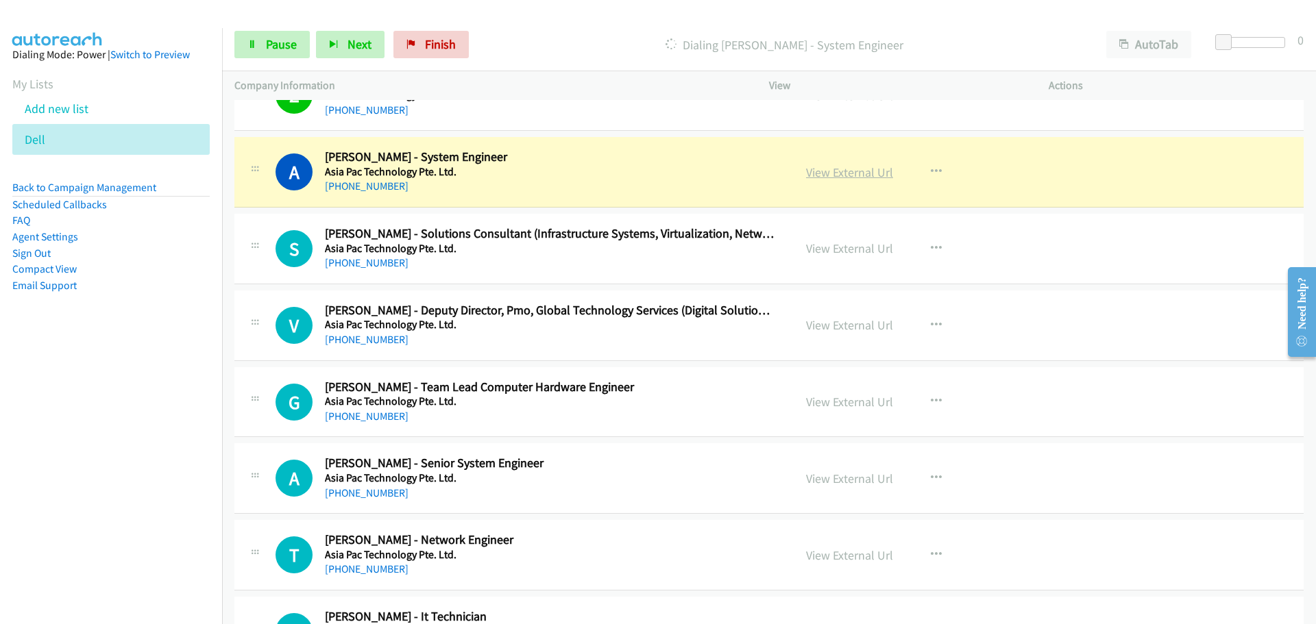
click at [828, 171] on link "View External Url" at bounding box center [849, 172] width 87 height 16
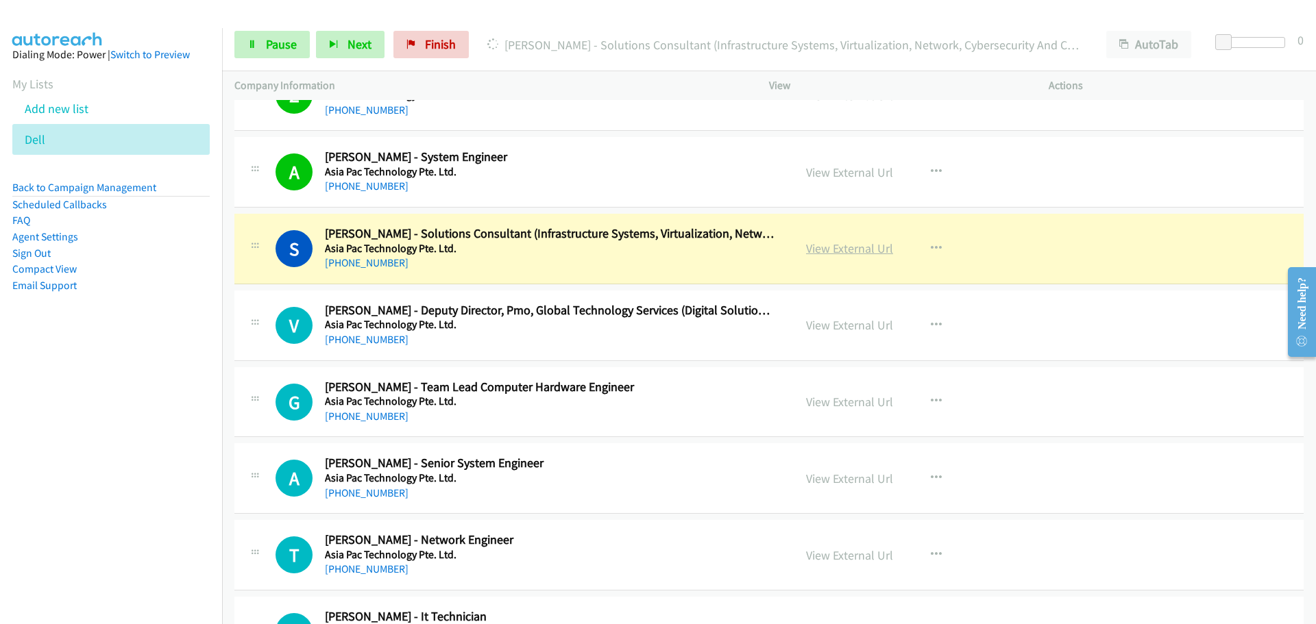
click at [856, 252] on link "View External Url" at bounding box center [849, 249] width 87 height 16
click at [278, 37] on span "Pause" at bounding box center [281, 44] width 31 height 16
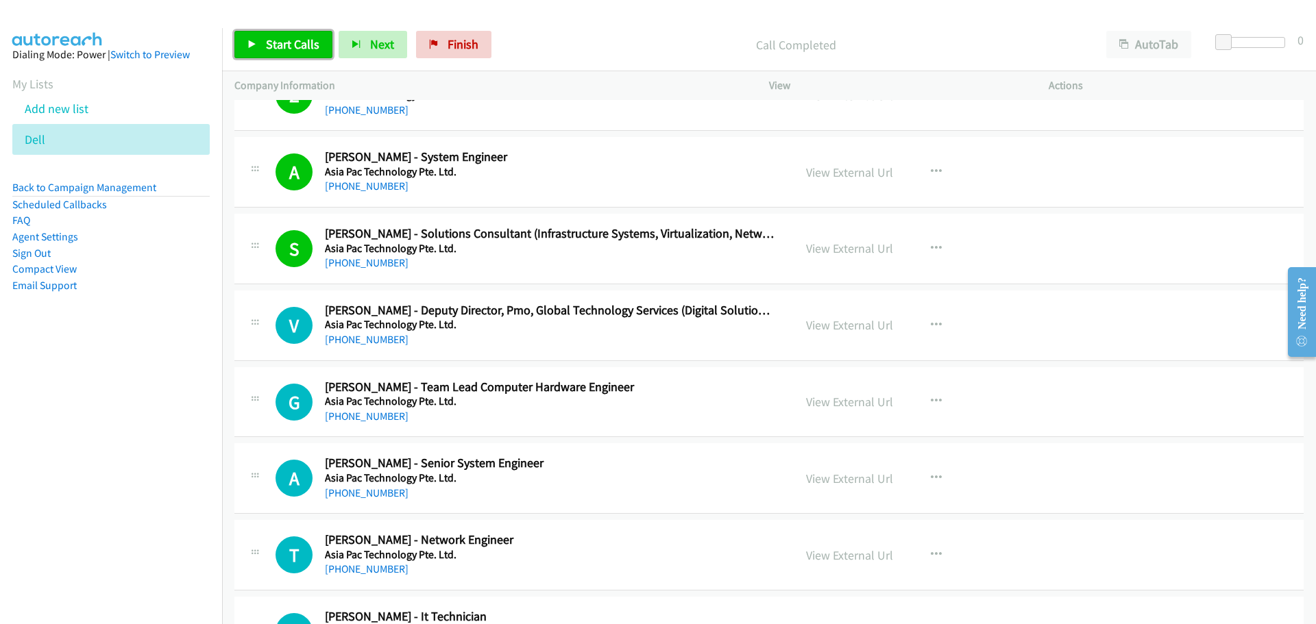
click at [295, 32] on link "Start Calls" at bounding box center [283, 44] width 98 height 27
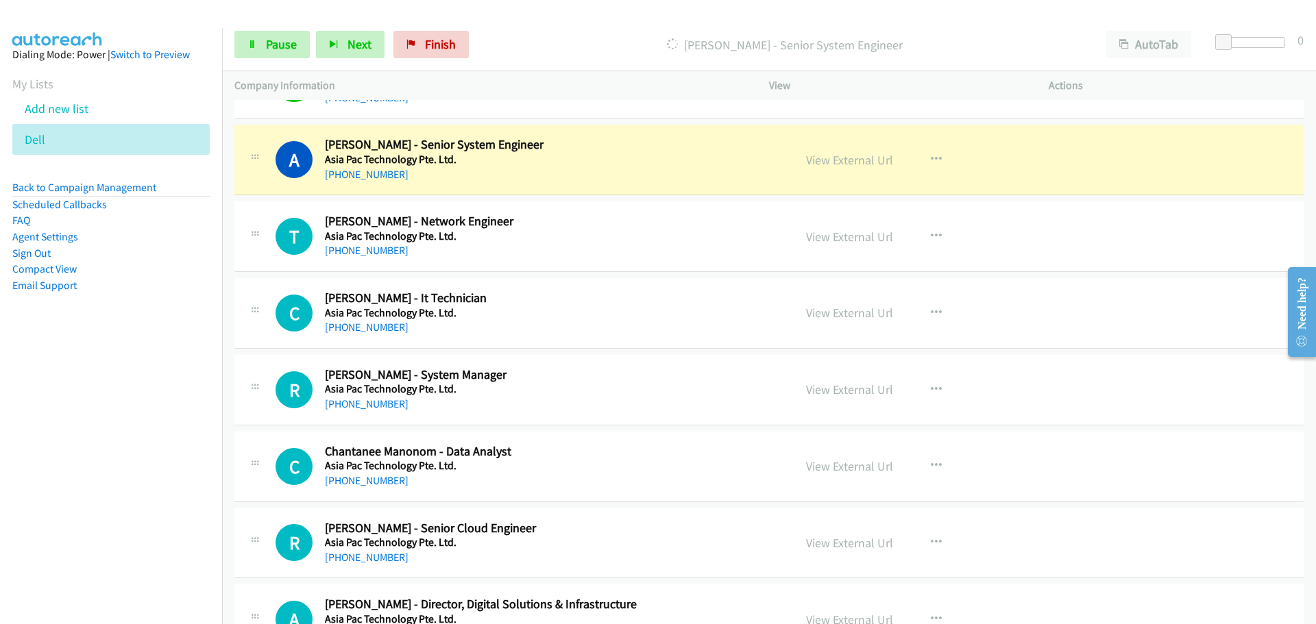
scroll to position [4523, 0]
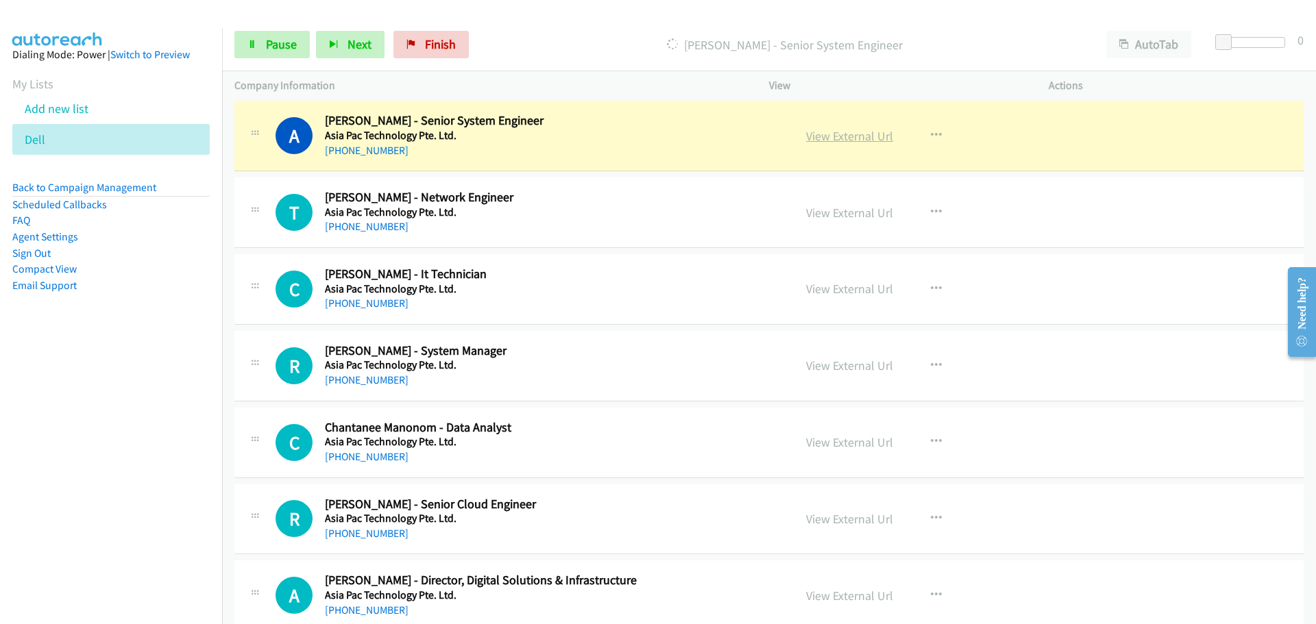
click at [833, 129] on link "View External Url" at bounding box center [849, 136] width 87 height 16
click at [256, 51] on link "Pause" at bounding box center [271, 44] width 75 height 27
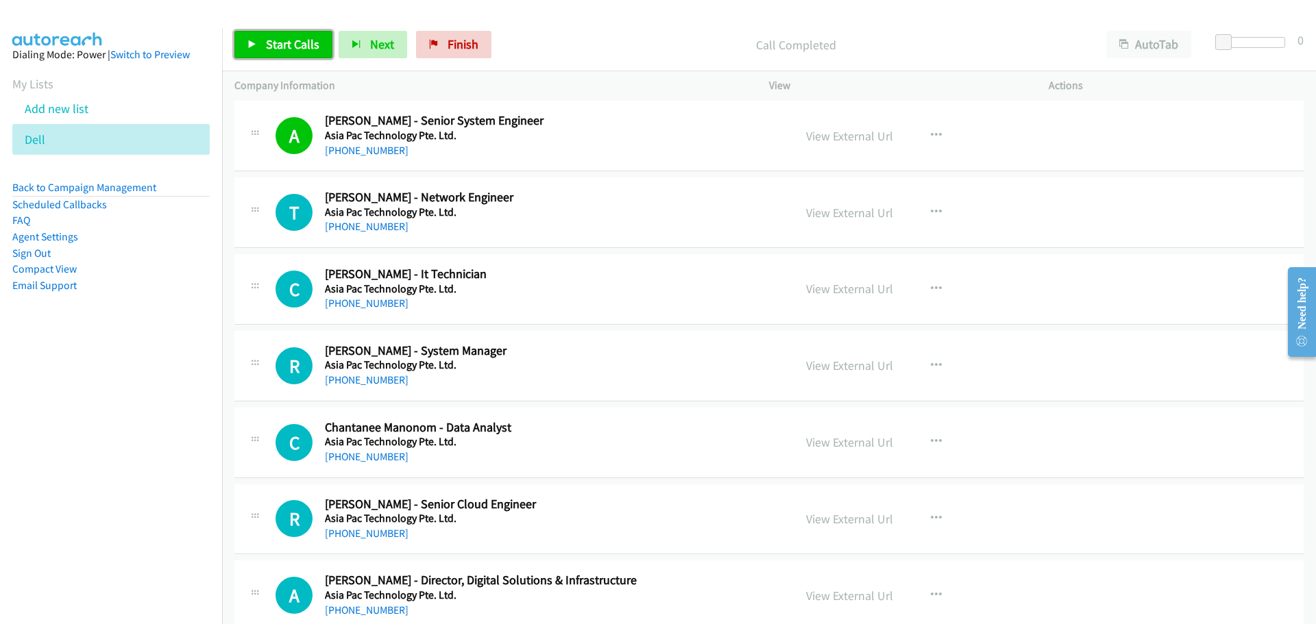
click at [271, 36] on span "Start Calls" at bounding box center [292, 44] width 53 height 16
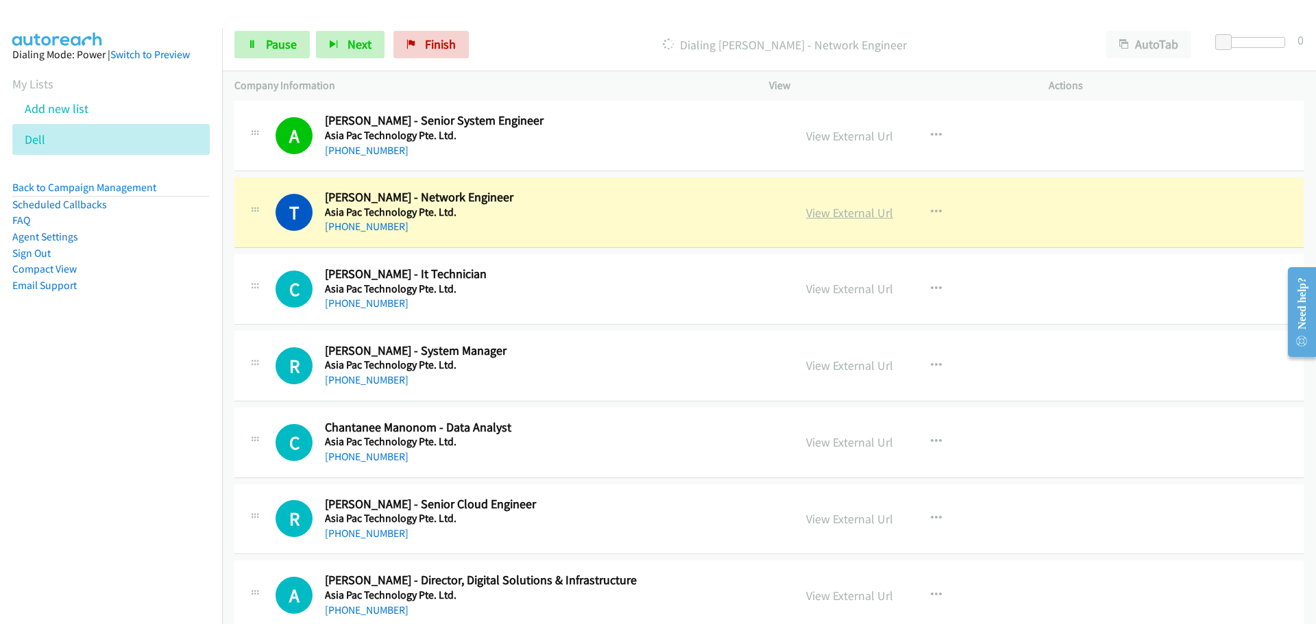
click at [831, 205] on link "View External Url" at bounding box center [849, 213] width 87 height 16
click at [284, 40] on span "Pause" at bounding box center [281, 44] width 31 height 16
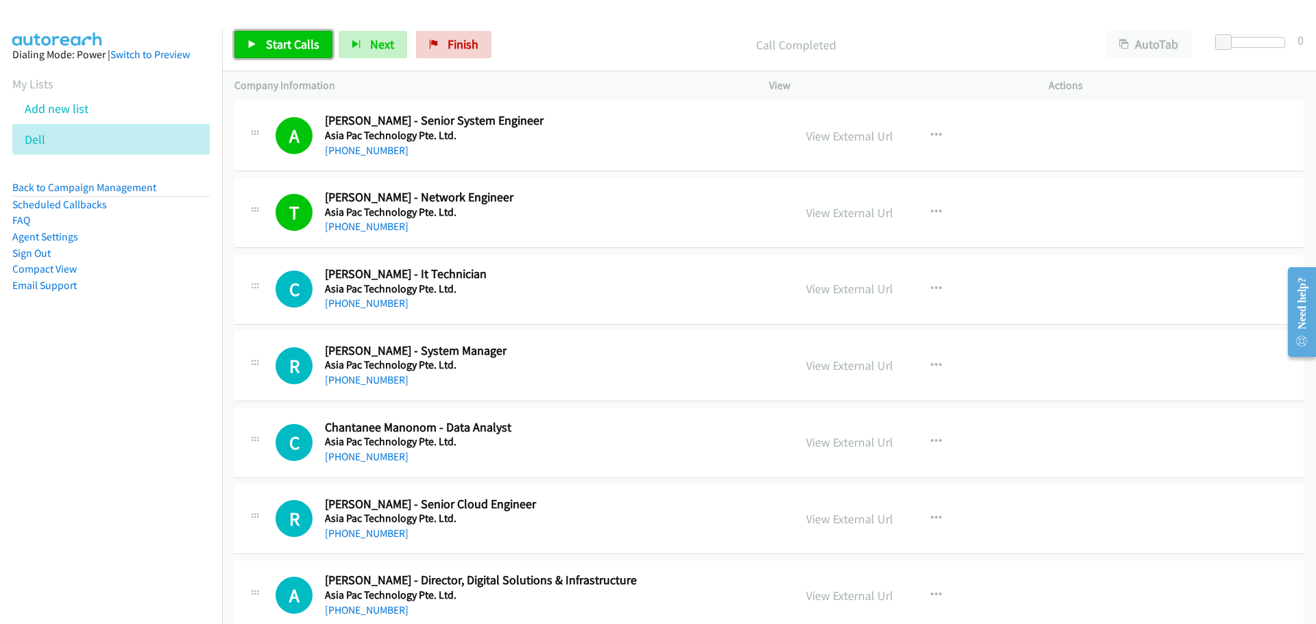
click at [297, 36] on span "Start Calls" at bounding box center [292, 44] width 53 height 16
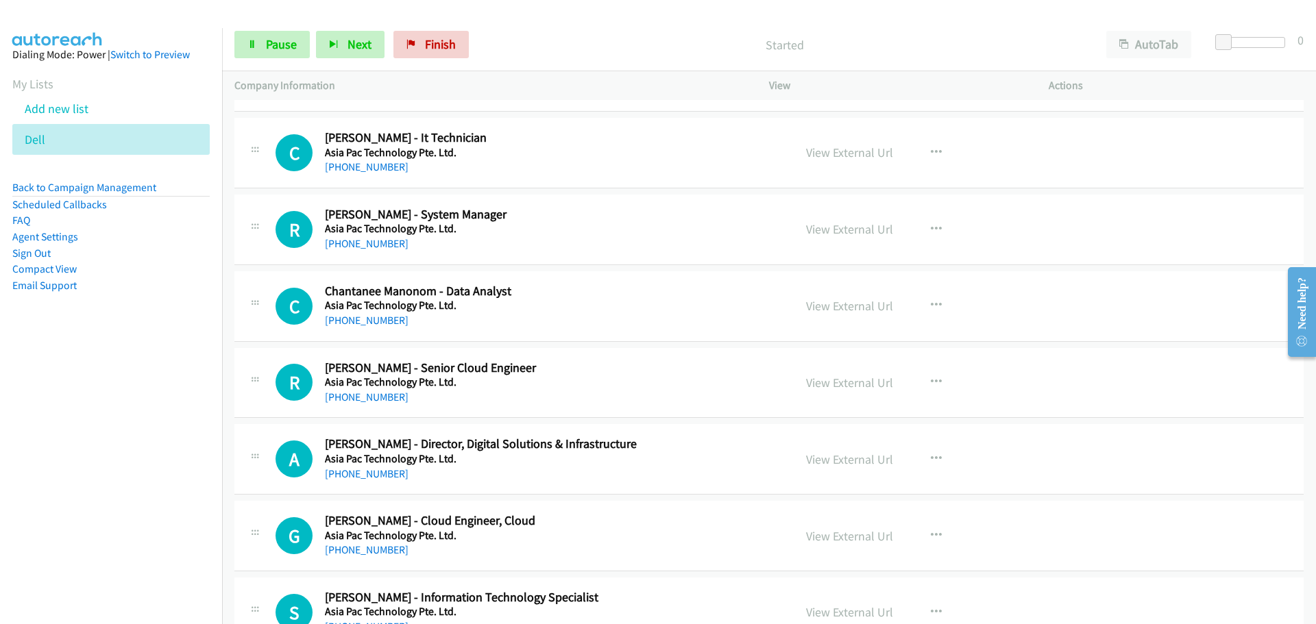
scroll to position [4660, 0]
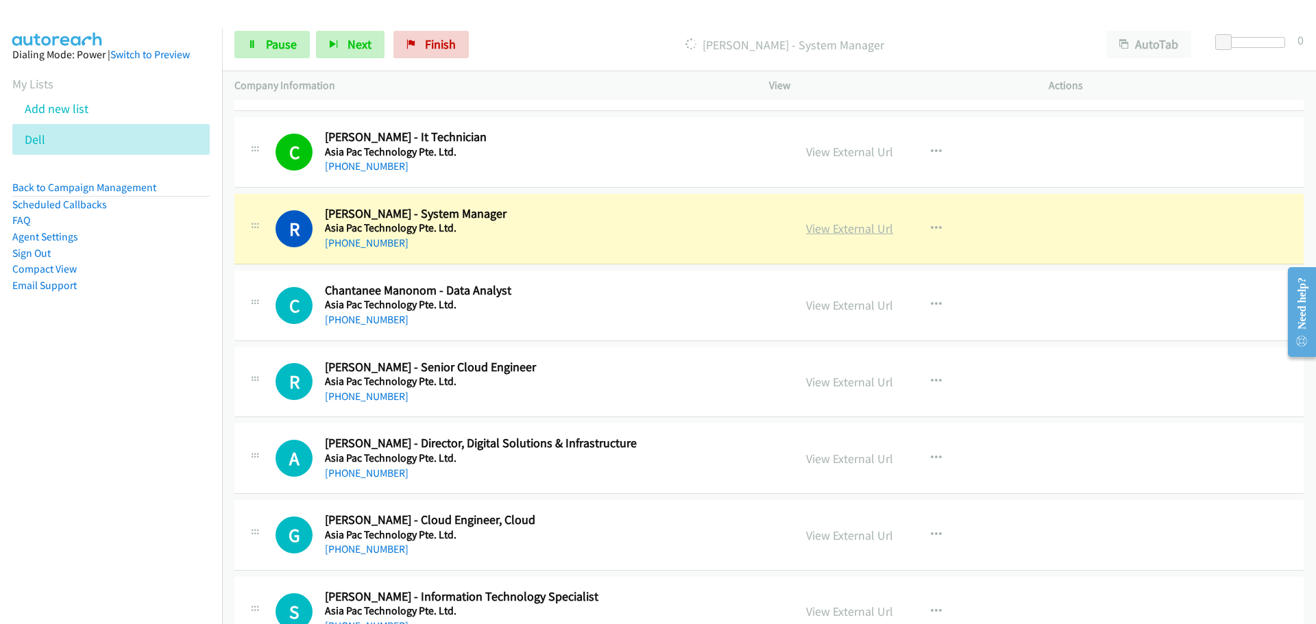
click at [832, 231] on link "View External Url" at bounding box center [849, 229] width 87 height 16
click at [278, 44] on span "Pause" at bounding box center [281, 44] width 31 height 16
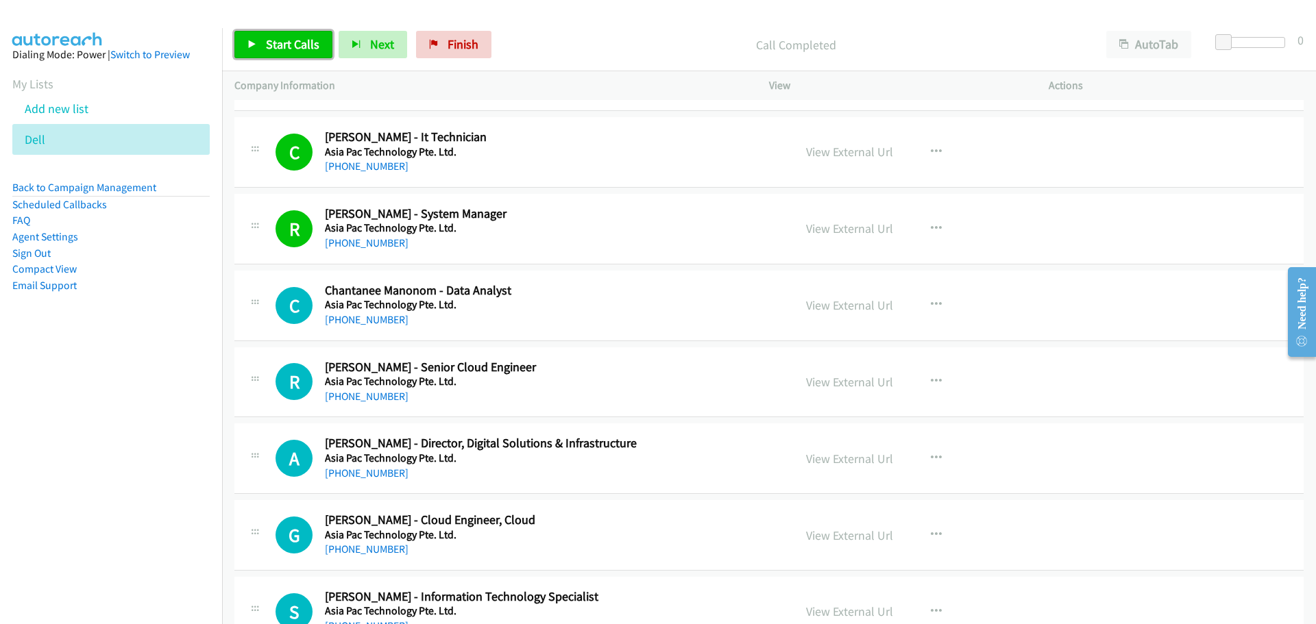
click at [296, 47] on span "Start Calls" at bounding box center [292, 44] width 53 height 16
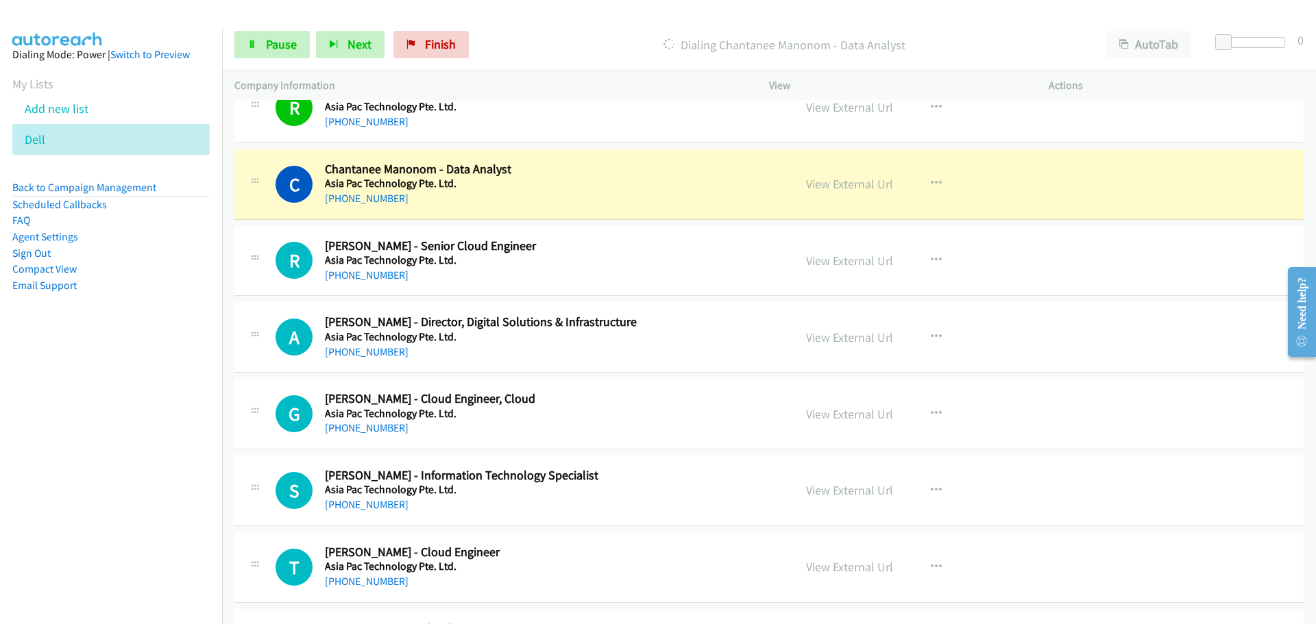
scroll to position [4797, 0]
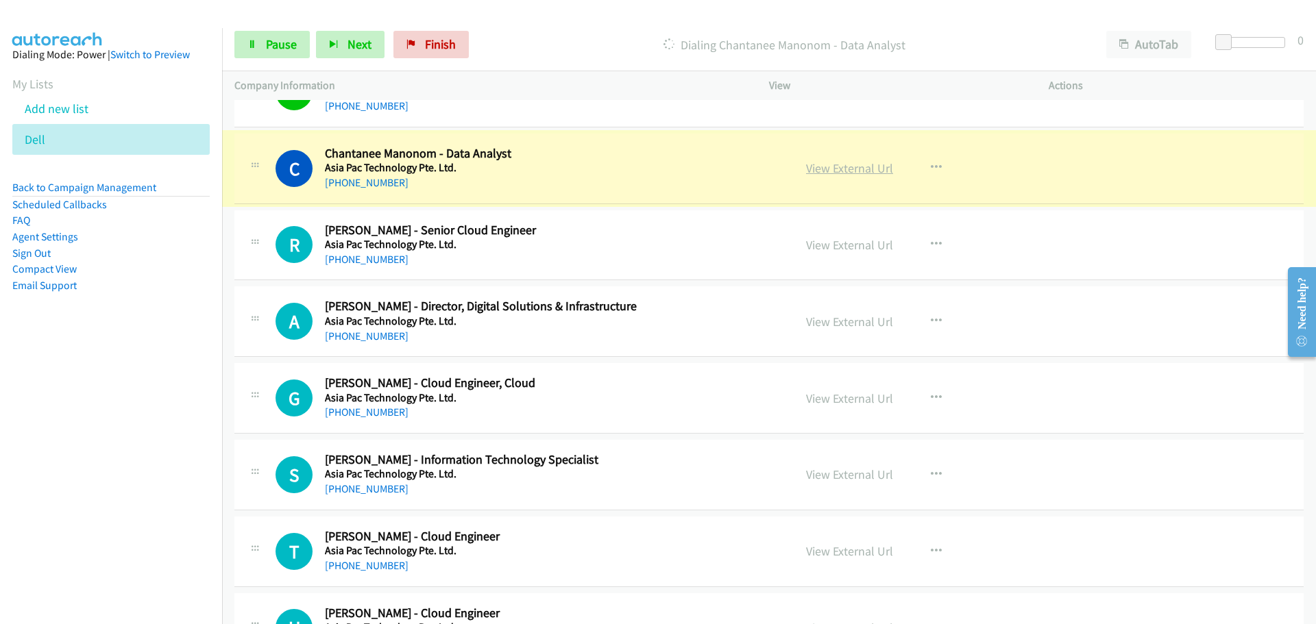
click at [825, 161] on link "View External Url" at bounding box center [849, 168] width 87 height 16
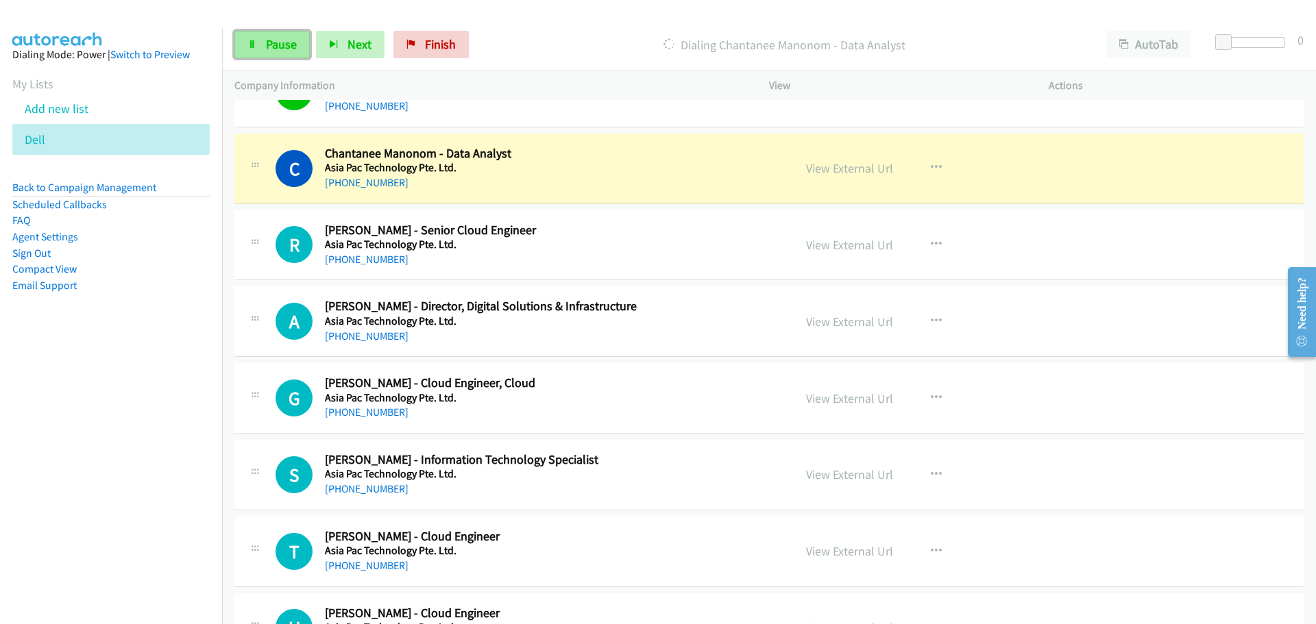
click at [278, 32] on link "Pause" at bounding box center [271, 44] width 75 height 27
click at [824, 165] on link "View External Url" at bounding box center [849, 168] width 87 height 16
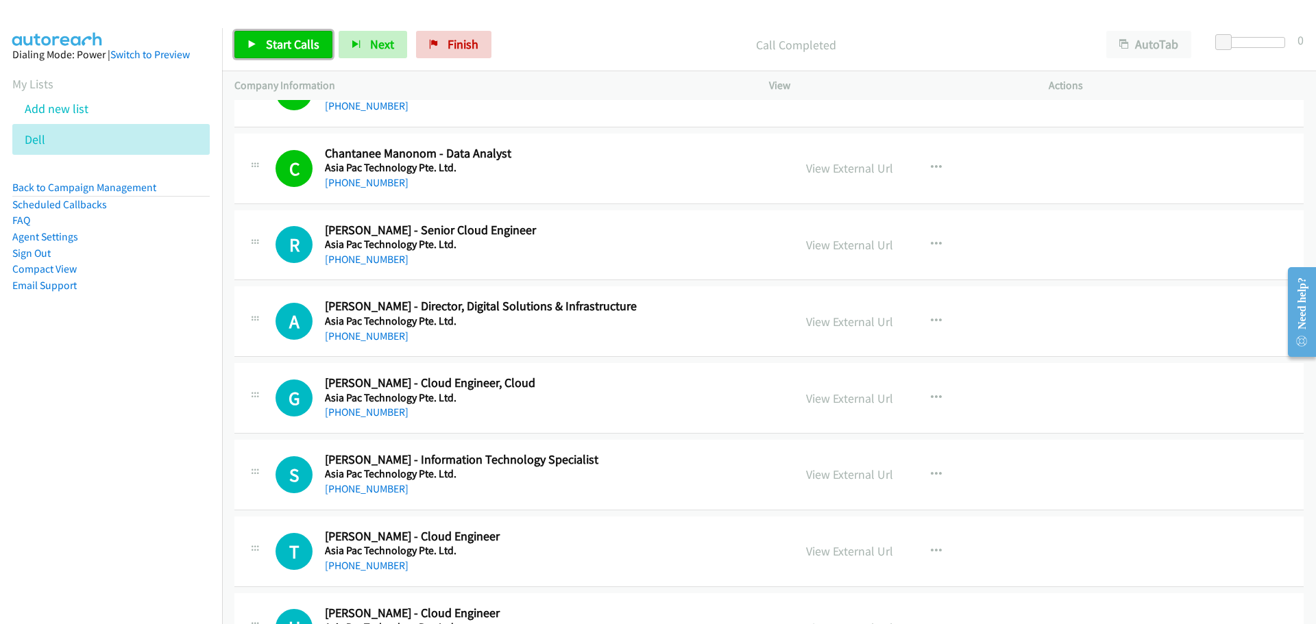
click at [269, 34] on link "Start Calls" at bounding box center [283, 44] width 98 height 27
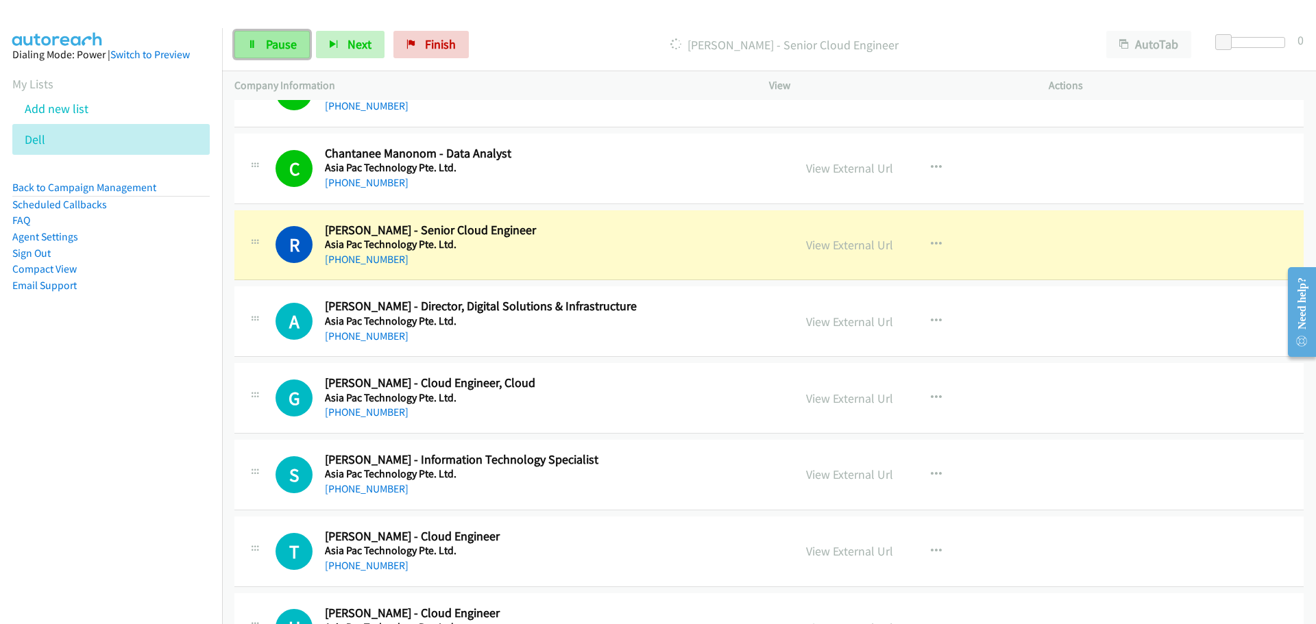
click at [273, 37] on span "Pause" at bounding box center [281, 44] width 31 height 16
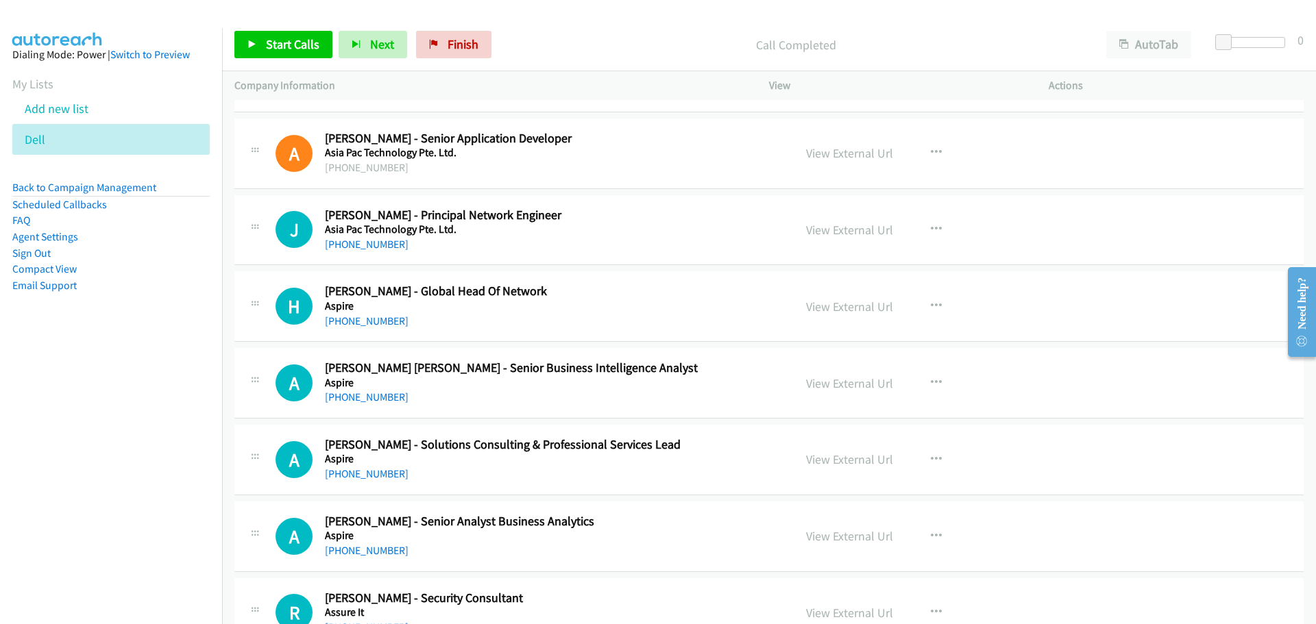
scroll to position [7402, 0]
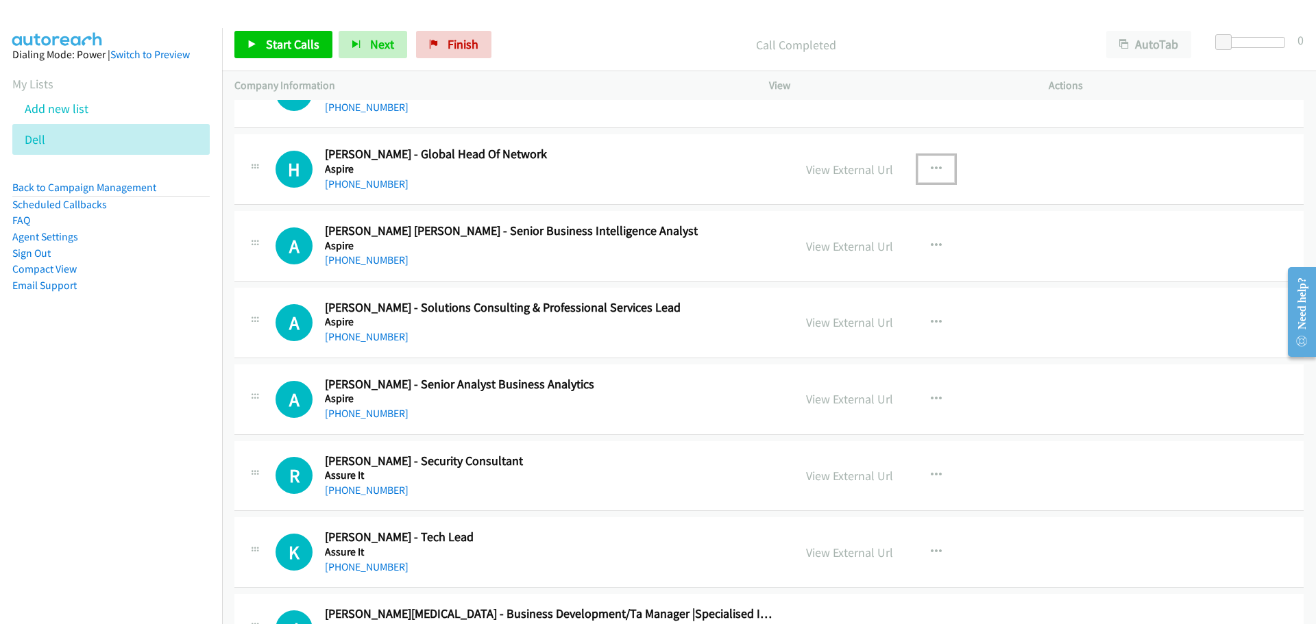
click at [938, 158] on button "button" at bounding box center [936, 169] width 37 height 27
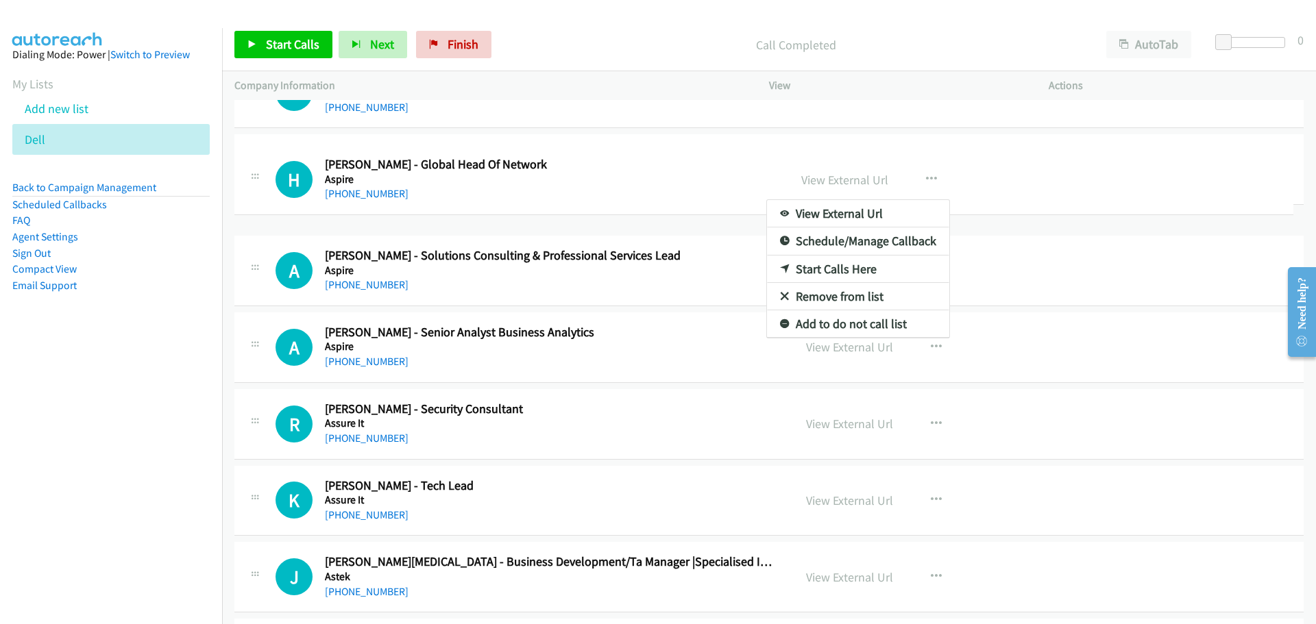
drag, startPoint x: 480, startPoint y: 236, endPoint x: 478, endPoint y: 170, distance: 66.5
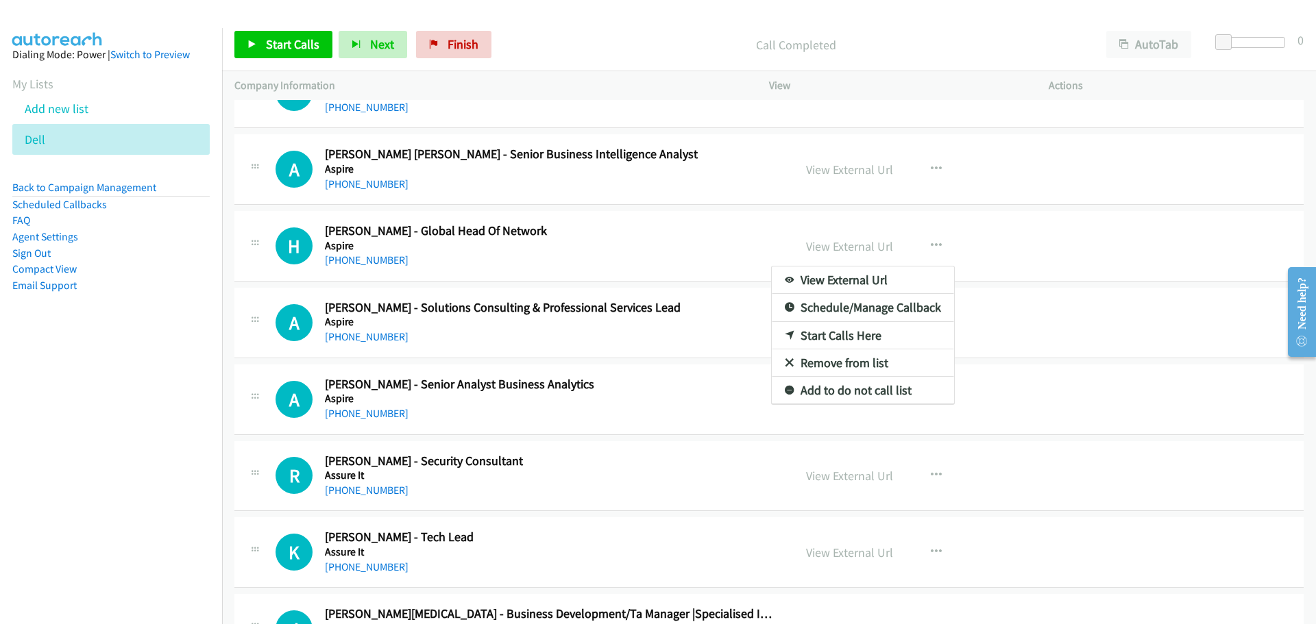
click at [827, 326] on link "Start Calls Here" at bounding box center [863, 335] width 182 height 27
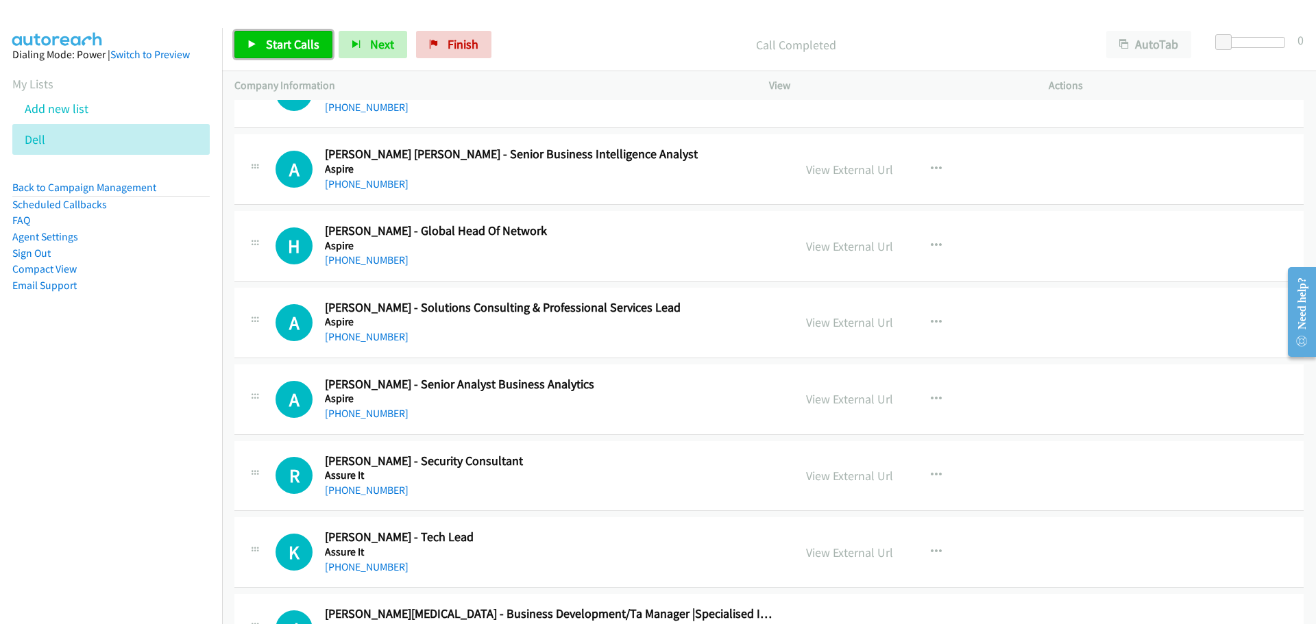
click at [304, 45] on span "Start Calls" at bounding box center [292, 44] width 53 height 16
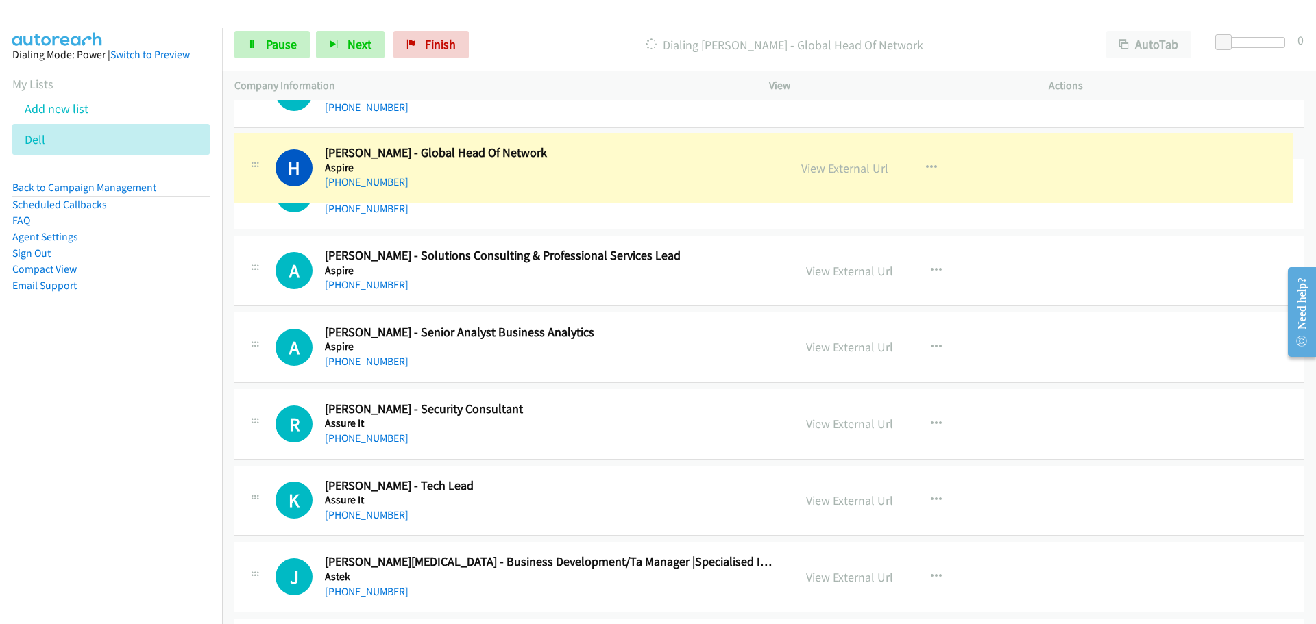
drag, startPoint x: 458, startPoint y: 231, endPoint x: 464, endPoint y: 145, distance: 85.8
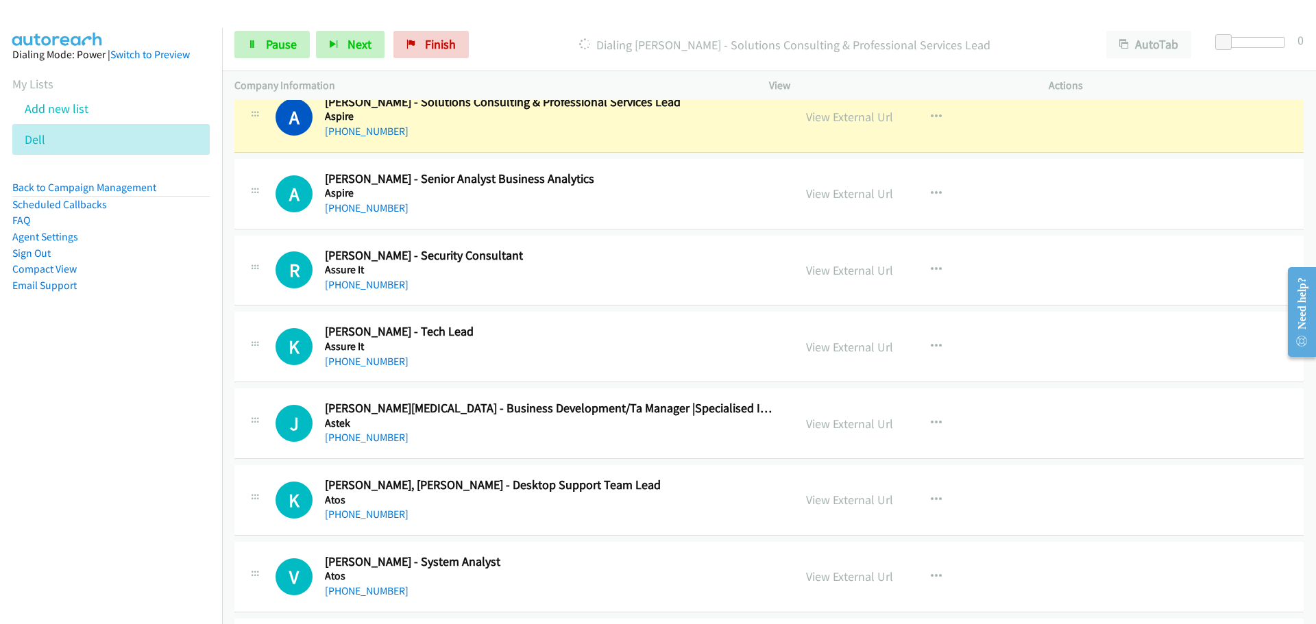
scroll to position [7539, 0]
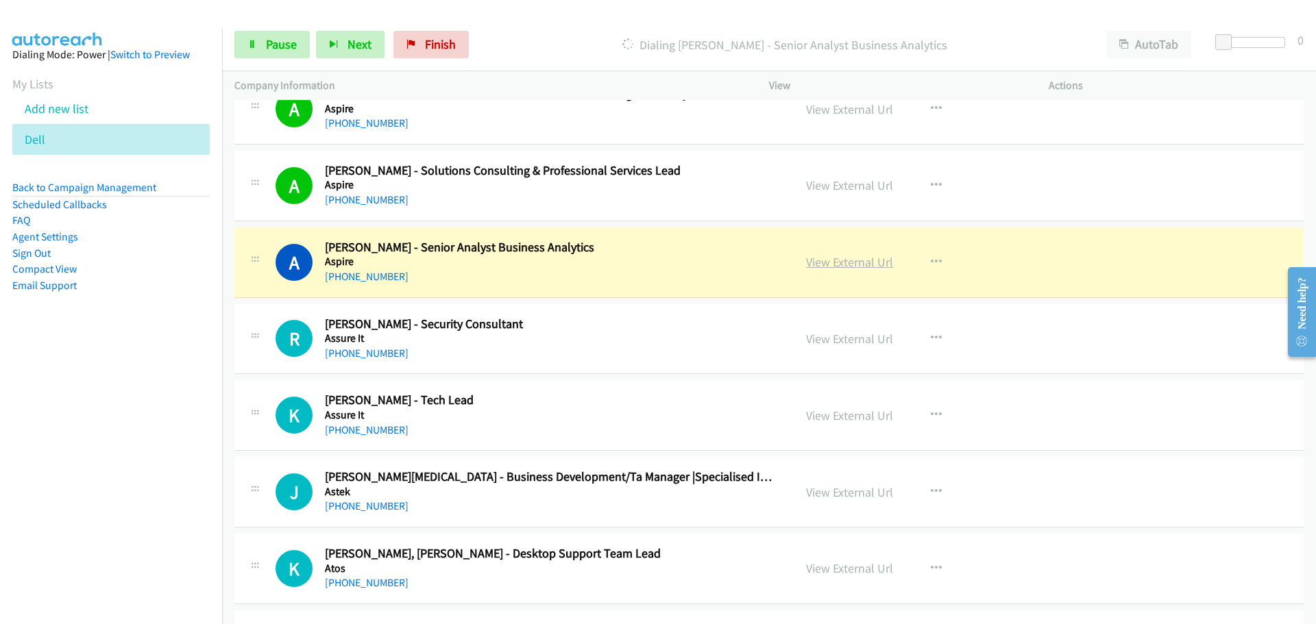
click at [823, 264] on link "View External Url" at bounding box center [849, 262] width 87 height 16
click at [292, 42] on span "Pause" at bounding box center [281, 44] width 31 height 16
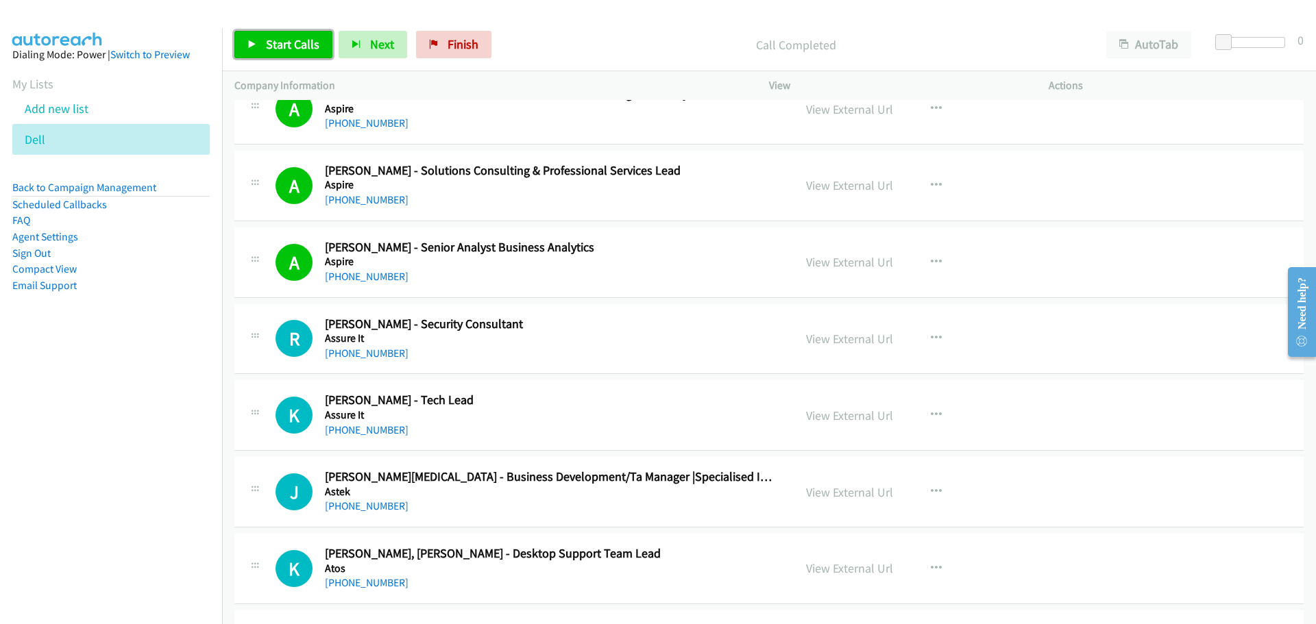
click at [283, 40] on span "Start Calls" at bounding box center [292, 44] width 53 height 16
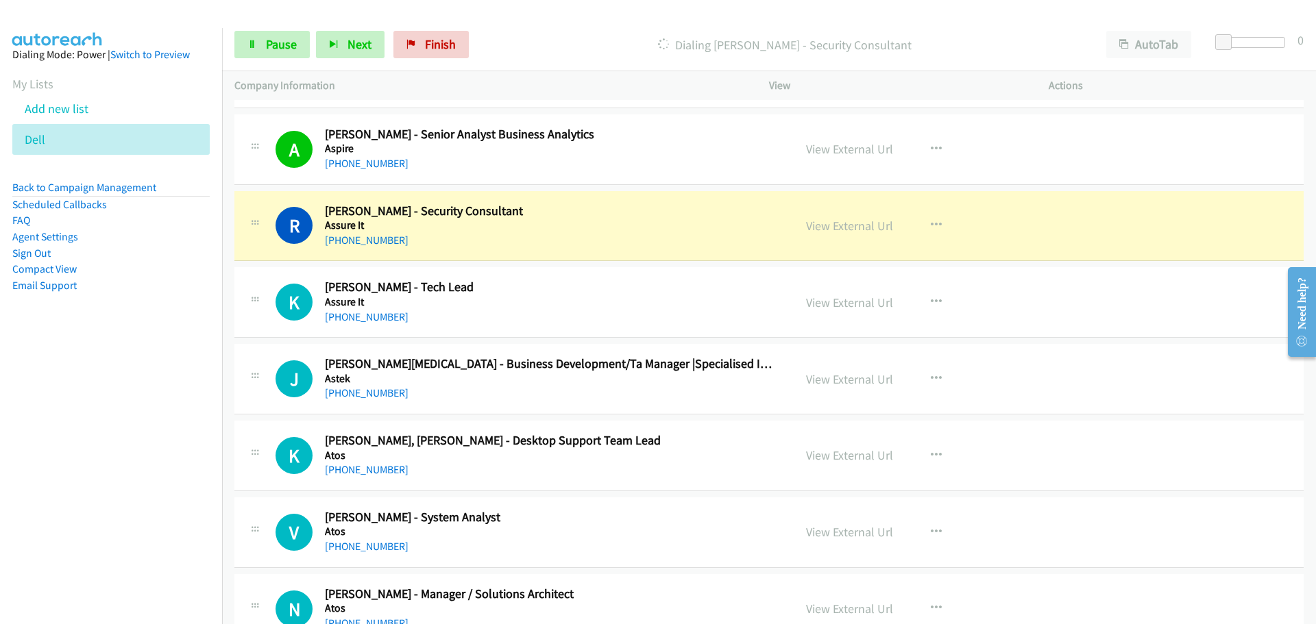
scroll to position [7676, 0]
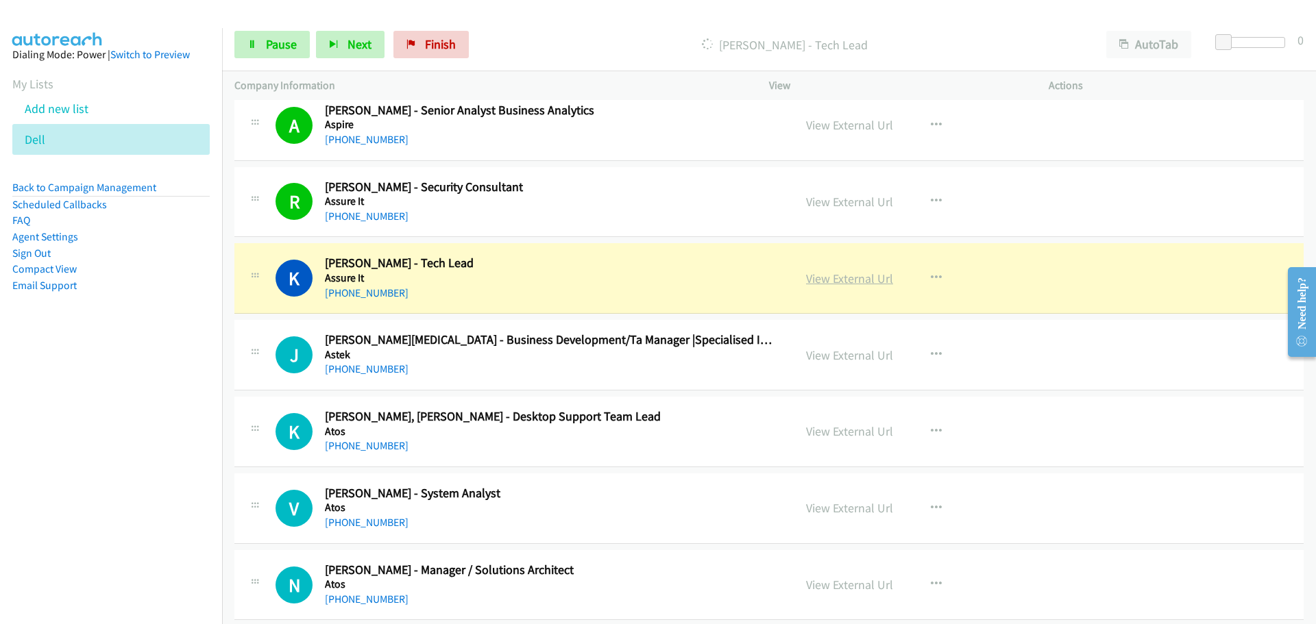
click at [844, 272] on link "View External Url" at bounding box center [849, 279] width 87 height 16
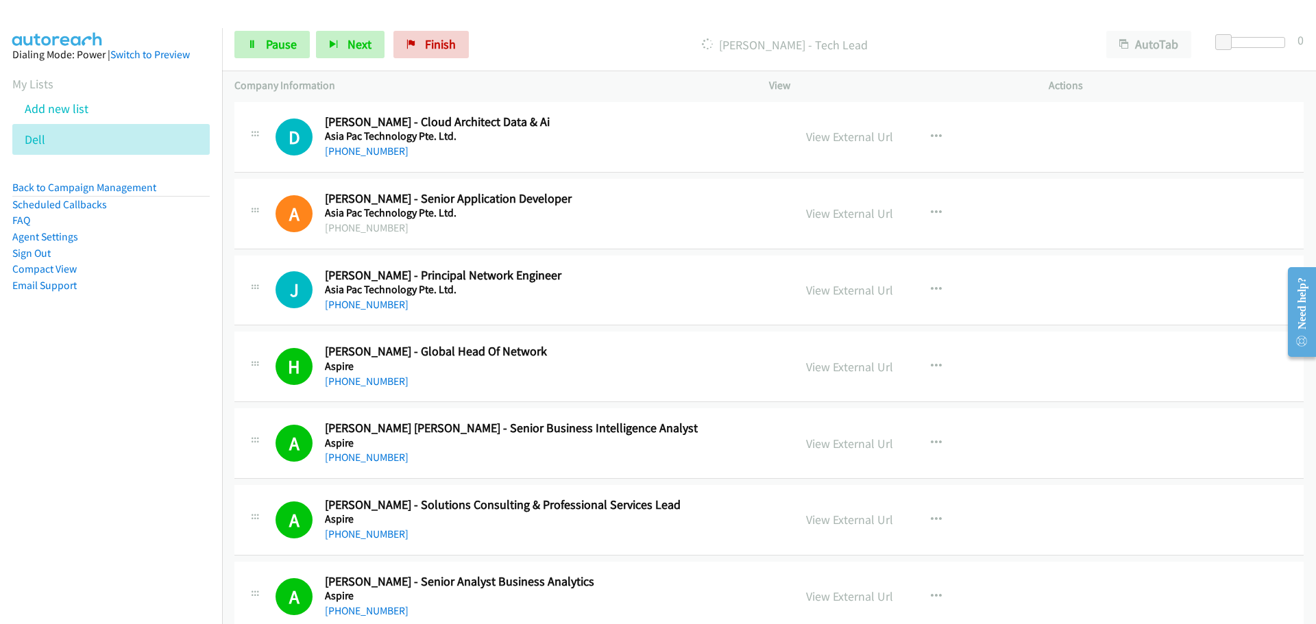
scroll to position [7196, 0]
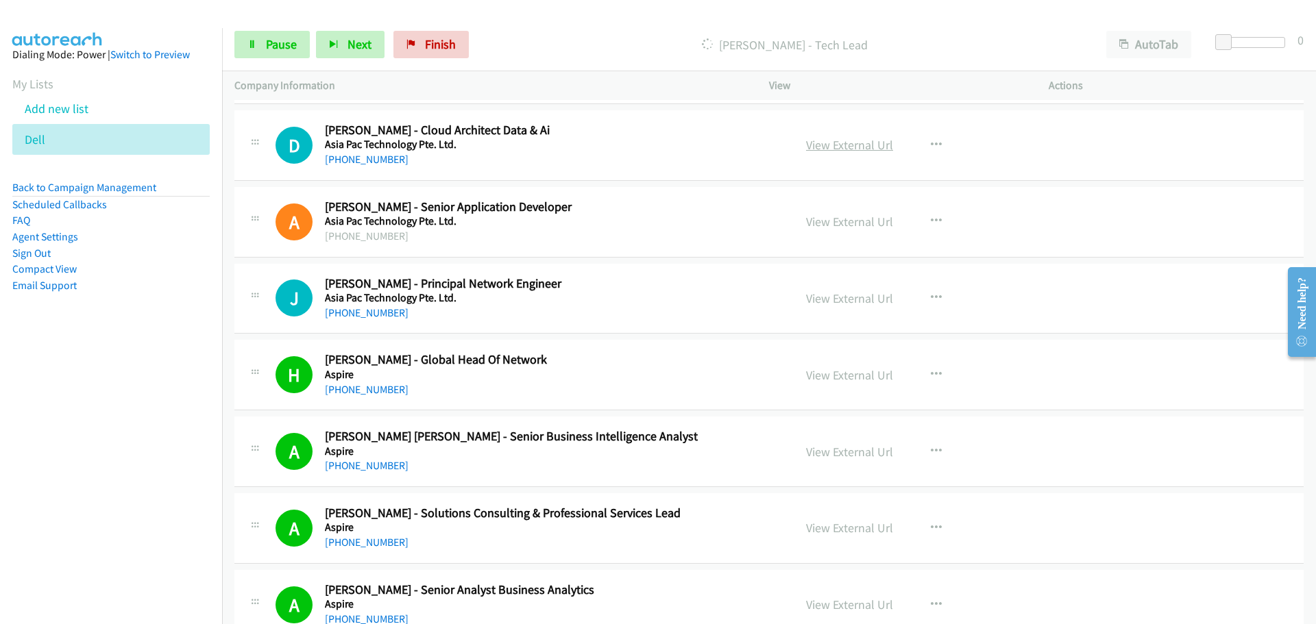
click at [816, 143] on link "View External Url" at bounding box center [849, 145] width 87 height 16
click at [272, 36] on link "Pause" at bounding box center [271, 44] width 75 height 27
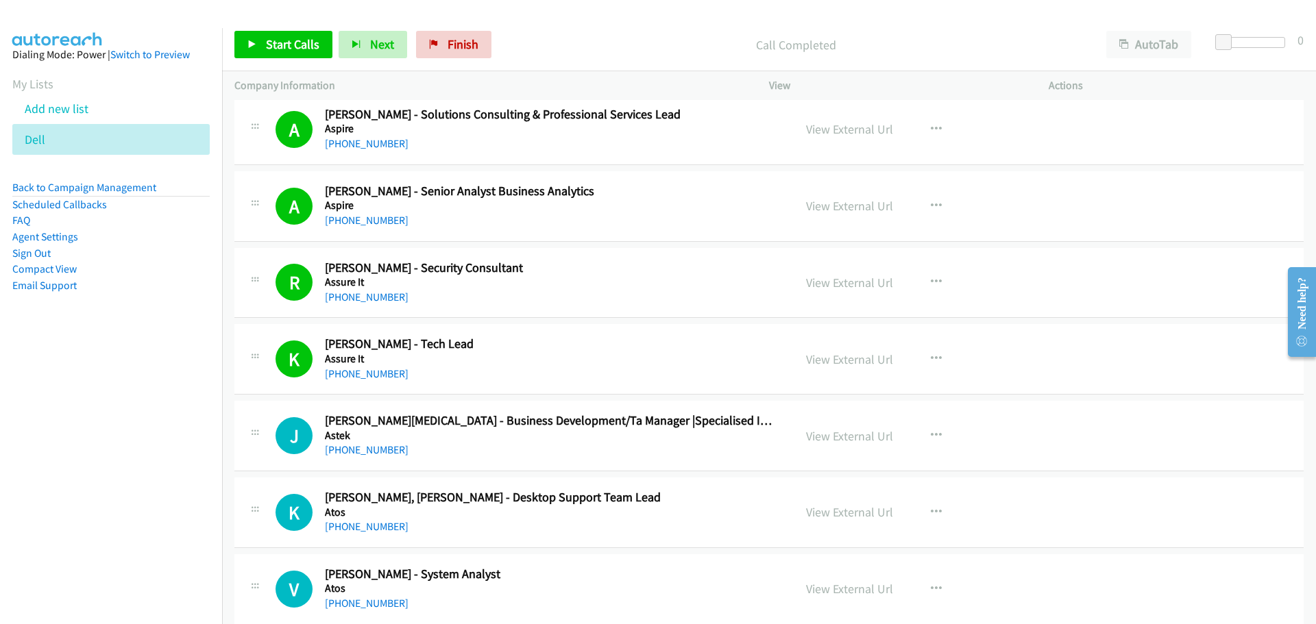
scroll to position [7744, 0]
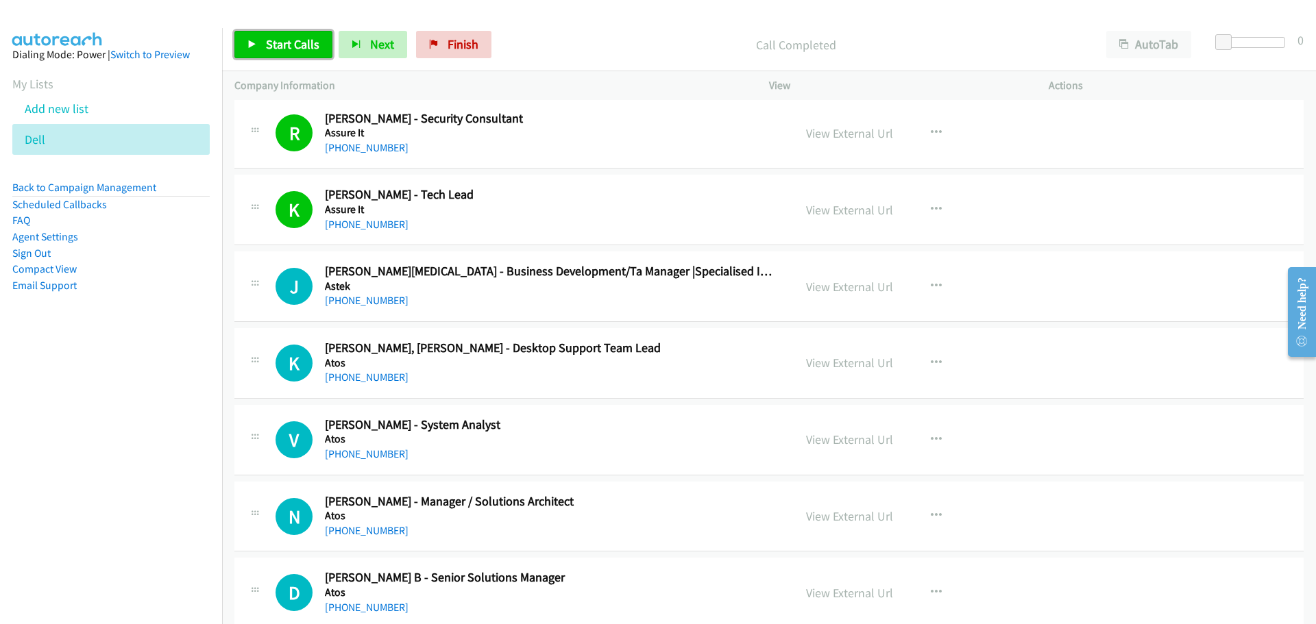
click at [280, 42] on span "Start Calls" at bounding box center [292, 44] width 53 height 16
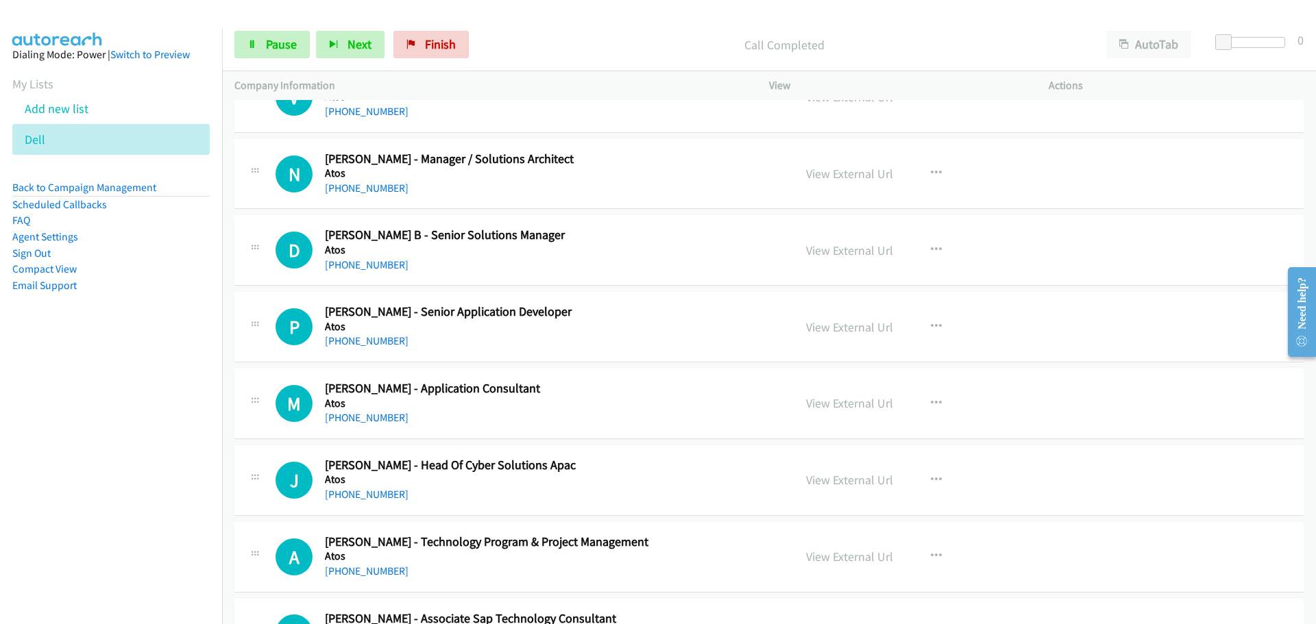
scroll to position [8019, 0]
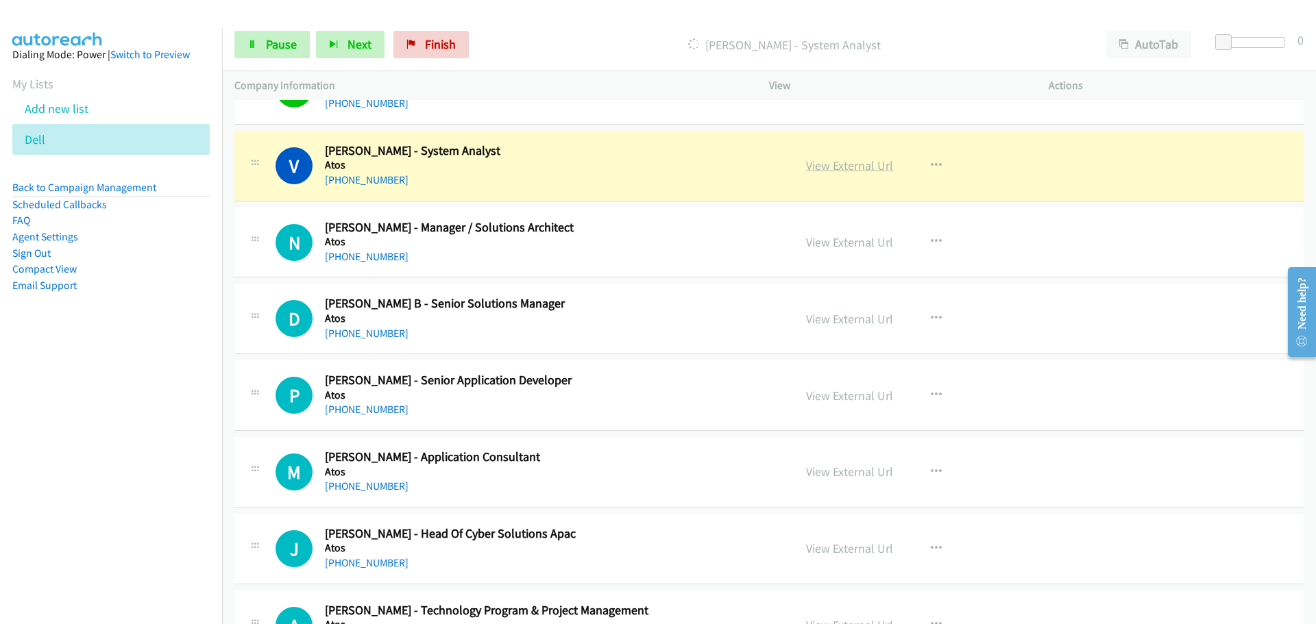
click at [851, 171] on link "View External Url" at bounding box center [849, 166] width 87 height 16
click at [281, 42] on span "Pause" at bounding box center [281, 44] width 31 height 16
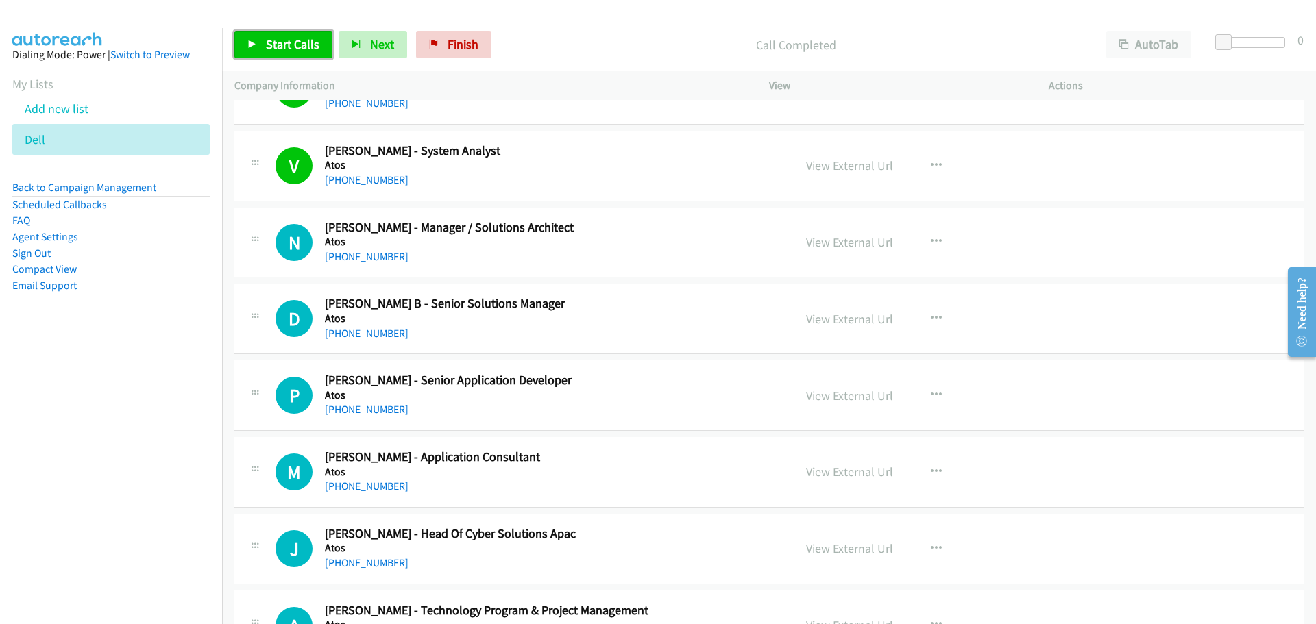
click at [297, 45] on span "Start Calls" at bounding box center [292, 44] width 53 height 16
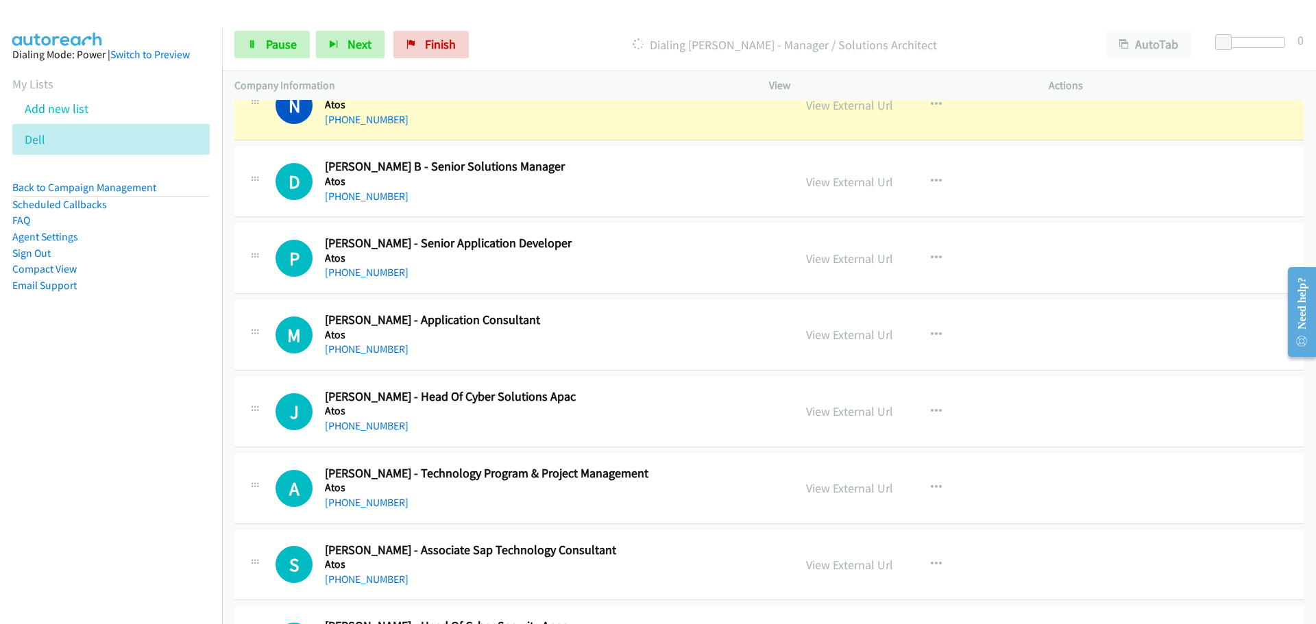
scroll to position [8087, 0]
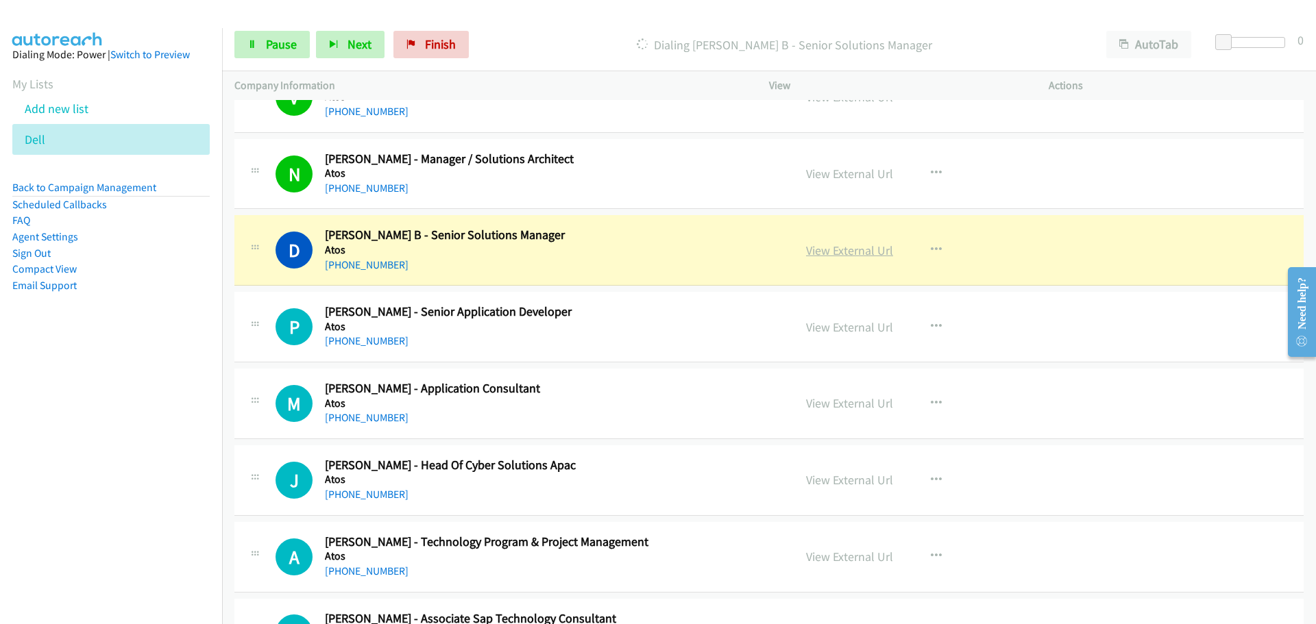
click at [820, 252] on link "View External Url" at bounding box center [849, 251] width 87 height 16
click at [281, 37] on span "Pause" at bounding box center [281, 44] width 31 height 16
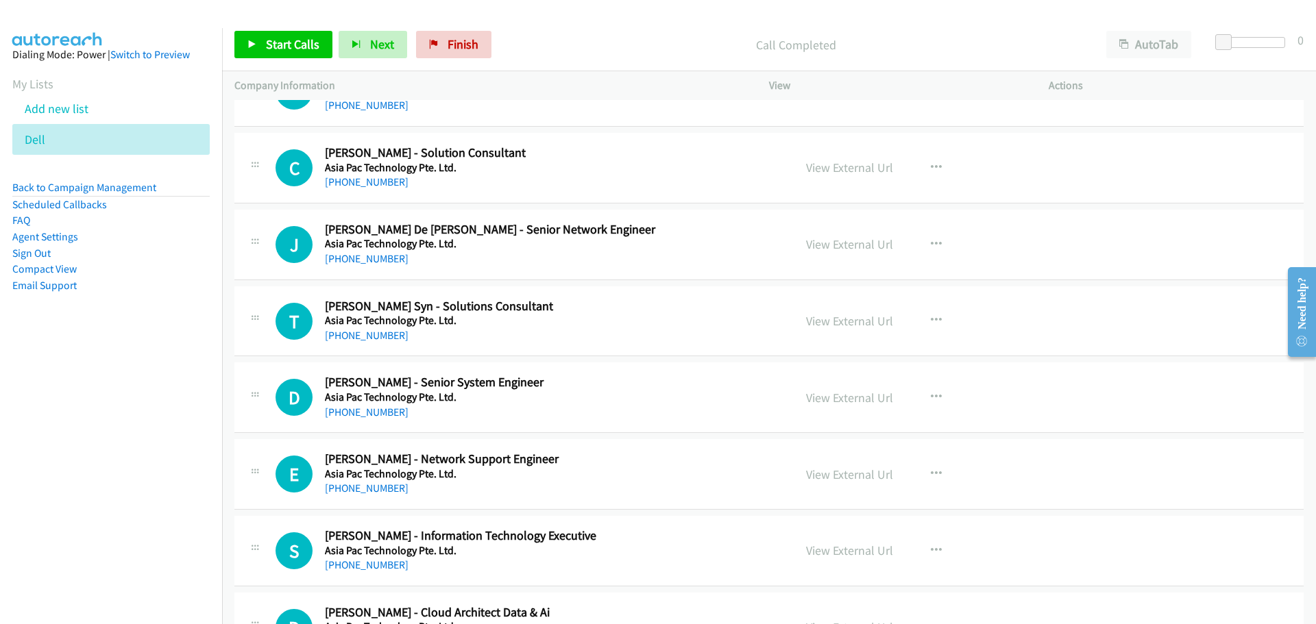
scroll to position [6511, 0]
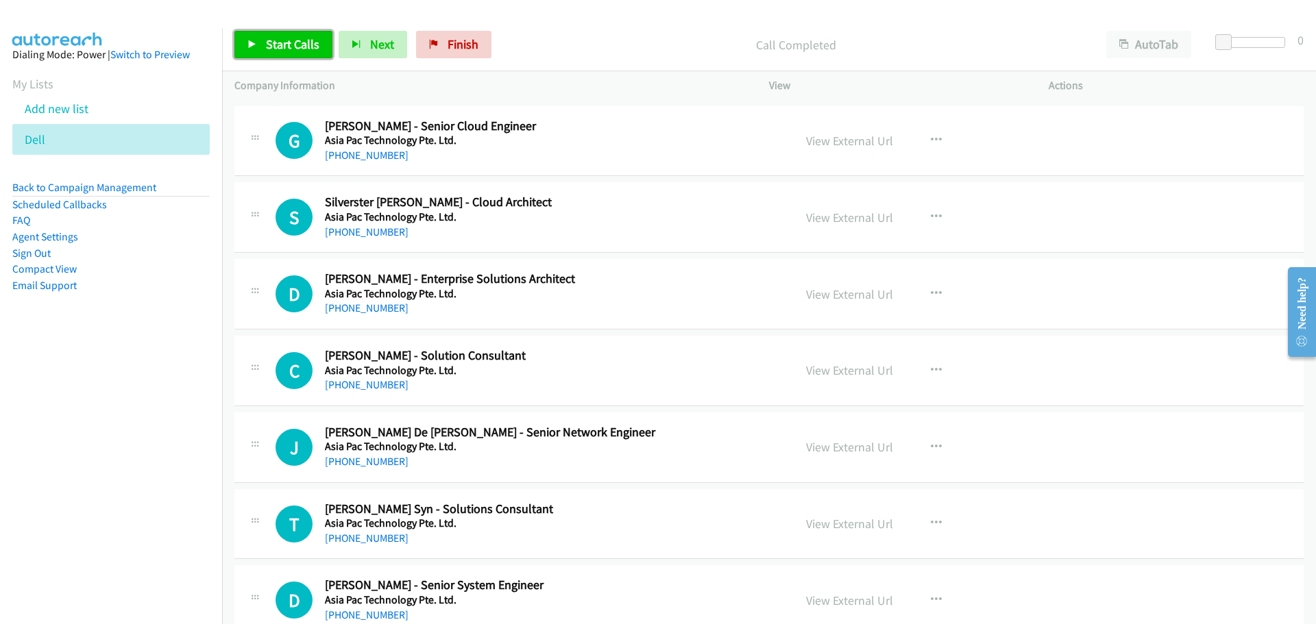
click at [277, 53] on link "Start Calls" at bounding box center [283, 44] width 98 height 27
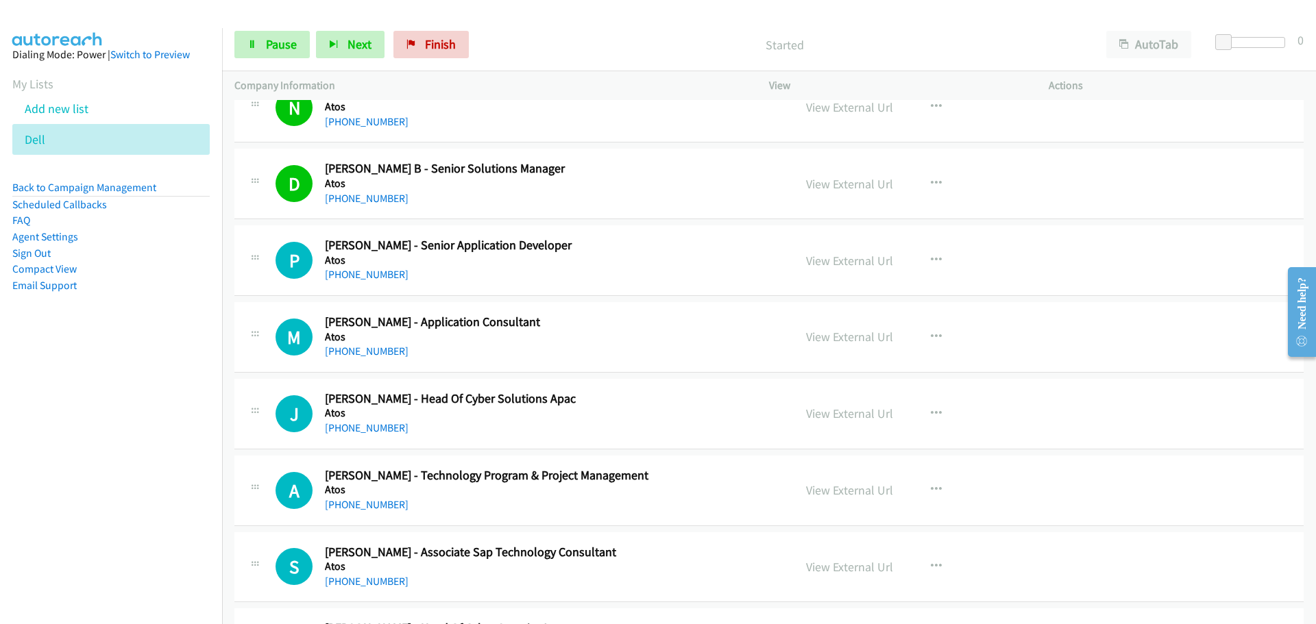
scroll to position [8087, 0]
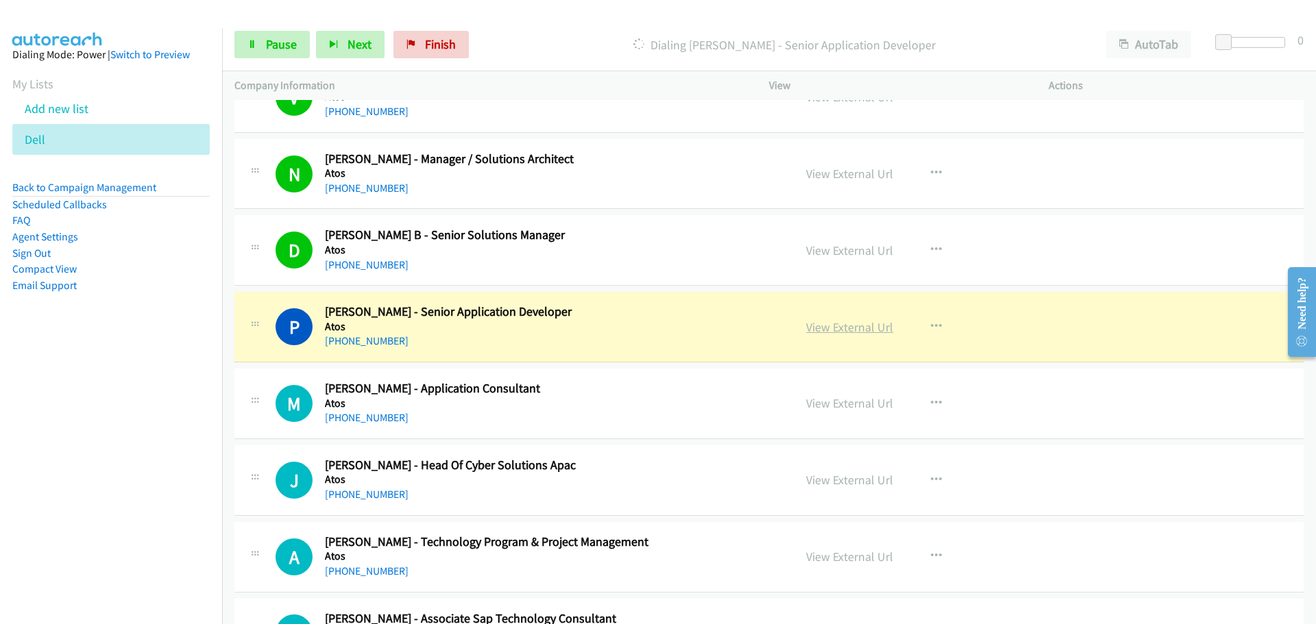
click at [859, 332] on link "View External Url" at bounding box center [849, 327] width 87 height 16
click at [258, 49] on link "Pause" at bounding box center [271, 44] width 75 height 27
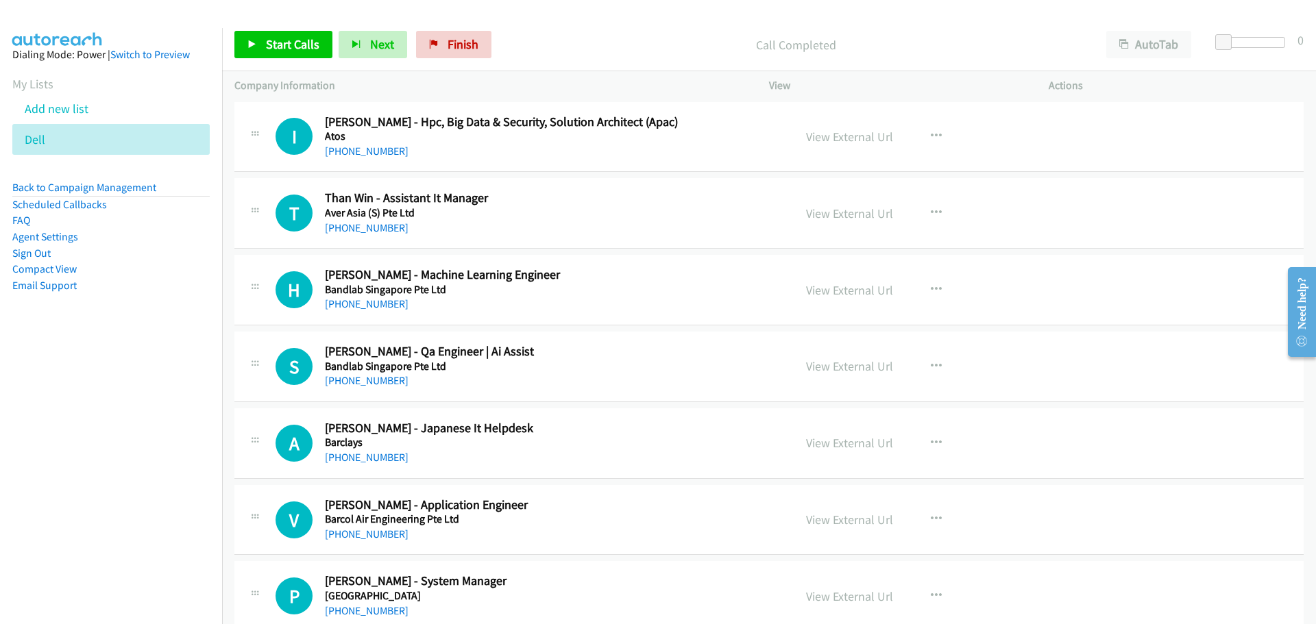
scroll to position [8978, 0]
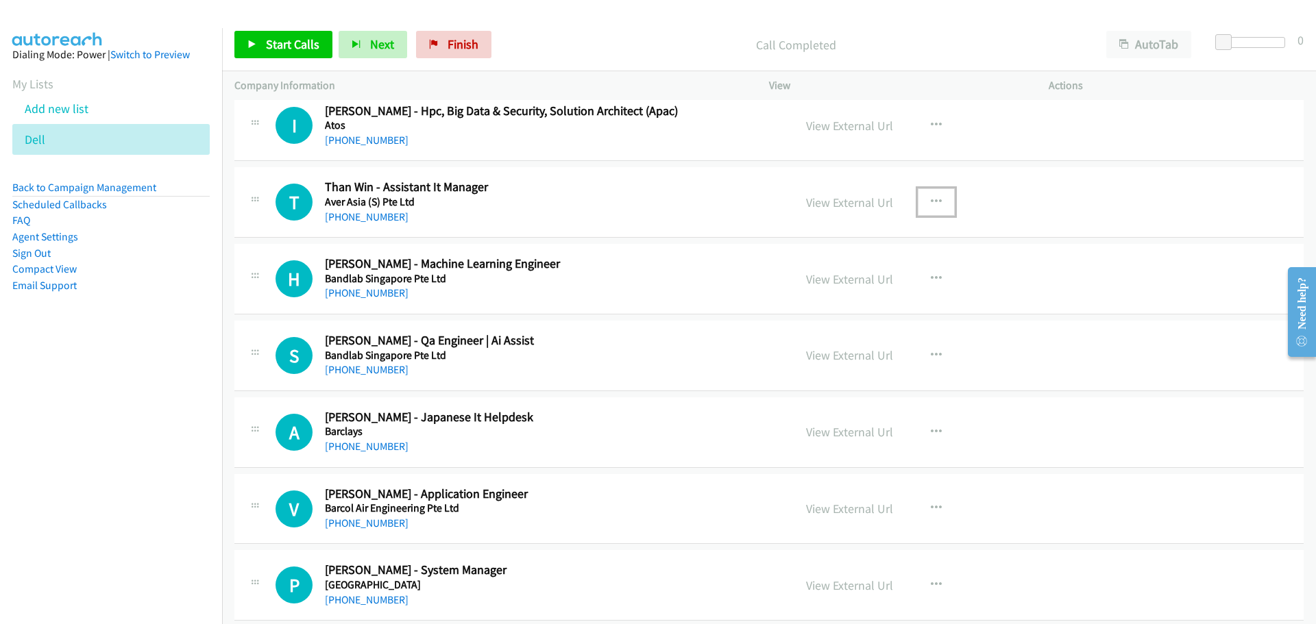
drag, startPoint x: 927, startPoint y: 201, endPoint x: 909, endPoint y: 210, distance: 19.0
click at [931, 201] on icon "button" at bounding box center [936, 202] width 11 height 11
click at [843, 295] on link "Start Calls Here" at bounding box center [863, 291] width 182 height 27
click at [272, 38] on span "Start Calls" at bounding box center [292, 44] width 53 height 16
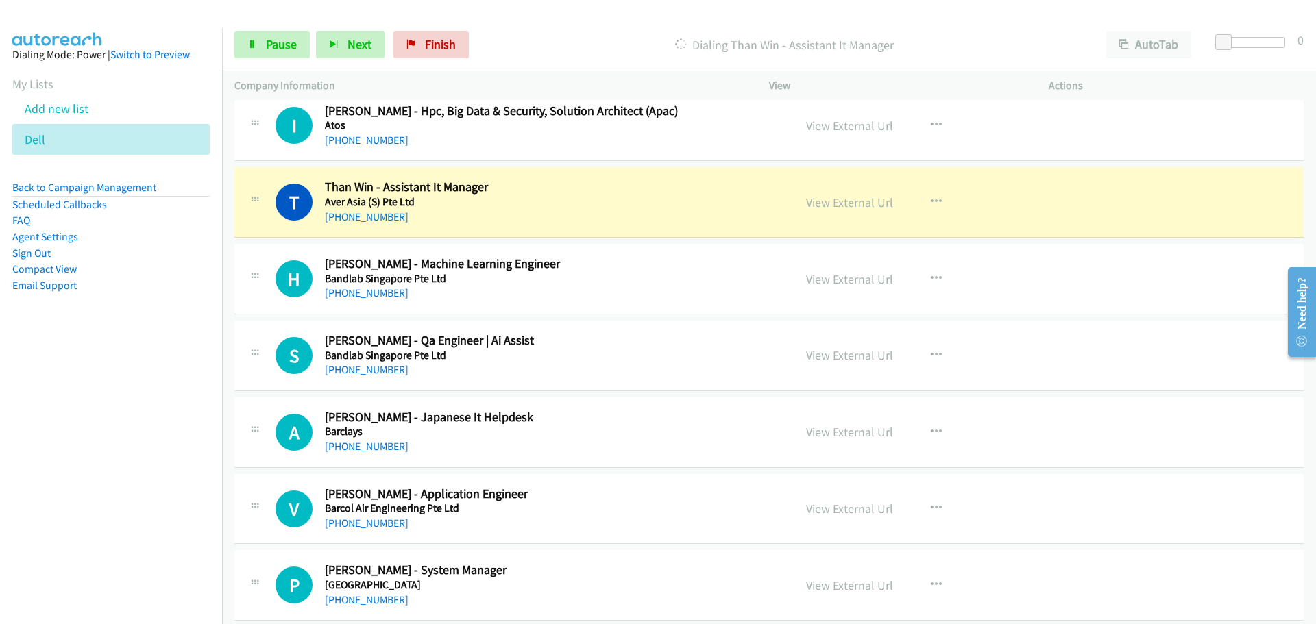
click at [819, 204] on link "View External Url" at bounding box center [849, 203] width 87 height 16
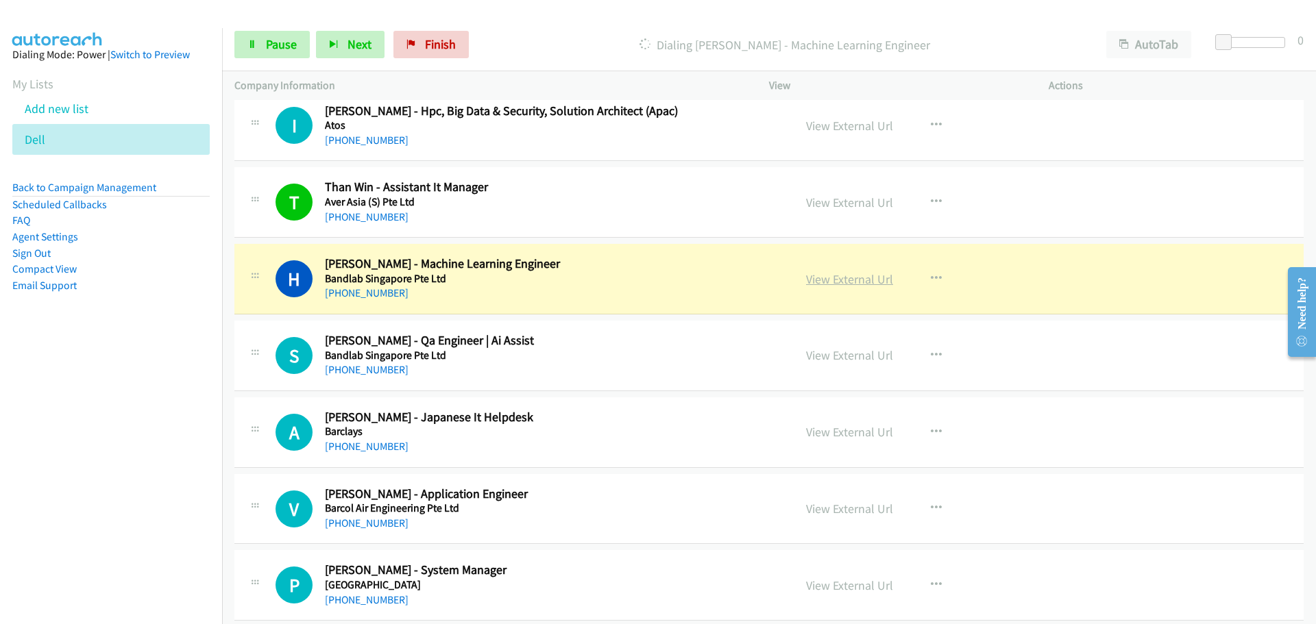
click at [847, 279] on link "View External Url" at bounding box center [849, 279] width 87 height 16
click at [262, 36] on link "Pause" at bounding box center [271, 44] width 75 height 27
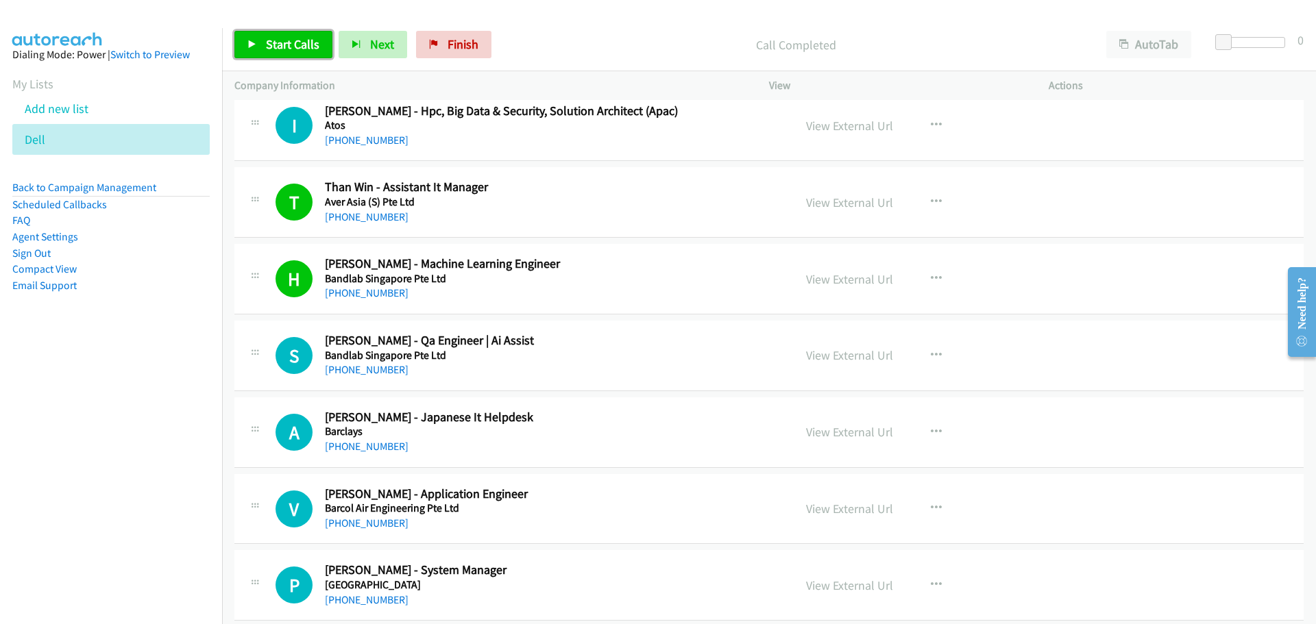
click at [277, 53] on link "Start Calls" at bounding box center [283, 44] width 98 height 27
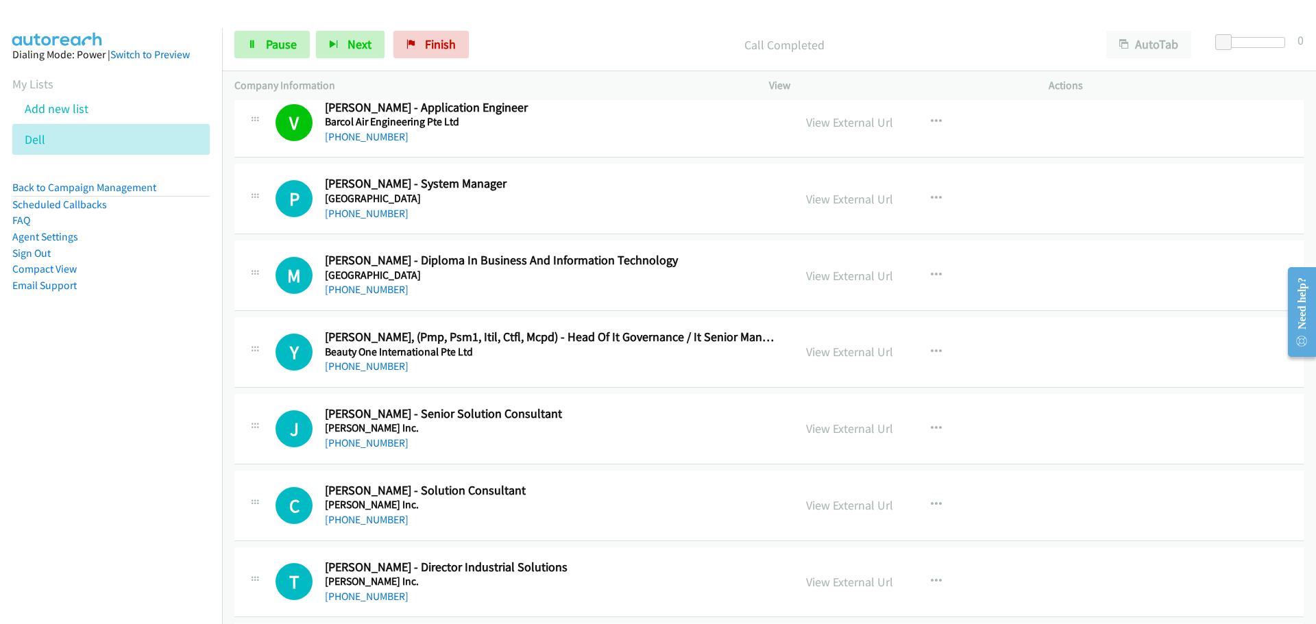
scroll to position [9389, 0]
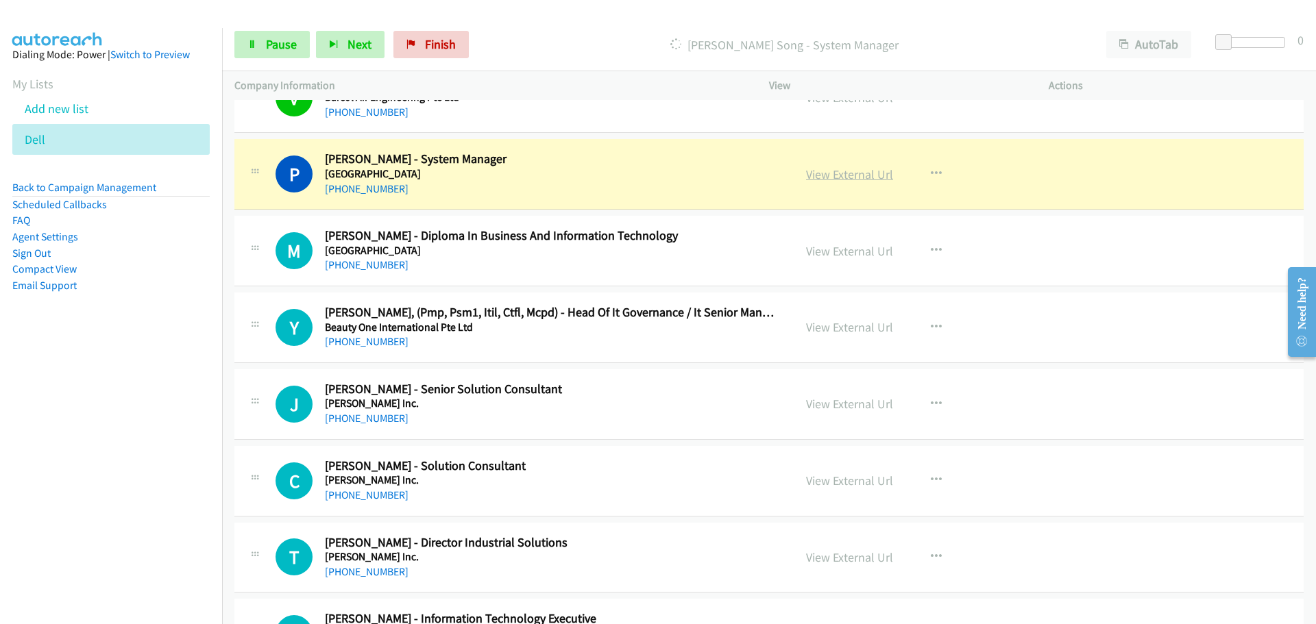
click at [831, 179] on link "View External Url" at bounding box center [849, 175] width 87 height 16
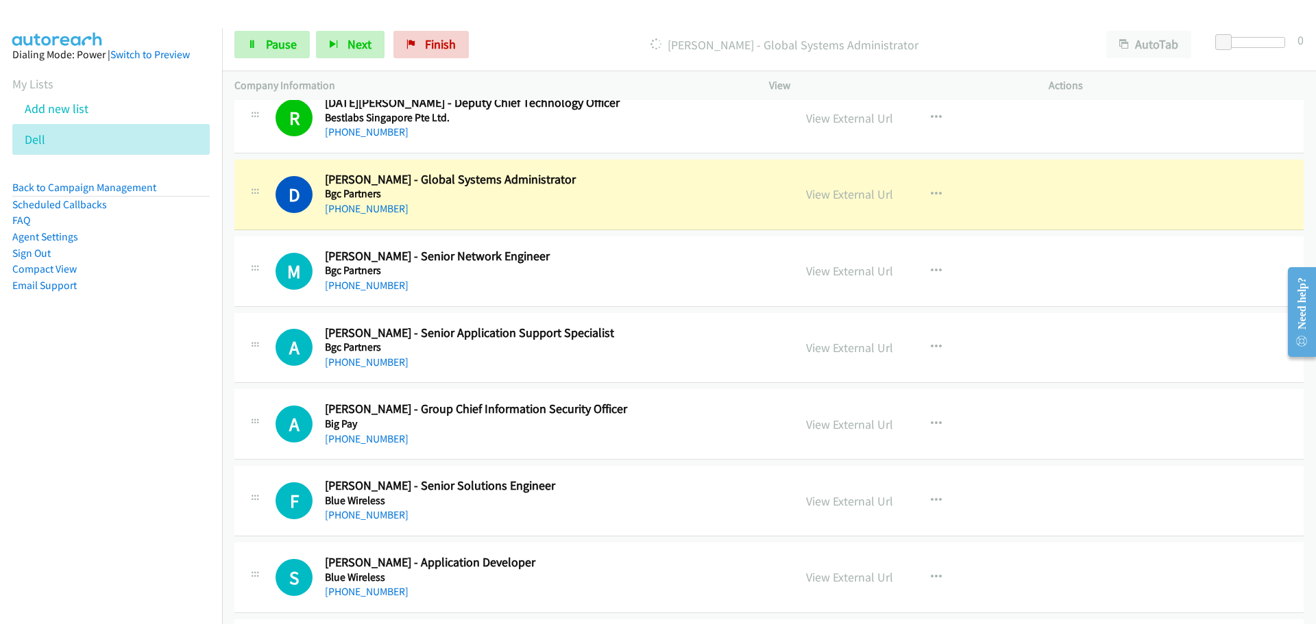
scroll to position [10006, 0]
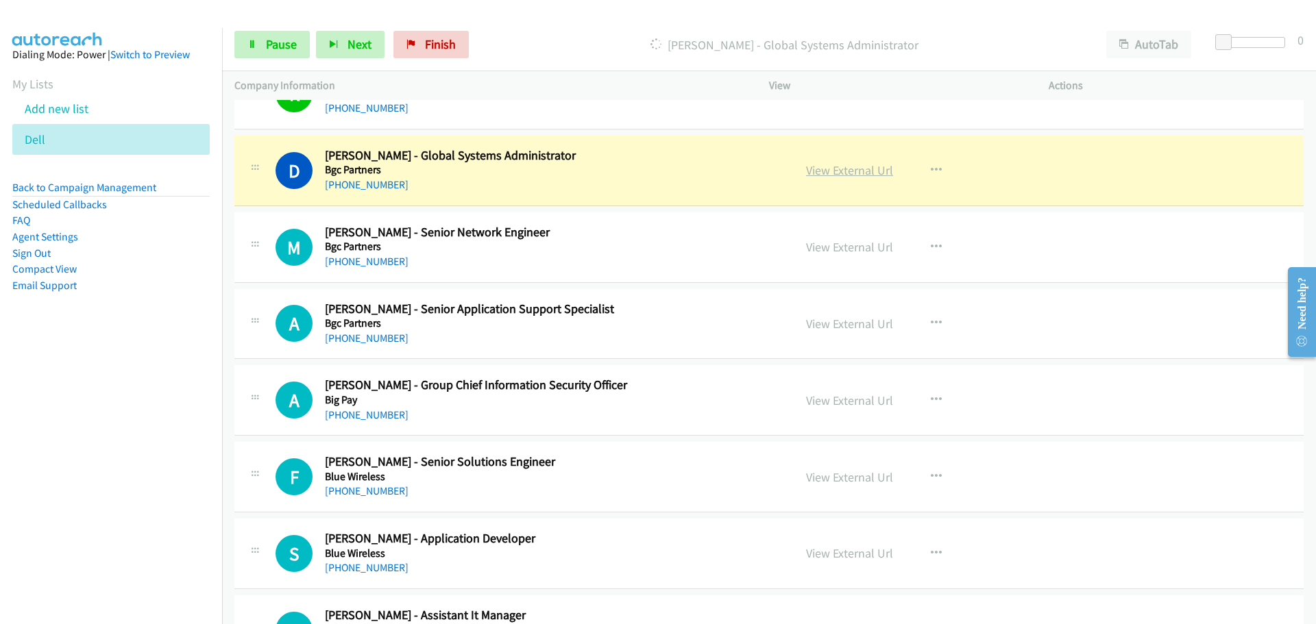
click at [841, 165] on link "View External Url" at bounding box center [849, 170] width 87 height 16
click at [292, 46] on span "Pause" at bounding box center [281, 44] width 31 height 16
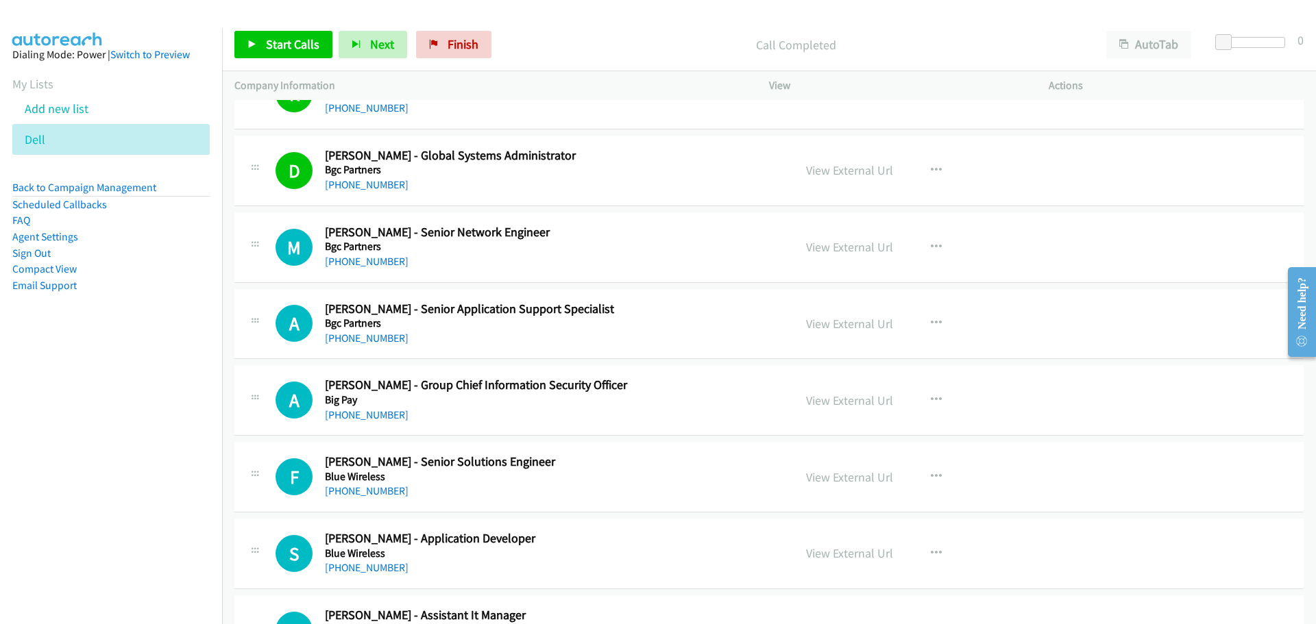
click at [273, 30] on div "Start Calls Pause Next Finish Call Completed AutoTab AutoTab 0" at bounding box center [769, 45] width 1094 height 53
click at [276, 53] on link "Start Calls" at bounding box center [283, 44] width 98 height 27
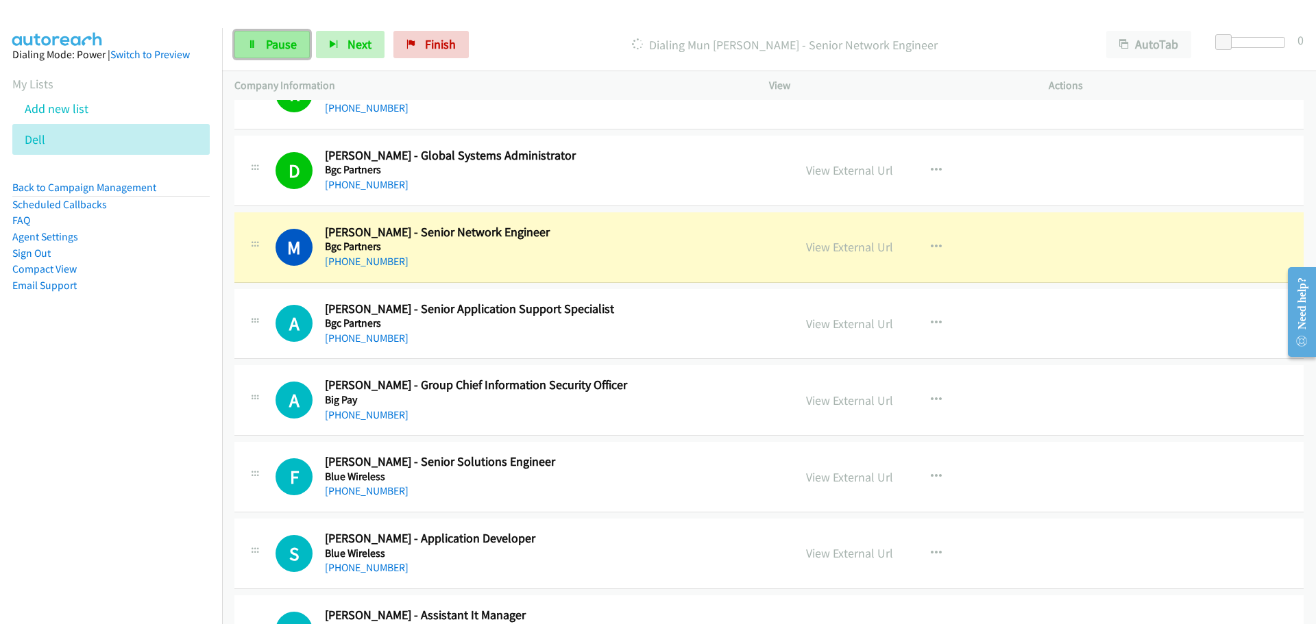
click at [259, 47] on link "Pause" at bounding box center [271, 44] width 75 height 27
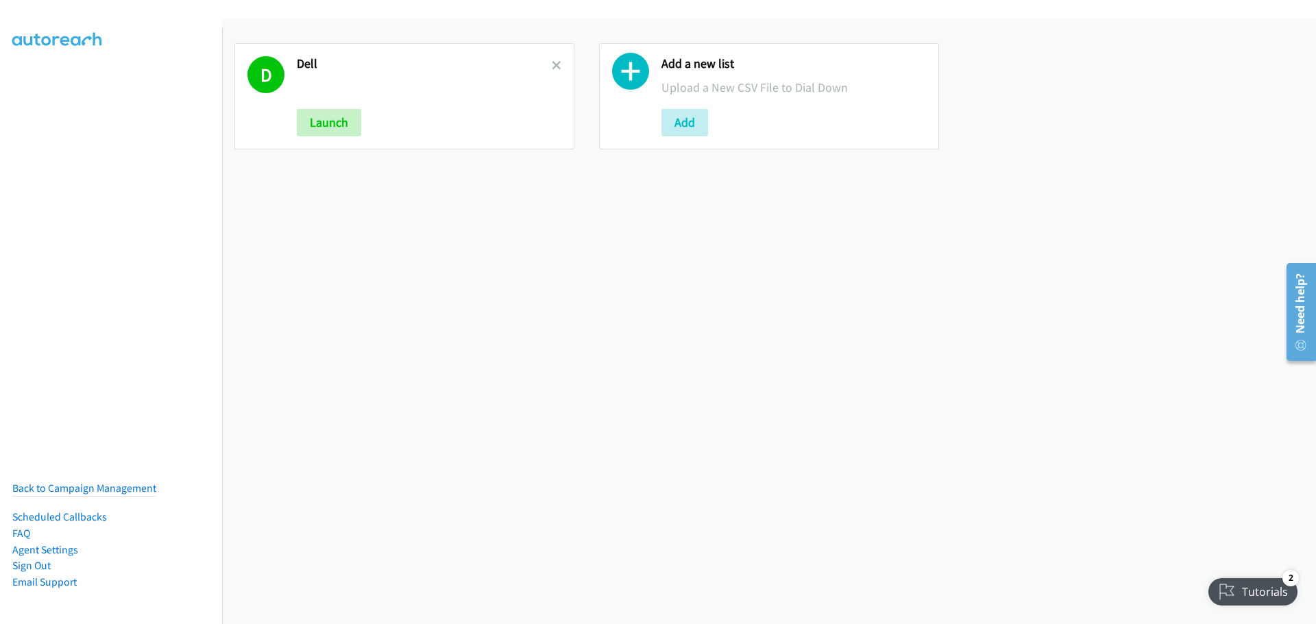
drag, startPoint x: 550, startPoint y: 63, endPoint x: 467, endPoint y: 92, distance: 88.4
click at [552, 63] on icon at bounding box center [557, 67] width 10 height 10
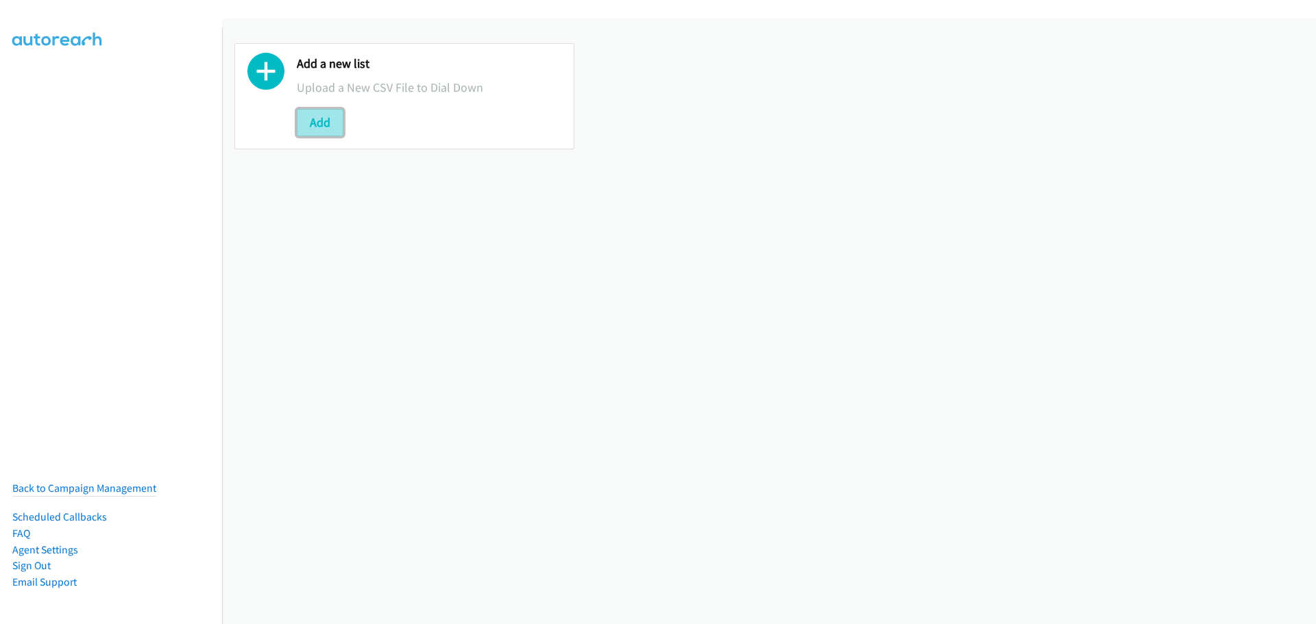
click at [337, 115] on button "Add" at bounding box center [320, 122] width 47 height 27
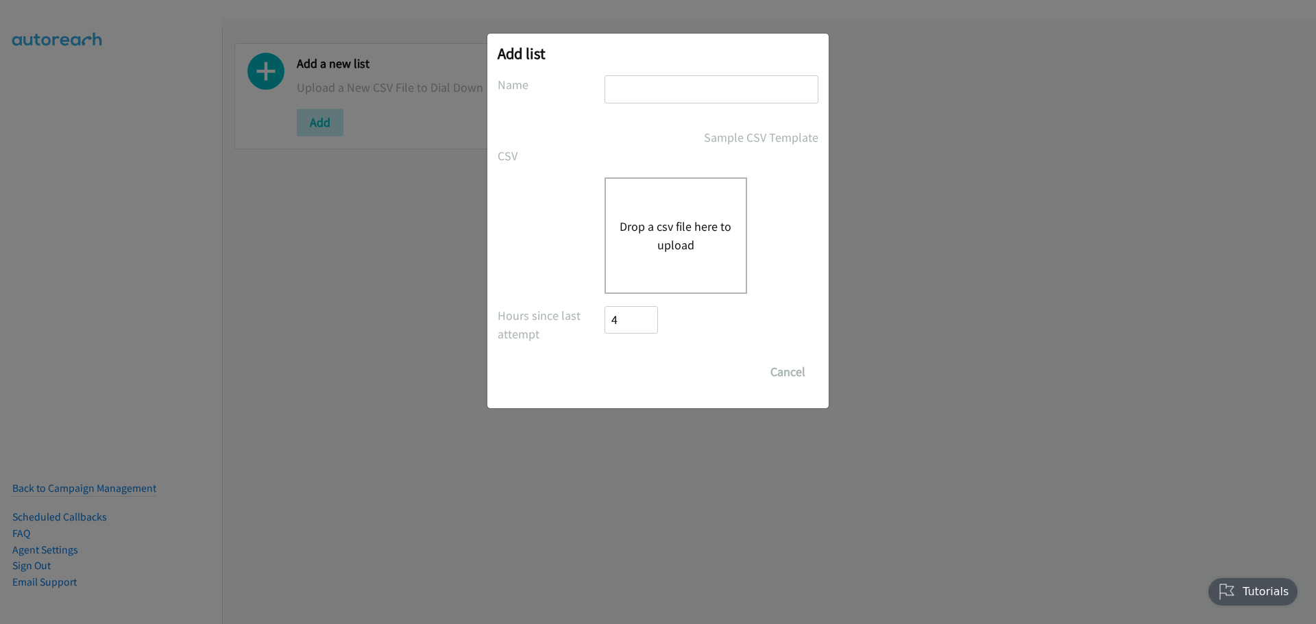
click at [679, 208] on div "Drop a csv file here to upload" at bounding box center [675, 236] width 143 height 117
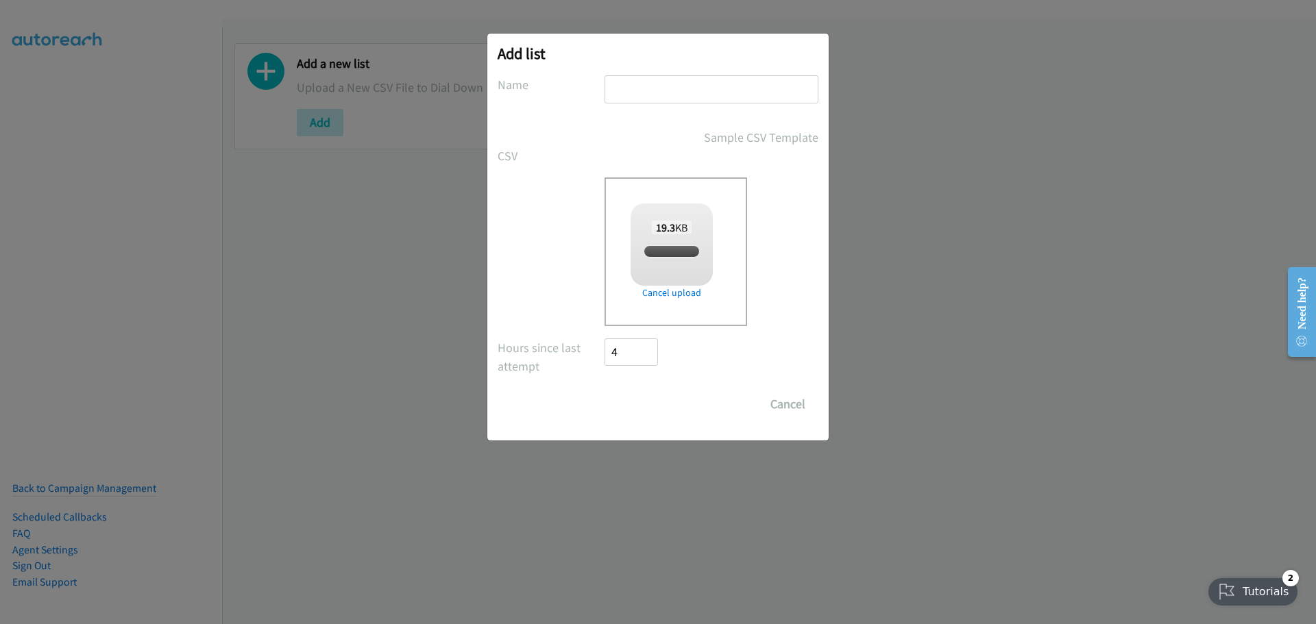
checkbox input "true"
click at [649, 95] on input "text" at bounding box center [711, 89] width 214 height 28
type input "Dell"
click at [639, 400] on input "Save List" at bounding box center [640, 404] width 72 height 27
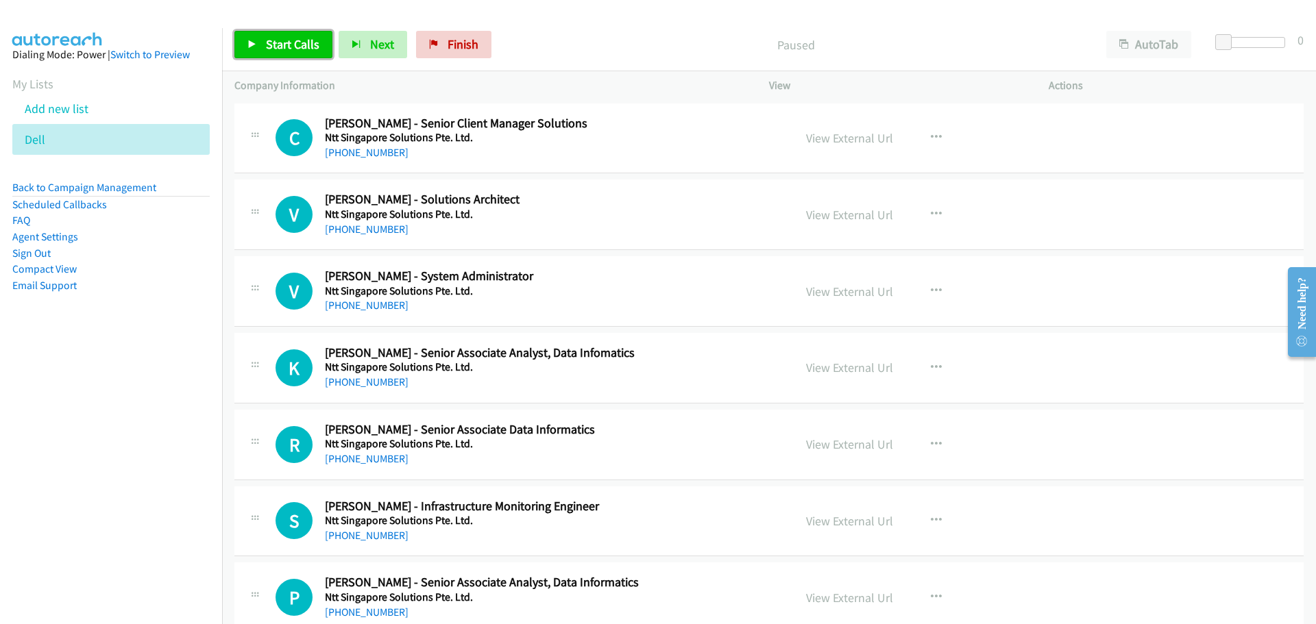
click at [280, 45] on span "Start Calls" at bounding box center [292, 44] width 53 height 16
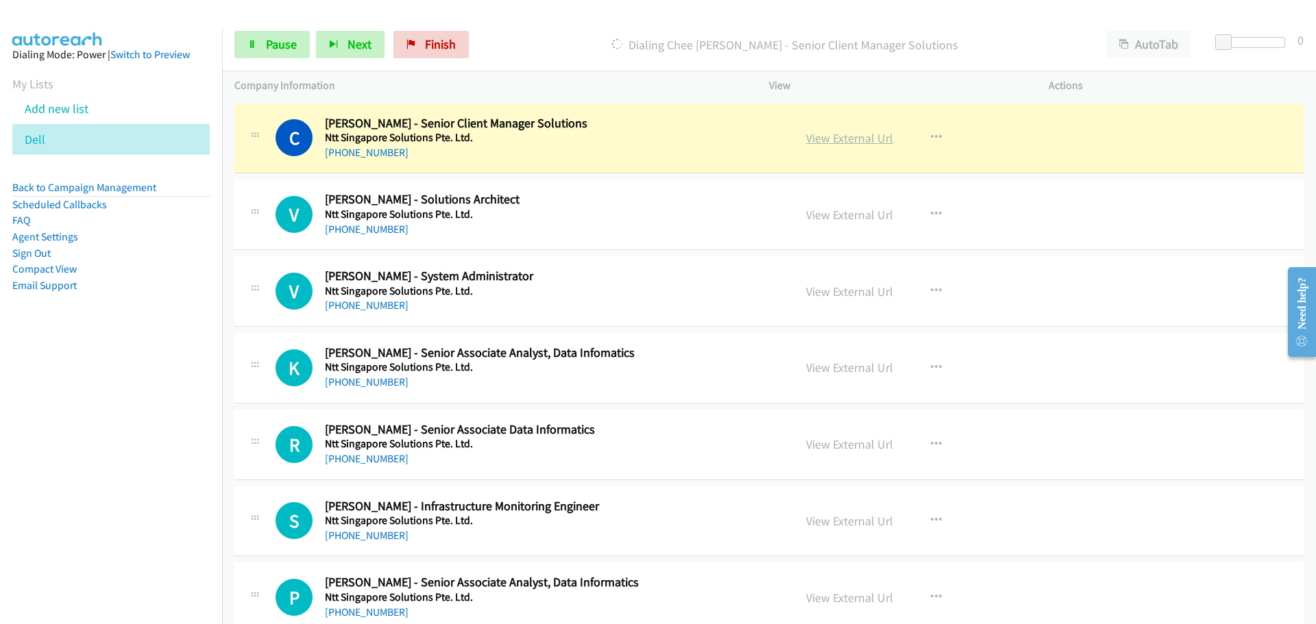
click at [823, 136] on link "View External Url" at bounding box center [849, 138] width 87 height 16
click at [282, 34] on link "Pause" at bounding box center [271, 44] width 75 height 27
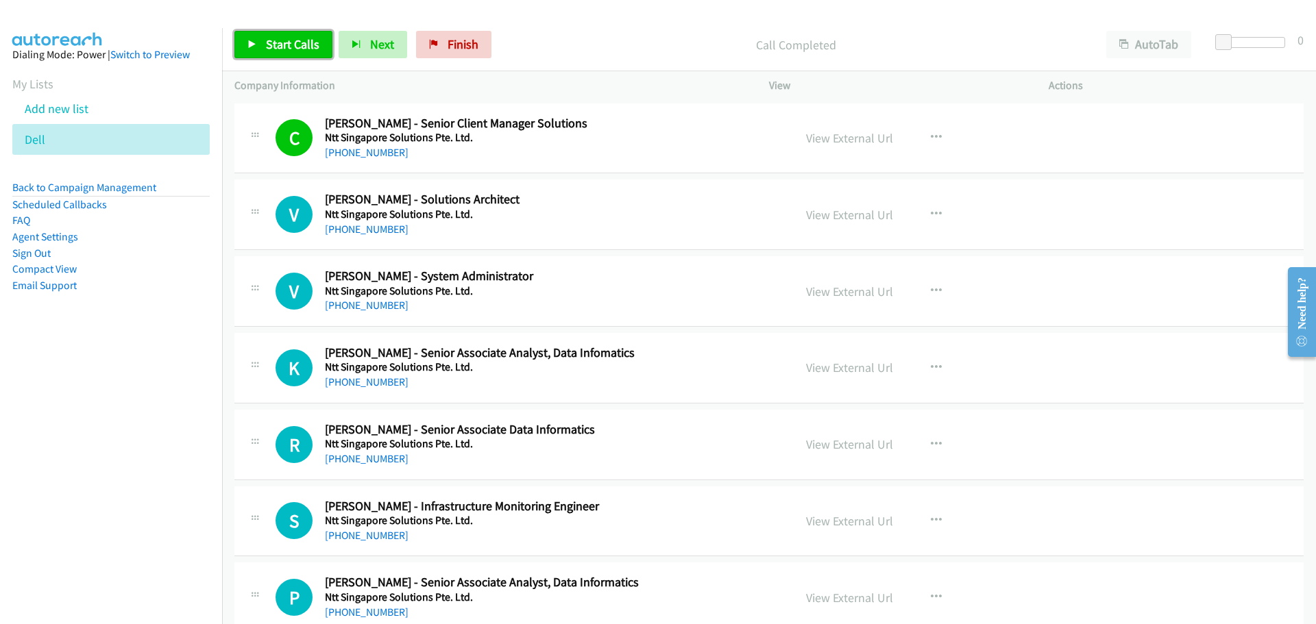
click at [310, 49] on span "Start Calls" at bounding box center [292, 44] width 53 height 16
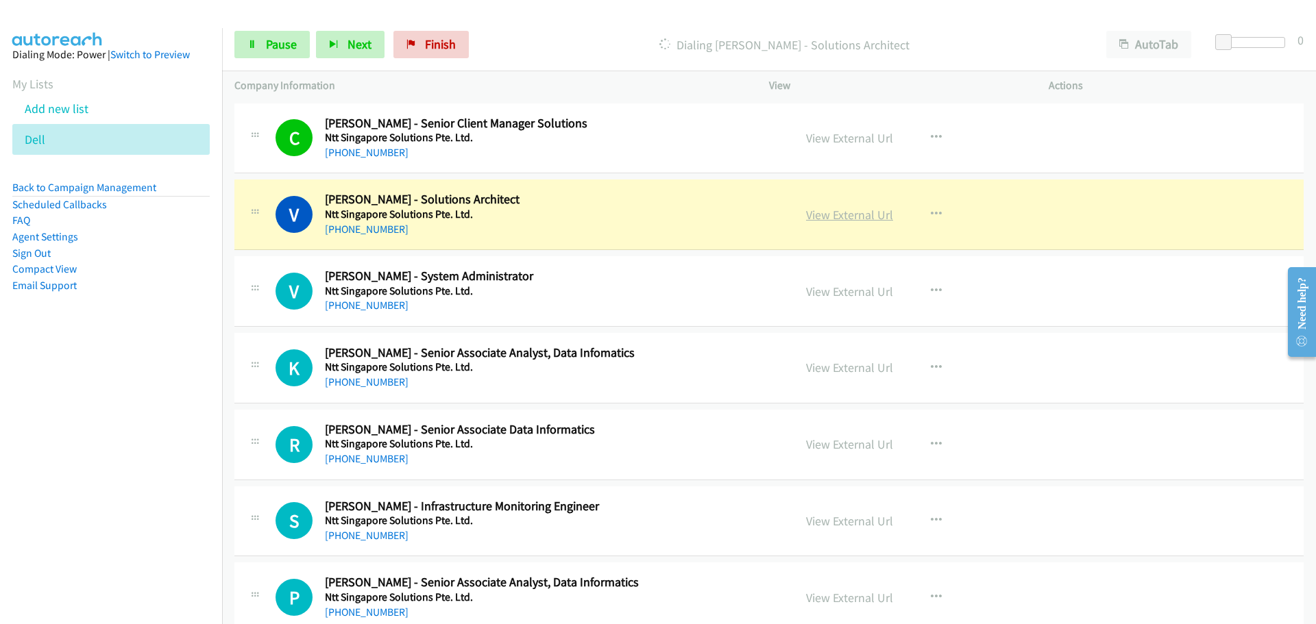
click at [861, 210] on link "View External Url" at bounding box center [849, 215] width 87 height 16
click at [291, 32] on link "Pause" at bounding box center [271, 44] width 75 height 27
click at [284, 45] on span "Pause" at bounding box center [281, 44] width 31 height 16
click at [284, 34] on link "Pause" at bounding box center [271, 44] width 75 height 27
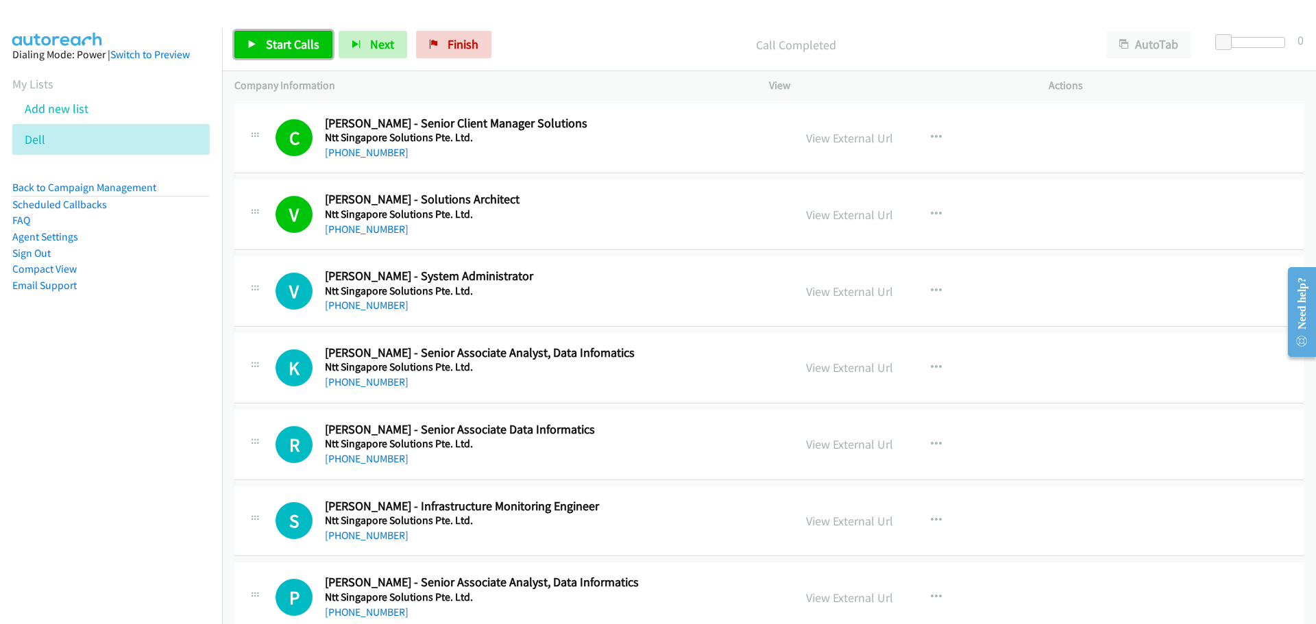
drag, startPoint x: 286, startPoint y: 41, endPoint x: 295, endPoint y: 40, distance: 8.3
click at [286, 41] on span "Start Calls" at bounding box center [292, 44] width 53 height 16
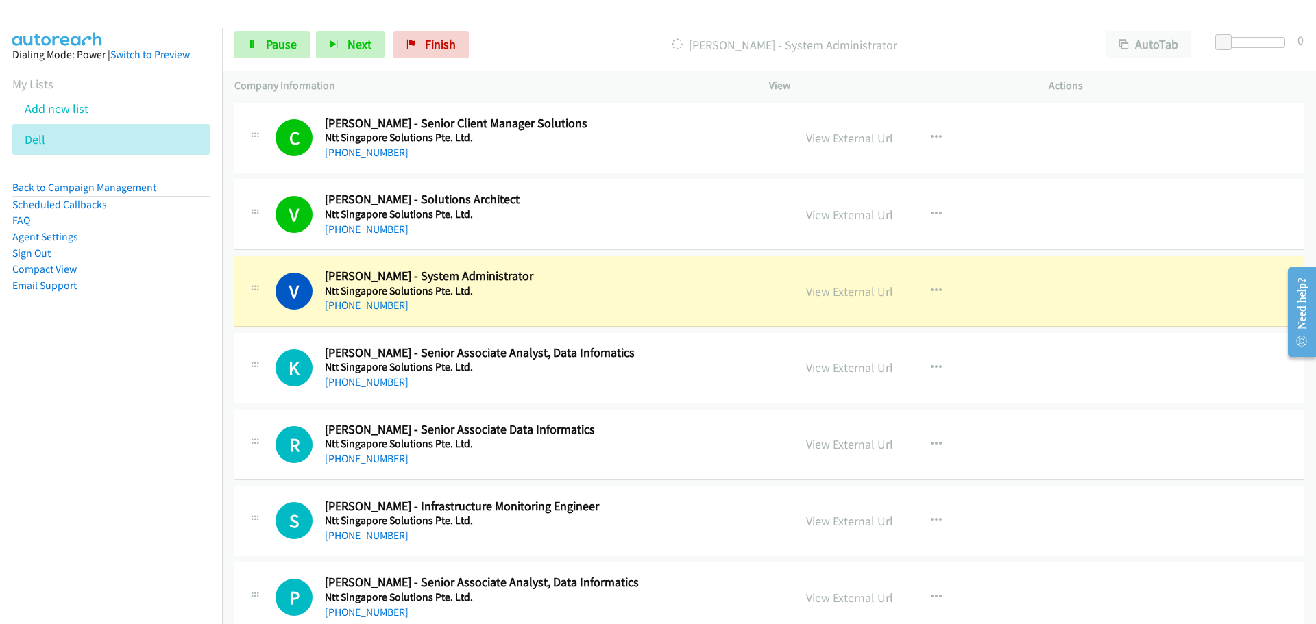
click at [846, 293] on link "View External Url" at bounding box center [849, 292] width 87 height 16
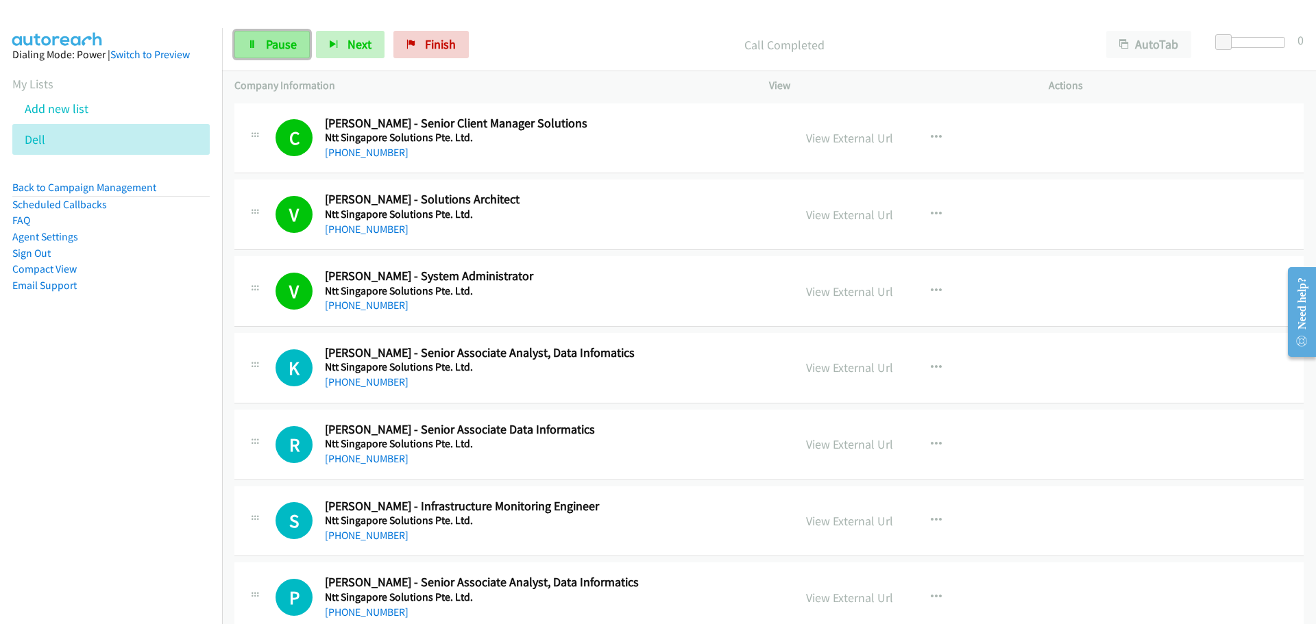
click at [264, 32] on link "Pause" at bounding box center [271, 44] width 75 height 27
click at [273, 56] on link "Start Calls" at bounding box center [283, 44] width 98 height 27
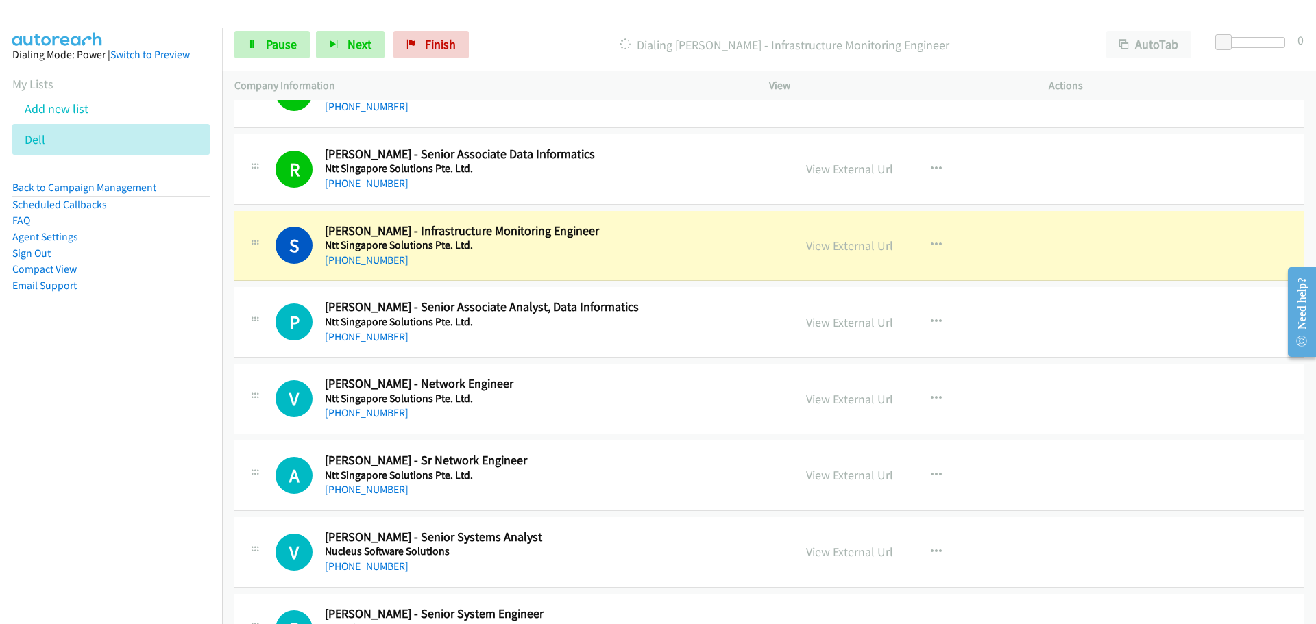
scroll to position [274, 0]
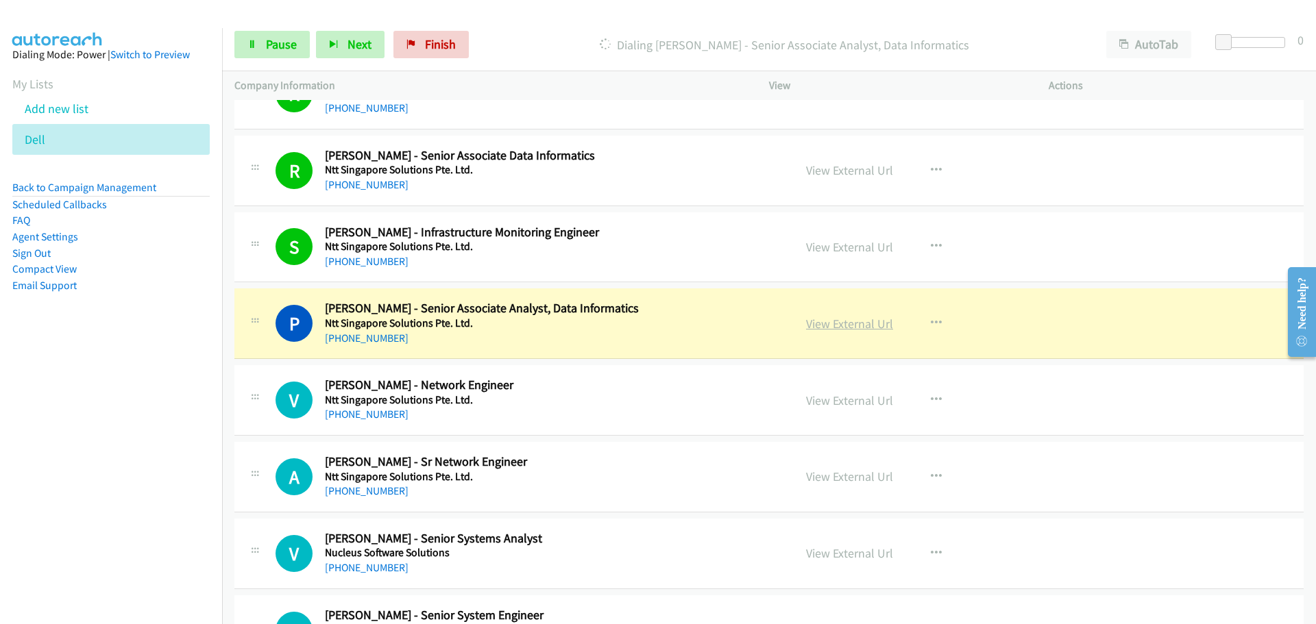
click at [827, 326] on link "View External Url" at bounding box center [849, 324] width 87 height 16
click at [280, 46] on span "Pause" at bounding box center [281, 44] width 31 height 16
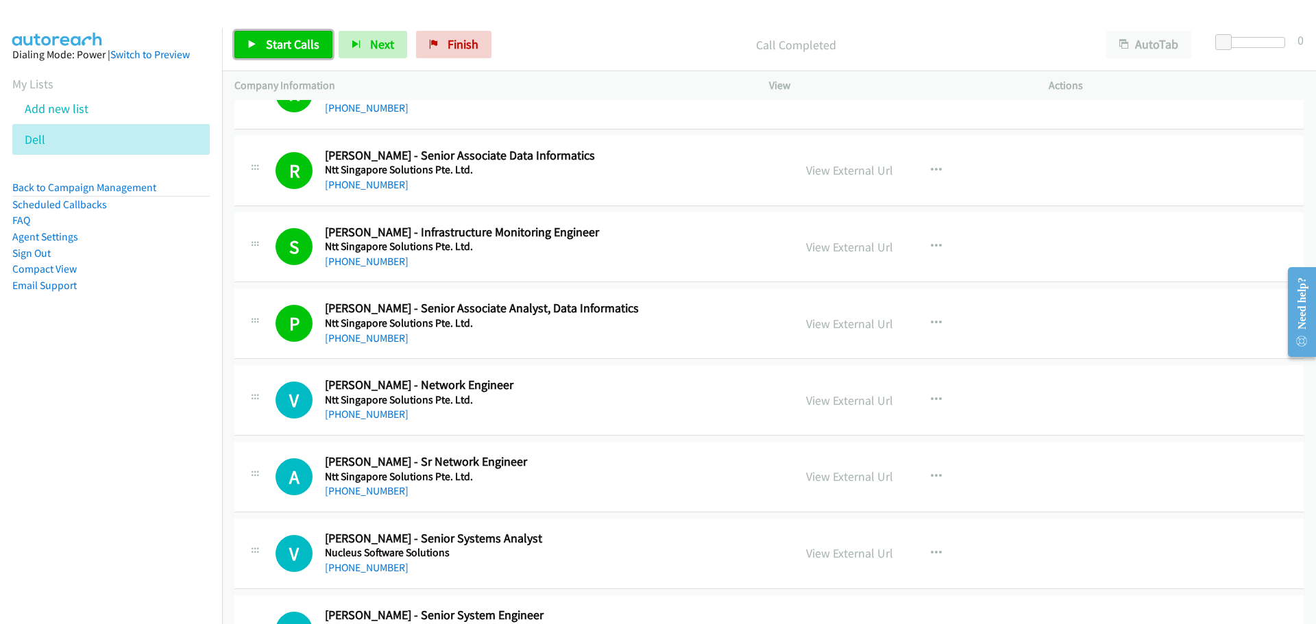
click at [277, 40] on span "Start Calls" at bounding box center [292, 44] width 53 height 16
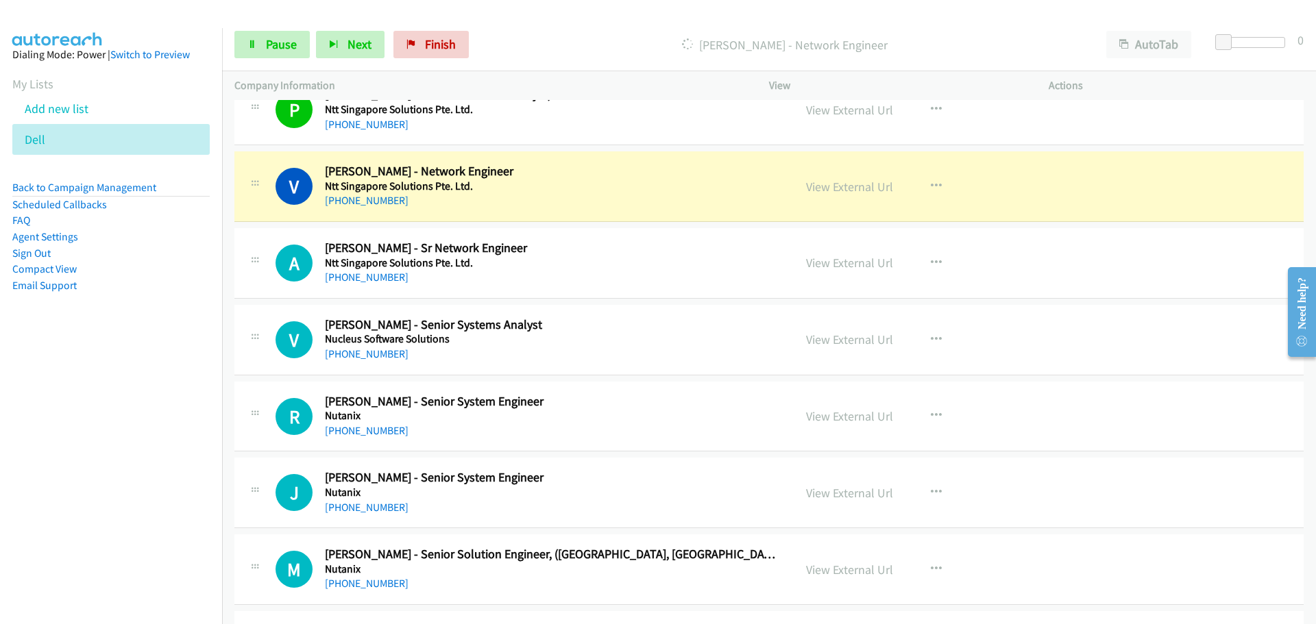
scroll to position [480, 0]
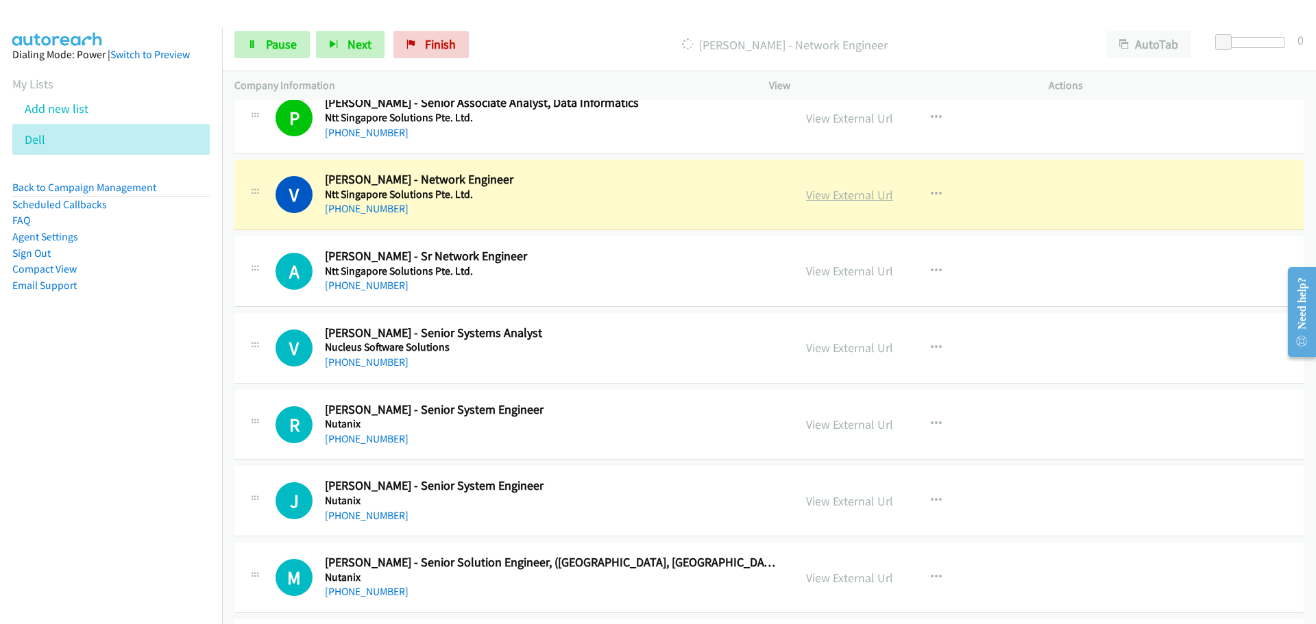
click at [835, 197] on link "View External Url" at bounding box center [849, 195] width 87 height 16
click at [248, 40] on icon at bounding box center [252, 45] width 10 height 10
